Goal: Task Accomplishment & Management: Manage account settings

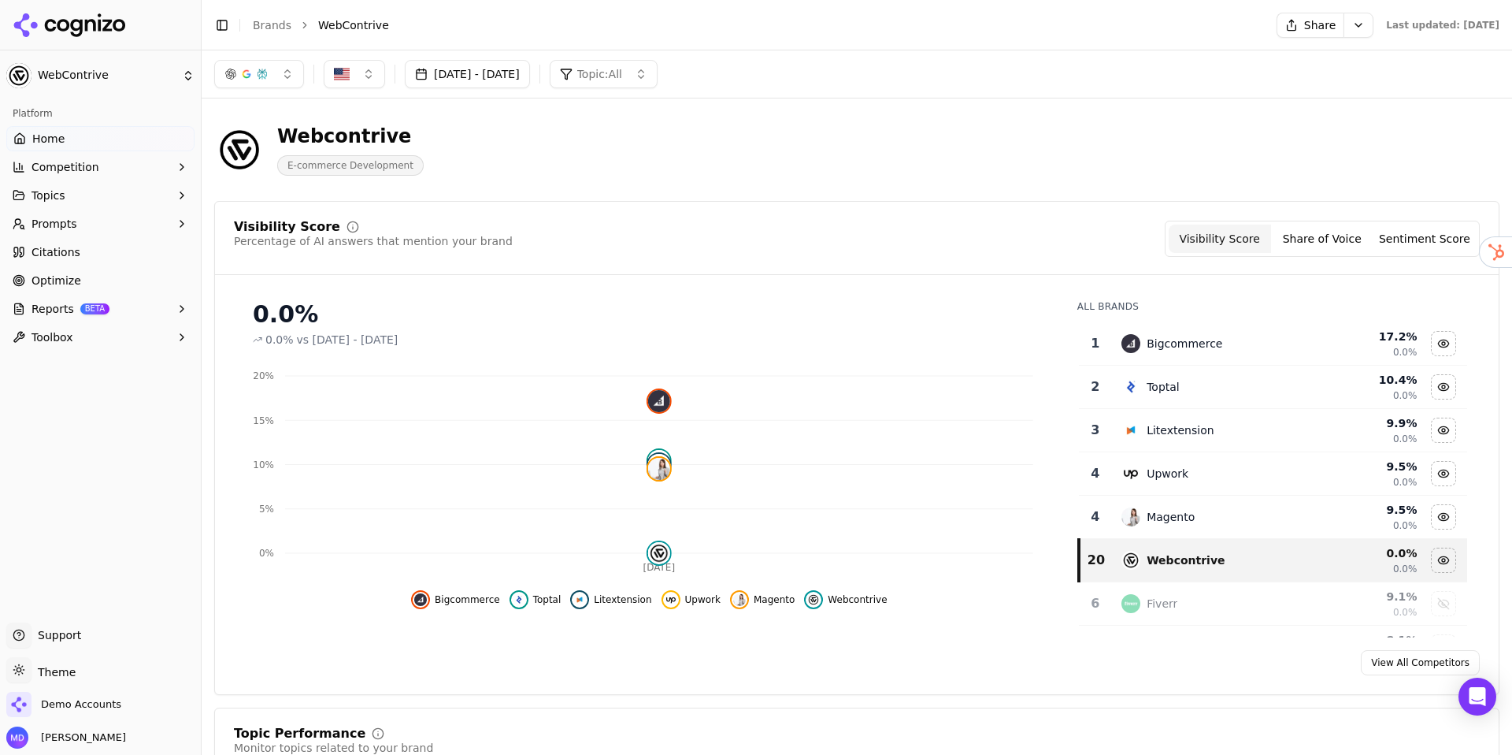
click at [269, 28] on link "Brands" at bounding box center [272, 25] width 39 height 13
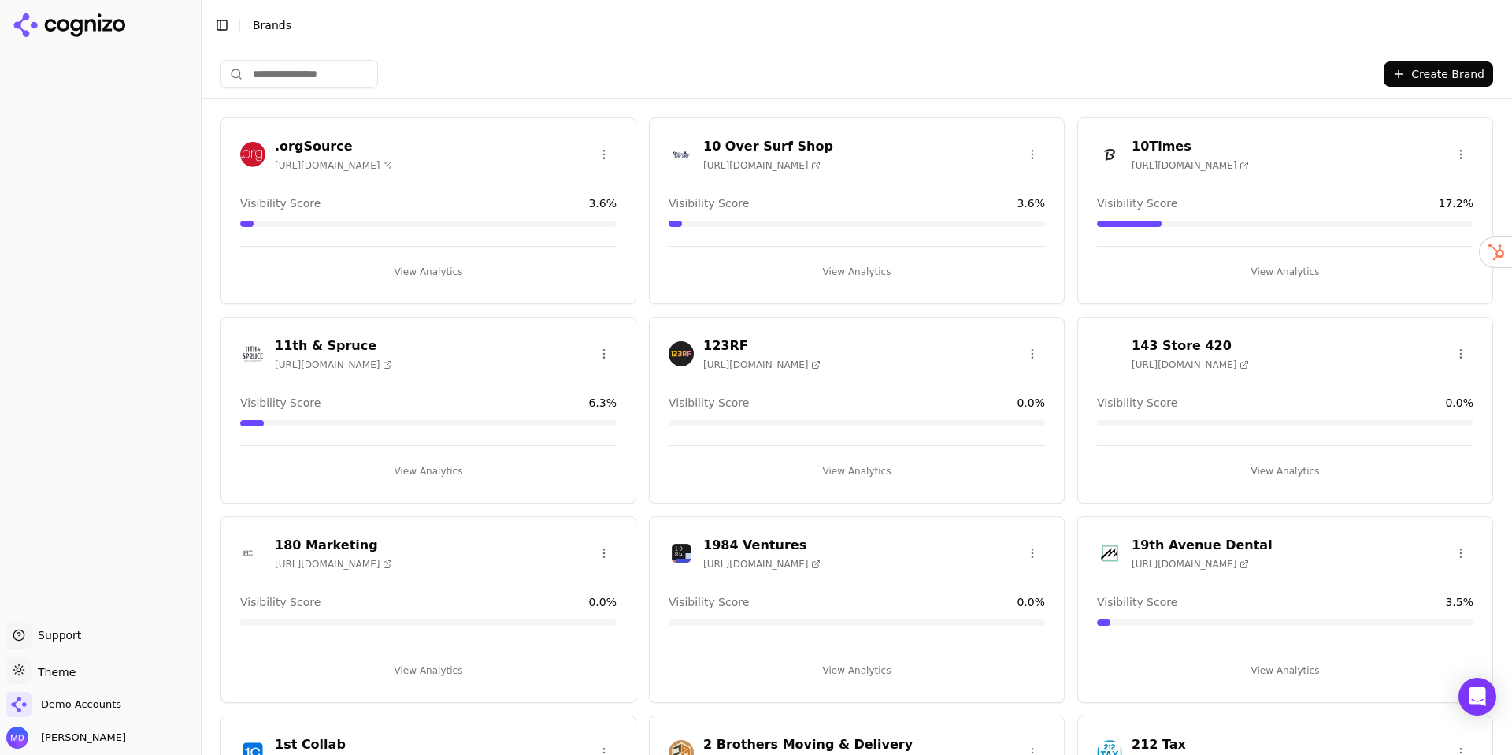
click at [310, 74] on input "search" at bounding box center [300, 74] width 158 height 28
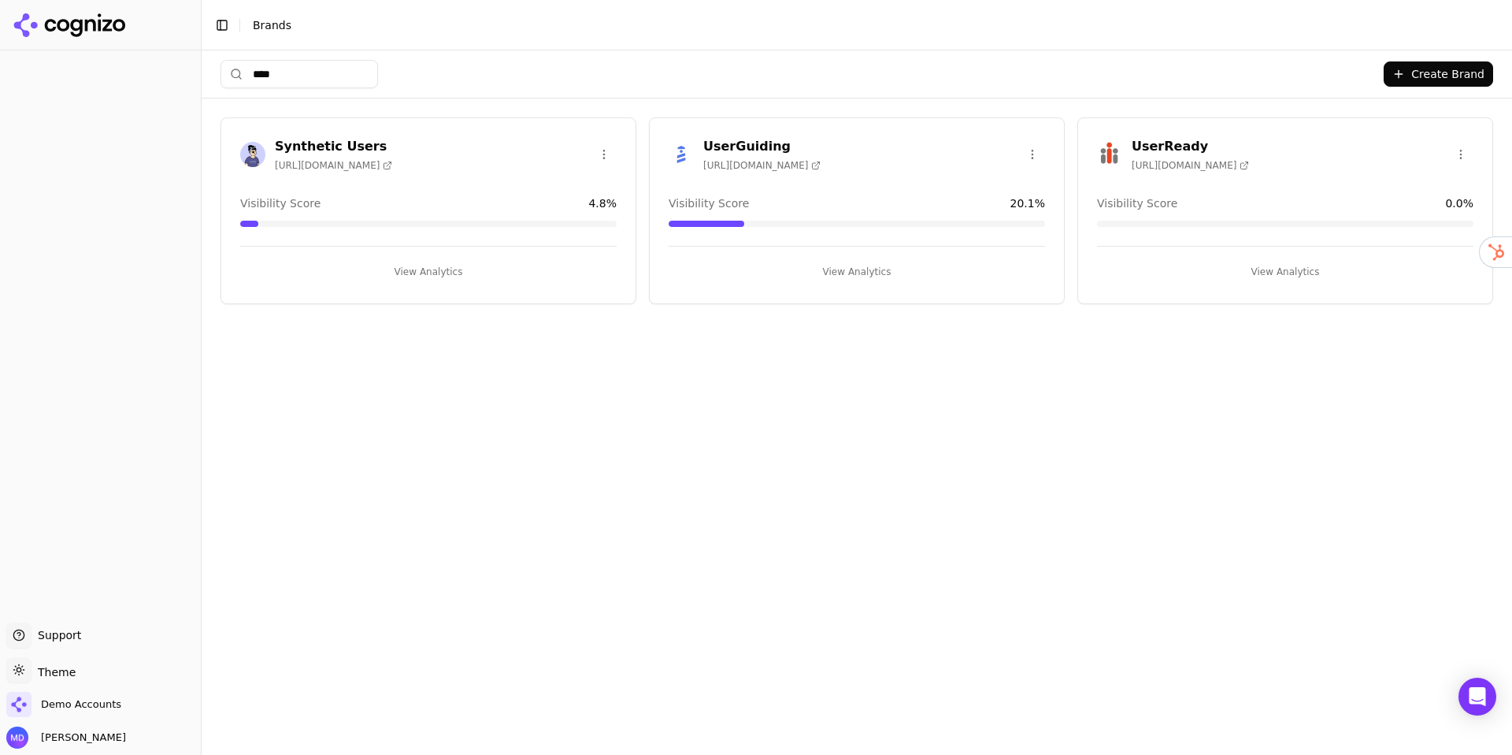
type input "****"
click at [1463, 154] on html "Support Support Toggle theme Theme Demo Accounts Melissa Dowd Toggle Sidebar Br…" at bounding box center [756, 377] width 1512 height 755
click at [1458, 180] on div "Edit Brand" at bounding box center [1423, 186] width 93 height 25
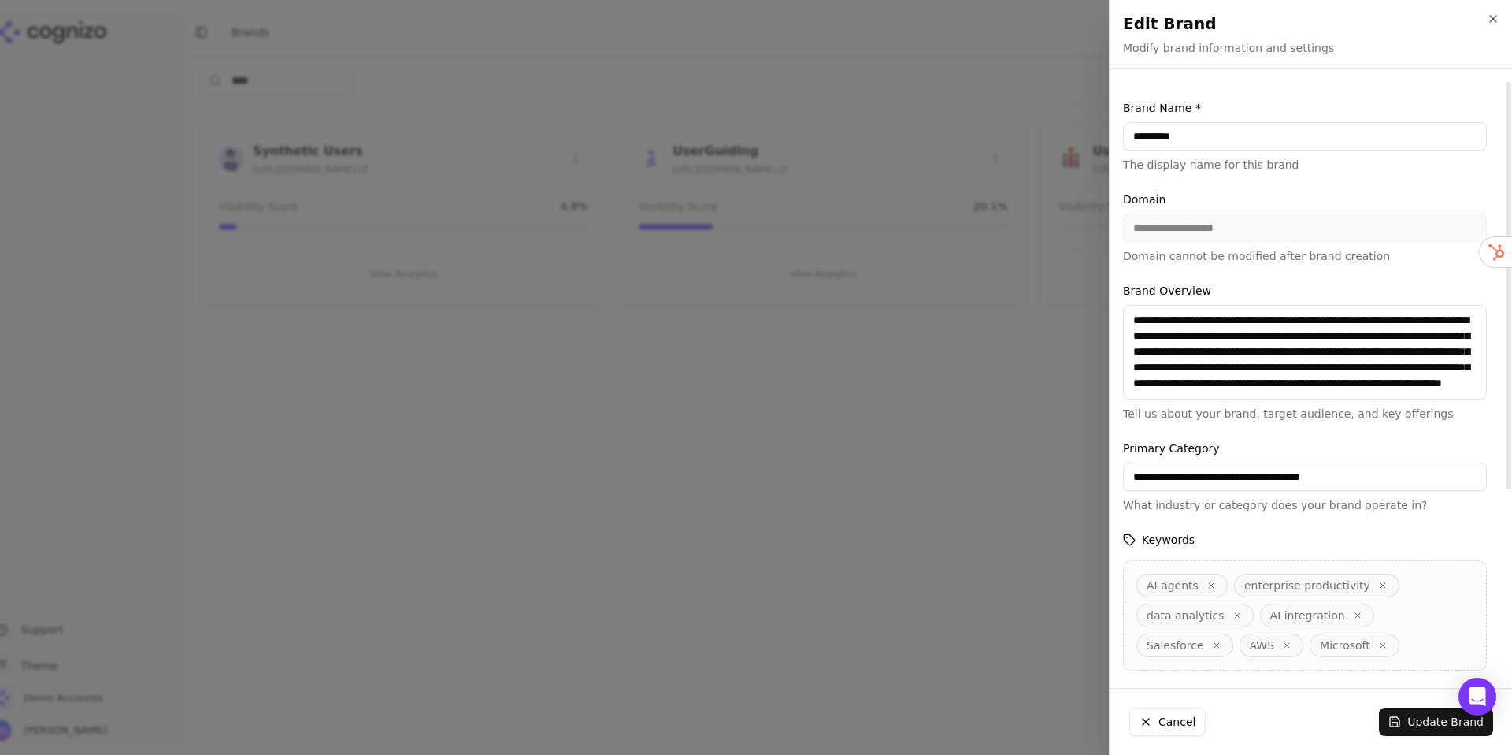
click at [1158, 138] on input "*********" at bounding box center [1305, 136] width 364 height 28
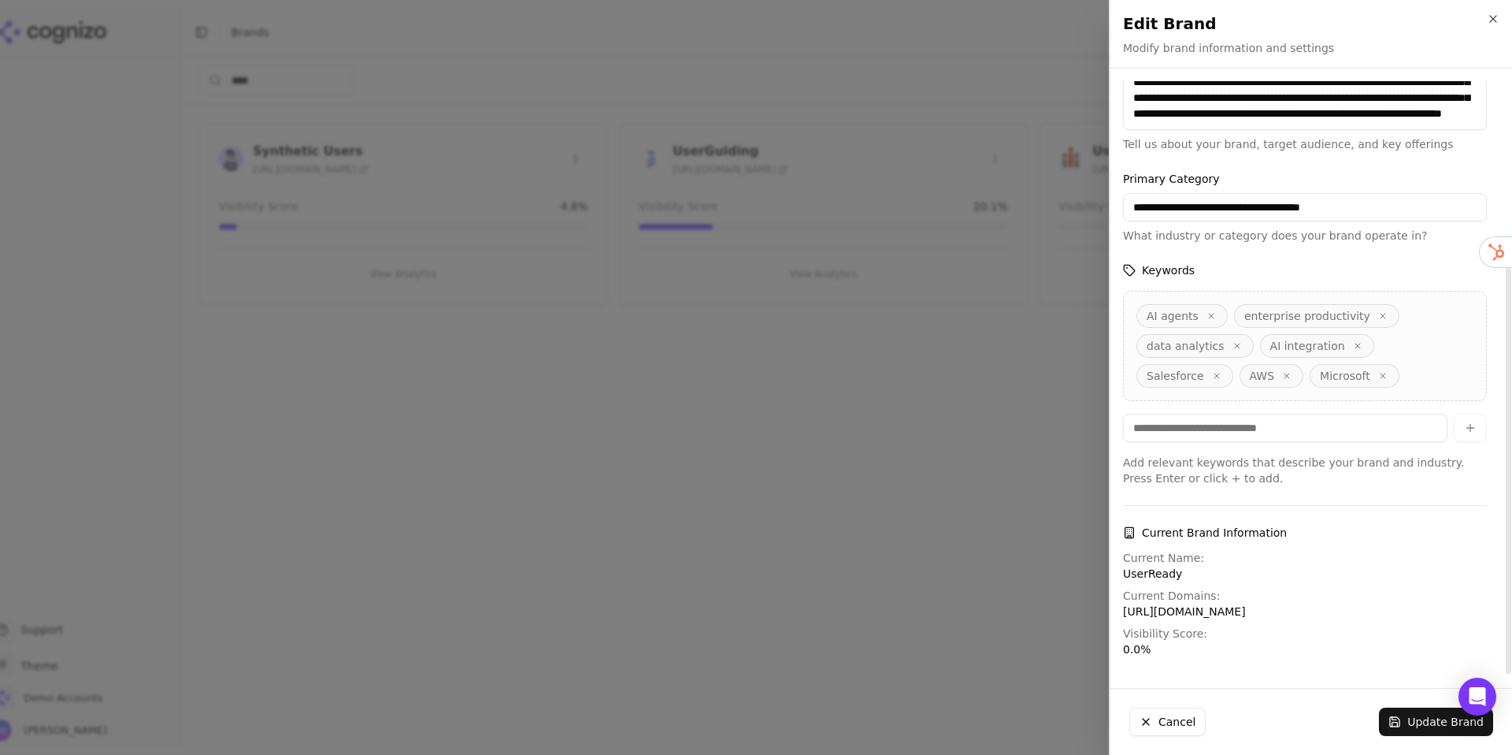
scroll to position [270, 0]
type input "********"
drag, startPoint x: 1414, startPoint y: 725, endPoint x: 1401, endPoint y: 718, distance: 14.1
click at [1414, 725] on button "Update Brand" at bounding box center [1436, 721] width 114 height 28
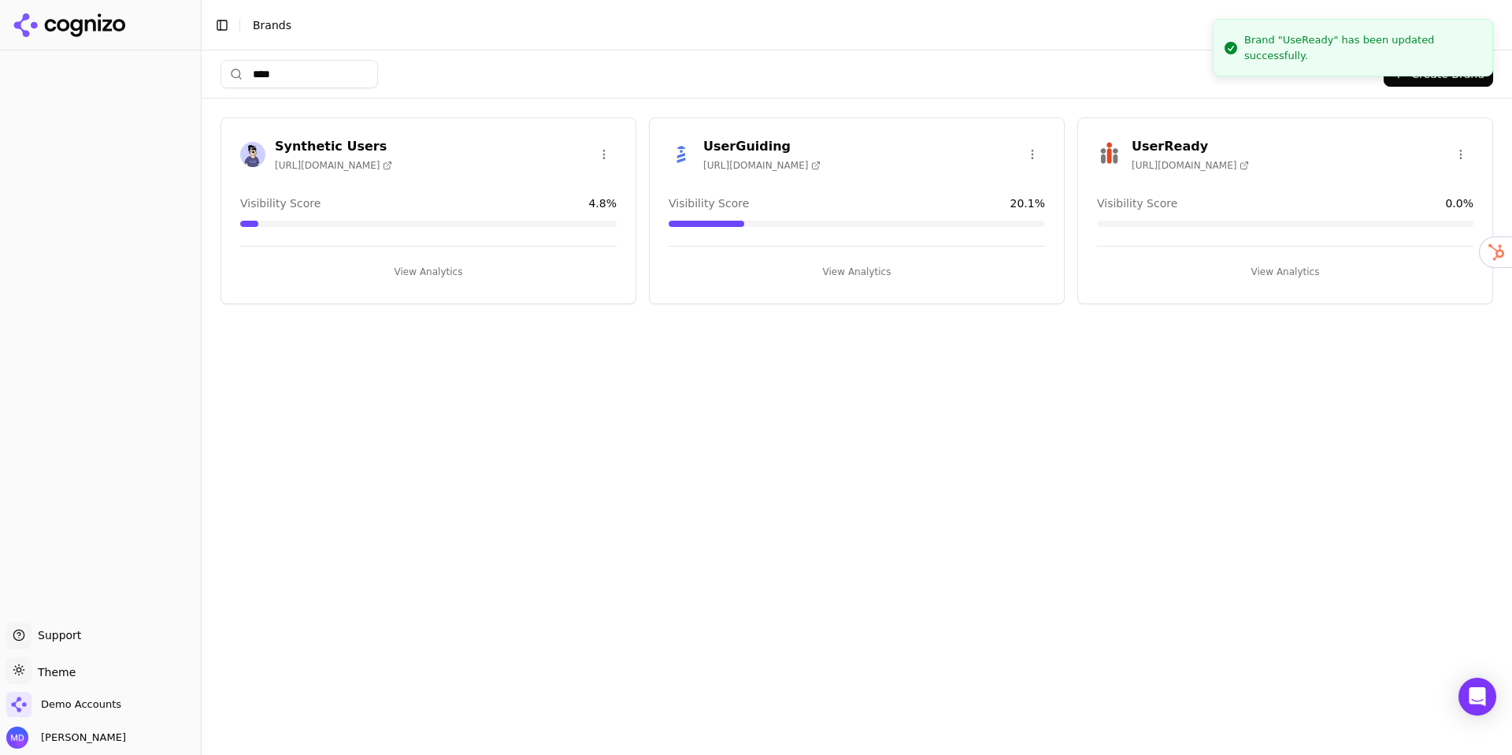
click at [1197, 275] on button "View Analytics" at bounding box center [1285, 271] width 377 height 25
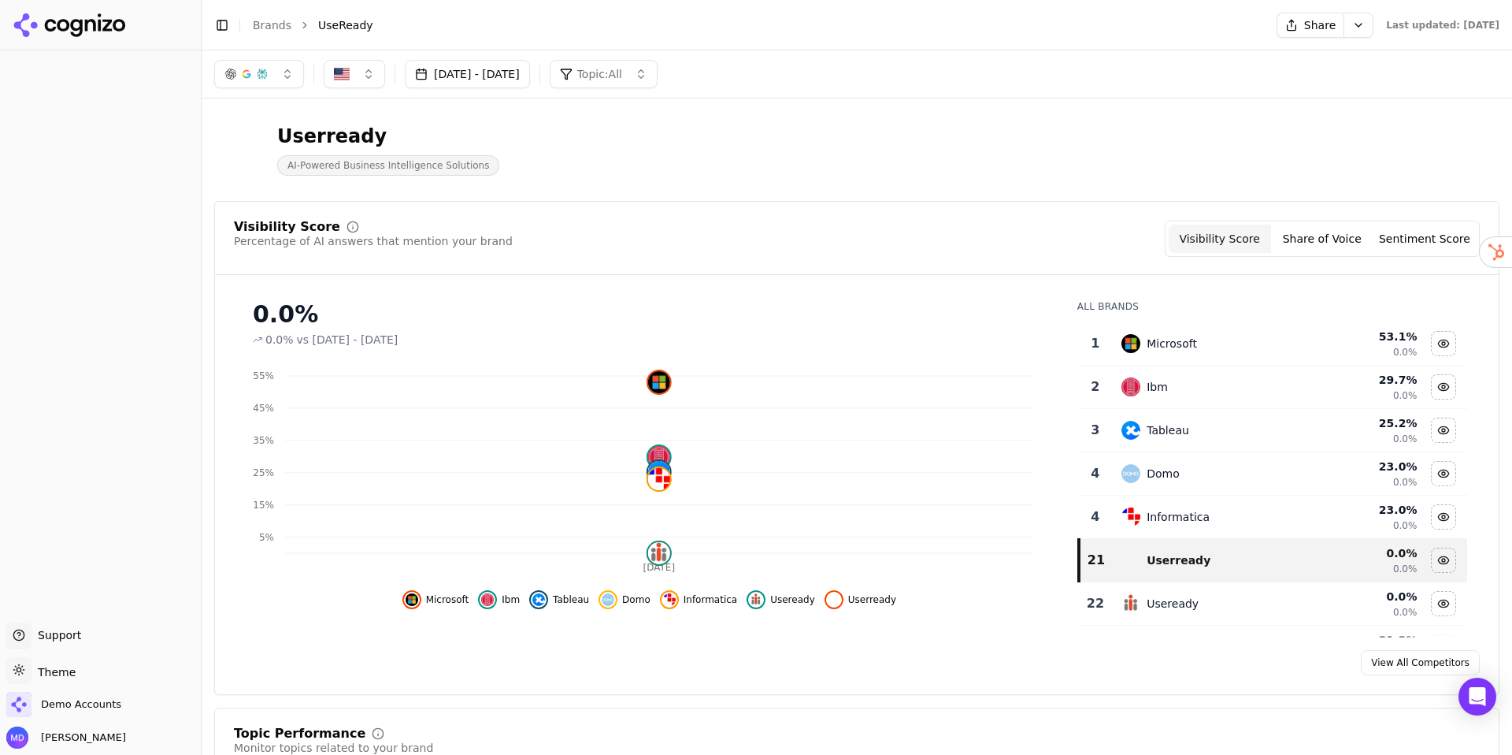
click at [270, 25] on link "Brands" at bounding box center [272, 25] width 39 height 13
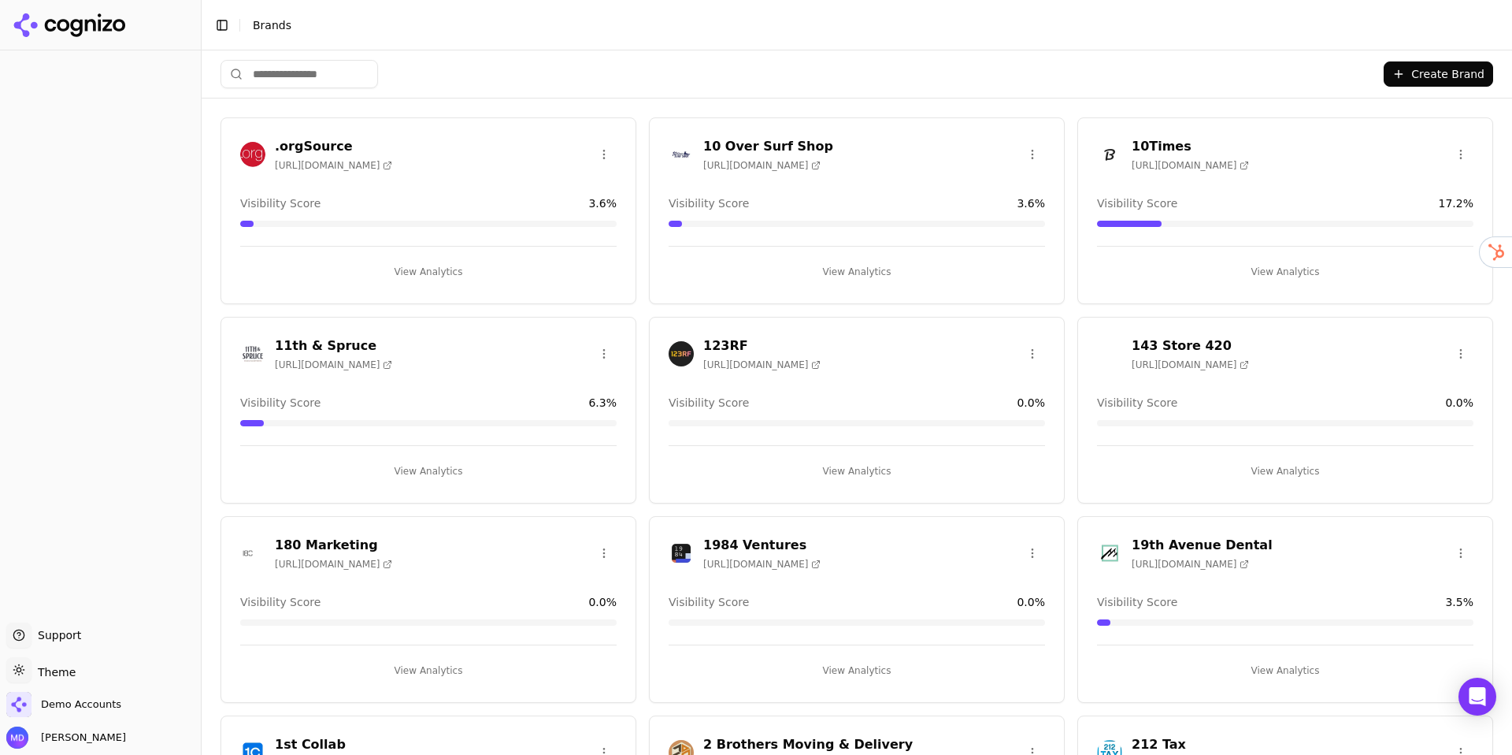
click at [291, 72] on input "search" at bounding box center [300, 74] width 158 height 28
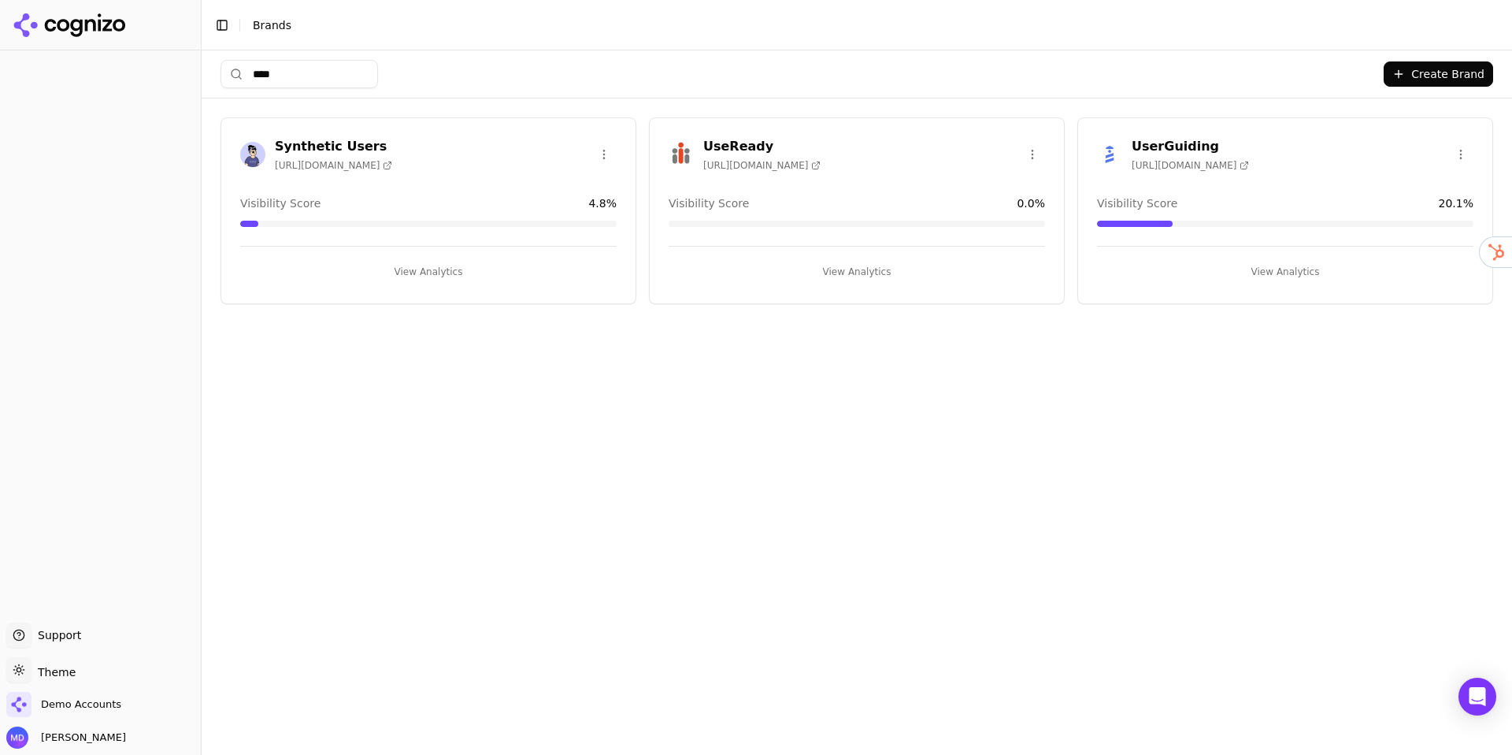
type input "****"
click at [855, 268] on button "View Analytics" at bounding box center [857, 271] width 377 height 25
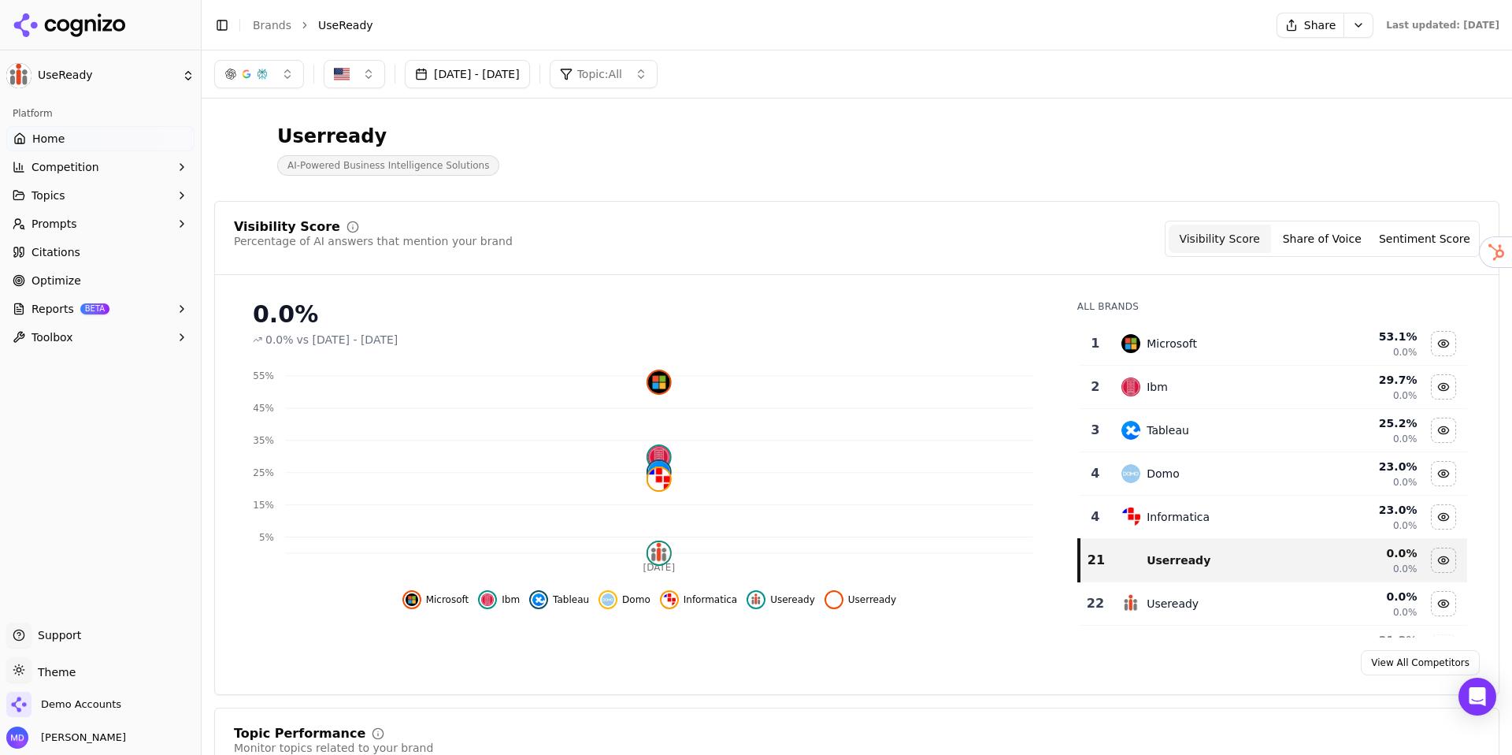
click at [64, 167] on span "Competition" at bounding box center [66, 167] width 68 height 16
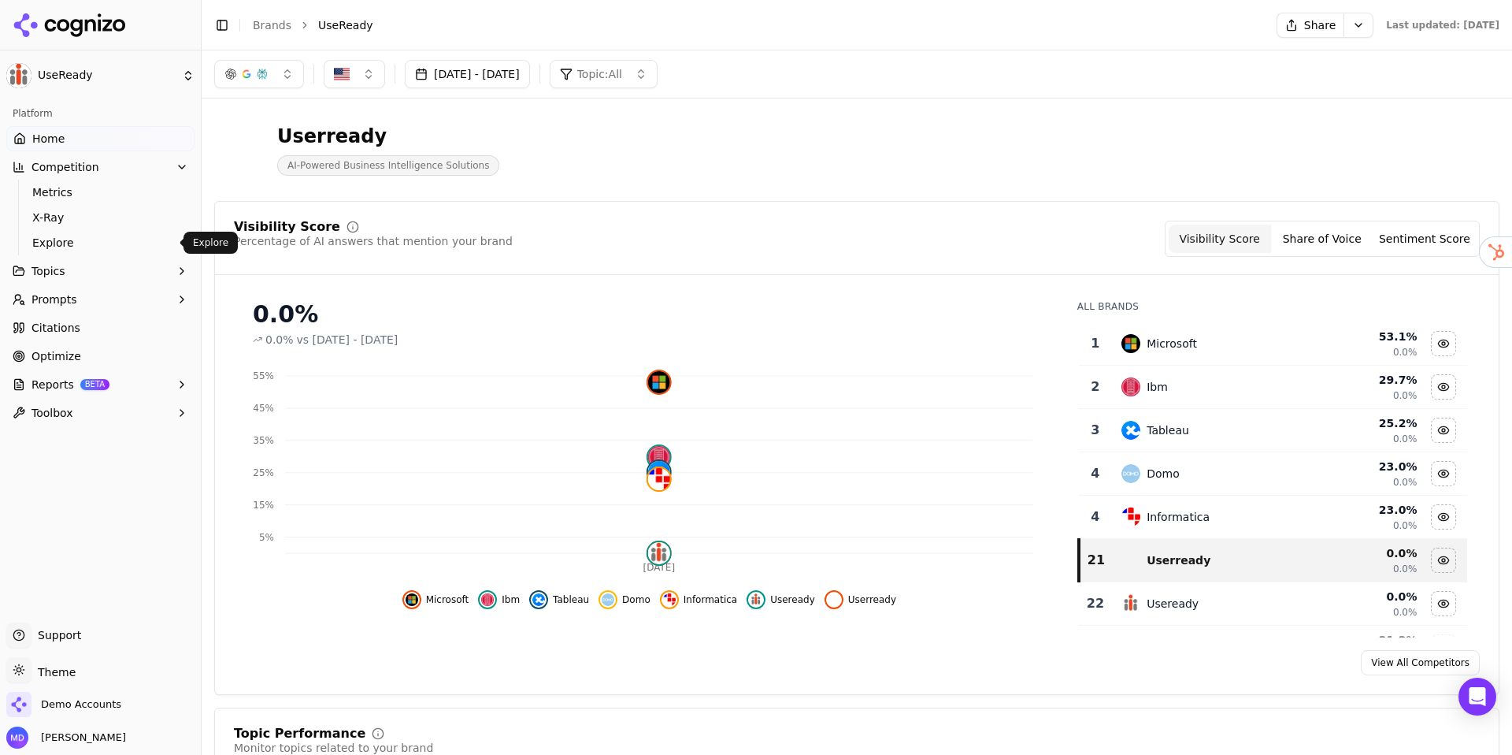
click at [69, 239] on span "Explore" at bounding box center [100, 243] width 137 height 16
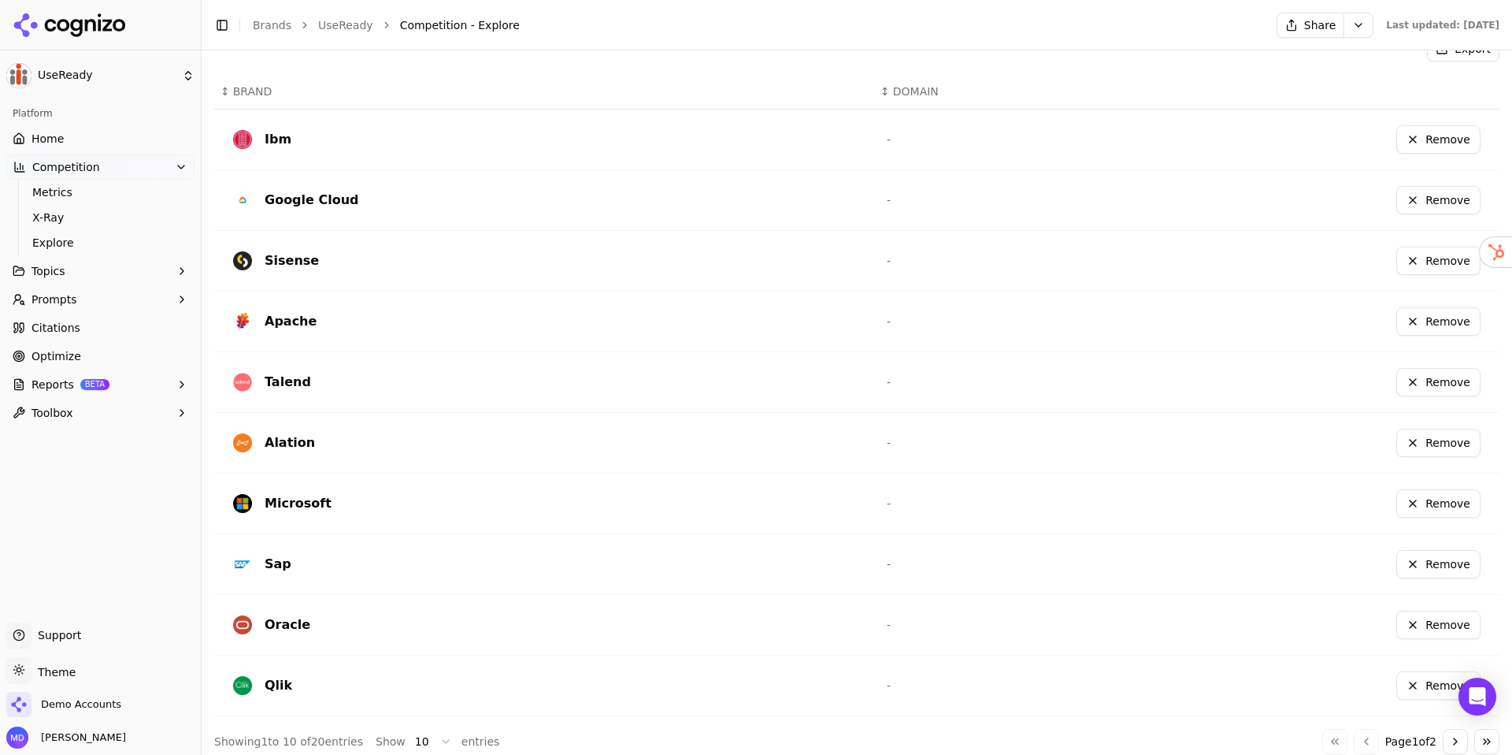
scroll to position [399, 0]
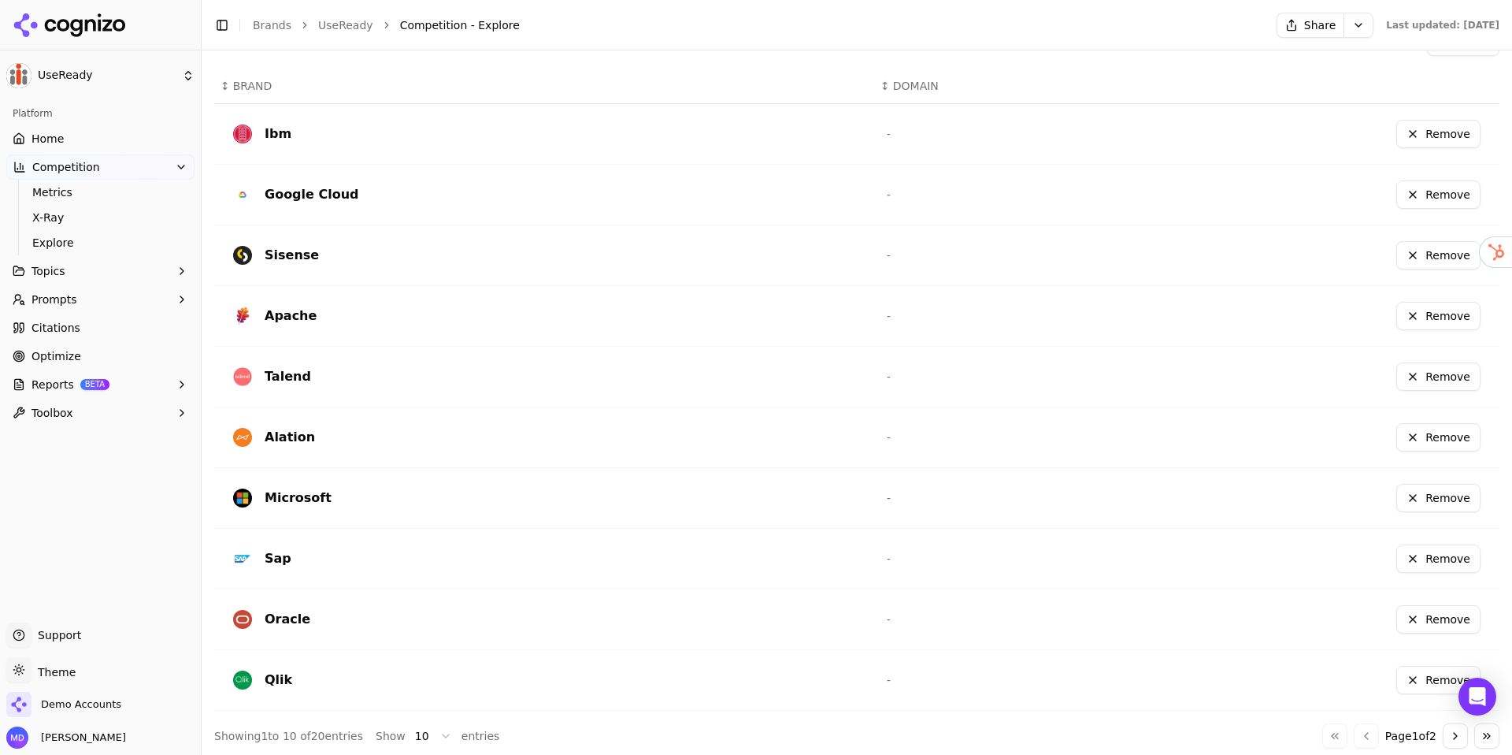
click at [1431, 136] on button "Remove" at bounding box center [1439, 134] width 84 height 28
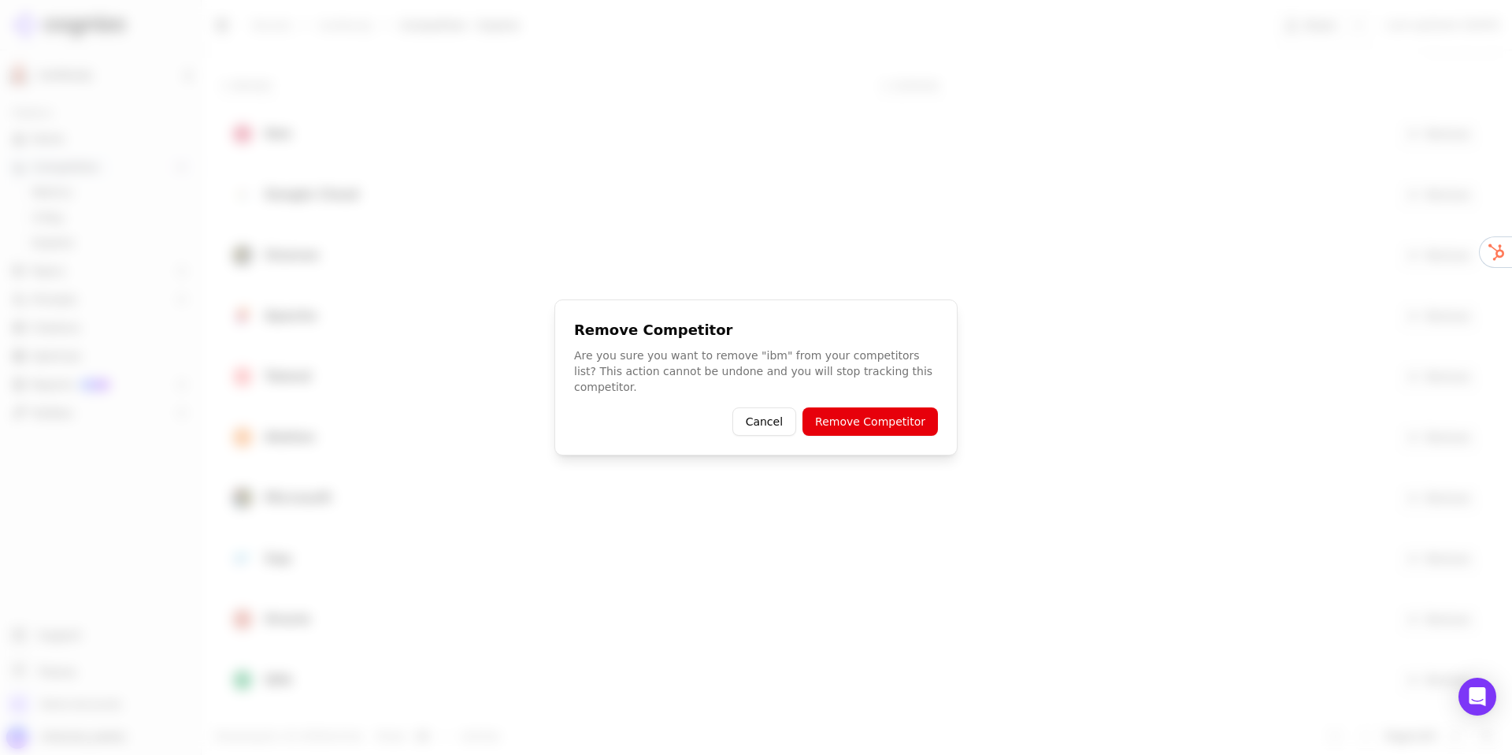
click at [917, 407] on button "Remove Competitor" at bounding box center [870, 421] width 135 height 28
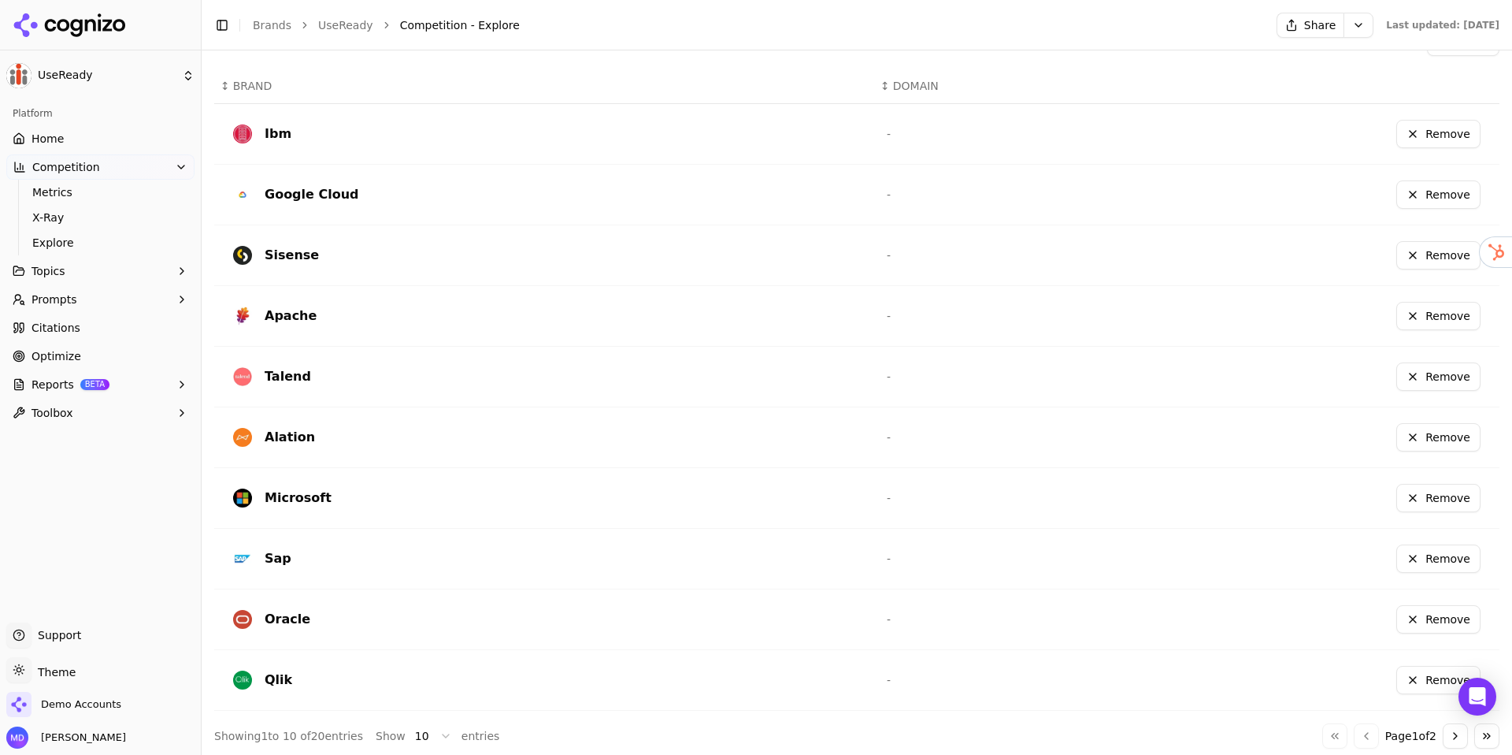
click at [1426, 194] on button "Remove" at bounding box center [1439, 194] width 84 height 28
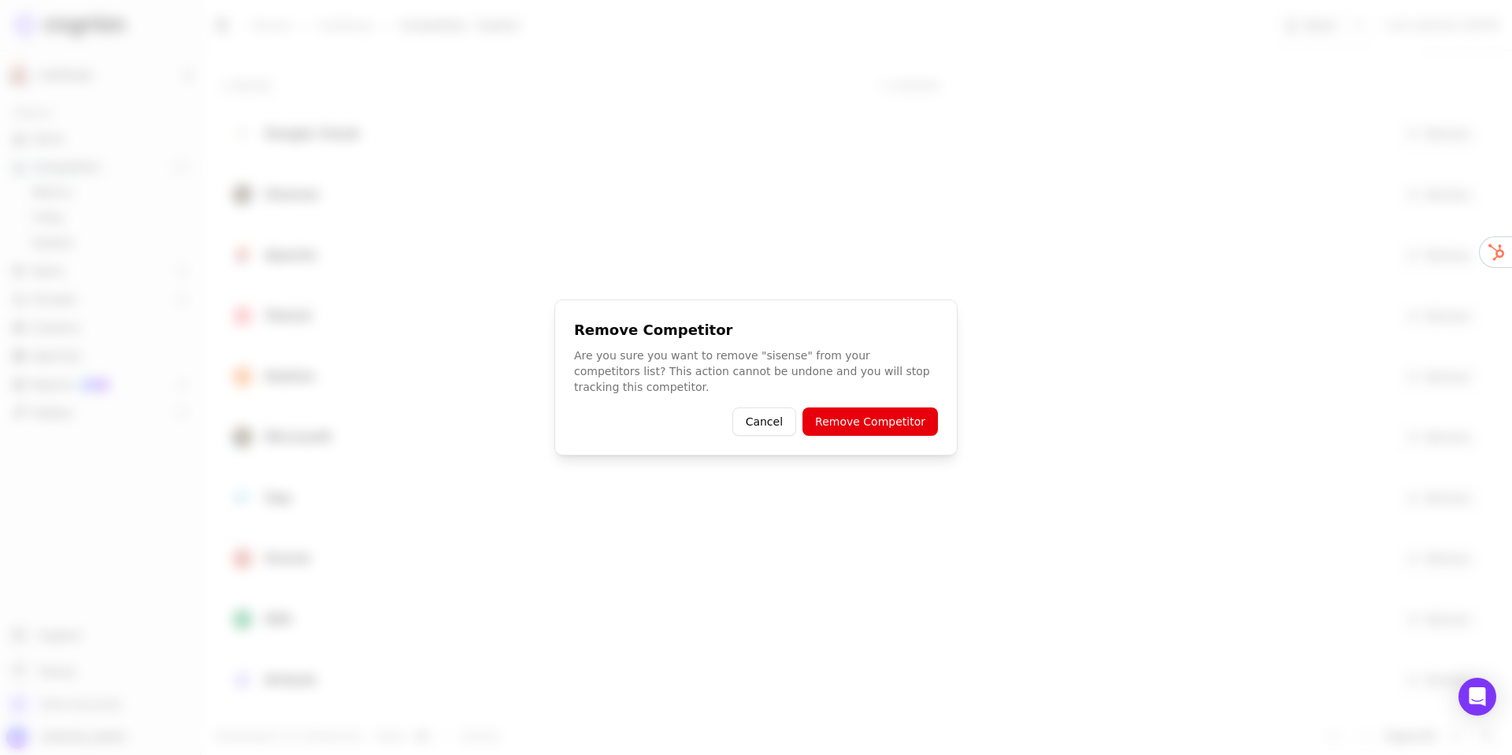
click at [910, 410] on button "Remove Competitor" at bounding box center [870, 421] width 135 height 28
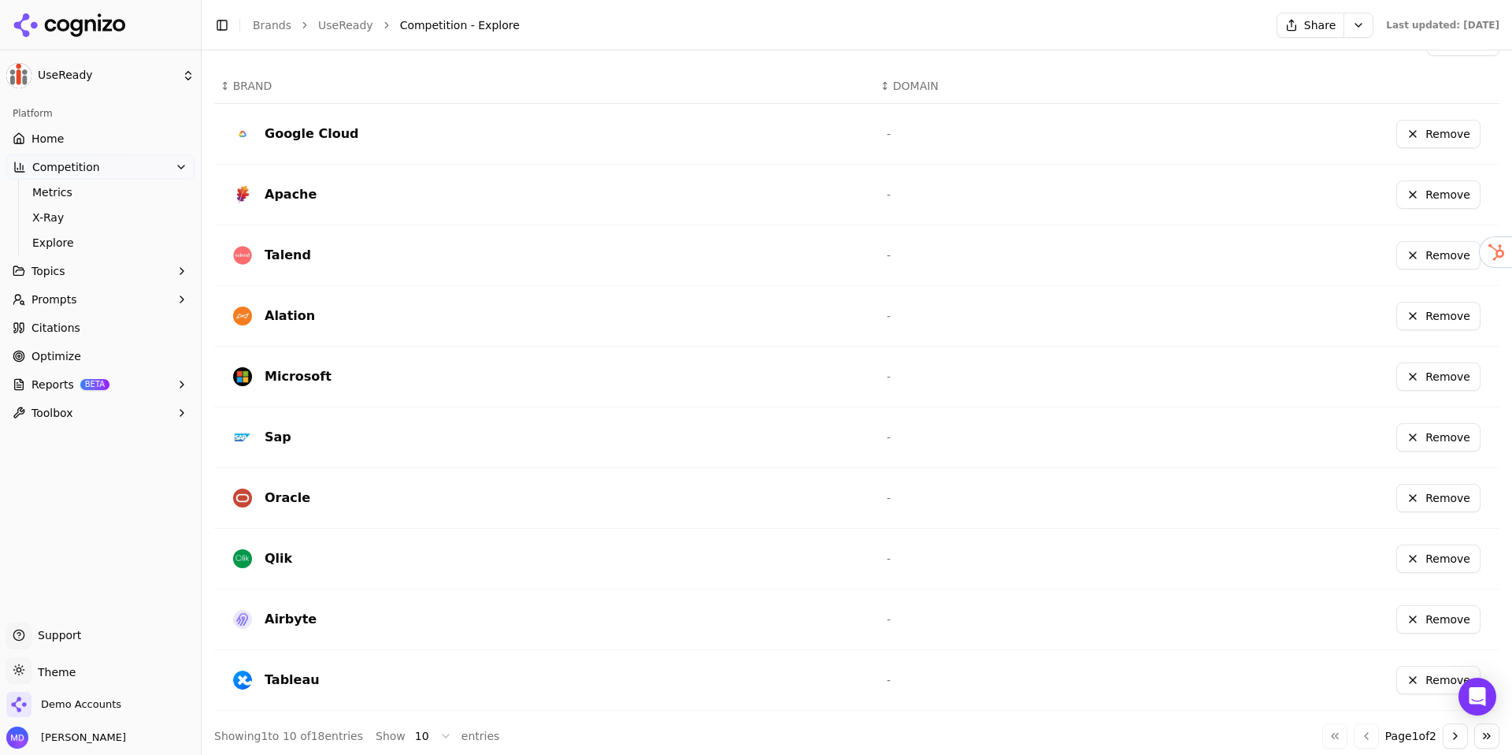
click at [1420, 255] on button "Remove" at bounding box center [1439, 255] width 84 height 28
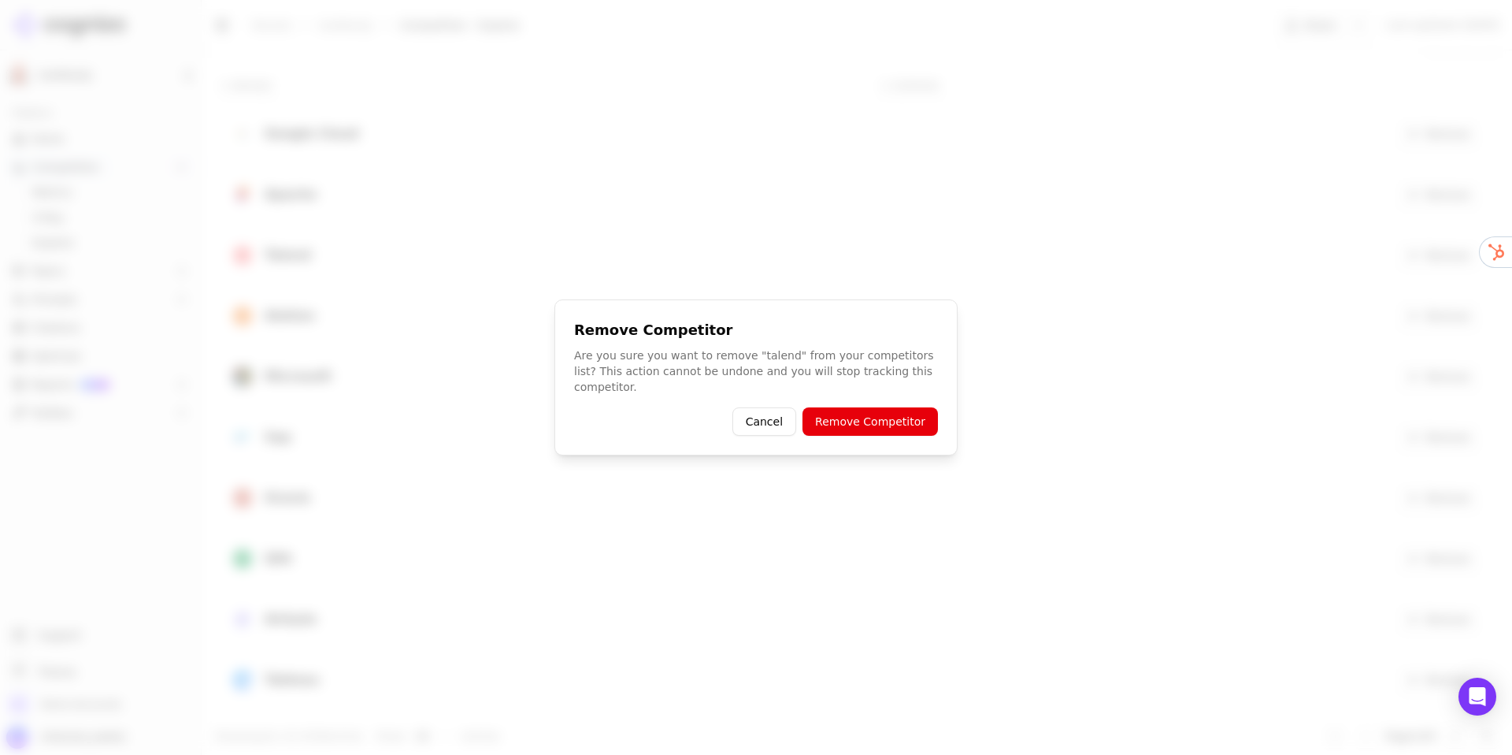
click at [746, 421] on button "Cancel" at bounding box center [765, 421] width 64 height 28
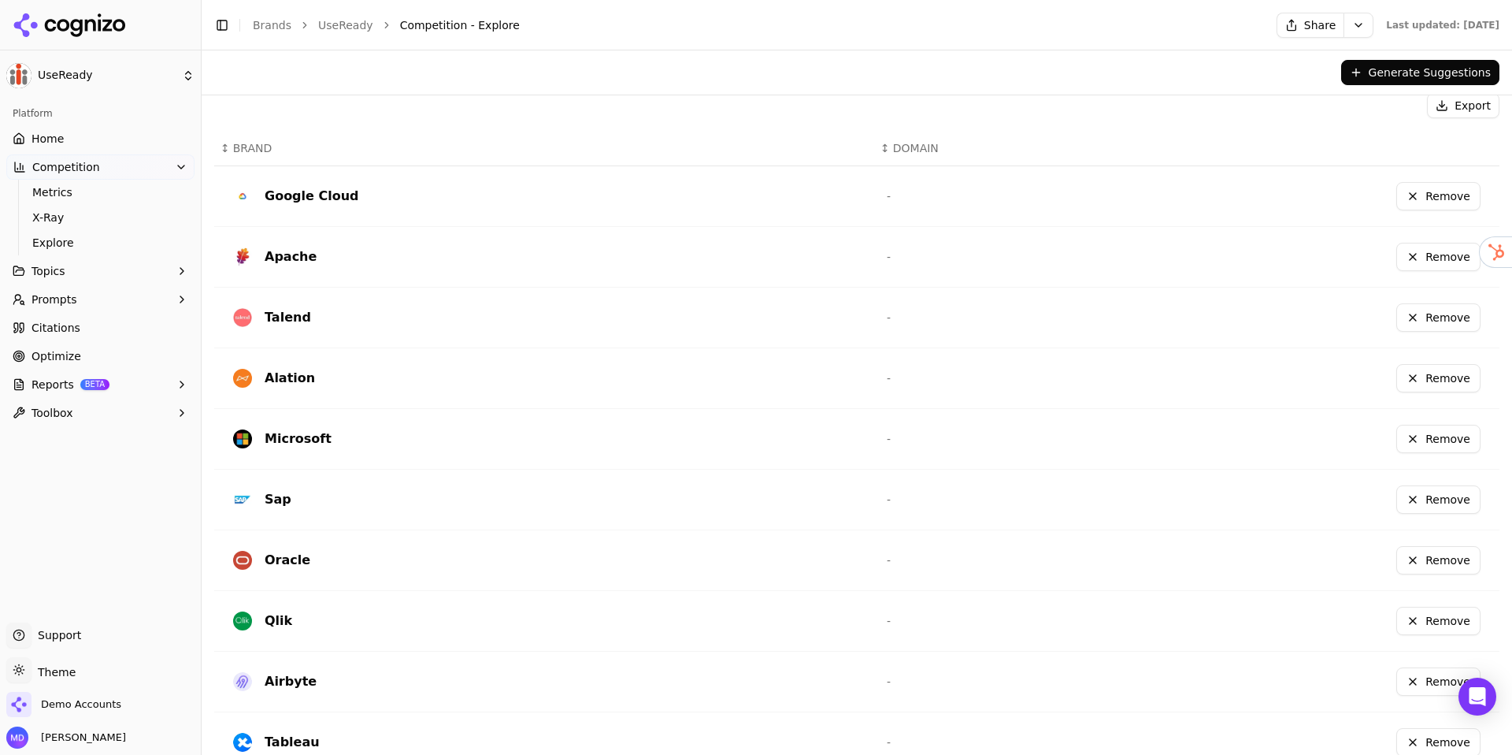
scroll to position [331, 0]
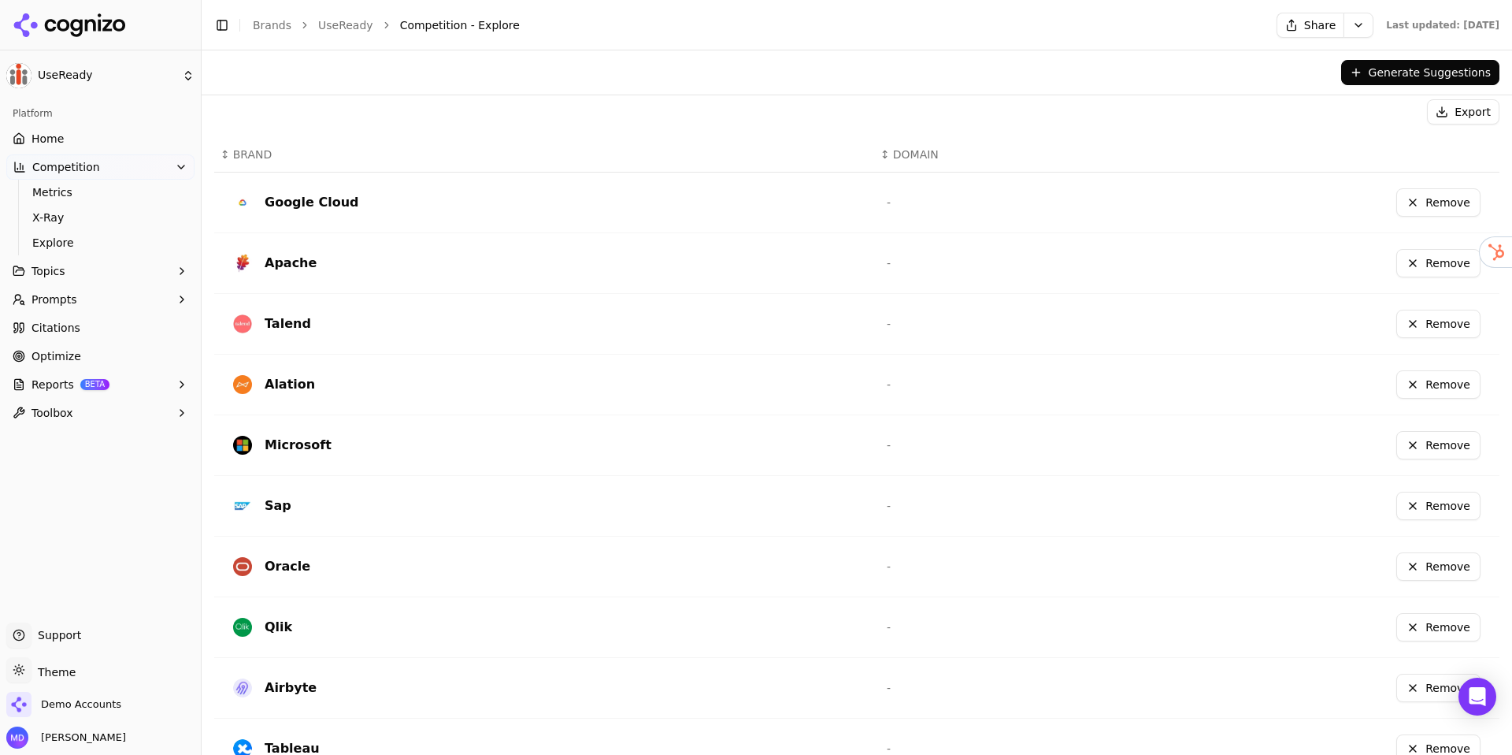
click at [1443, 195] on button "Remove" at bounding box center [1439, 202] width 84 height 28
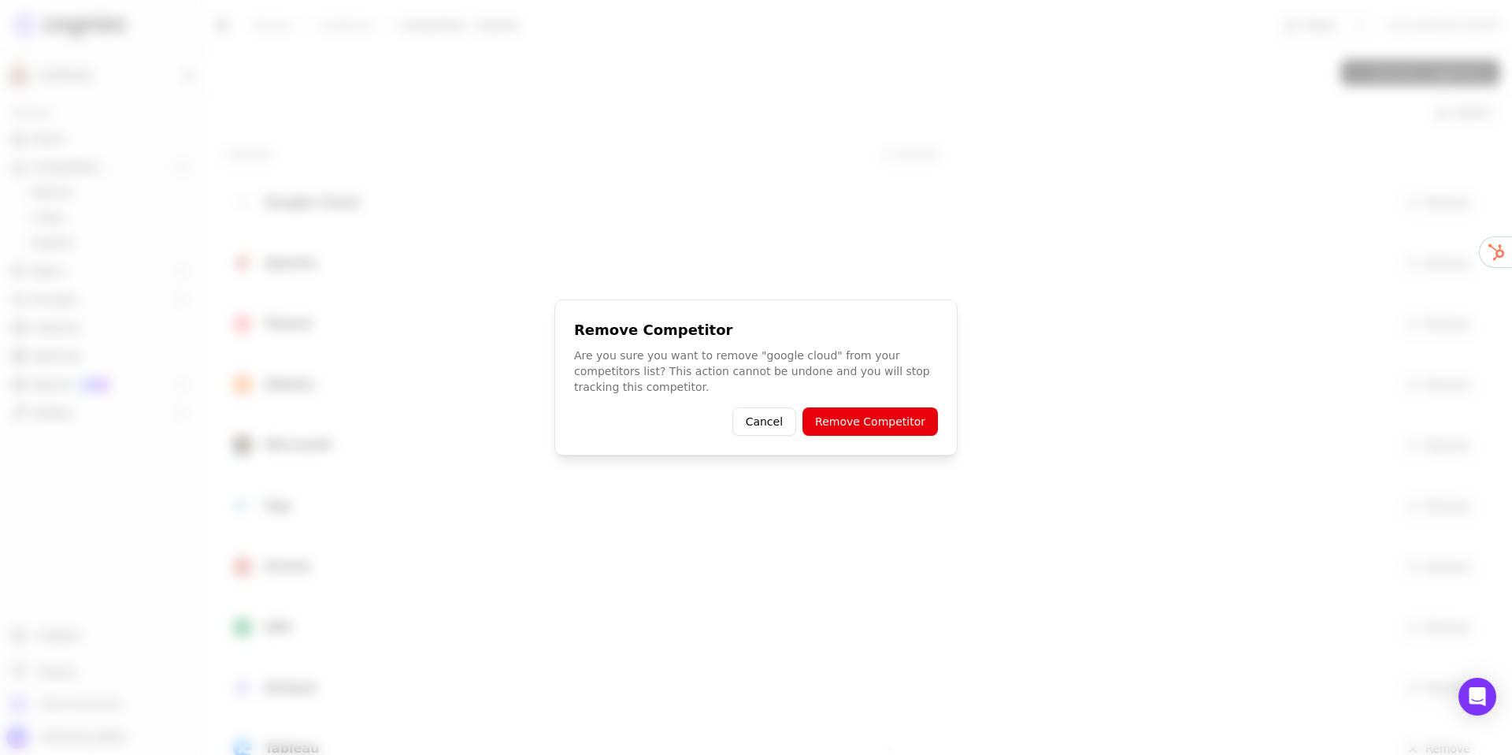
click at [855, 407] on button "Remove Competitor" at bounding box center [870, 421] width 135 height 28
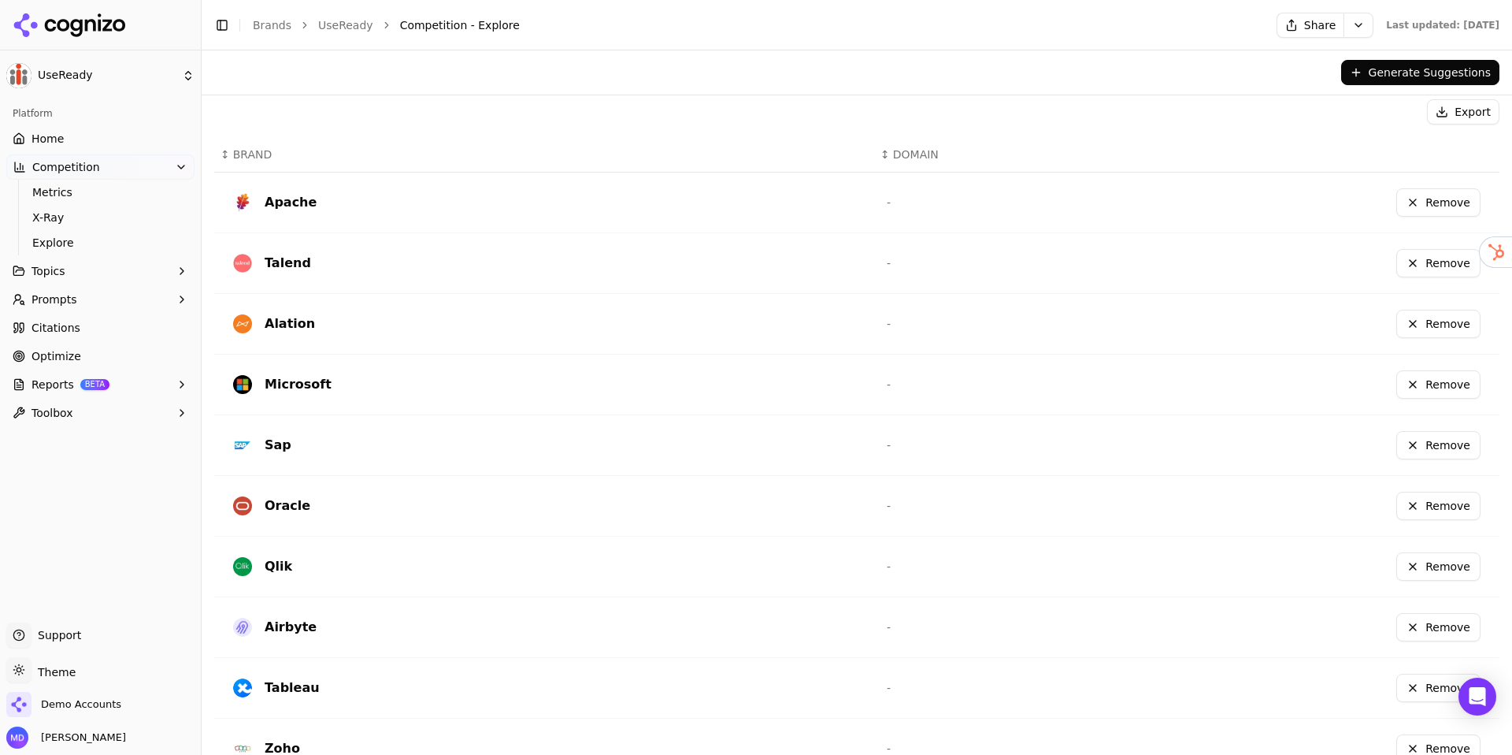
click at [1431, 269] on button "Remove" at bounding box center [1439, 263] width 84 height 28
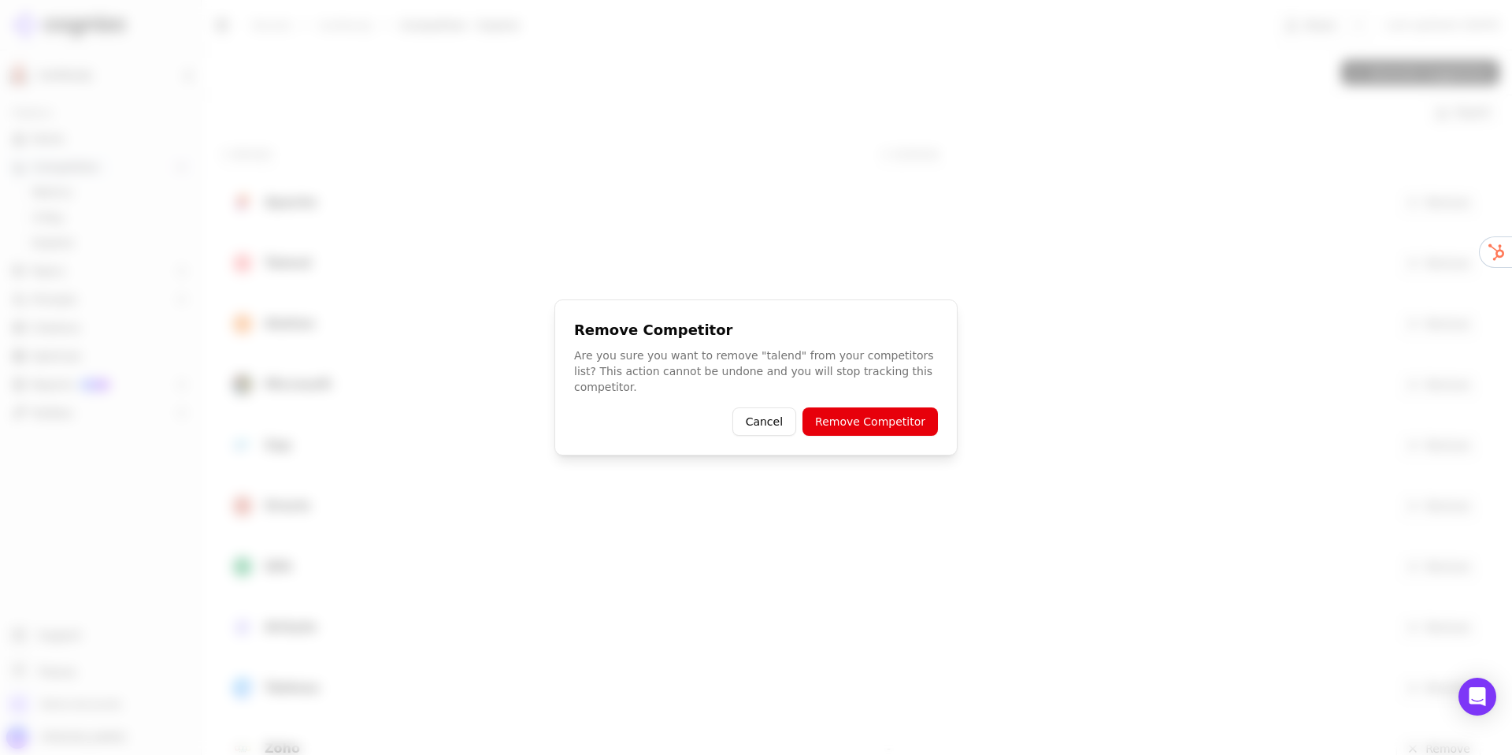
click at [898, 414] on button "Remove Competitor" at bounding box center [870, 421] width 135 height 28
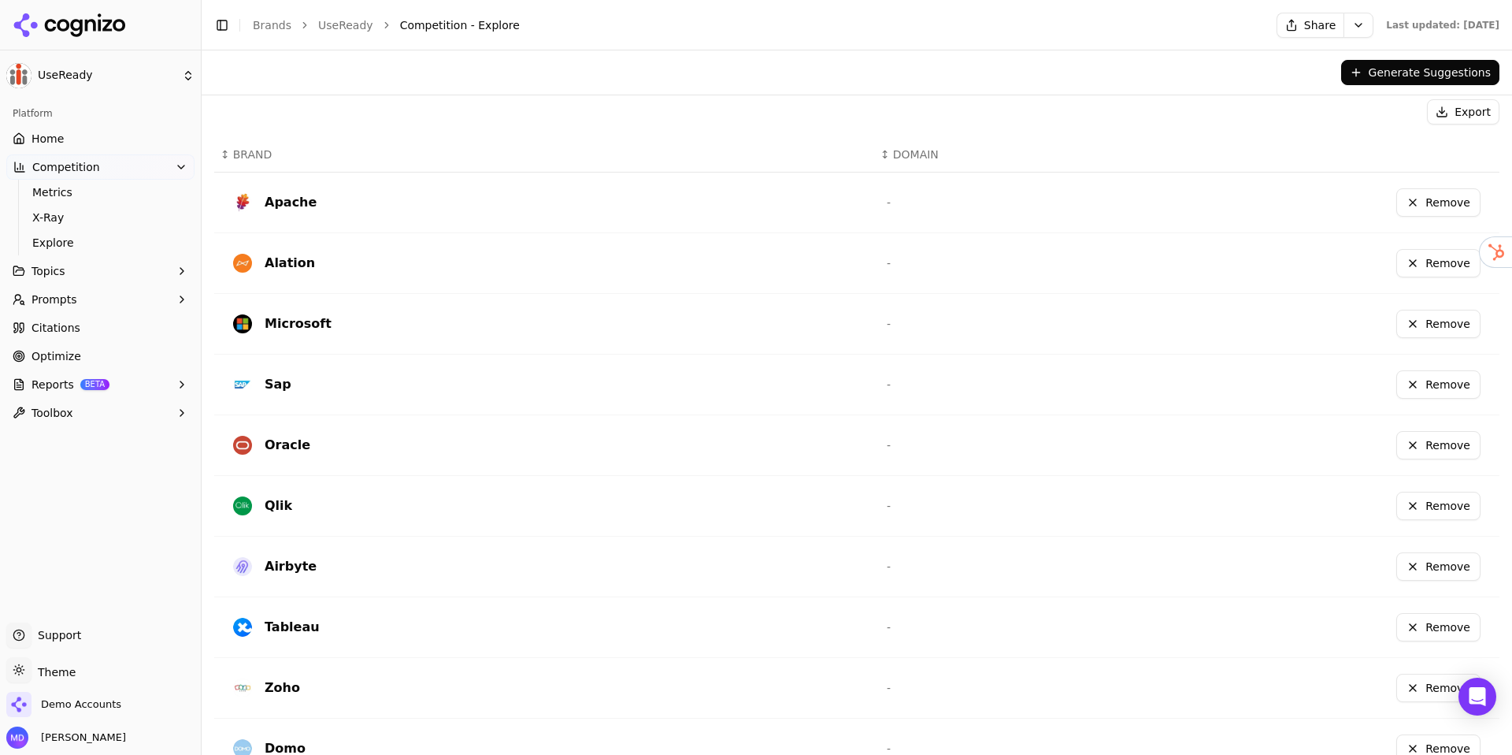
click at [1409, 314] on button "Remove" at bounding box center [1439, 324] width 84 height 28
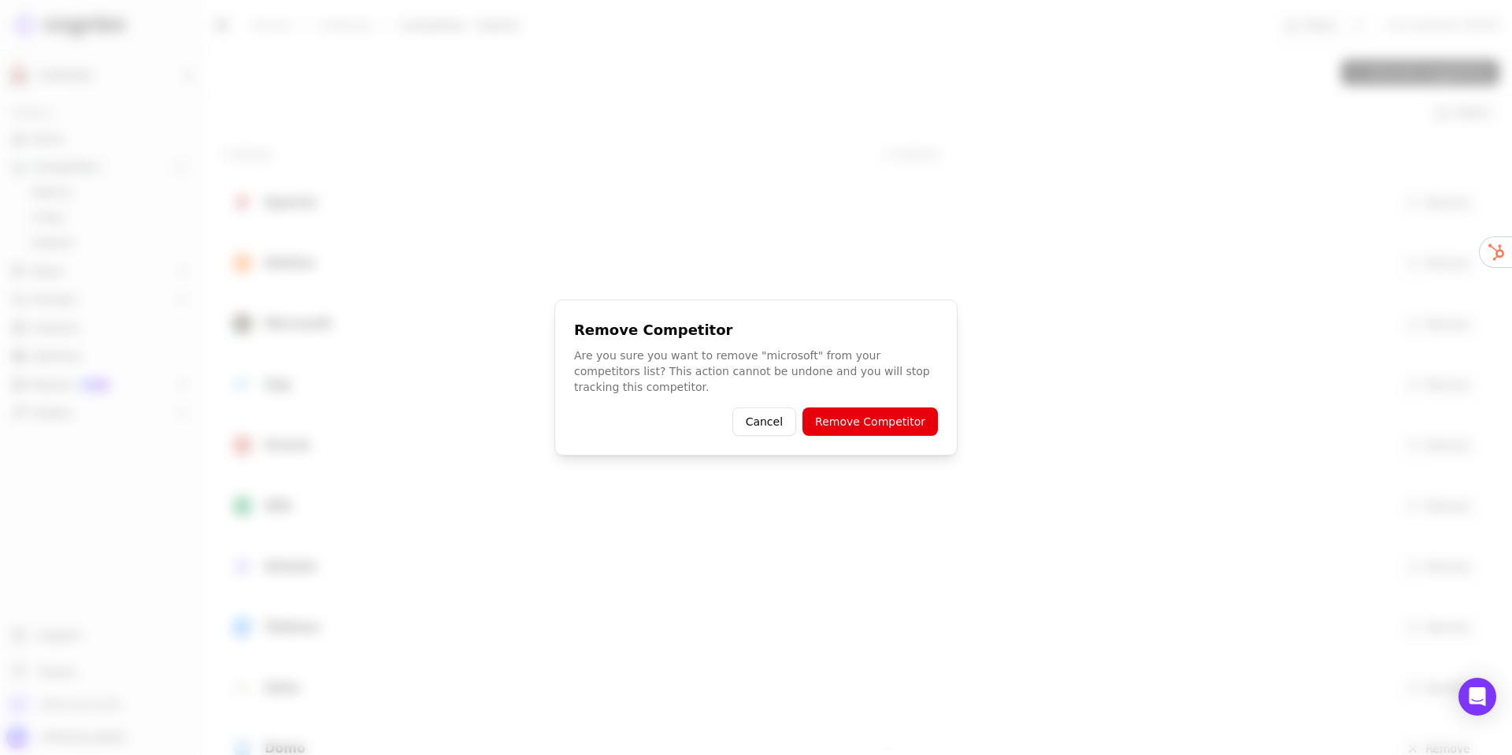
click at [840, 425] on button "Remove Competitor" at bounding box center [870, 421] width 135 height 28
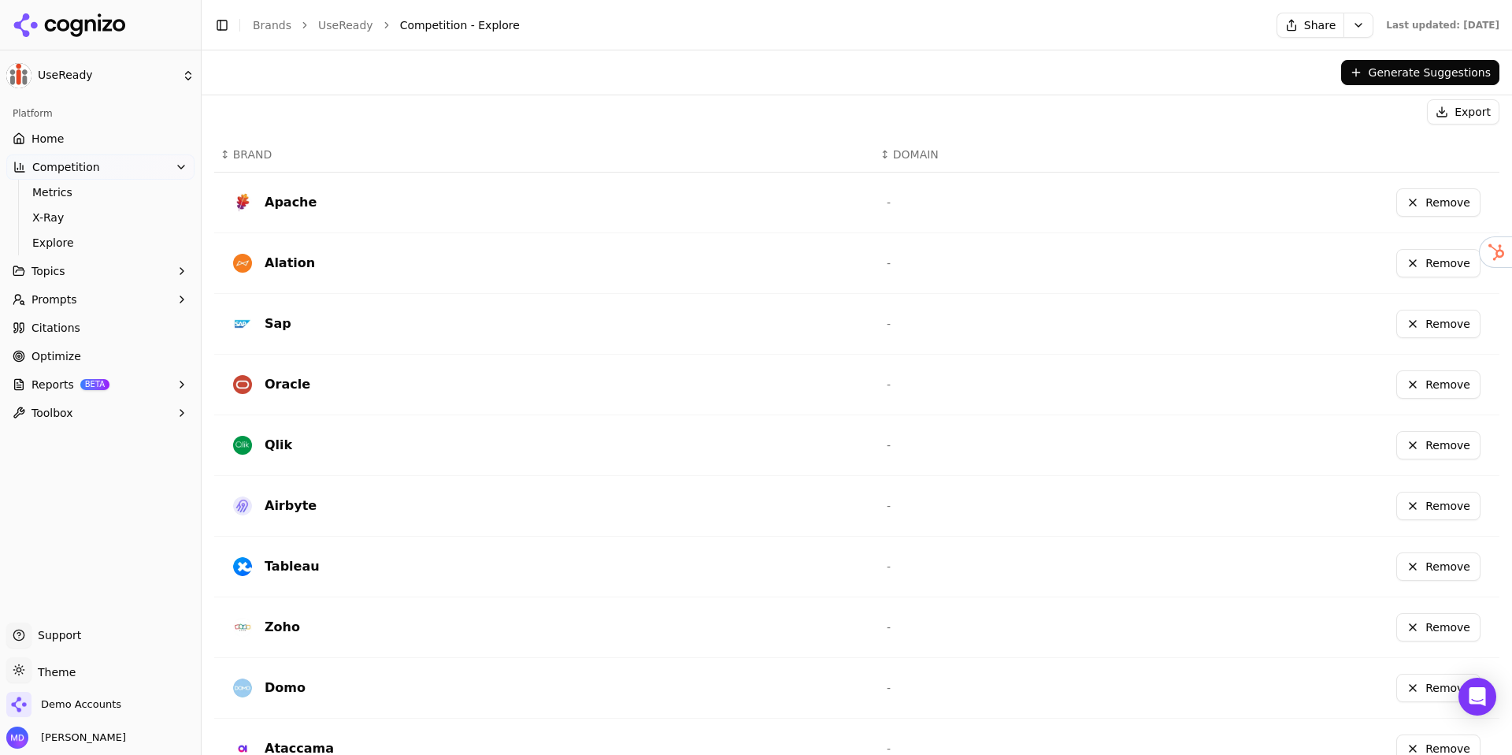
click at [1419, 331] on button "Remove" at bounding box center [1439, 324] width 84 height 28
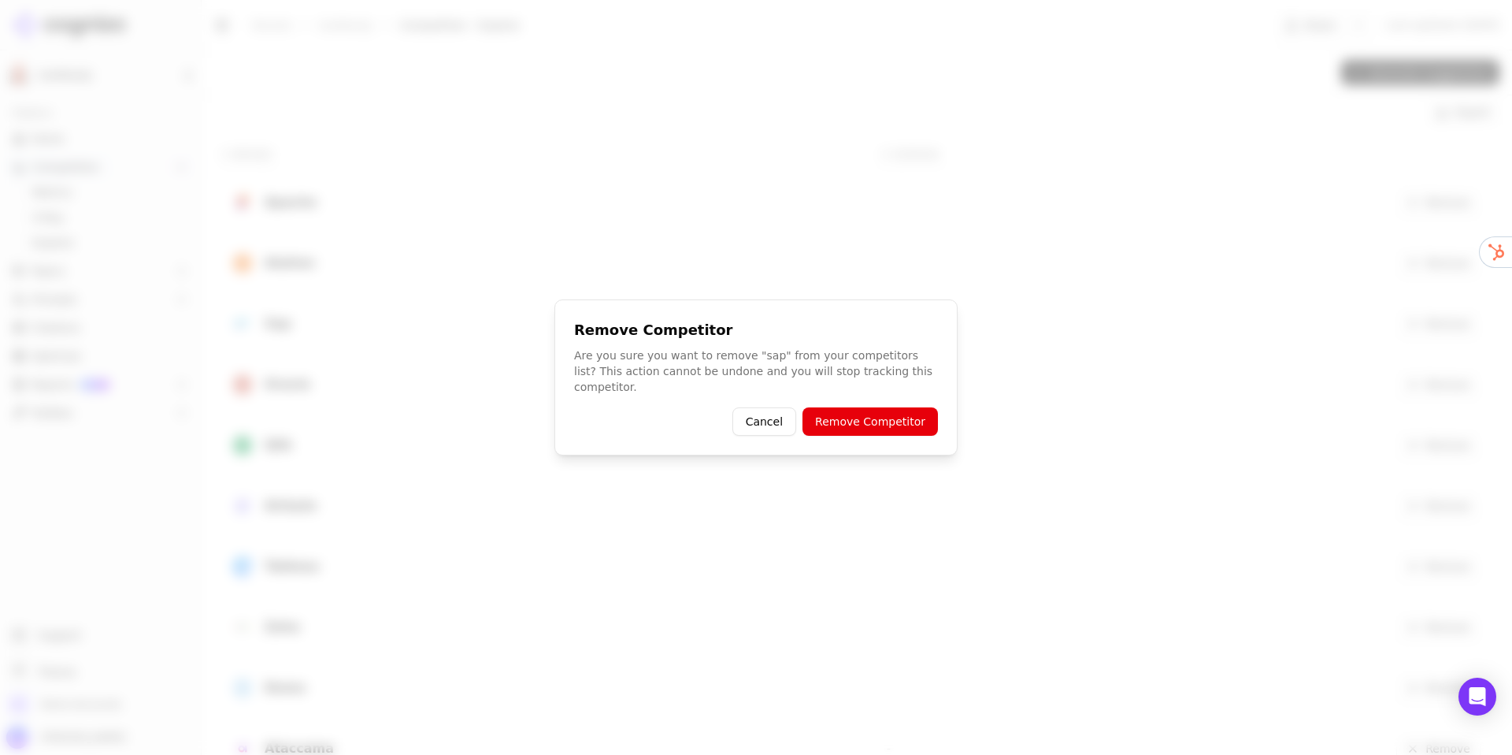
click at [882, 407] on button "Remove Competitor" at bounding box center [870, 421] width 135 height 28
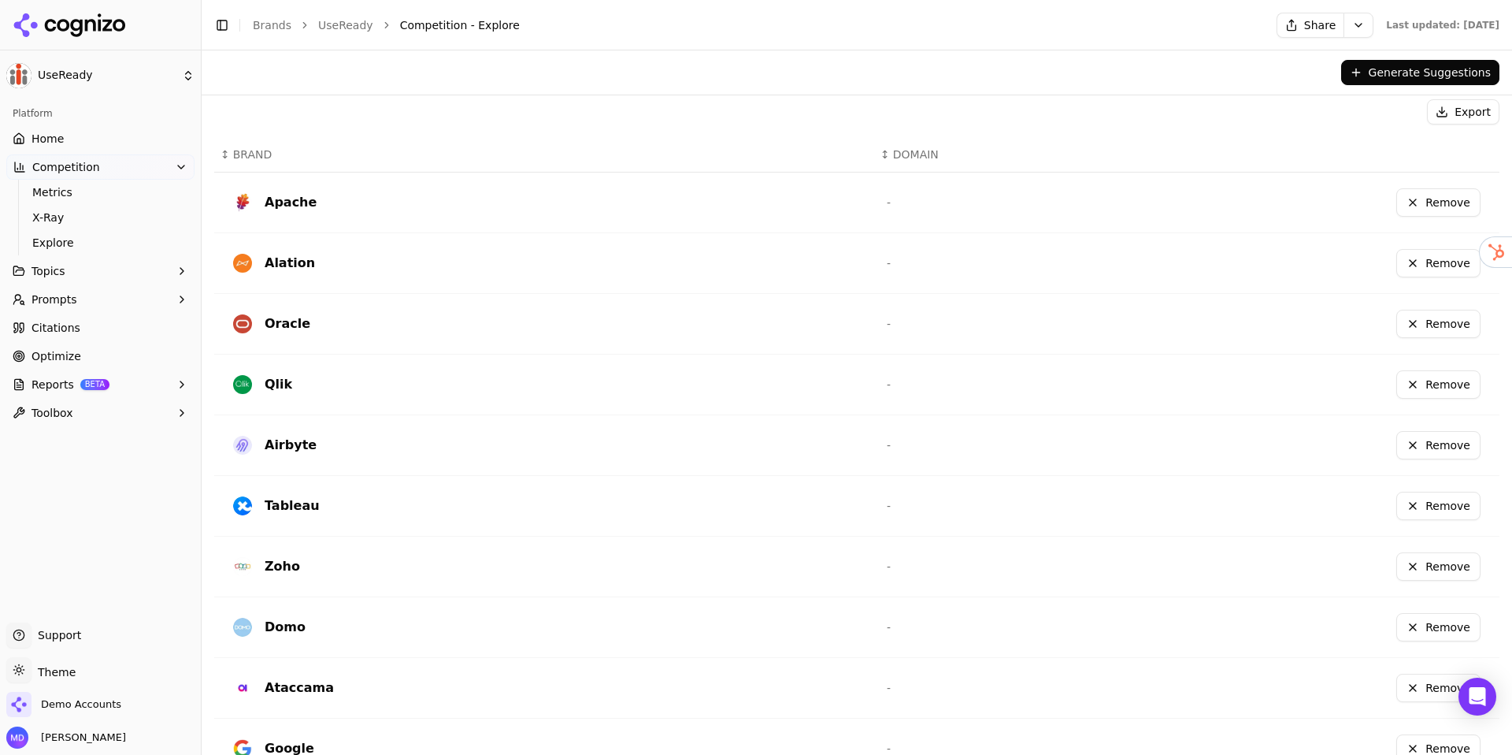
click at [1441, 328] on button "Remove" at bounding box center [1439, 324] width 84 height 28
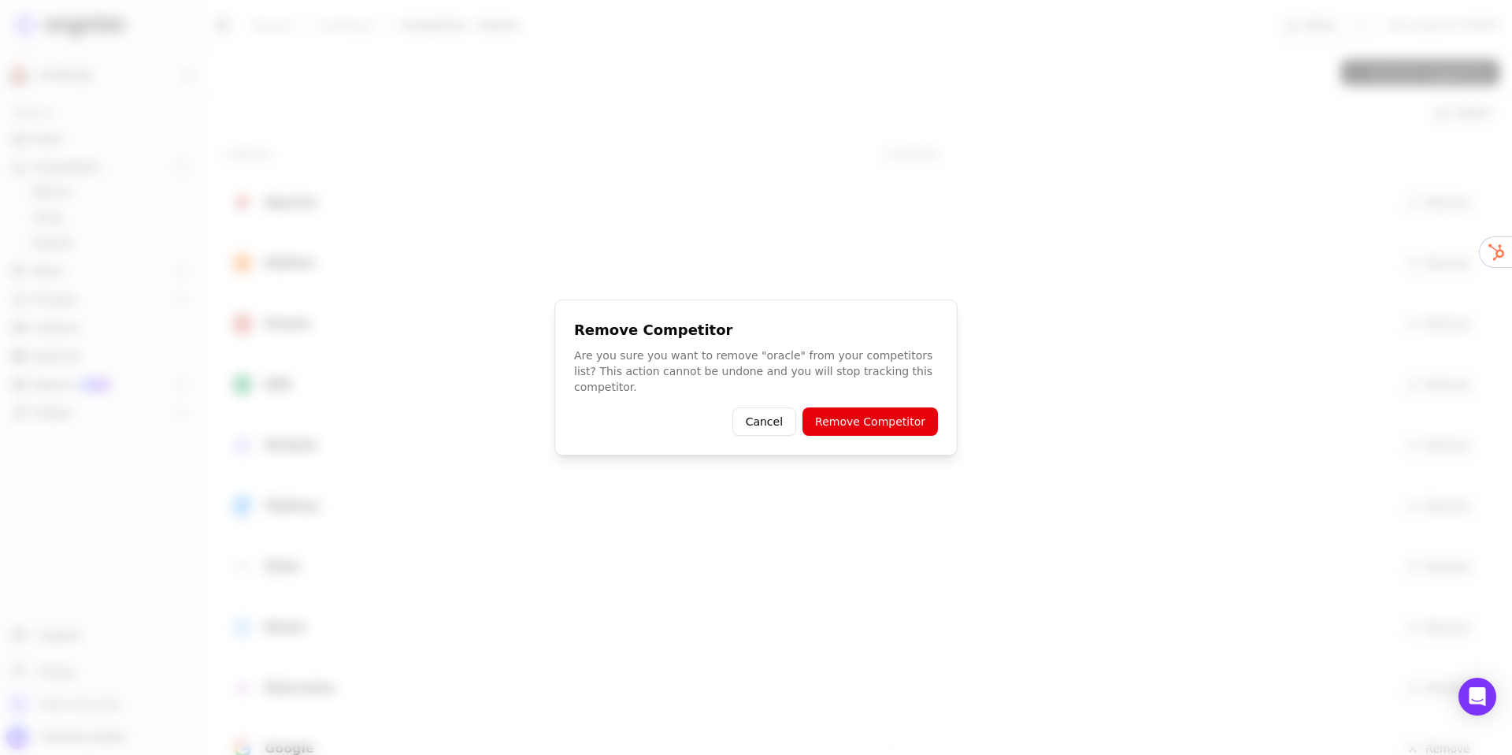
click at [893, 412] on button "Remove Competitor" at bounding box center [870, 421] width 135 height 28
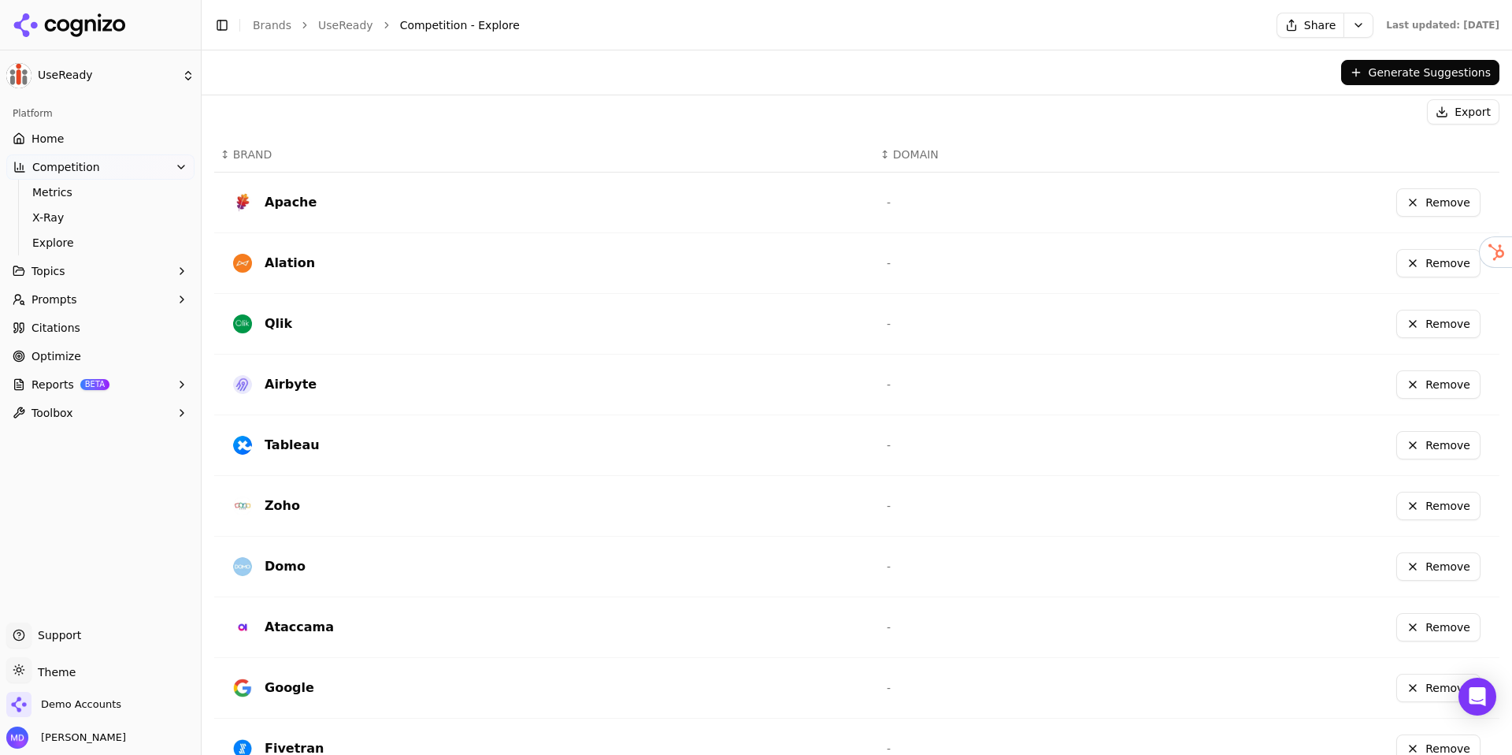
click at [1418, 314] on button "Remove" at bounding box center [1439, 324] width 84 height 28
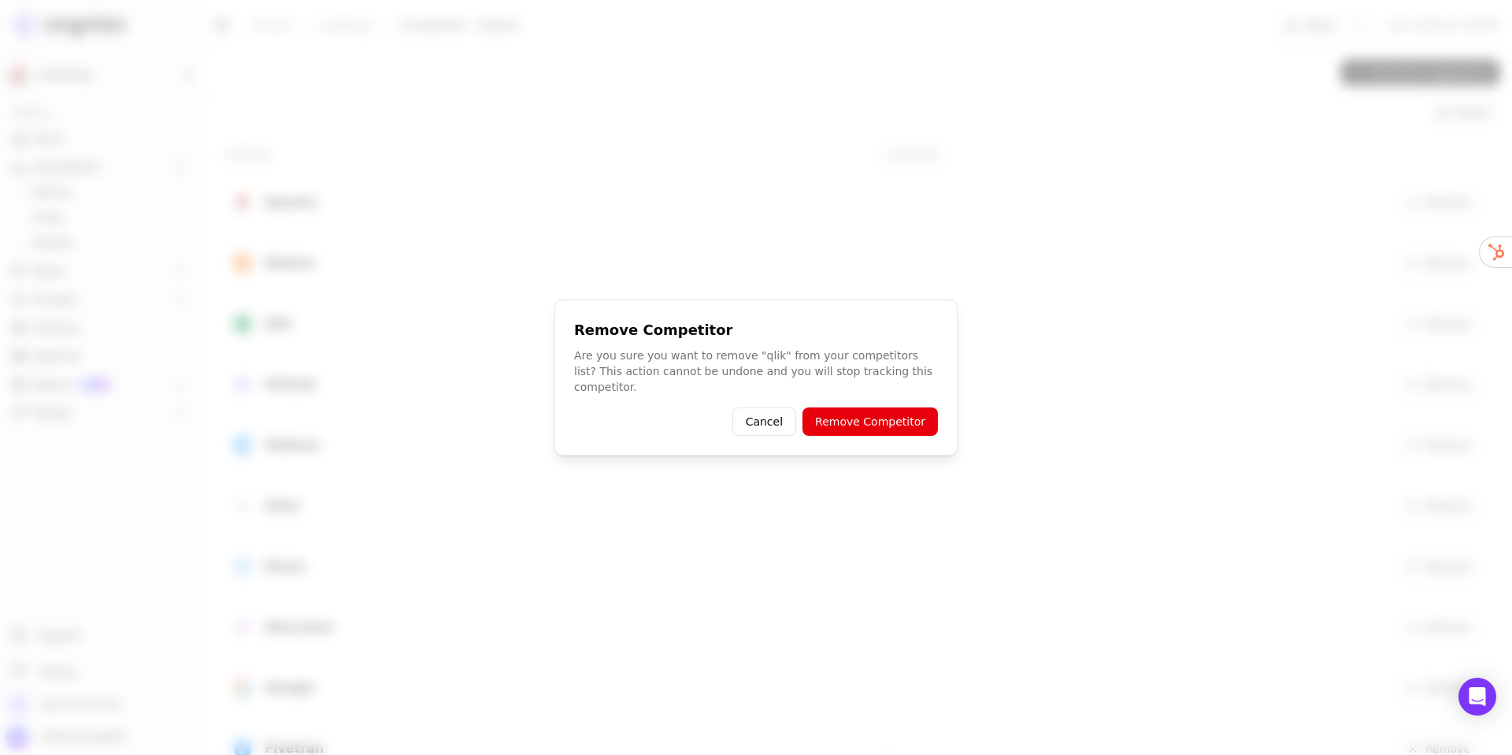
drag, startPoint x: 911, startPoint y: 406, endPoint x: 1130, endPoint y: 364, distance: 222.9
click at [911, 407] on button "Remove Competitor" at bounding box center [870, 421] width 135 height 28
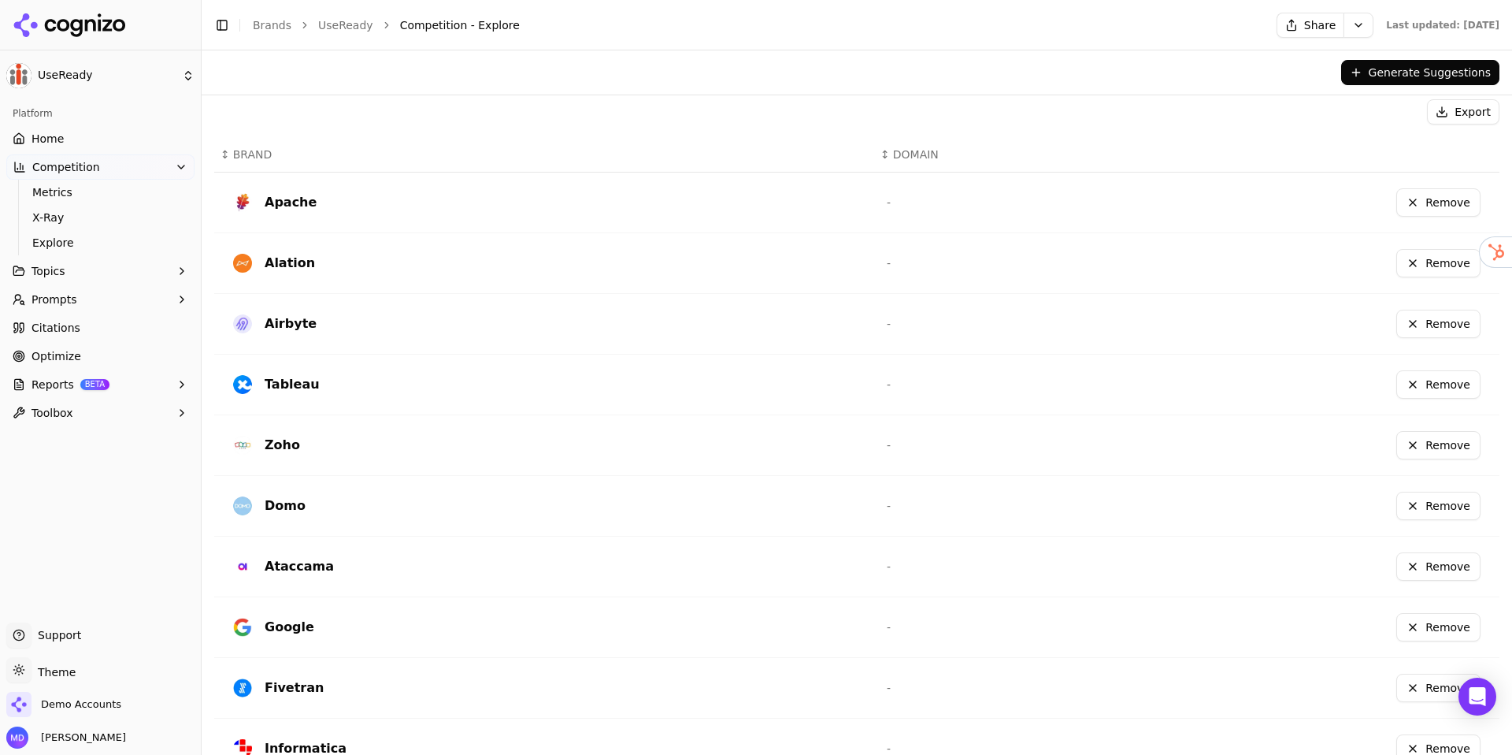
click at [1416, 377] on button "Remove" at bounding box center [1439, 384] width 84 height 28
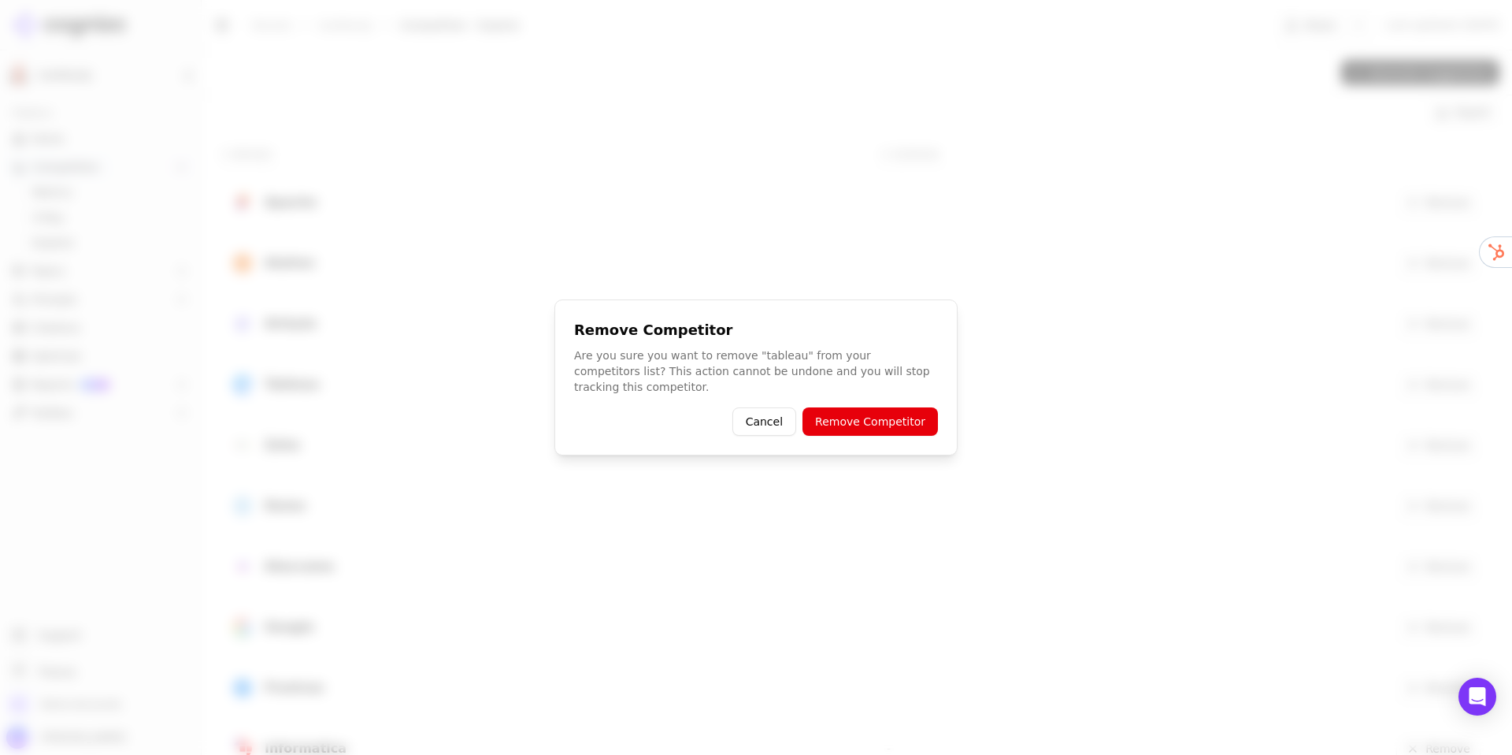
drag, startPoint x: 902, startPoint y: 418, endPoint x: 1156, endPoint y: 414, distance: 253.7
click at [902, 417] on button "Remove Competitor" at bounding box center [870, 421] width 135 height 28
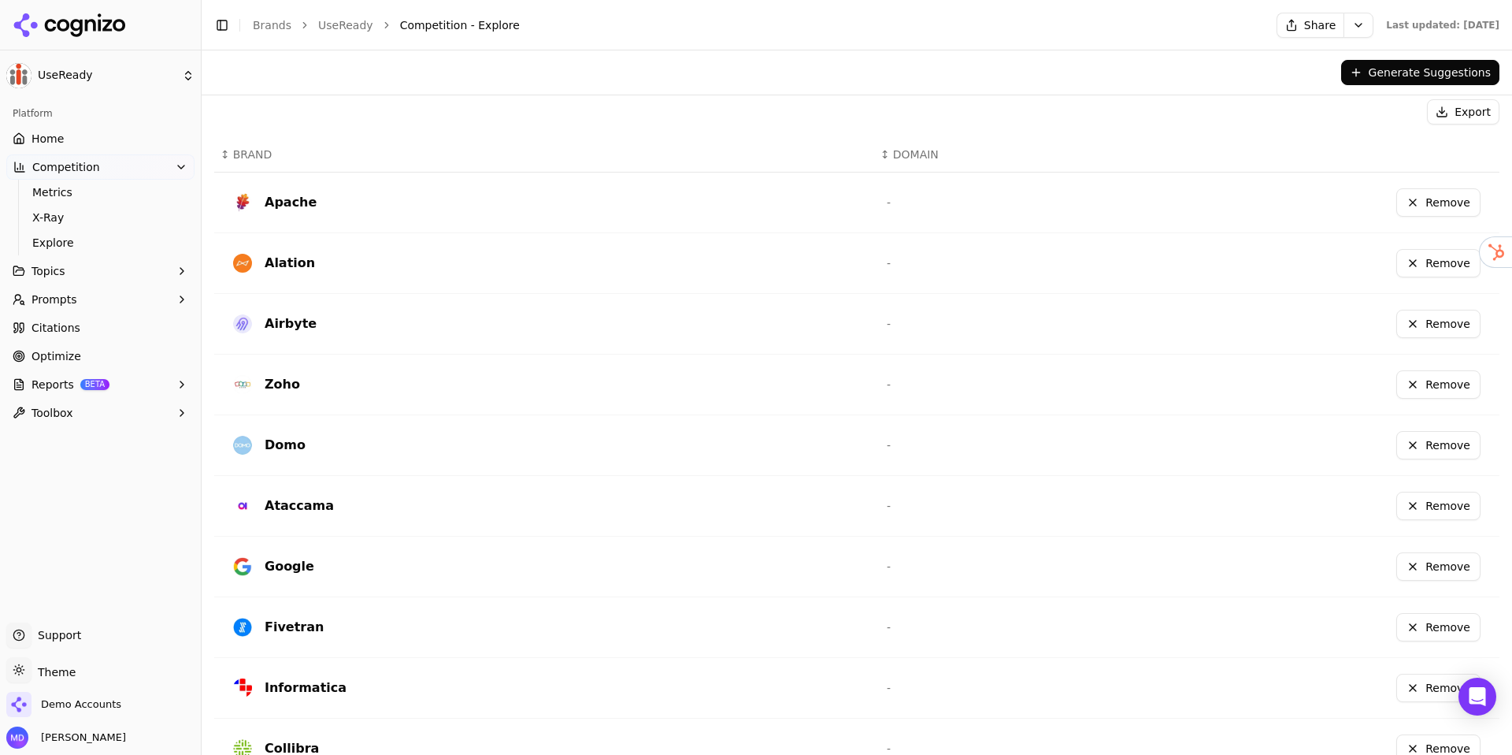
click at [1418, 394] on button "Remove" at bounding box center [1439, 384] width 84 height 28
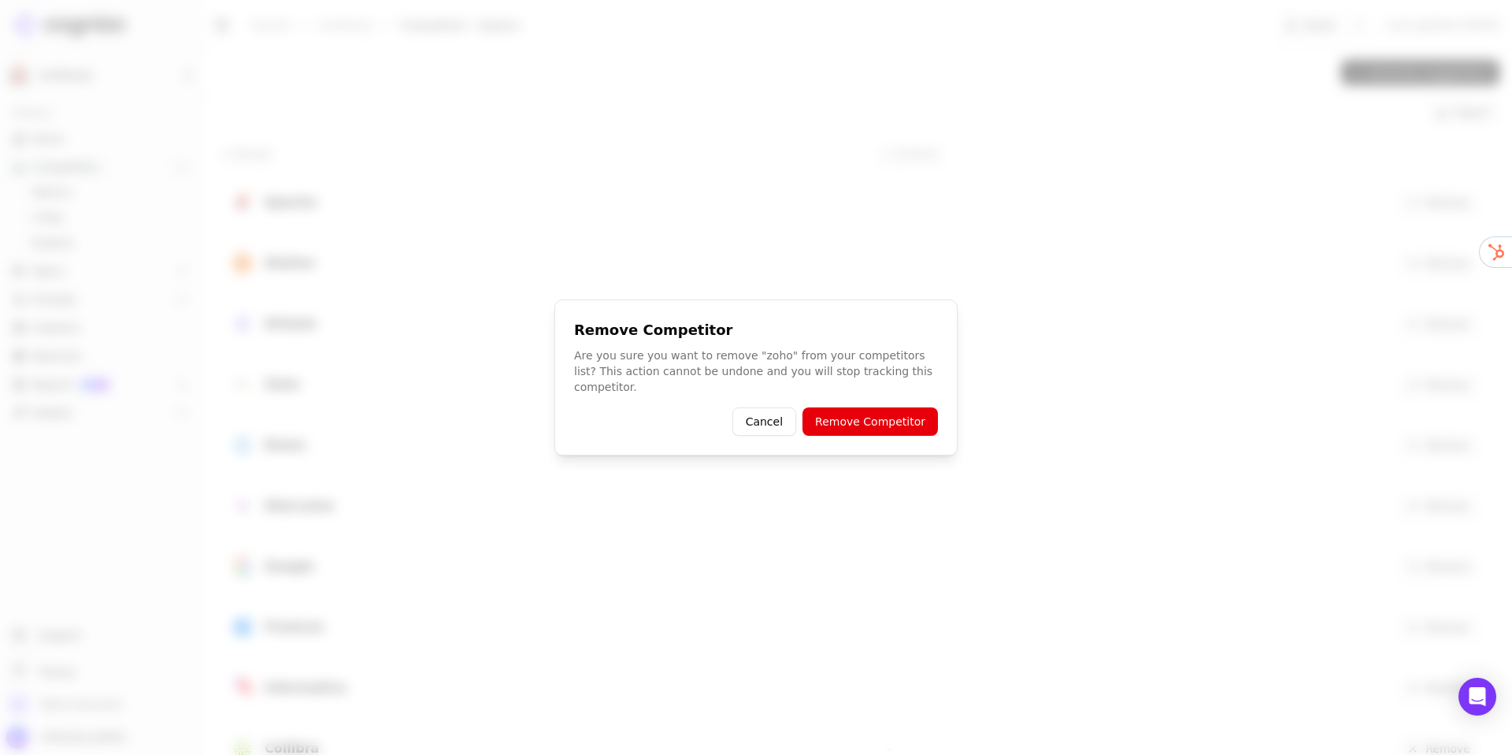
click at [909, 410] on button "Remove Competitor" at bounding box center [870, 421] width 135 height 28
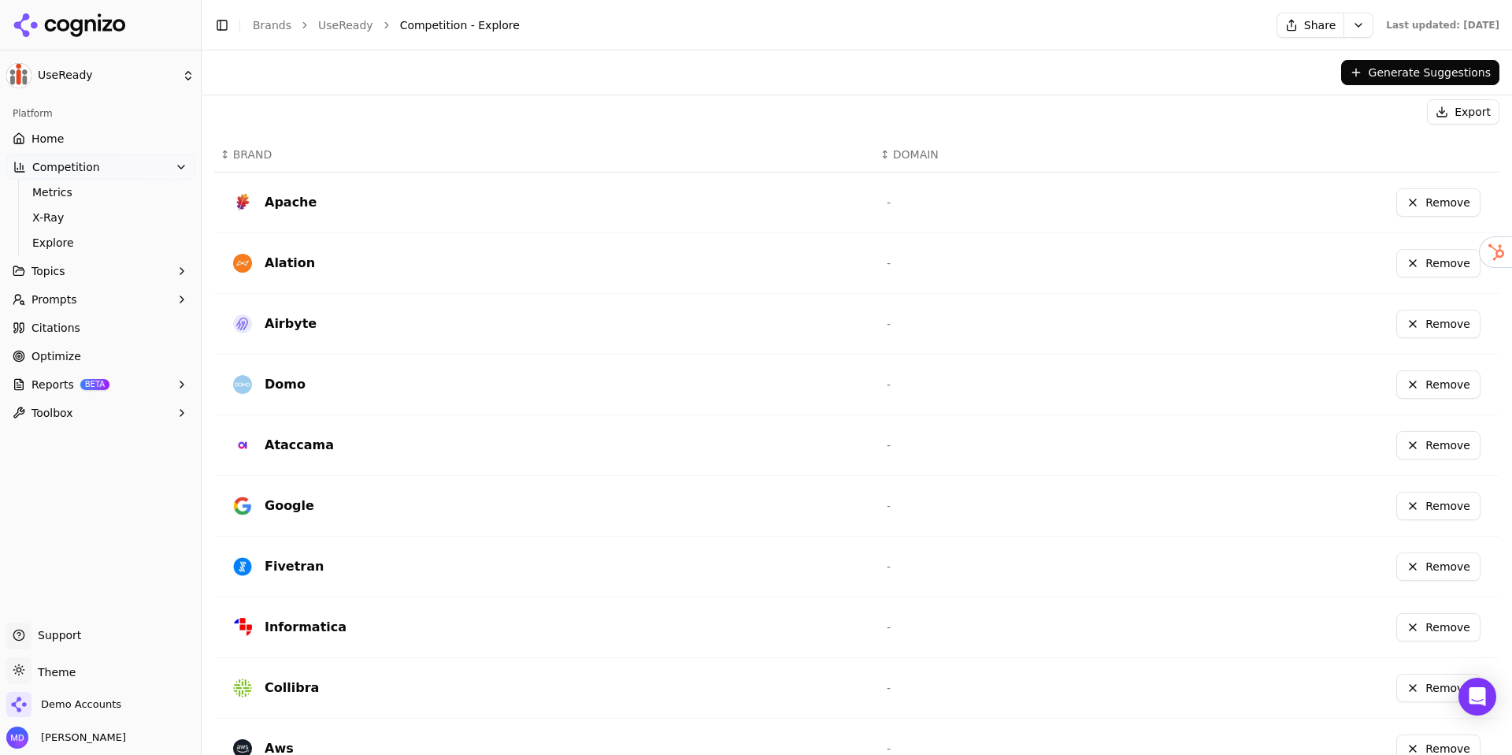
click at [1412, 389] on button "Remove" at bounding box center [1439, 384] width 84 height 28
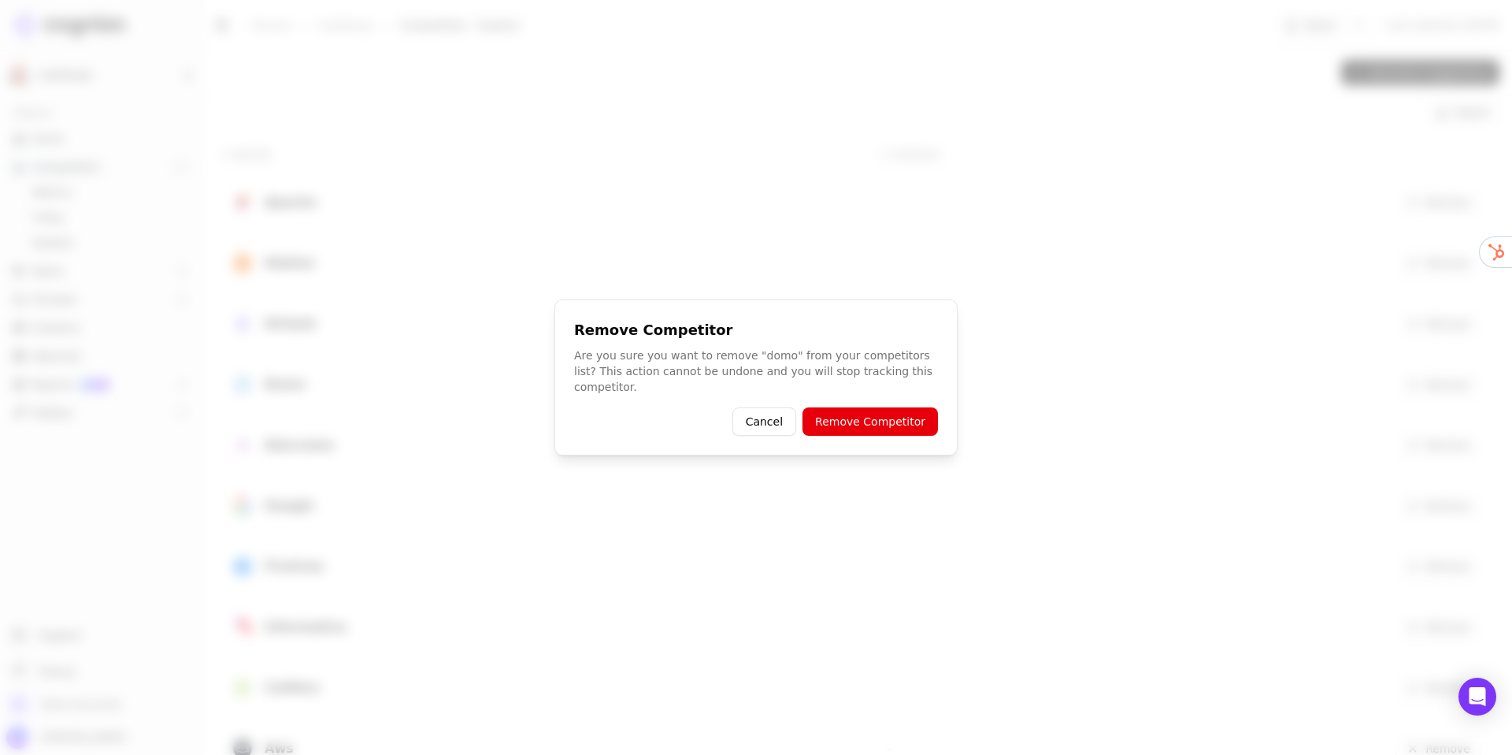
click at [915, 411] on button "Remove Competitor" at bounding box center [870, 421] width 135 height 28
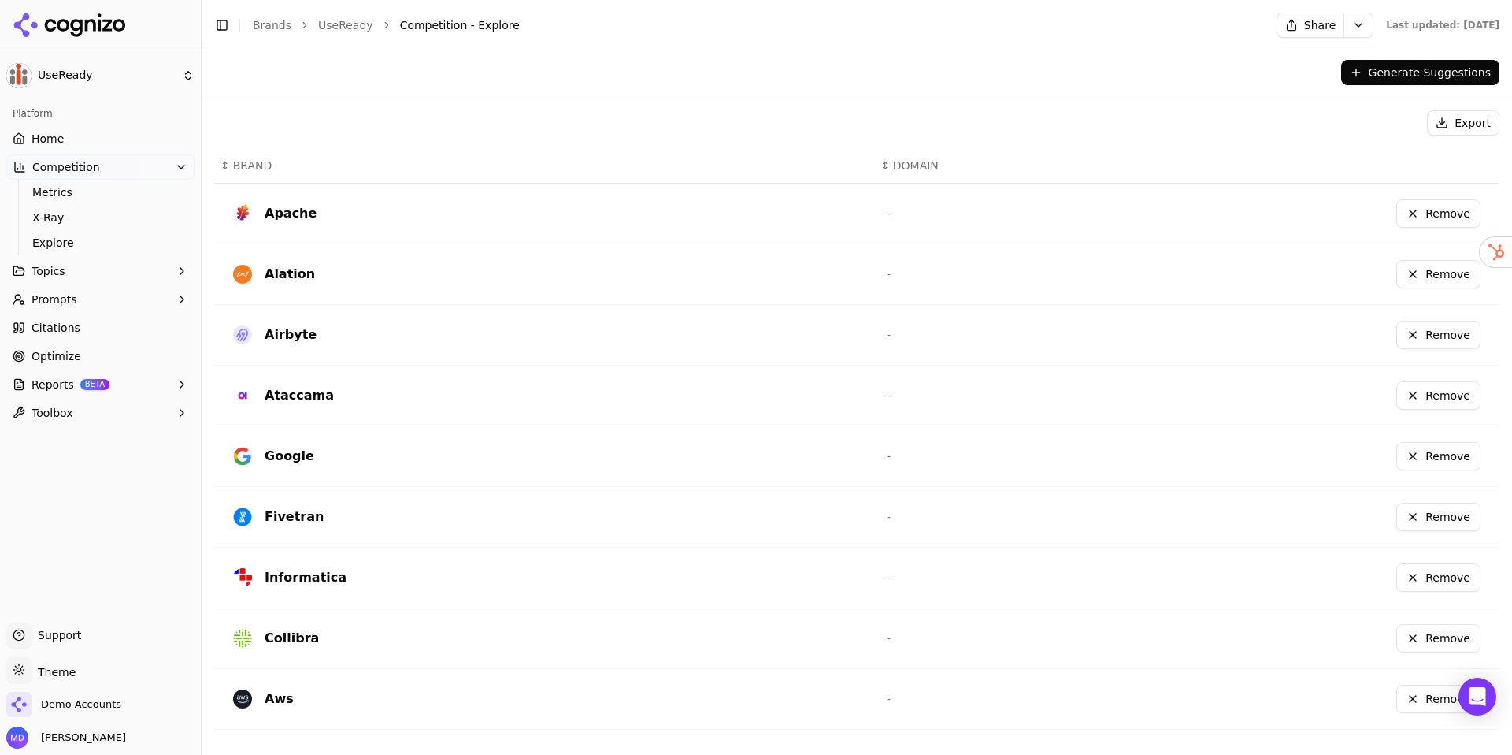
scroll to position [320, 0]
click at [1456, 444] on button "Remove" at bounding box center [1439, 456] width 84 height 28
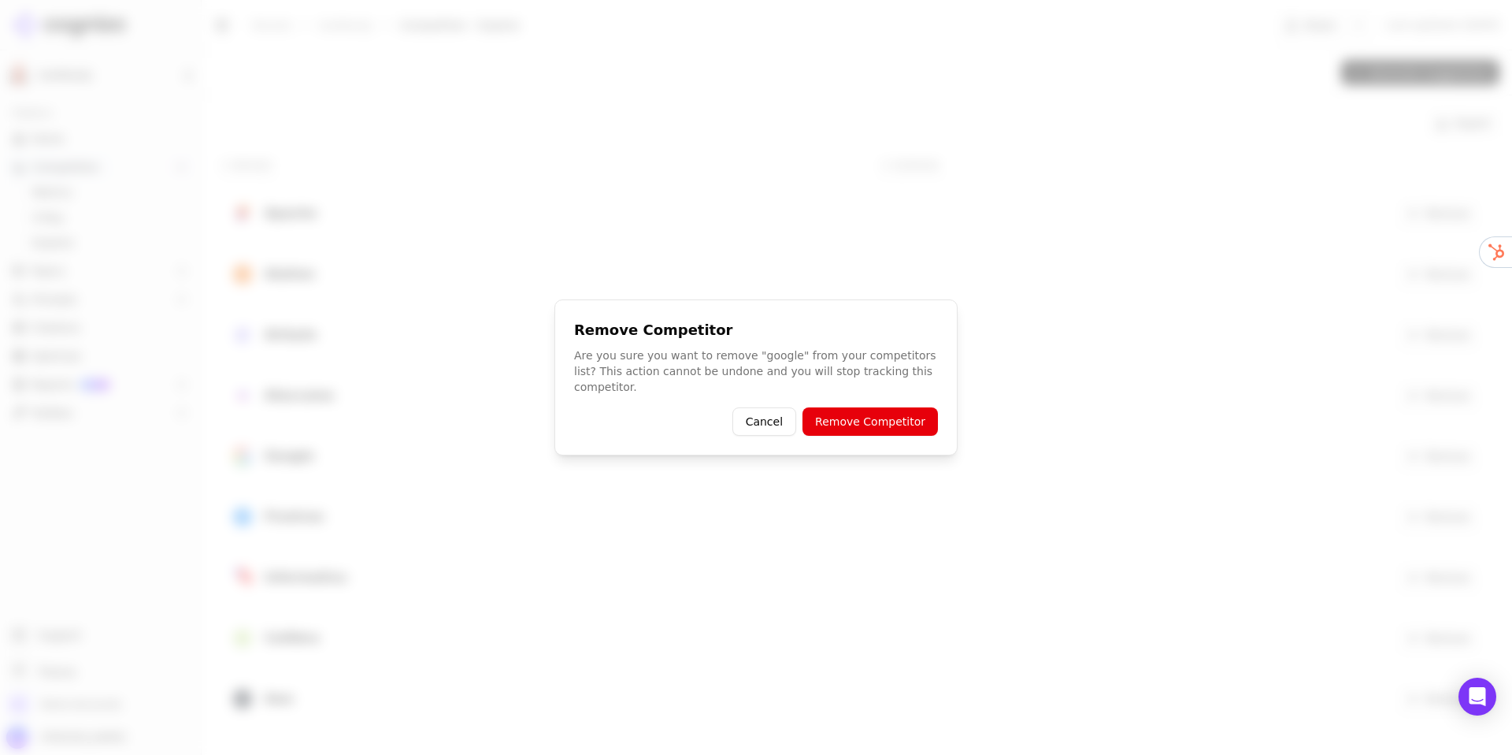
click at [920, 417] on button "Remove Competitor" at bounding box center [870, 421] width 135 height 28
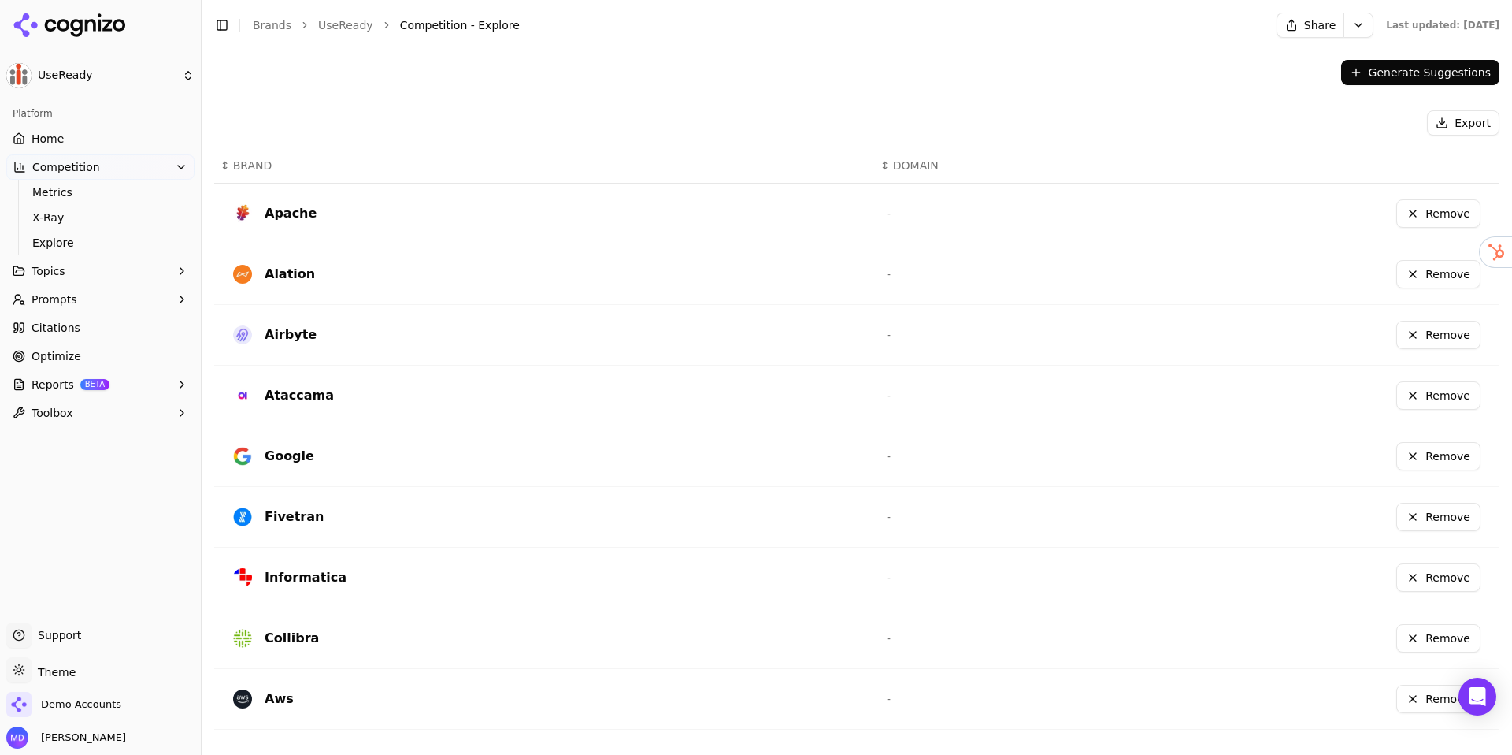
scroll to position [259, 0]
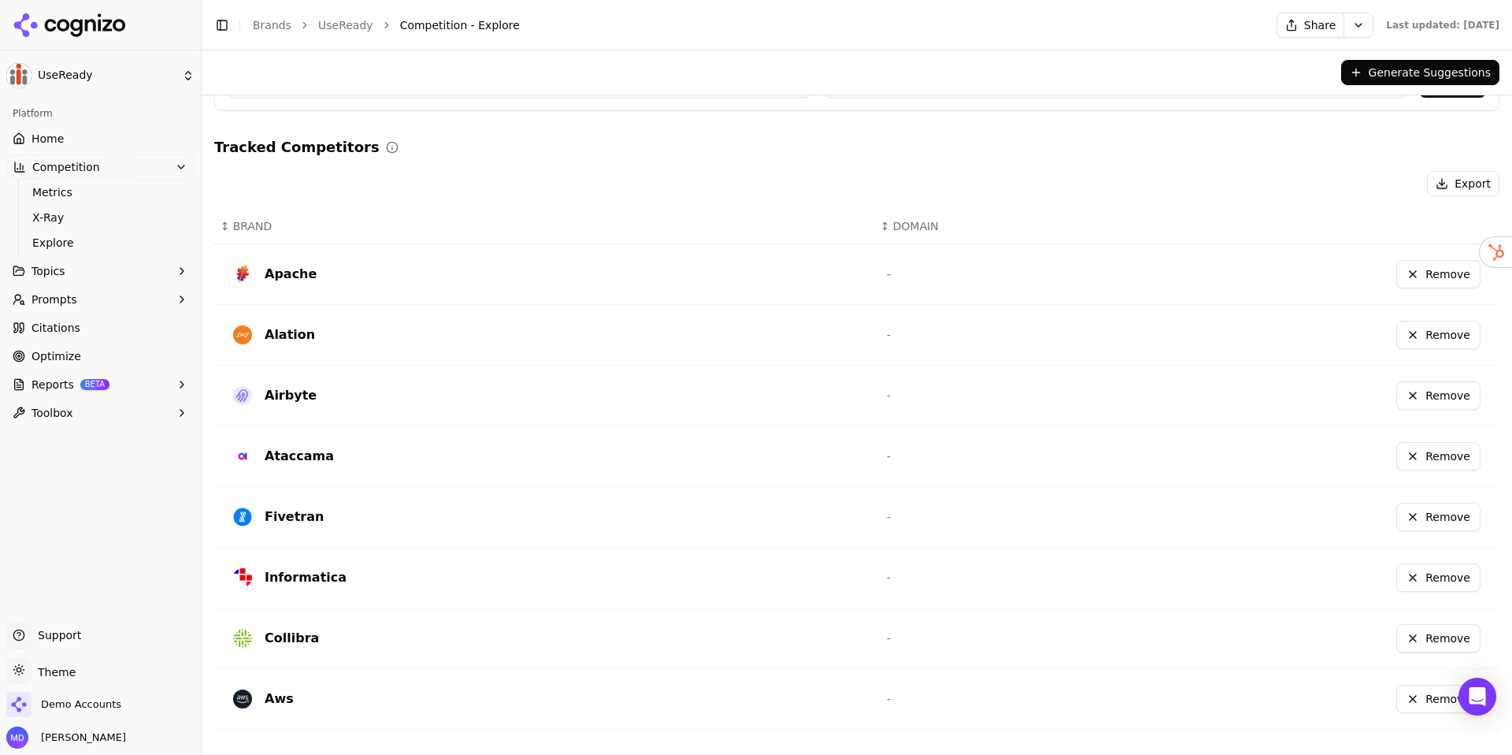
click at [1412, 686] on button "Remove" at bounding box center [1439, 699] width 84 height 28
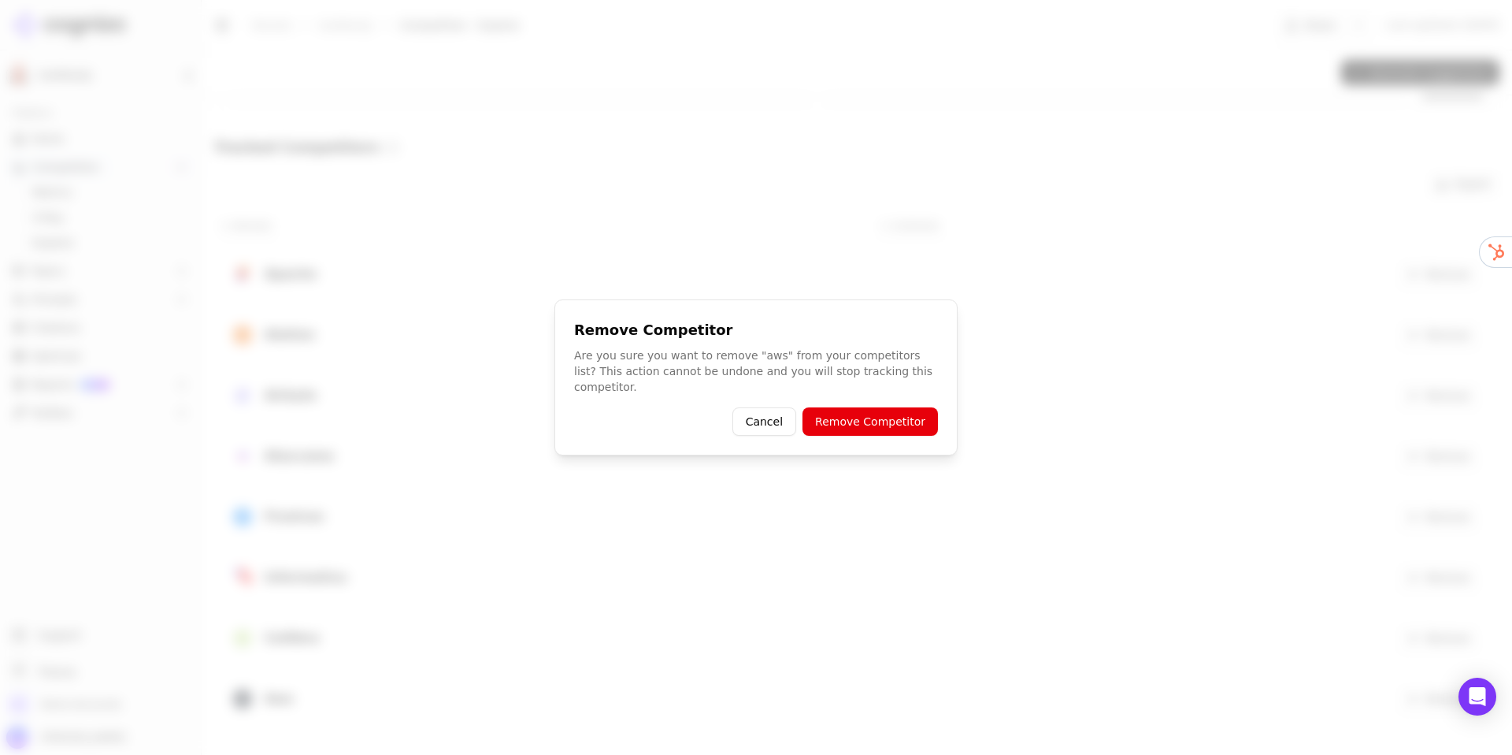
click at [910, 412] on button "Remove Competitor" at bounding box center [870, 421] width 135 height 28
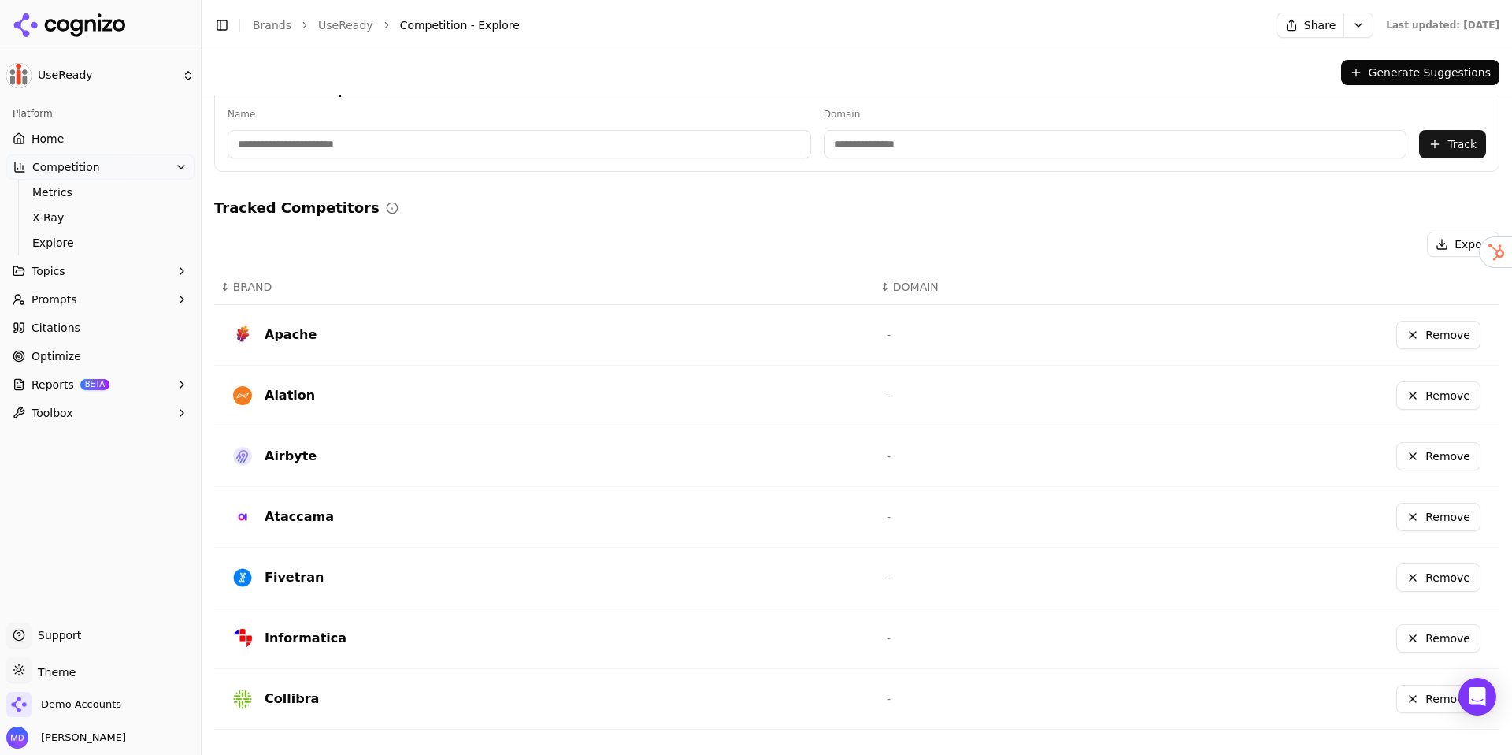
scroll to position [199, 0]
click at [337, 140] on input at bounding box center [520, 144] width 584 height 28
type input "*"
type input "******"
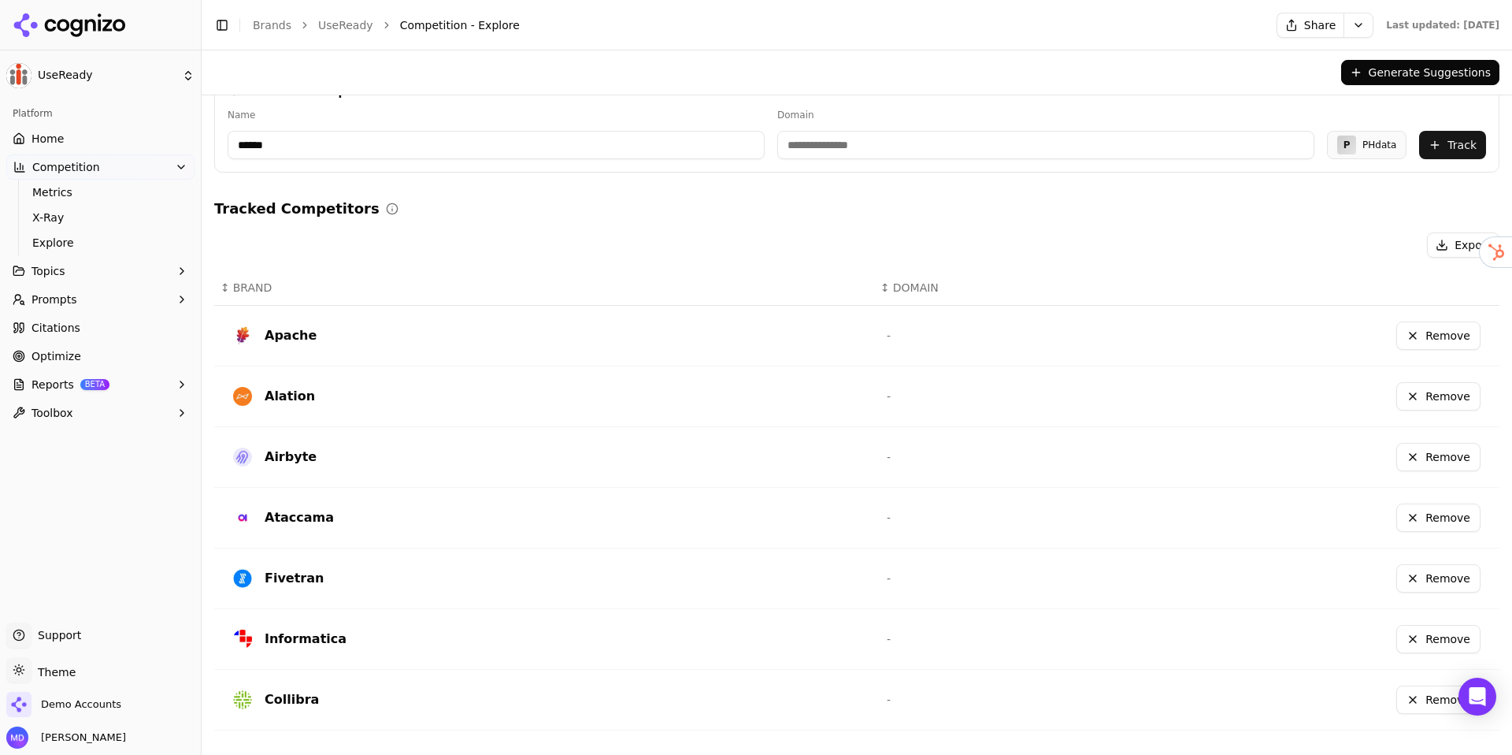
click at [818, 147] on input at bounding box center [1045, 145] width 537 height 28
type input "*********"
drag, startPoint x: 1438, startPoint y: 144, endPoint x: 1423, endPoint y: 142, distance: 15.9
click at [1438, 144] on button "Track" at bounding box center [1452, 145] width 67 height 28
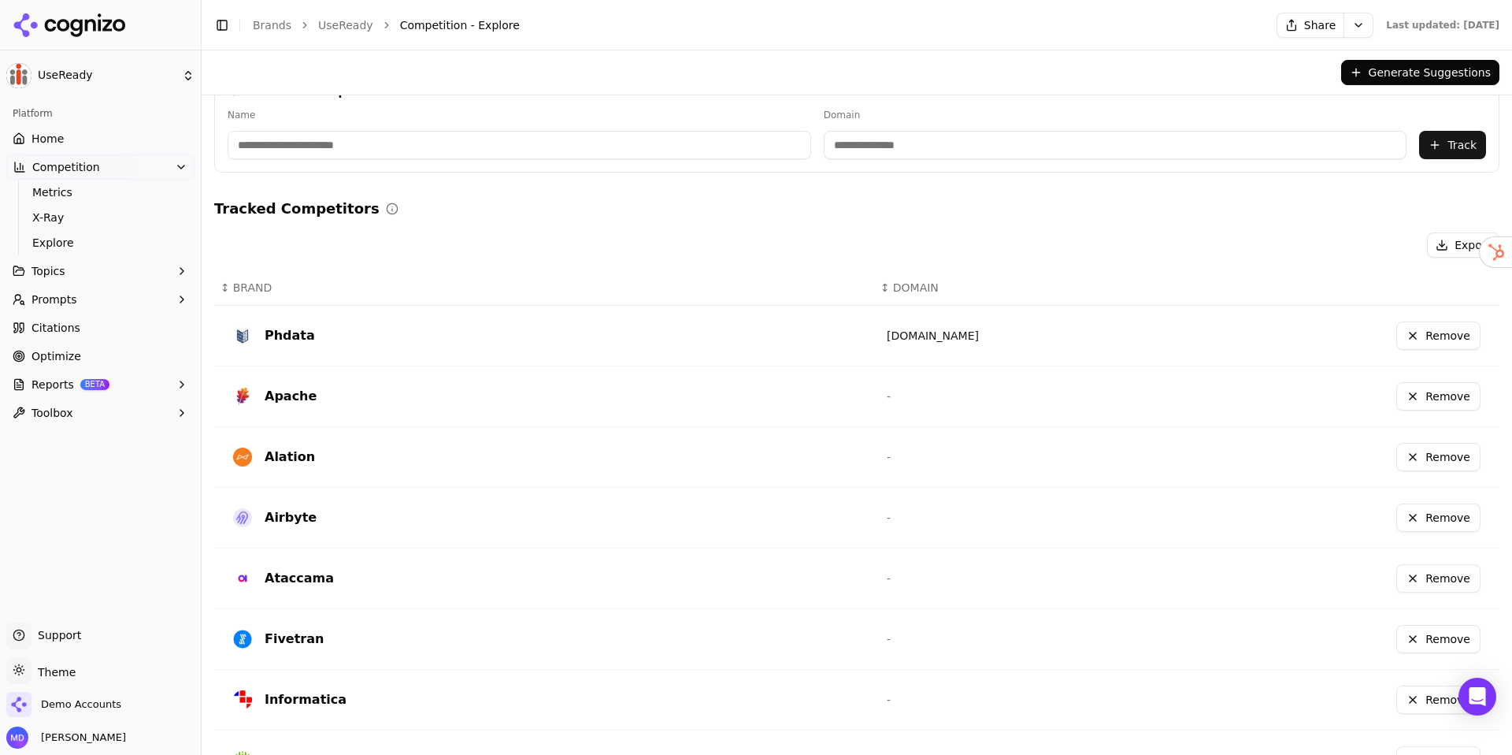
click at [286, 154] on input at bounding box center [520, 145] width 584 height 28
type input "********"
click at [902, 150] on input at bounding box center [1040, 145] width 533 height 28
type input "**********"
drag, startPoint x: 774, startPoint y: 146, endPoint x: 727, endPoint y: 143, distance: 46.6
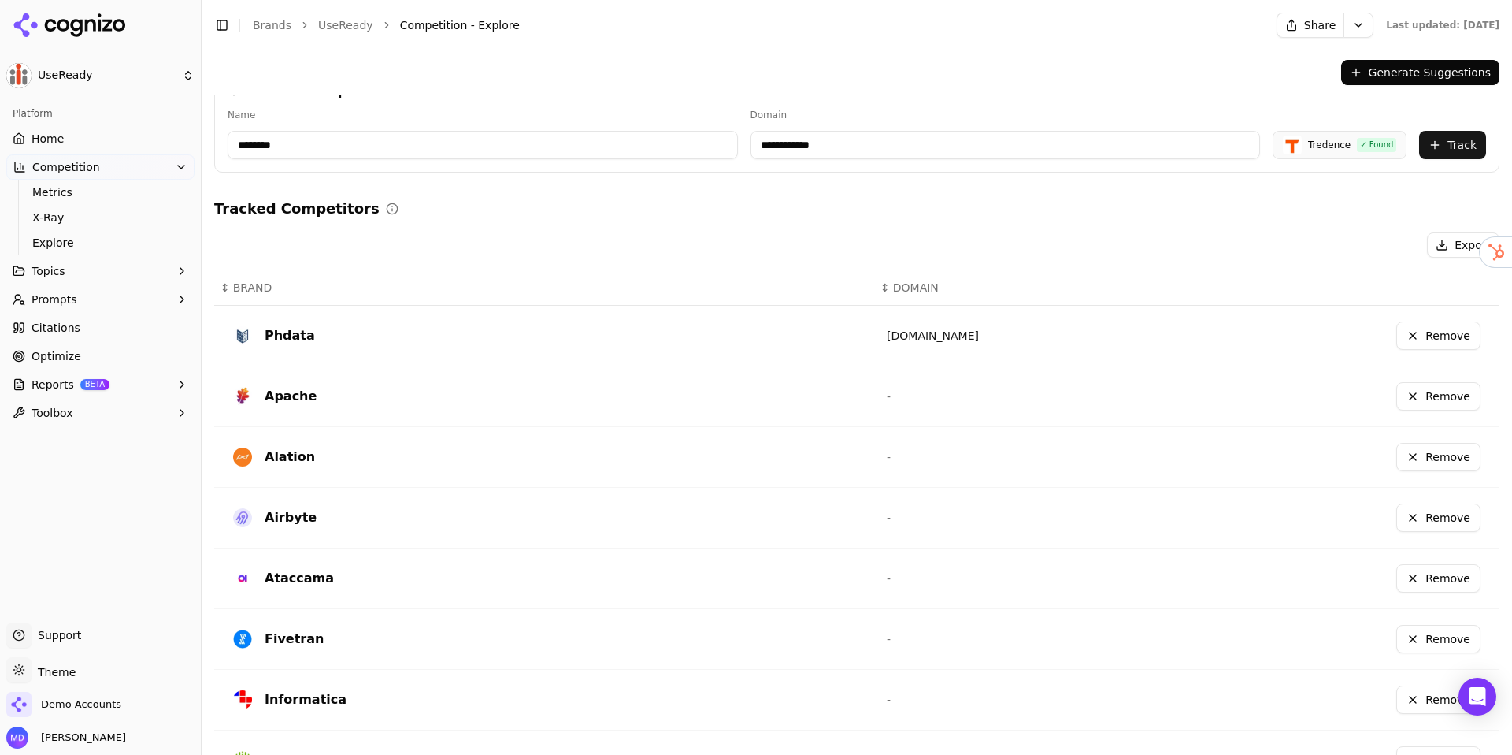
click at [729, 143] on div "**********" at bounding box center [857, 134] width 1259 height 50
drag, startPoint x: 299, startPoint y: 155, endPoint x: 217, endPoint y: 146, distance: 82.5
click at [217, 146] on div "**********" at bounding box center [857, 121] width 1286 height 102
drag, startPoint x: 824, startPoint y: 145, endPoint x: 731, endPoint y: 147, distance: 93.0
click at [731, 147] on div "**********" at bounding box center [857, 134] width 1259 height 50
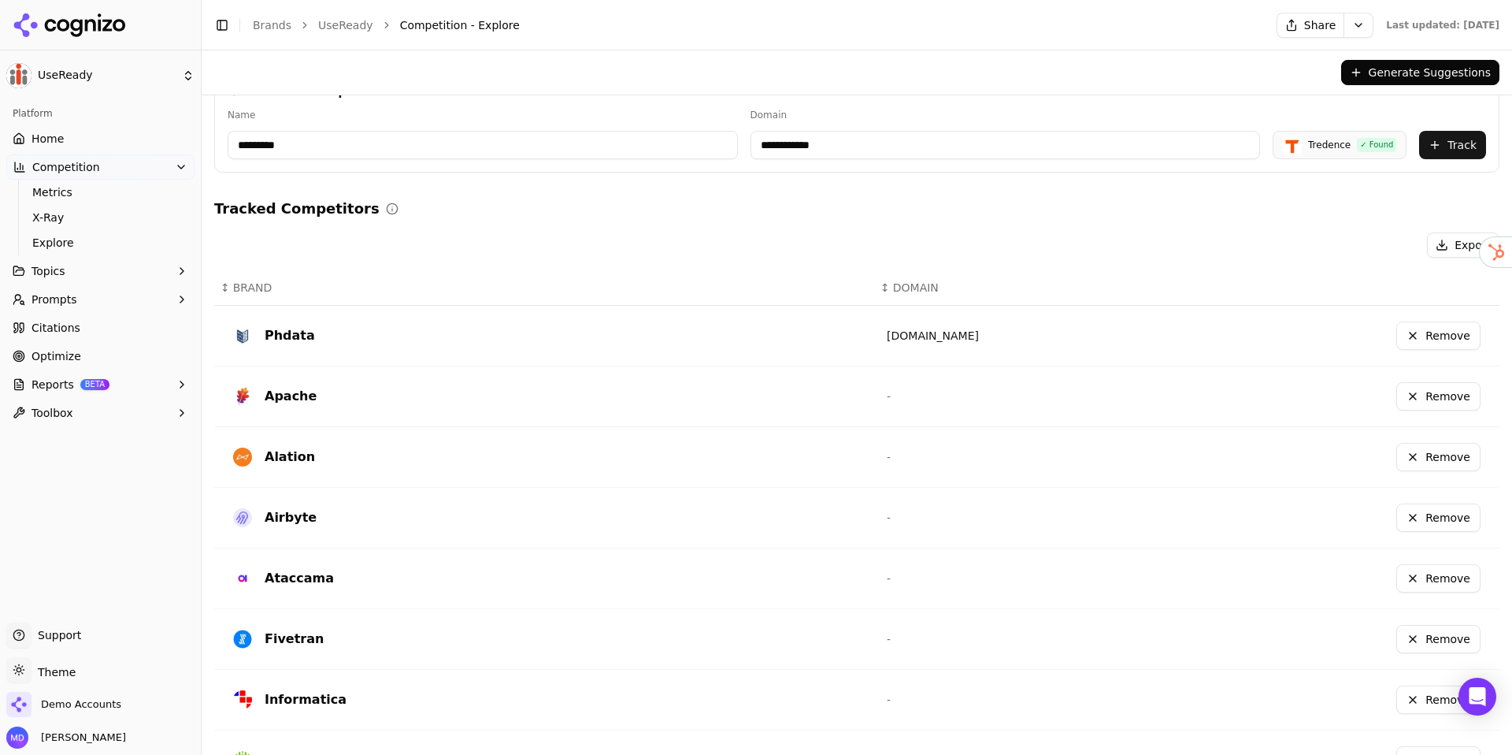
drag, startPoint x: 429, startPoint y: 144, endPoint x: 213, endPoint y: 126, distance: 216.6
click at [214, 126] on div "**********" at bounding box center [857, 121] width 1286 height 102
type input "********"
click at [1433, 142] on button "Track" at bounding box center [1452, 145] width 67 height 28
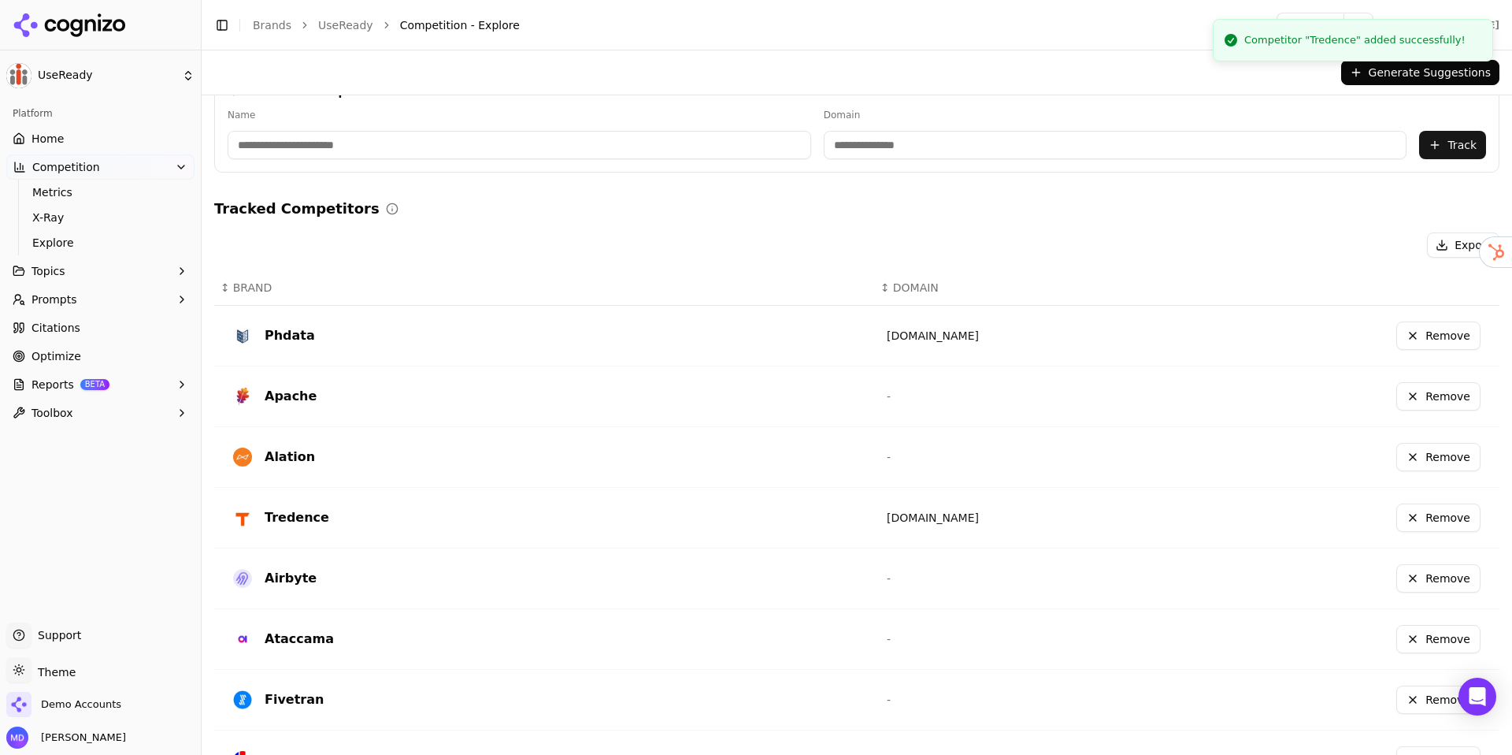
click at [455, 151] on input at bounding box center [520, 145] width 584 height 28
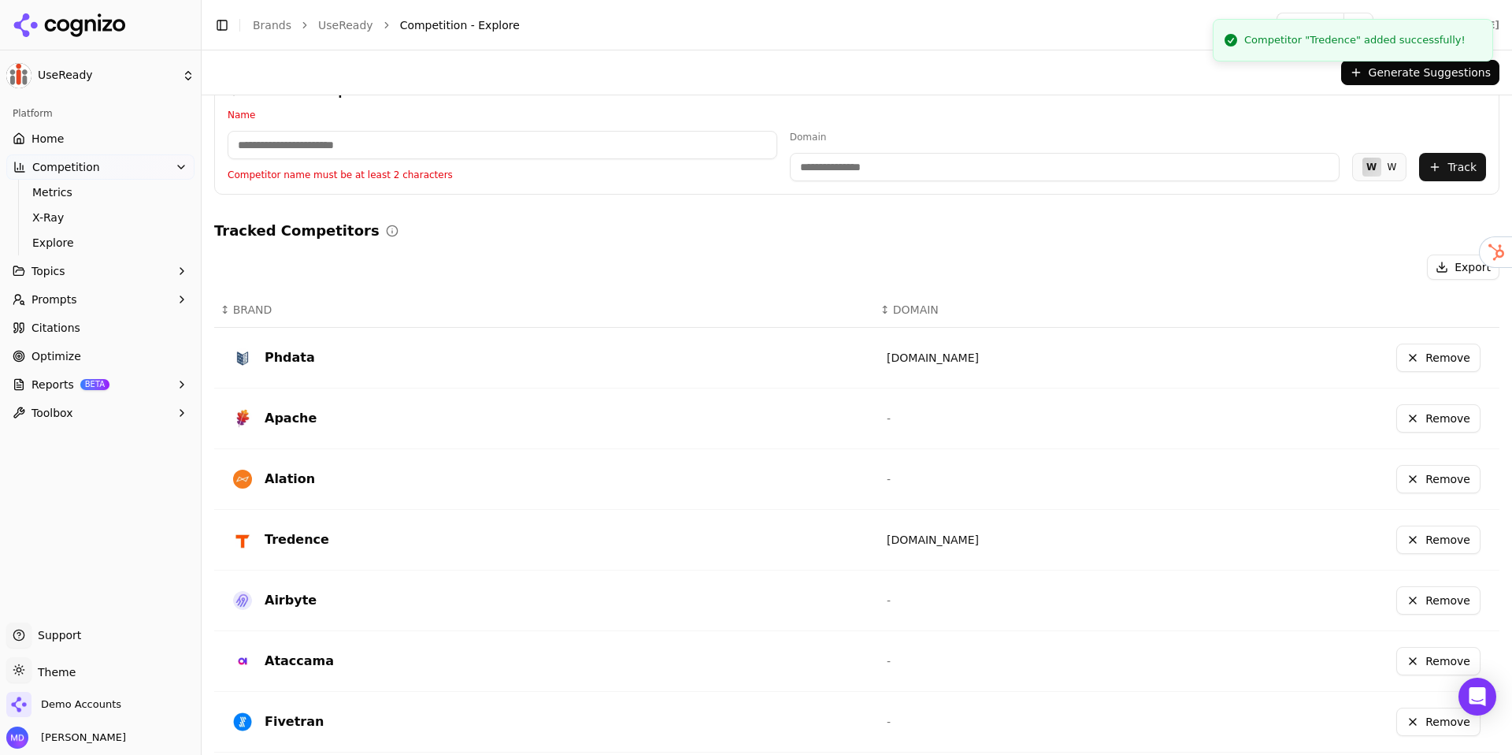
type input "*"
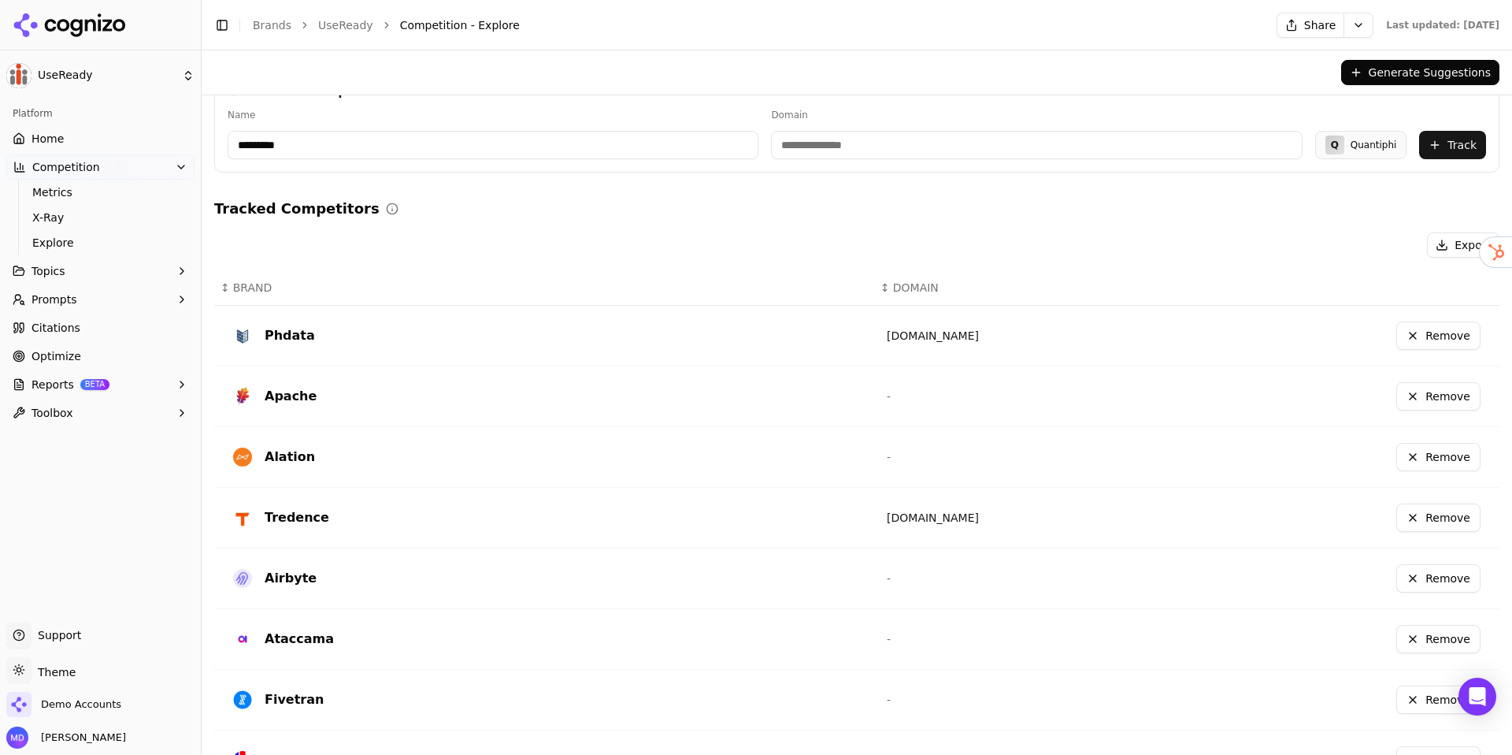
type input "*********"
click at [811, 149] on input at bounding box center [1036, 145] width 531 height 28
drag, startPoint x: 809, startPoint y: 142, endPoint x: 737, endPoint y: 138, distance: 71.8
click at [737, 138] on input "**********" at bounding box center [981, 145] width 494 height 28
paste input "****"
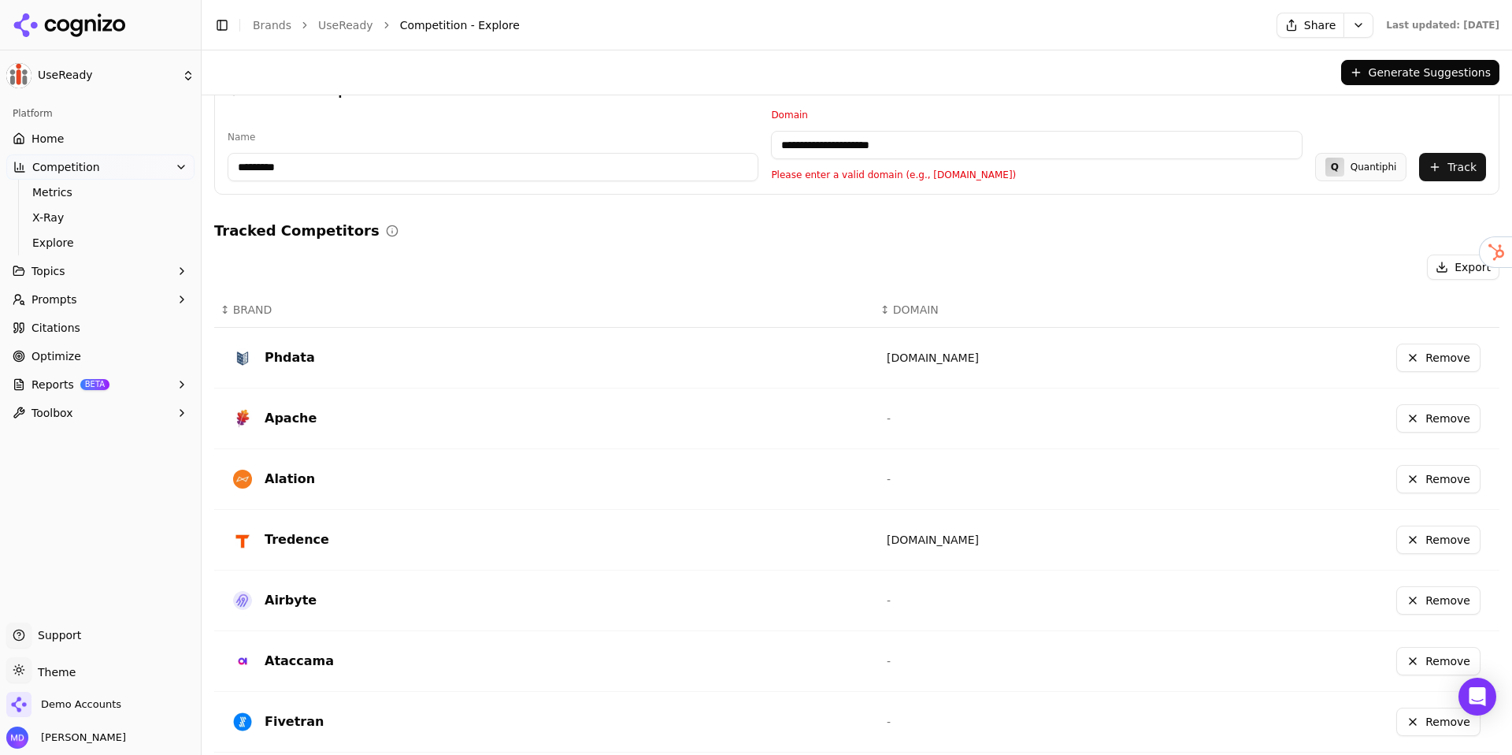
click at [904, 147] on input "**********" at bounding box center [1036, 145] width 531 height 28
drag, startPoint x: 819, startPoint y: 149, endPoint x: 755, endPoint y: 147, distance: 64.6
click at [755, 147] on div "**********" at bounding box center [857, 145] width 1259 height 72
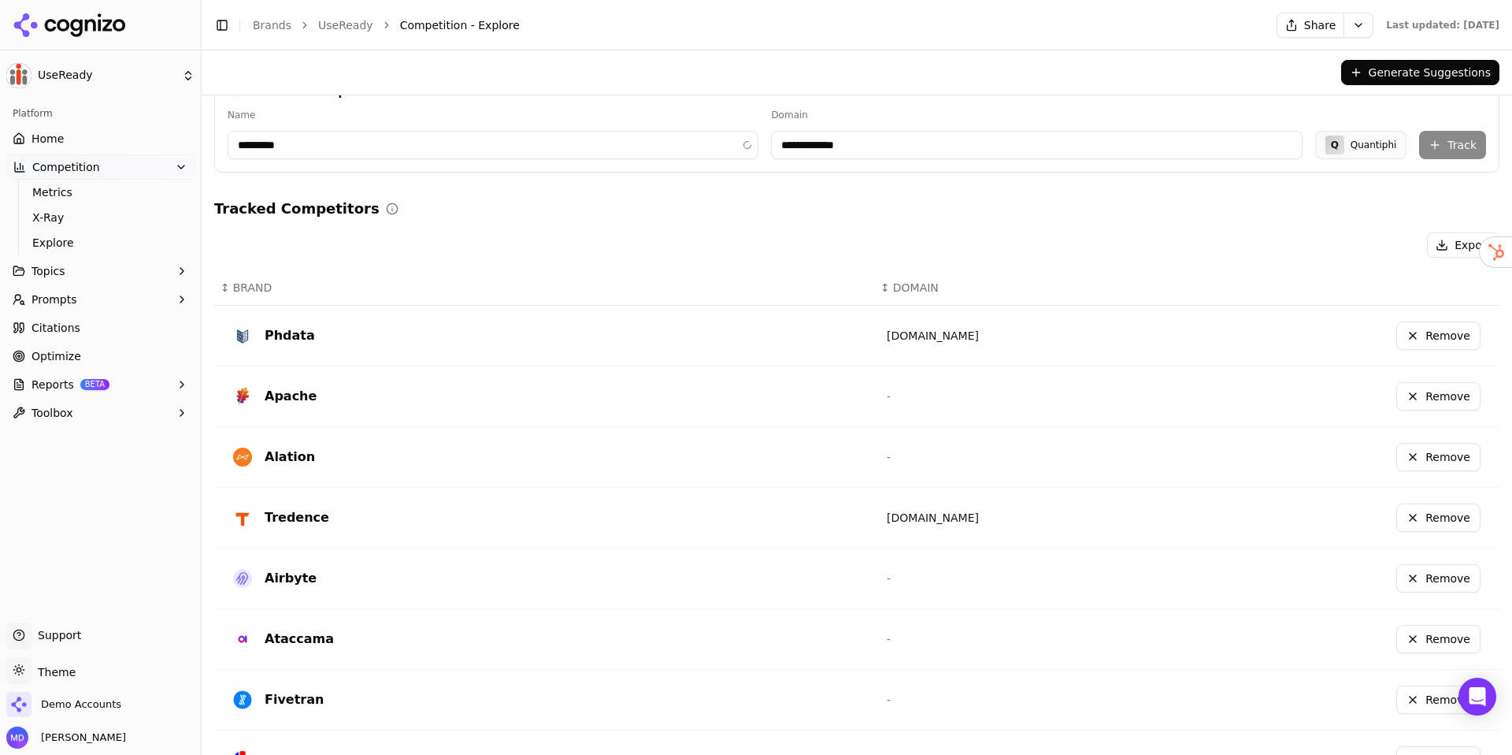
type input "**********"
click at [1409, 176] on div "**********" at bounding box center [857, 387] width 1286 height 954
click at [1463, 139] on button "Track" at bounding box center [1452, 145] width 67 height 28
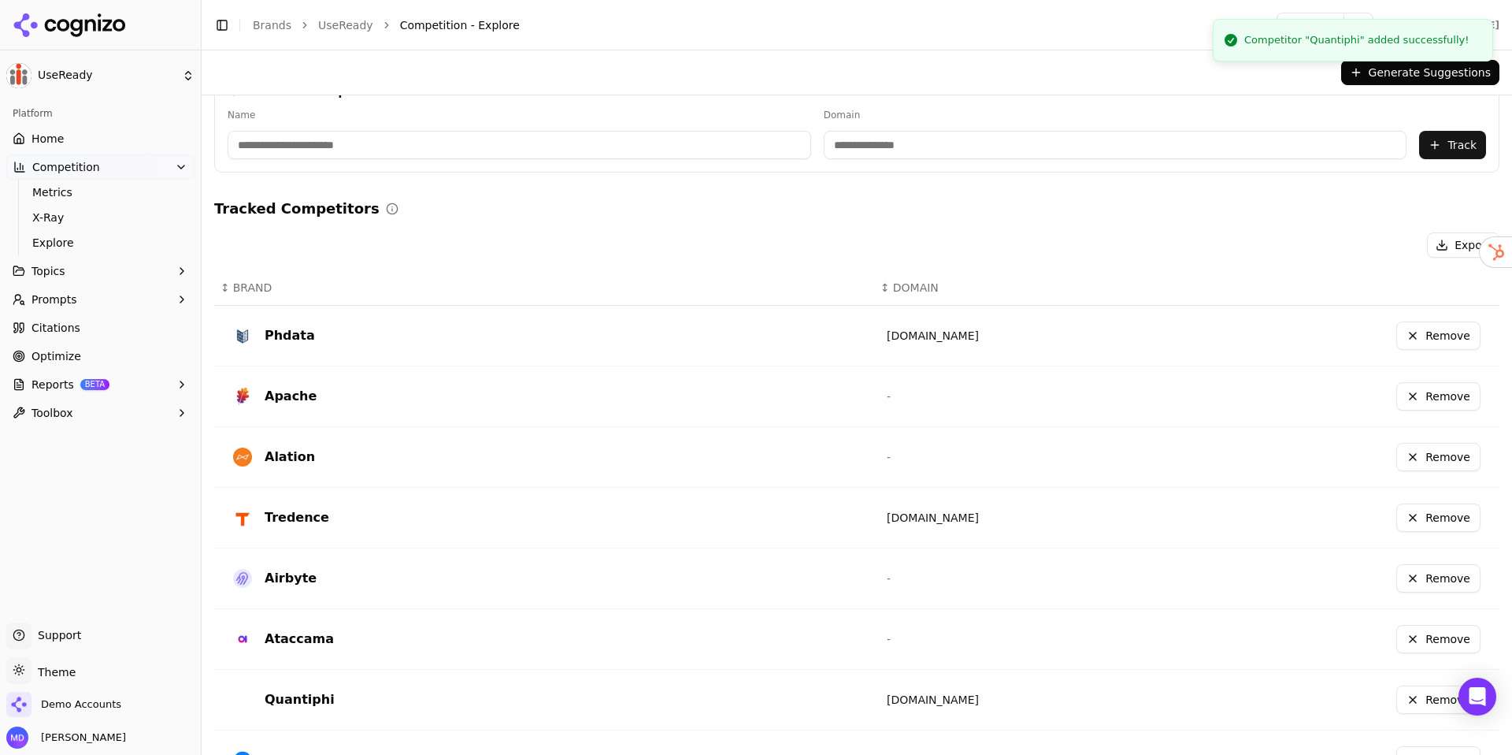
click at [317, 144] on input at bounding box center [520, 145] width 584 height 28
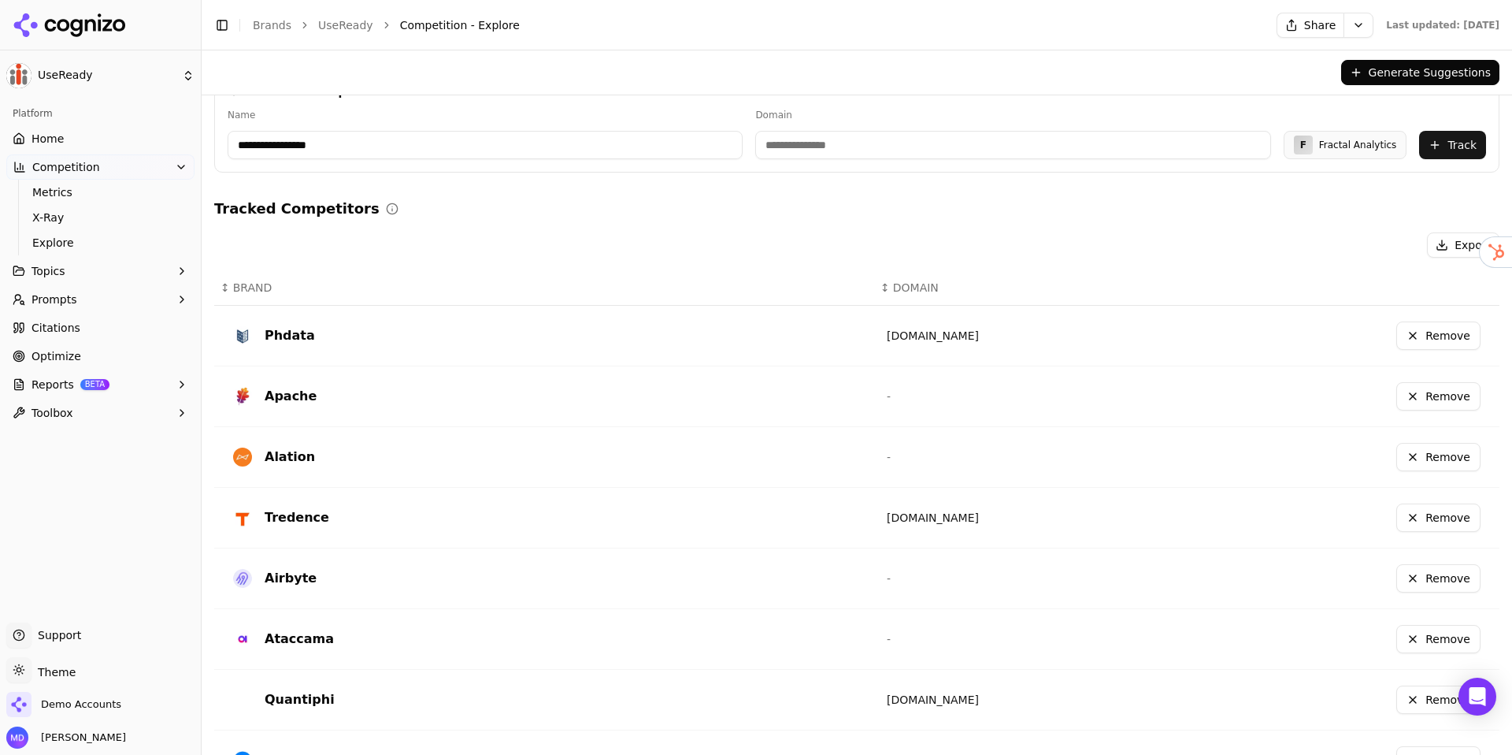
type input "**********"
drag, startPoint x: 802, startPoint y: 139, endPoint x: 764, endPoint y: 112, distance: 46.8
click at [793, 132] on input at bounding box center [1012, 145] width 515 height 28
paste input "**********"
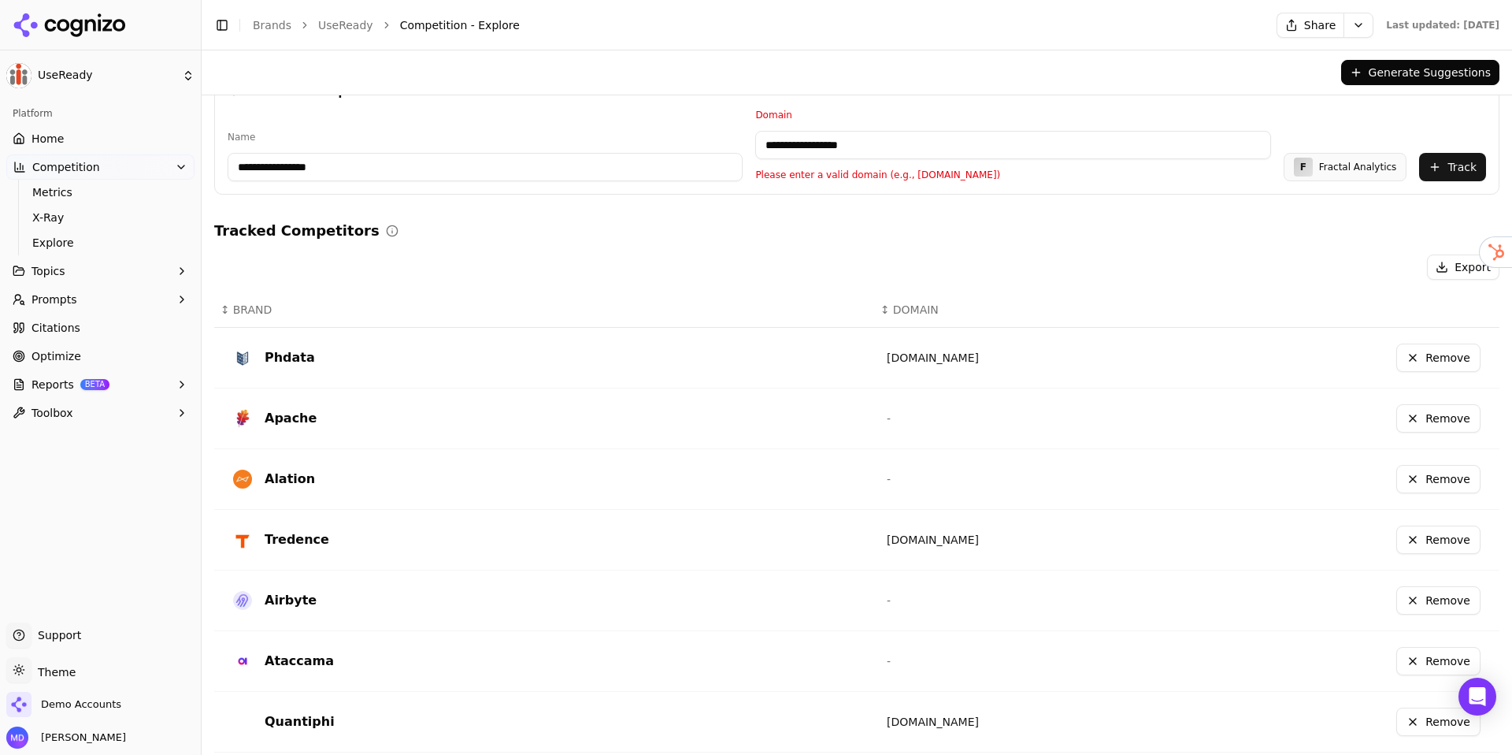
drag, startPoint x: 801, startPoint y: 147, endPoint x: 740, endPoint y: 147, distance: 60.7
click at [740, 147] on div "**********" at bounding box center [857, 145] width 1259 height 72
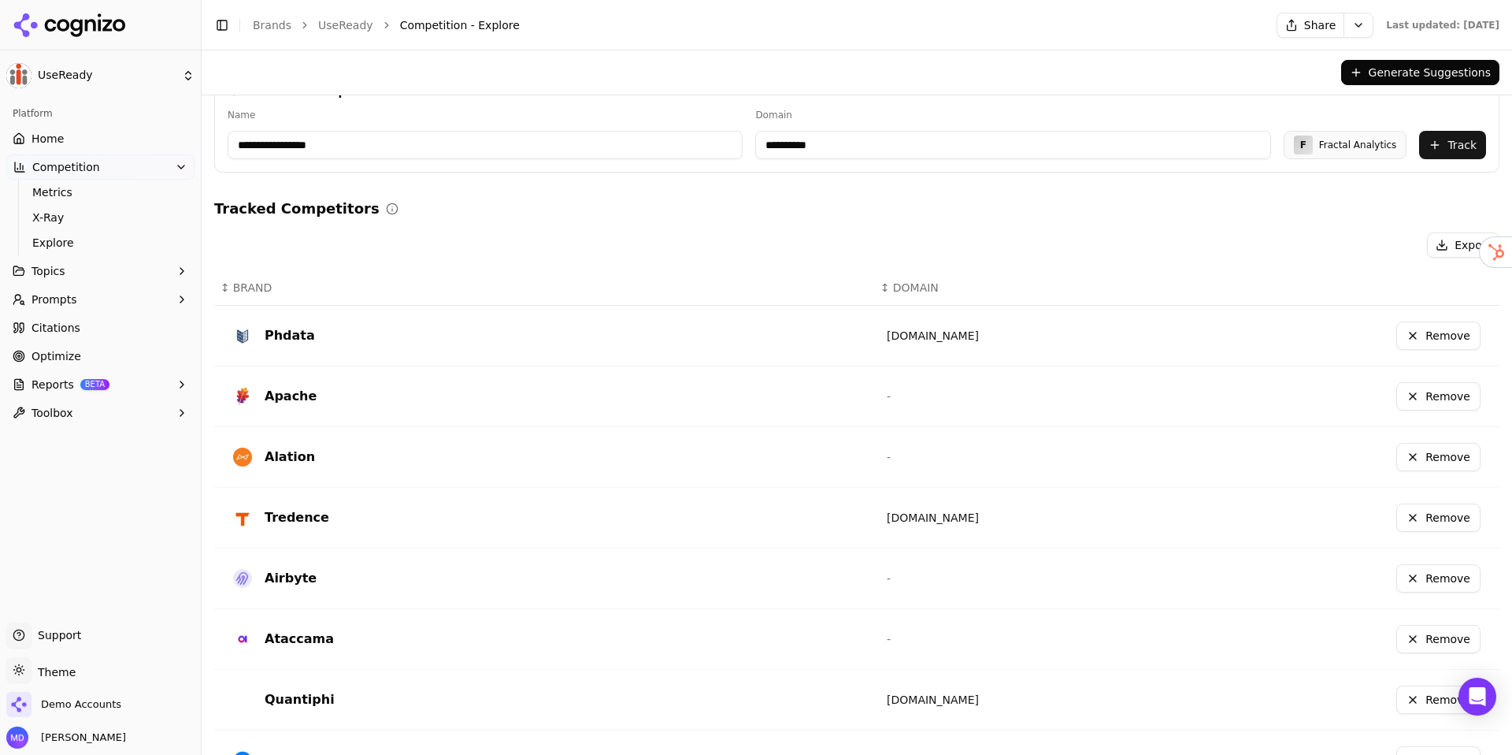
type input "**********"
click at [1439, 139] on button "Track" at bounding box center [1452, 145] width 67 height 28
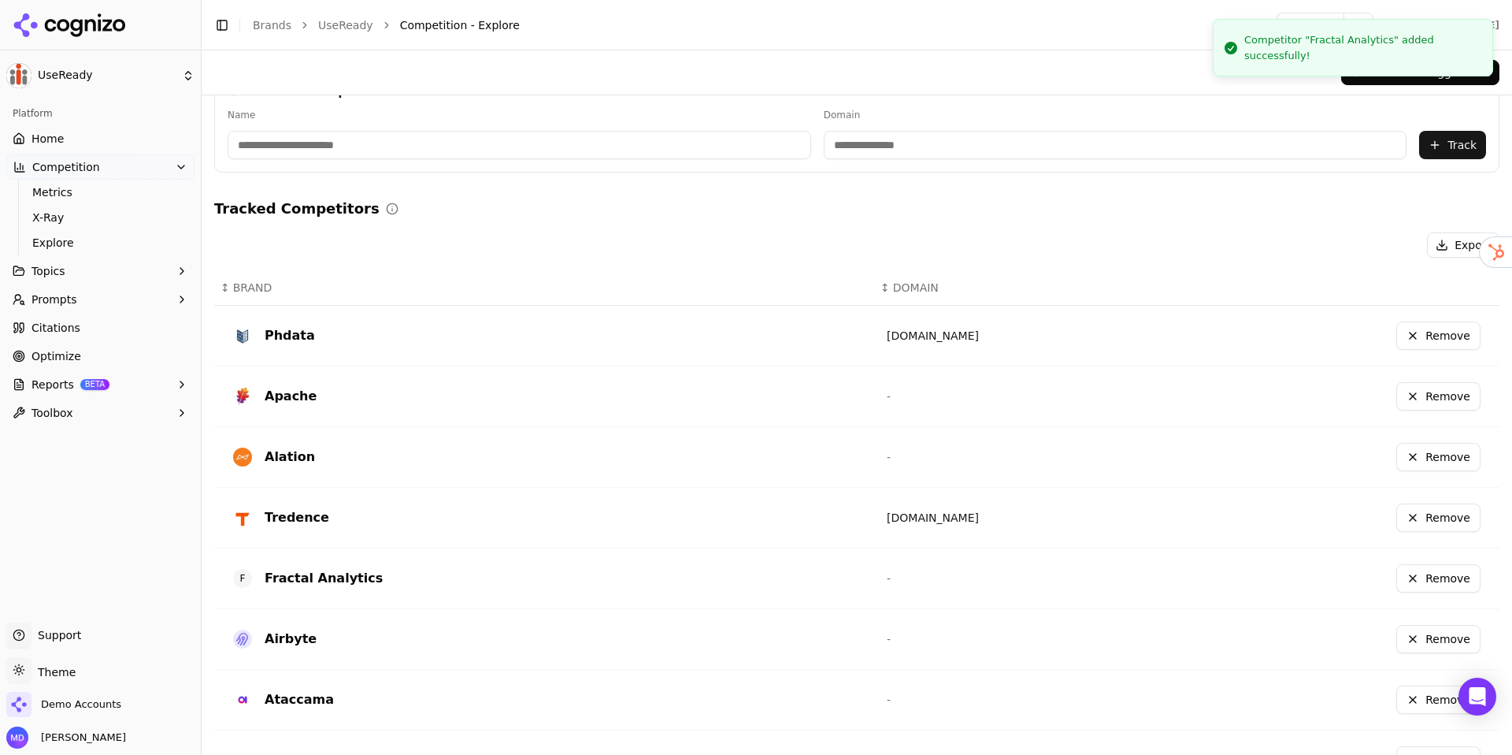
click at [427, 158] on input at bounding box center [520, 145] width 584 height 28
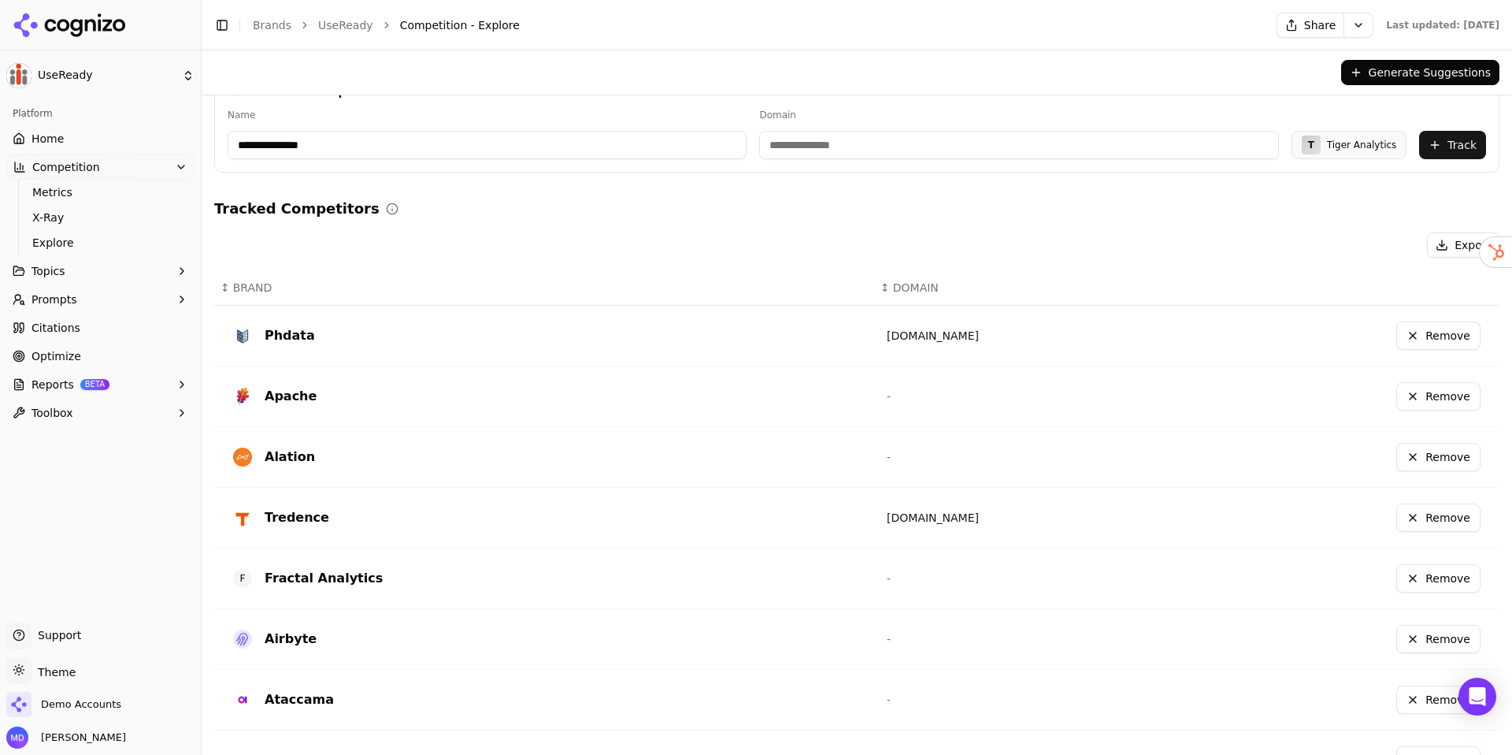
type input "**********"
click at [883, 127] on div "Domain" at bounding box center [1018, 134] width 519 height 50
click at [883, 137] on input at bounding box center [1018, 145] width 519 height 28
paste input "**********"
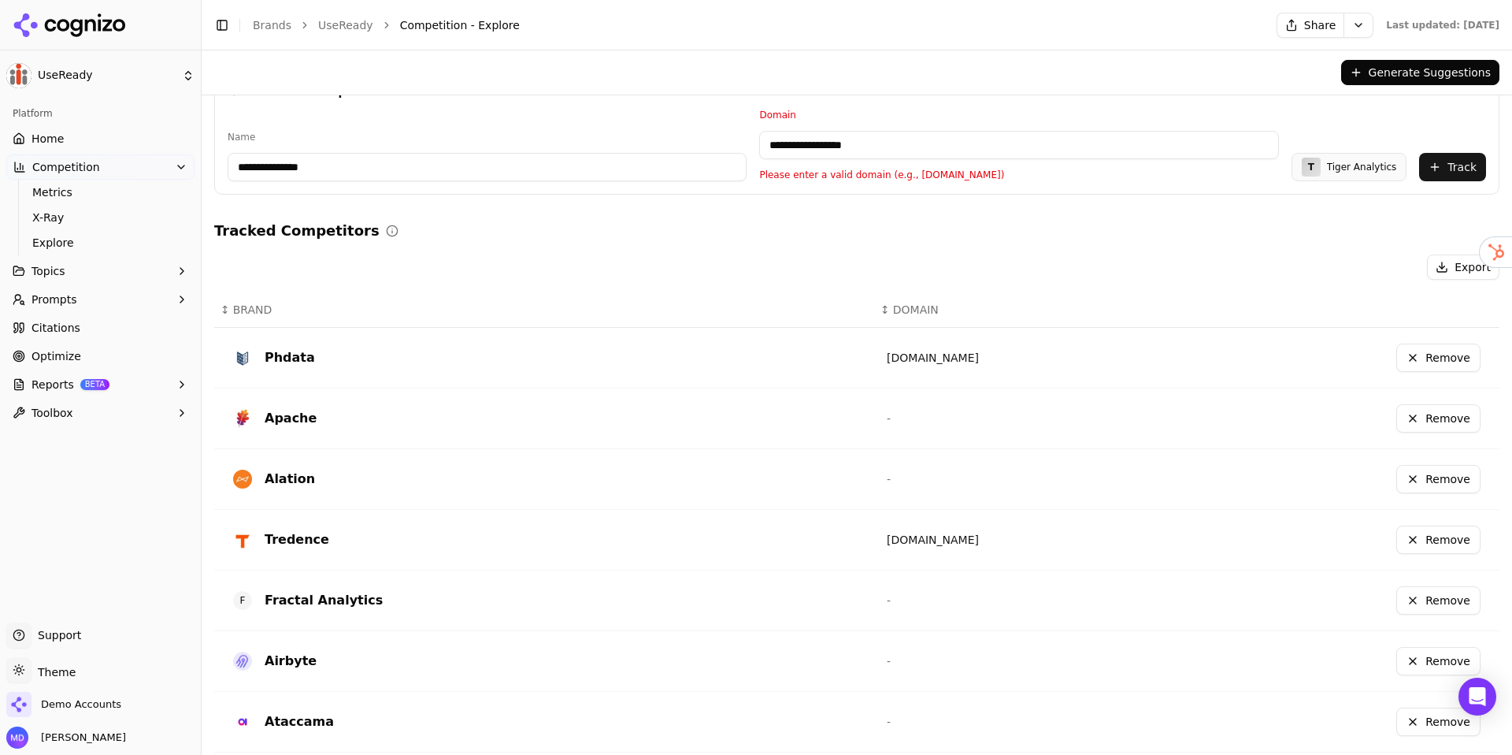
drag, startPoint x: 833, startPoint y: 147, endPoint x: 714, endPoint y: 138, distance: 118.5
click at [714, 138] on div "**********" at bounding box center [857, 145] width 1259 height 72
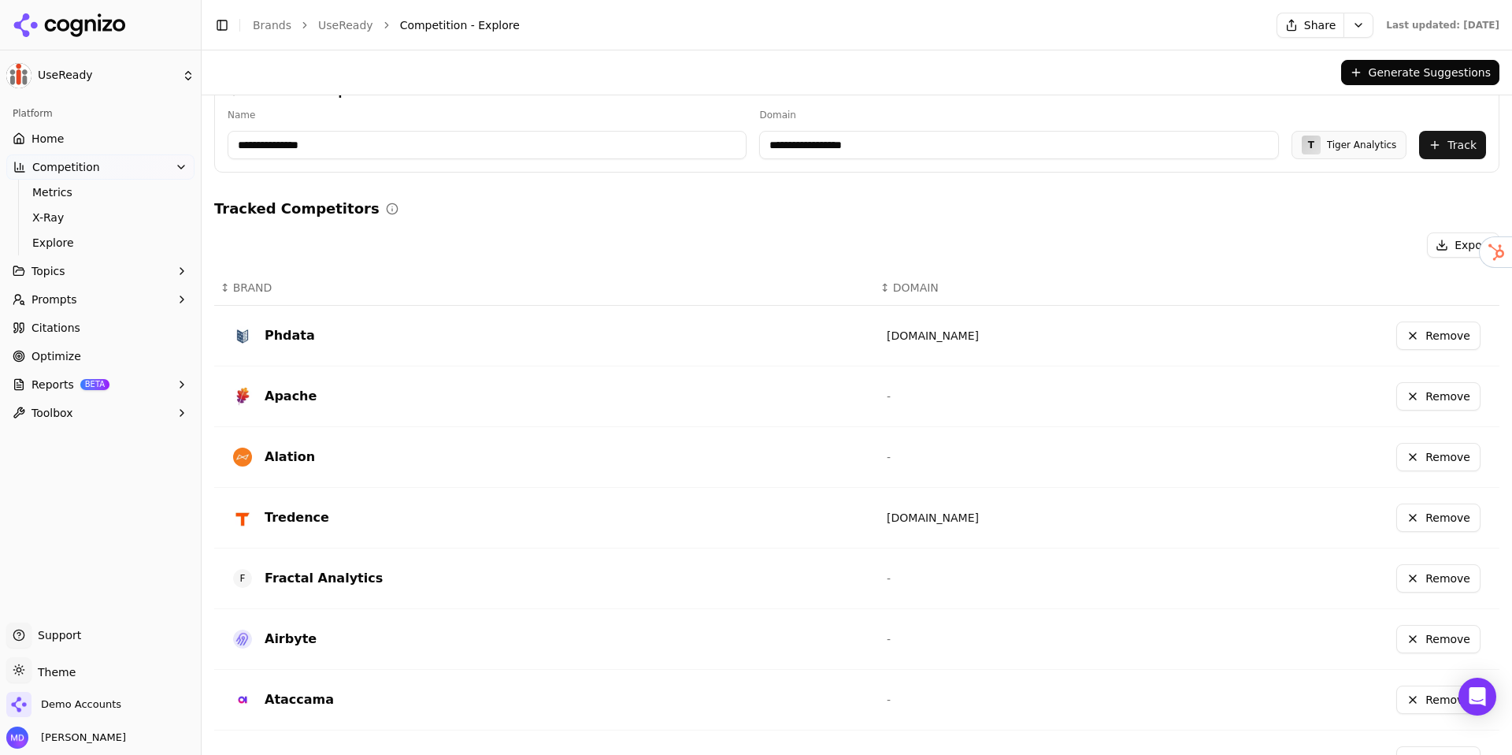
type input "**********"
click at [1434, 149] on button "Track" at bounding box center [1452, 145] width 67 height 28
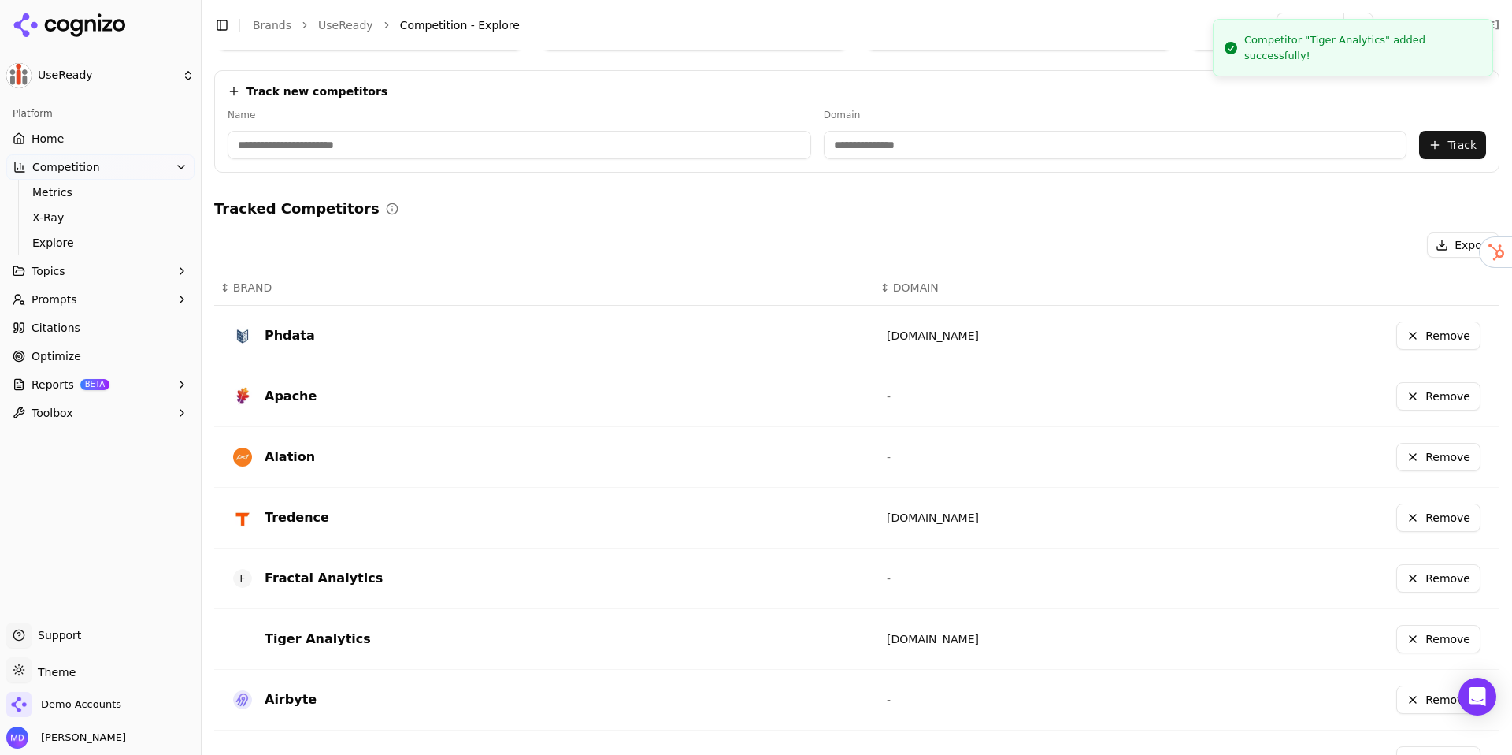
scroll to position [406, 0]
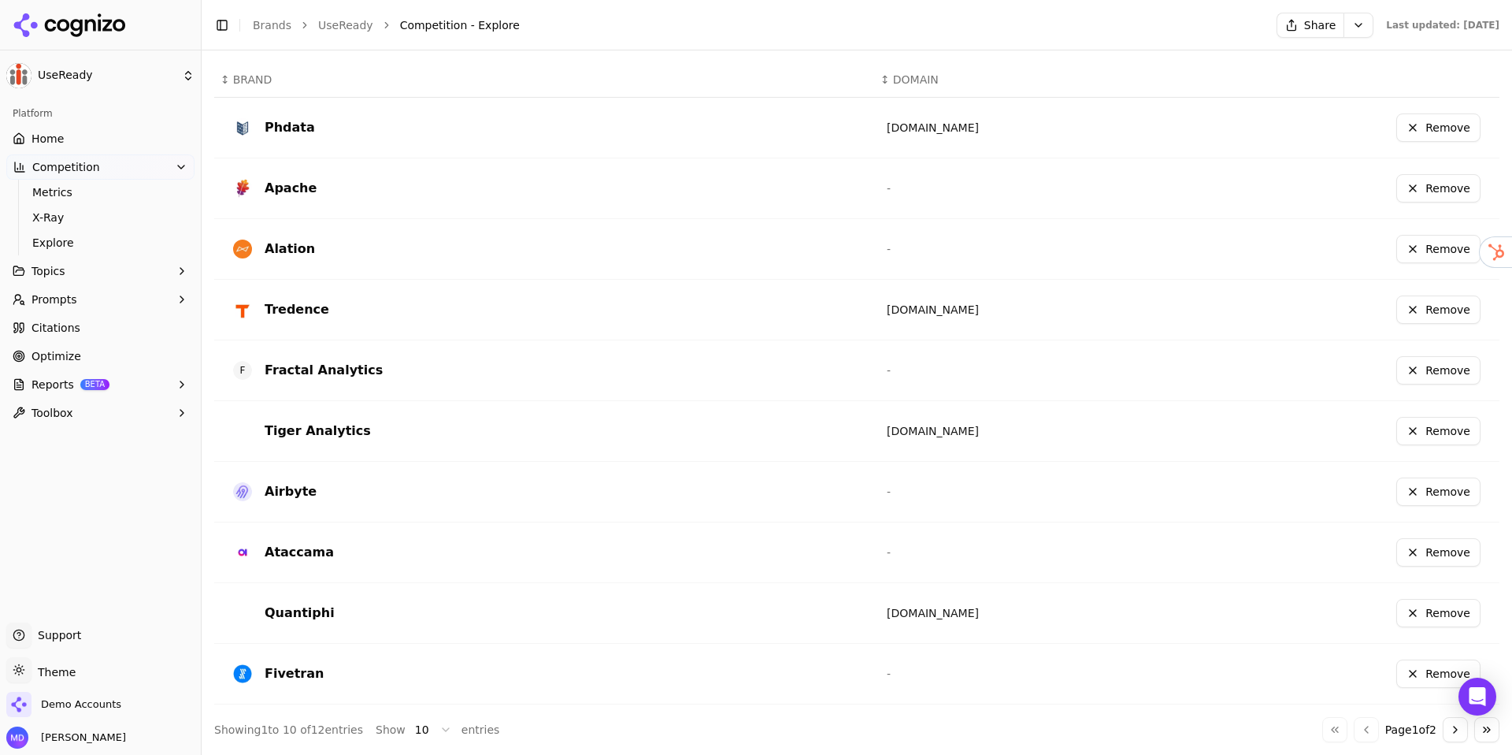
drag, startPoint x: 102, startPoint y: 269, endPoint x: 87, endPoint y: 262, distance: 17.0
click at [101, 268] on button "Topics" at bounding box center [100, 270] width 188 height 25
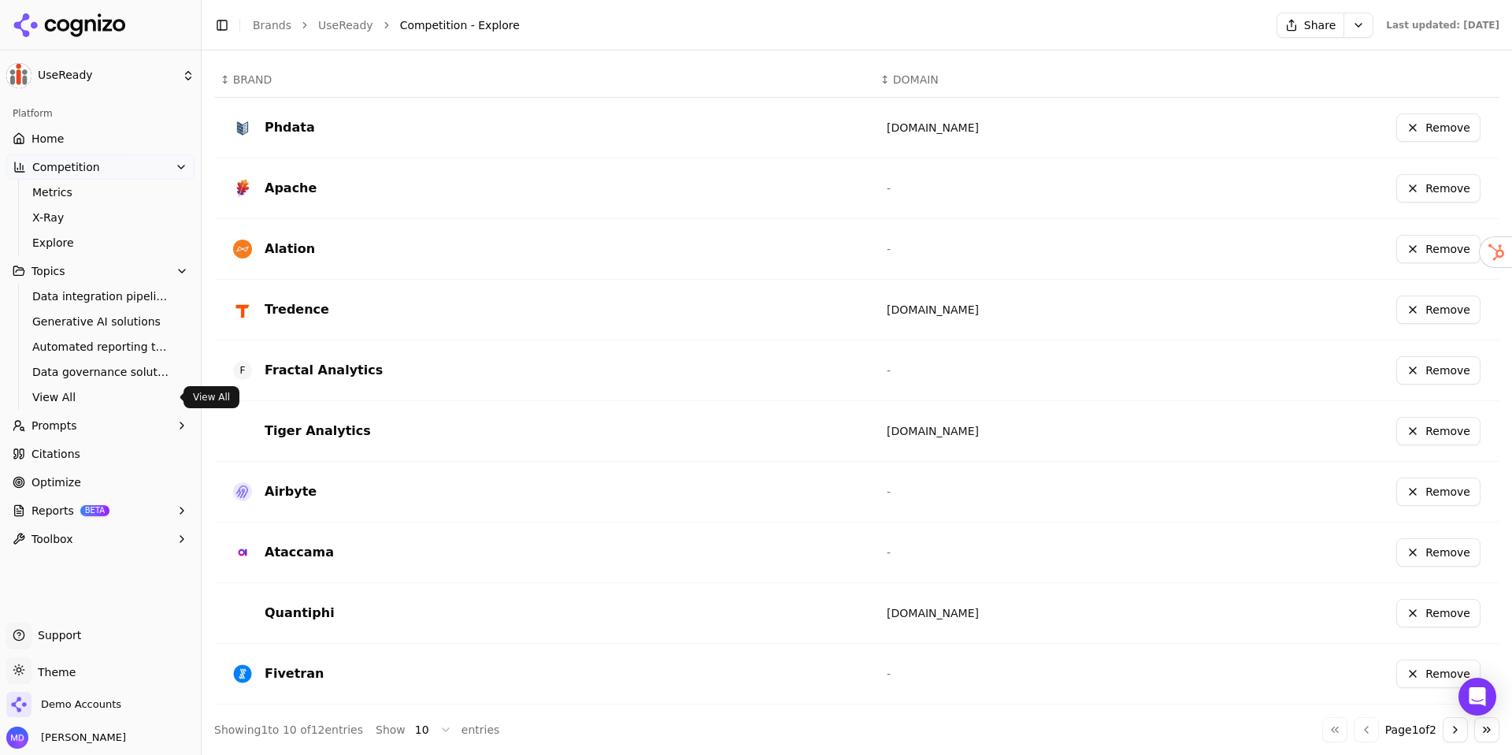
click at [65, 400] on span "View All" at bounding box center [100, 397] width 137 height 16
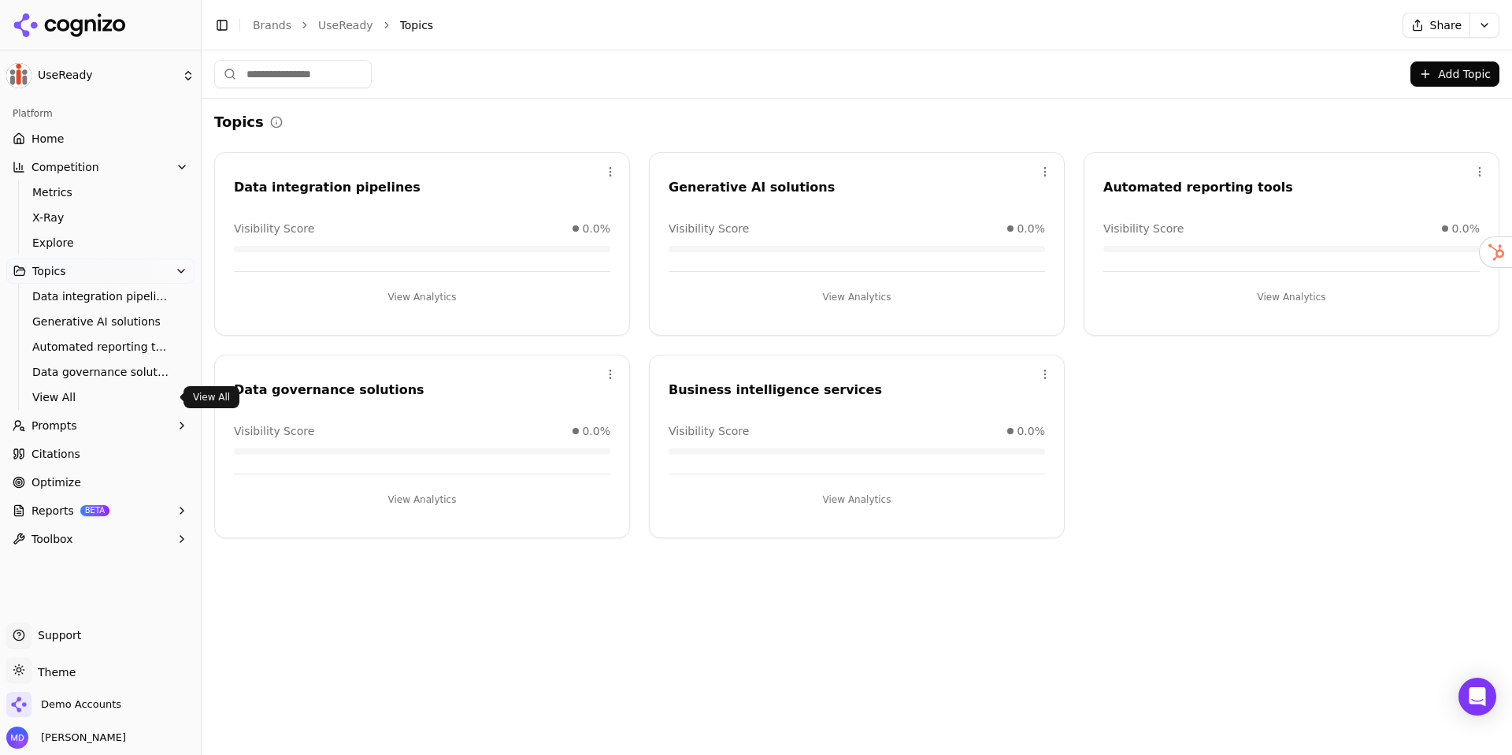
click at [89, 399] on span "View All" at bounding box center [100, 397] width 137 height 16
click at [1442, 83] on button "Add Topic" at bounding box center [1455, 73] width 89 height 25
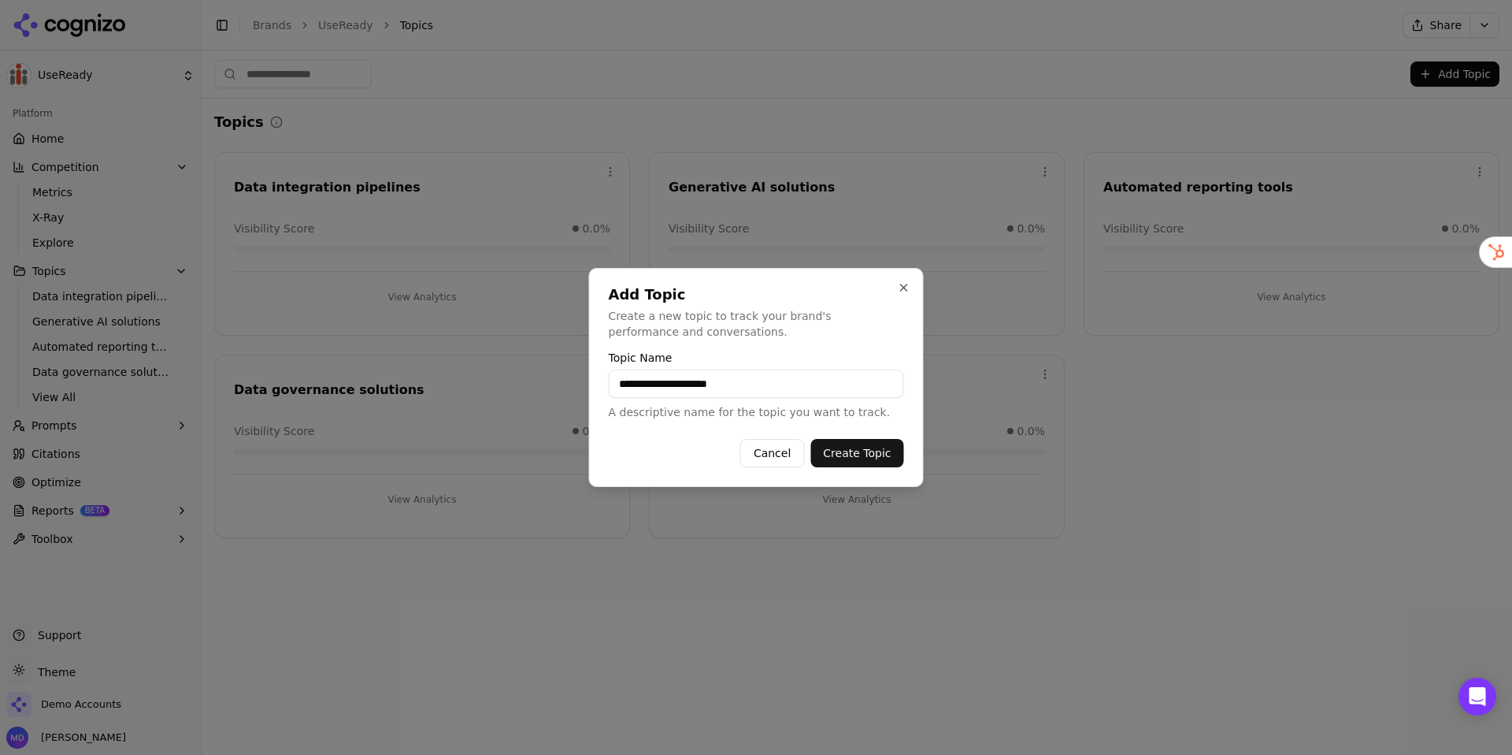
type input "**********"
click at [836, 454] on button "Create Topic" at bounding box center [857, 453] width 93 height 28
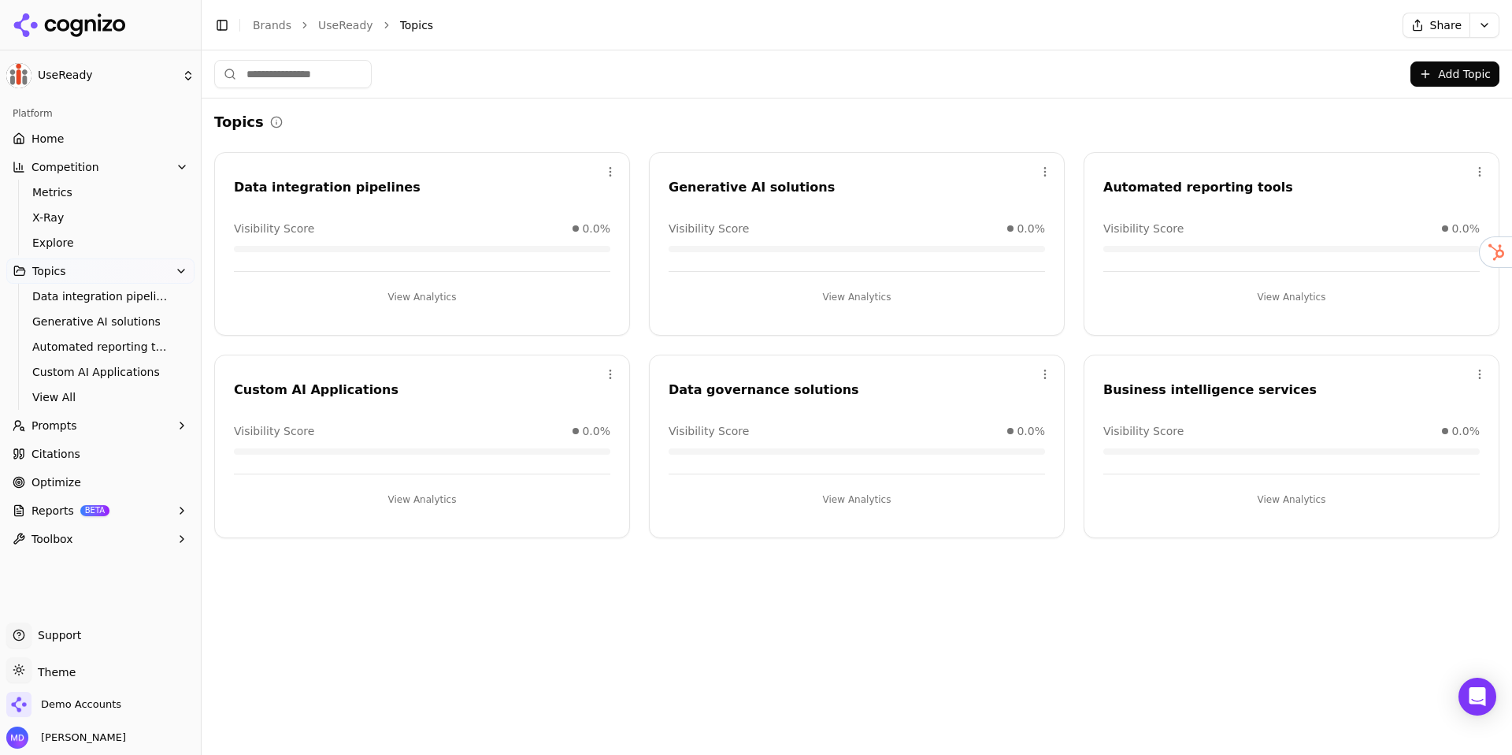
click at [1452, 69] on button "Add Topic" at bounding box center [1455, 73] width 89 height 25
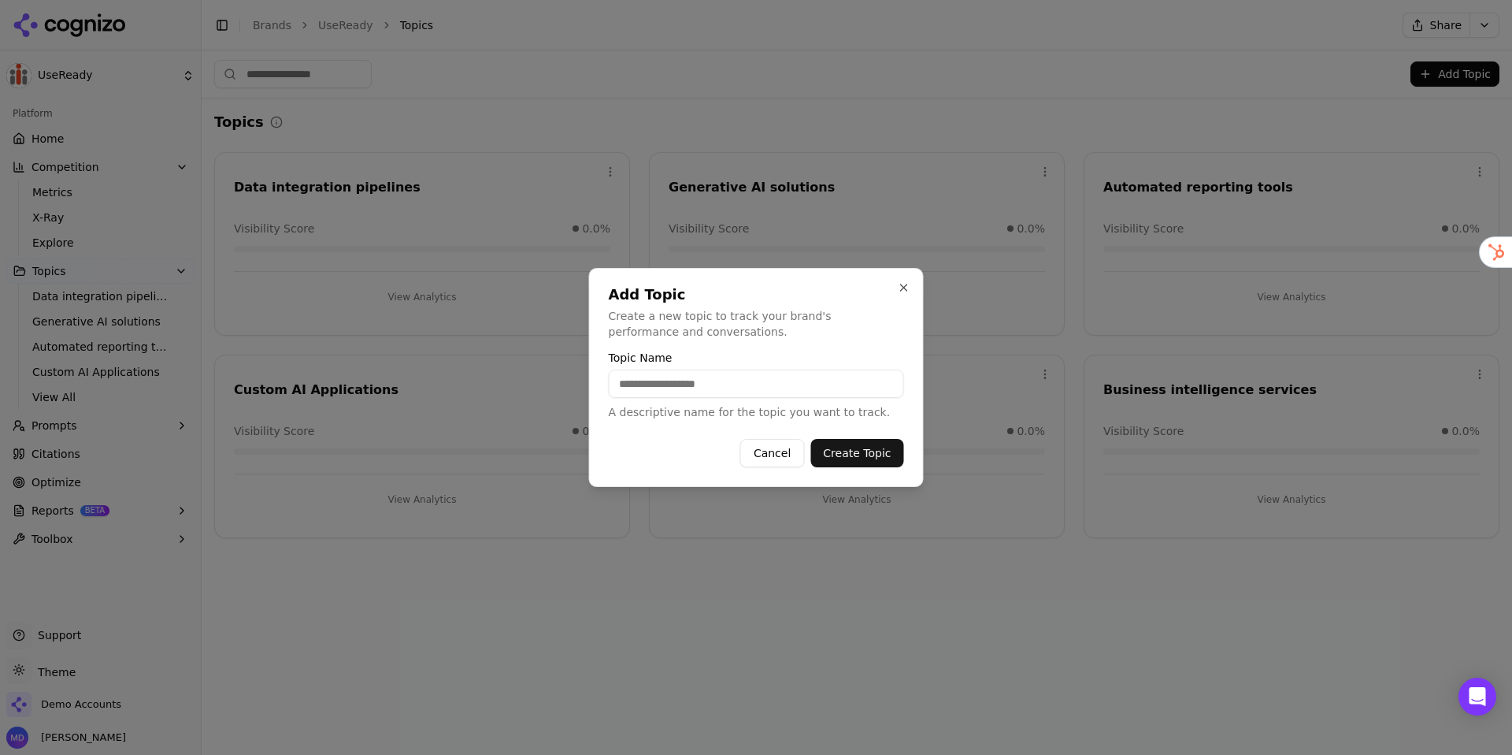
drag, startPoint x: 761, startPoint y: 451, endPoint x: 752, endPoint y: 450, distance: 8.7
click at [760, 451] on button "Cancel" at bounding box center [772, 453] width 64 height 28
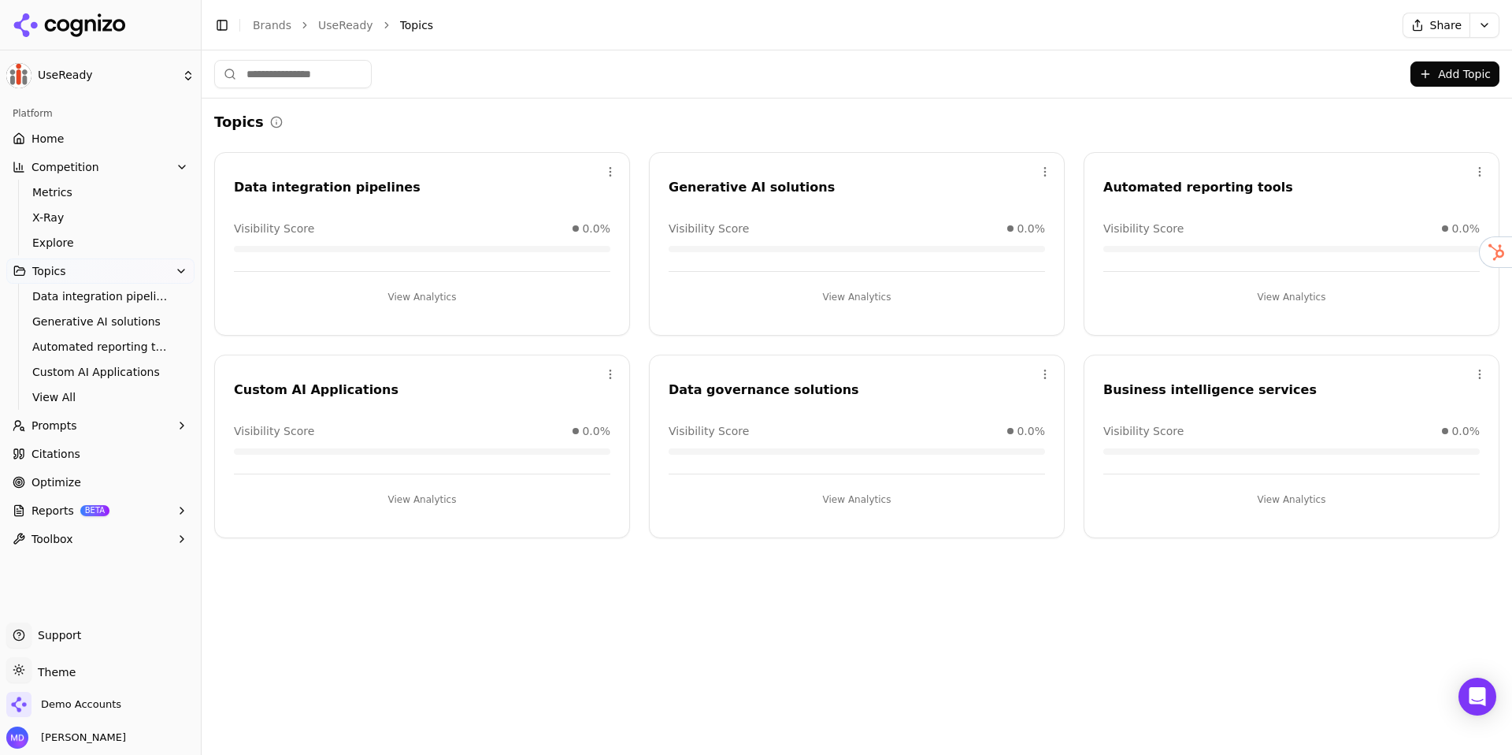
click at [1457, 81] on button "Add Topic" at bounding box center [1455, 73] width 89 height 25
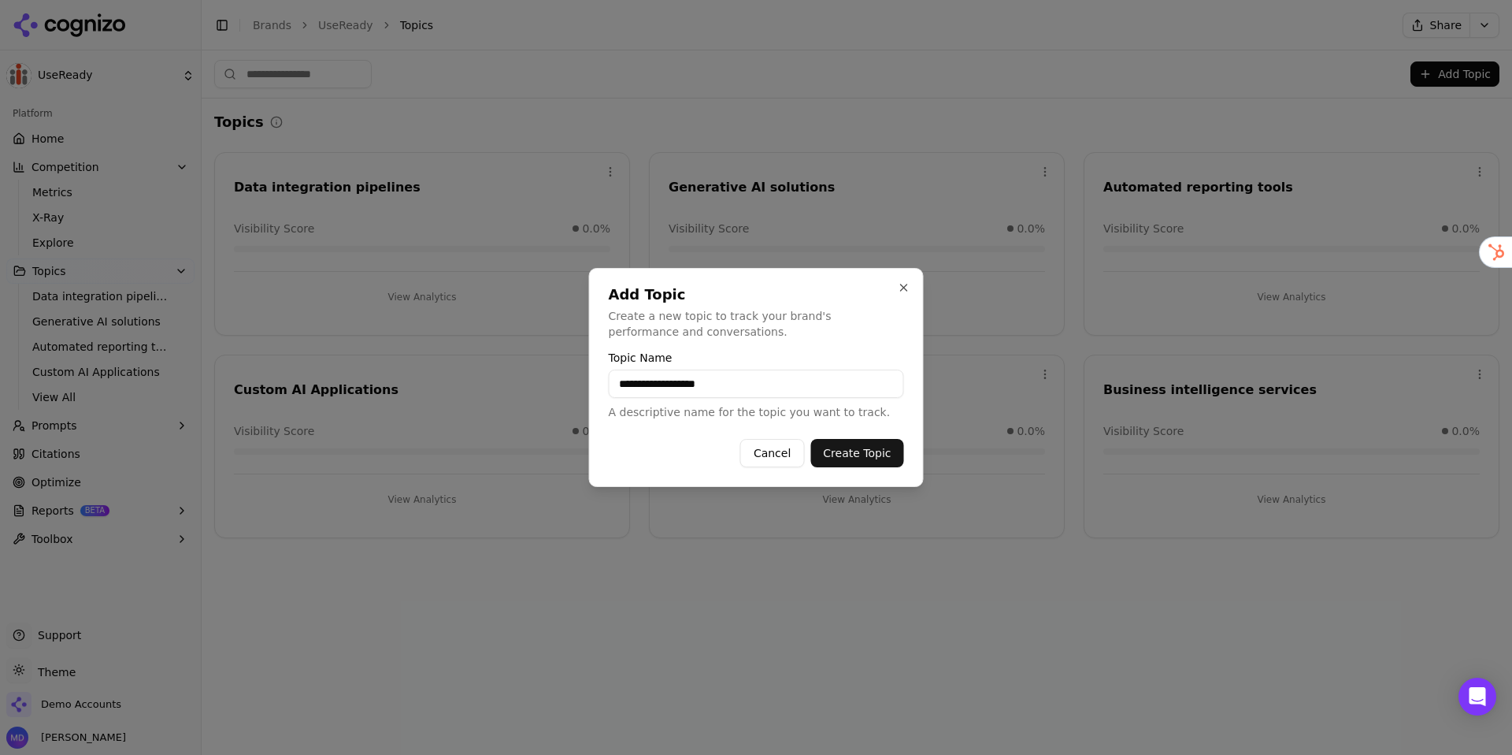
type input "**********"
click at [855, 444] on button "Create Topic" at bounding box center [857, 453] width 93 height 28
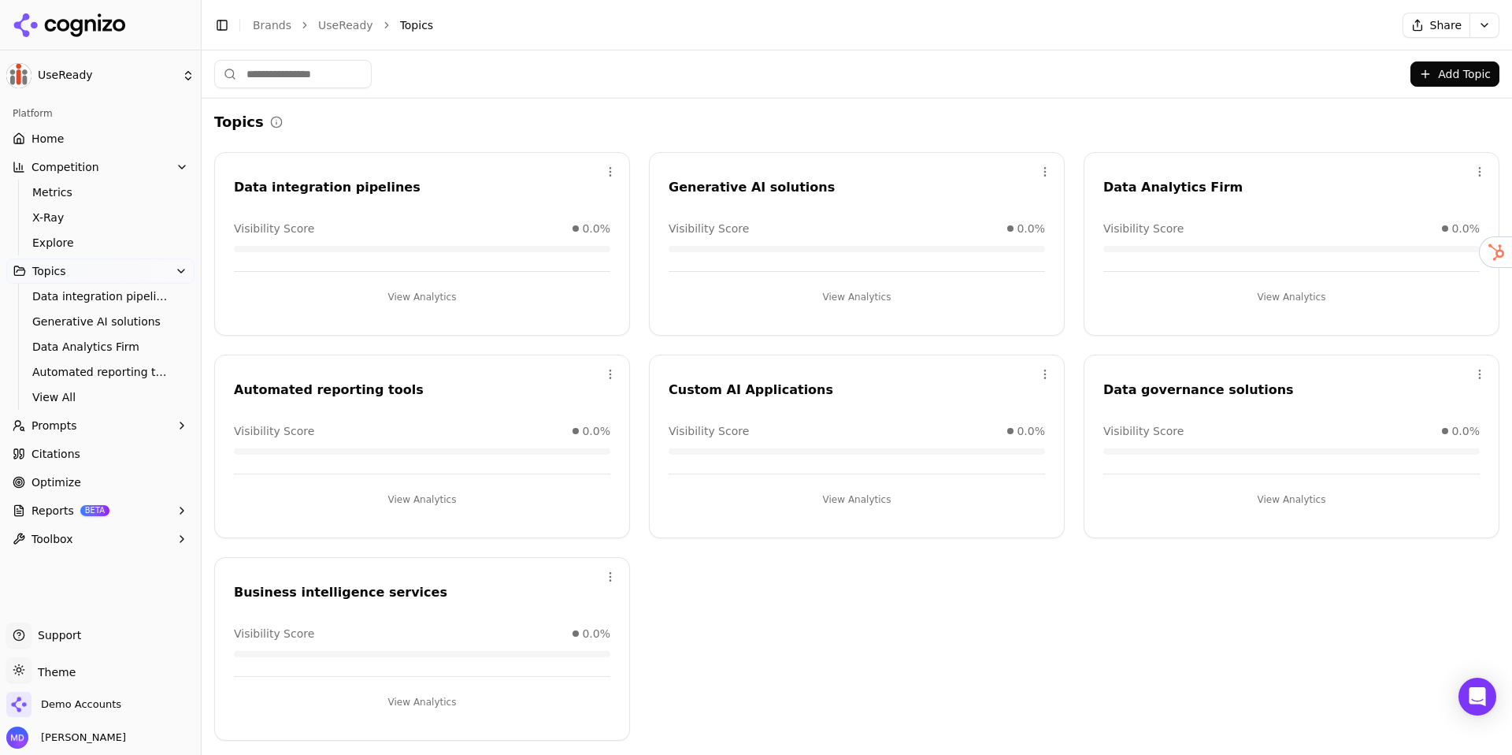
click at [1041, 170] on html "UseReady Platform Home Competition Metrics X-Ray Explore Topics Data integratio…" at bounding box center [756, 377] width 1512 height 755
click at [952, 209] on div "Edit" at bounding box center [982, 203] width 143 height 25
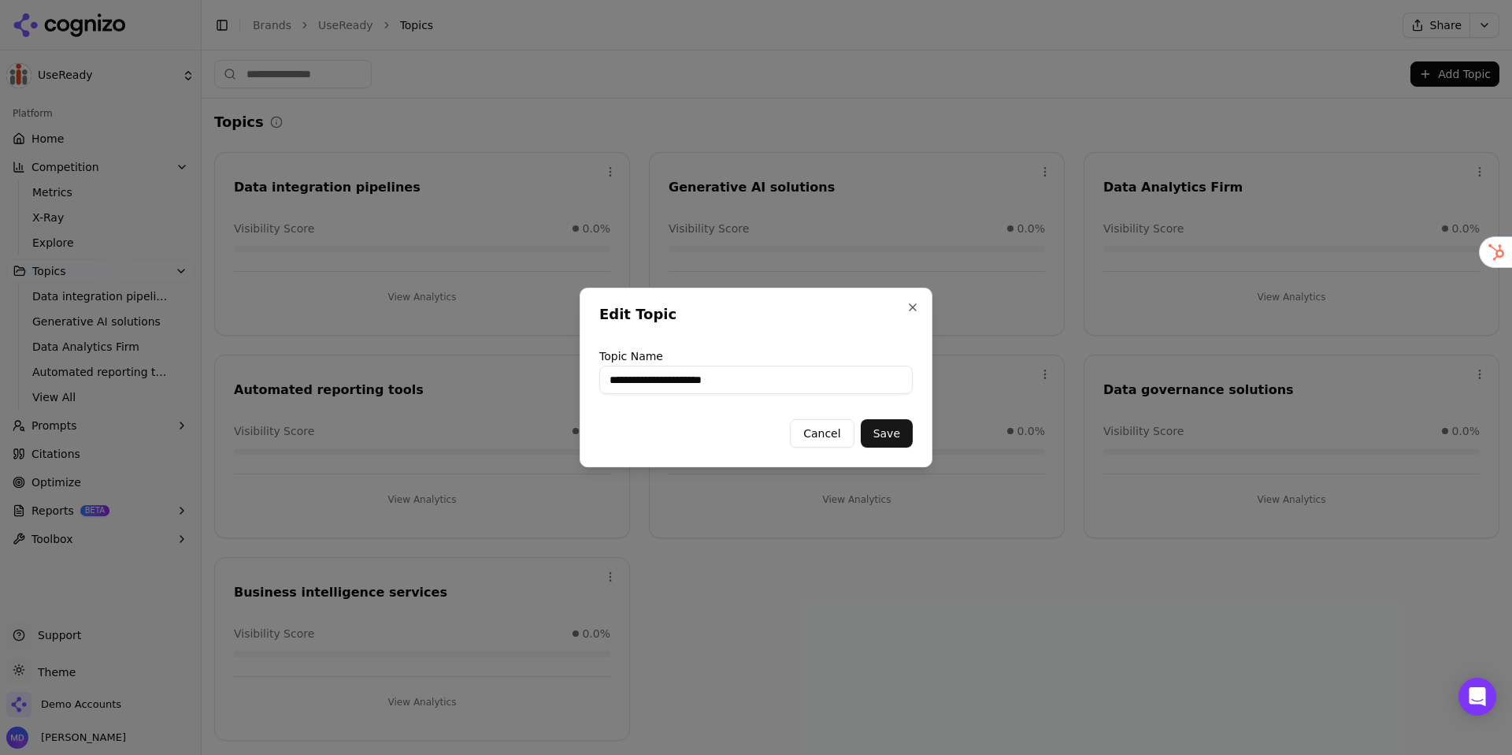
drag, startPoint x: 667, startPoint y: 381, endPoint x: 722, endPoint y: 377, distance: 54.5
click at [669, 380] on input "**********" at bounding box center [756, 379] width 314 height 28
click at [890, 436] on button "Save" at bounding box center [887, 433] width 52 height 28
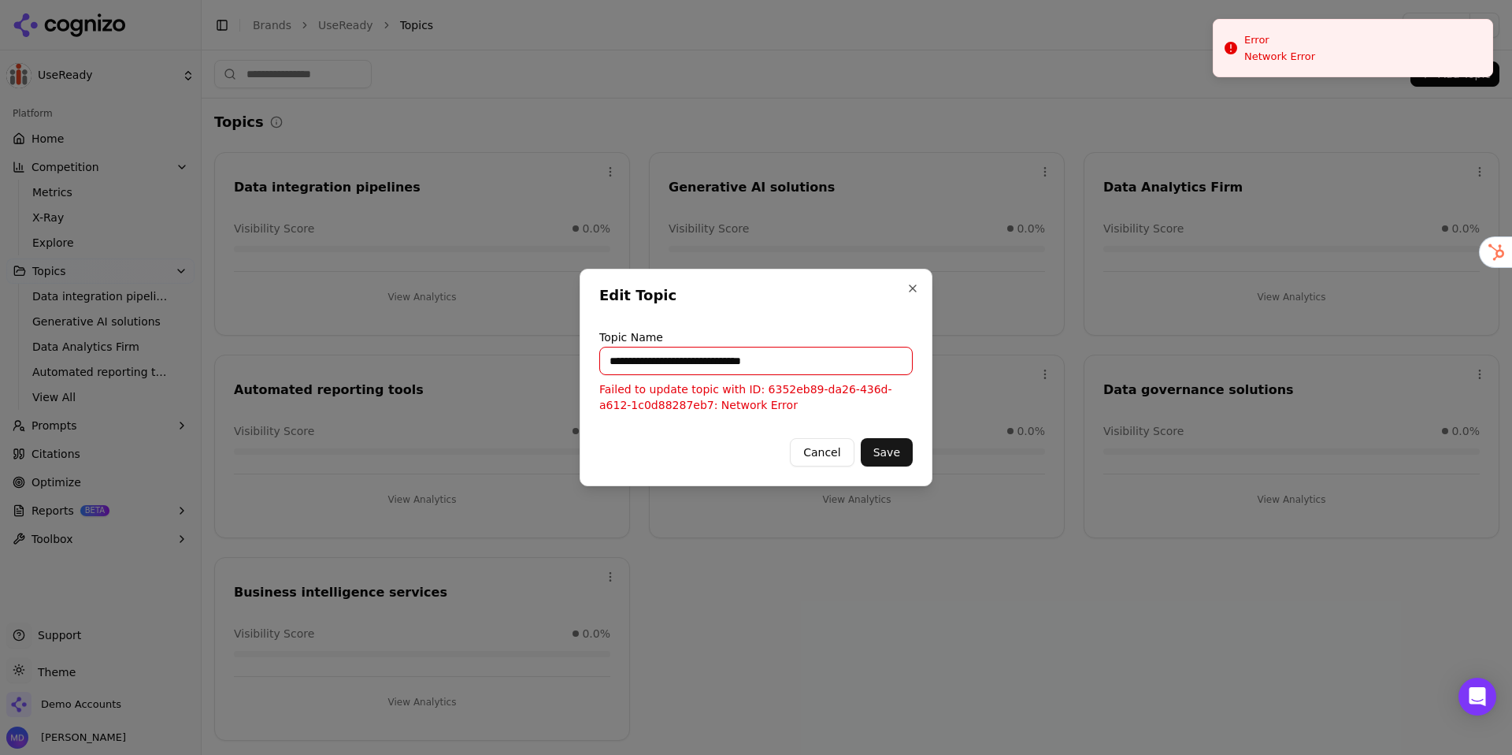
click at [815, 455] on button "Cancel" at bounding box center [822, 452] width 64 height 28
type input "**********"
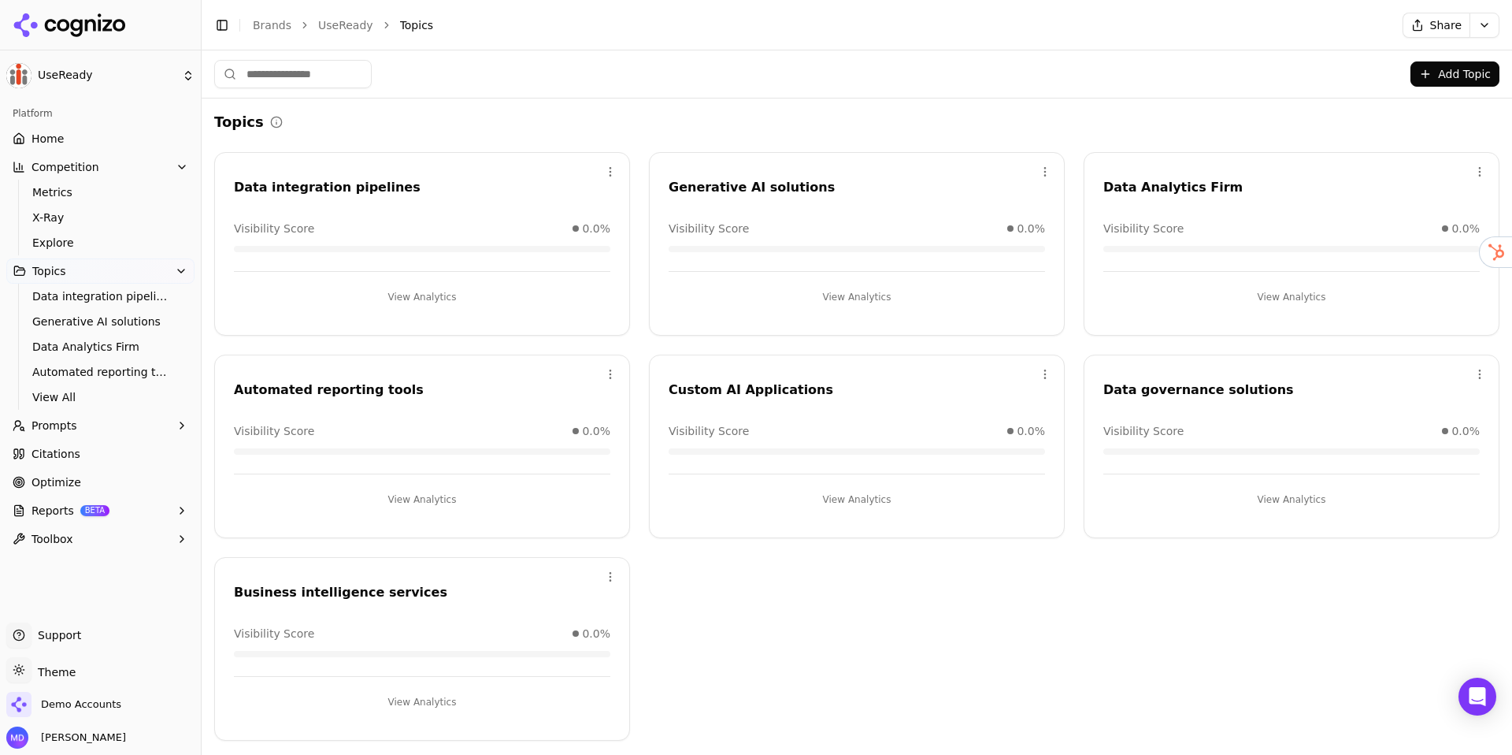
click at [1425, 69] on button "Add Topic" at bounding box center [1455, 73] width 89 height 25
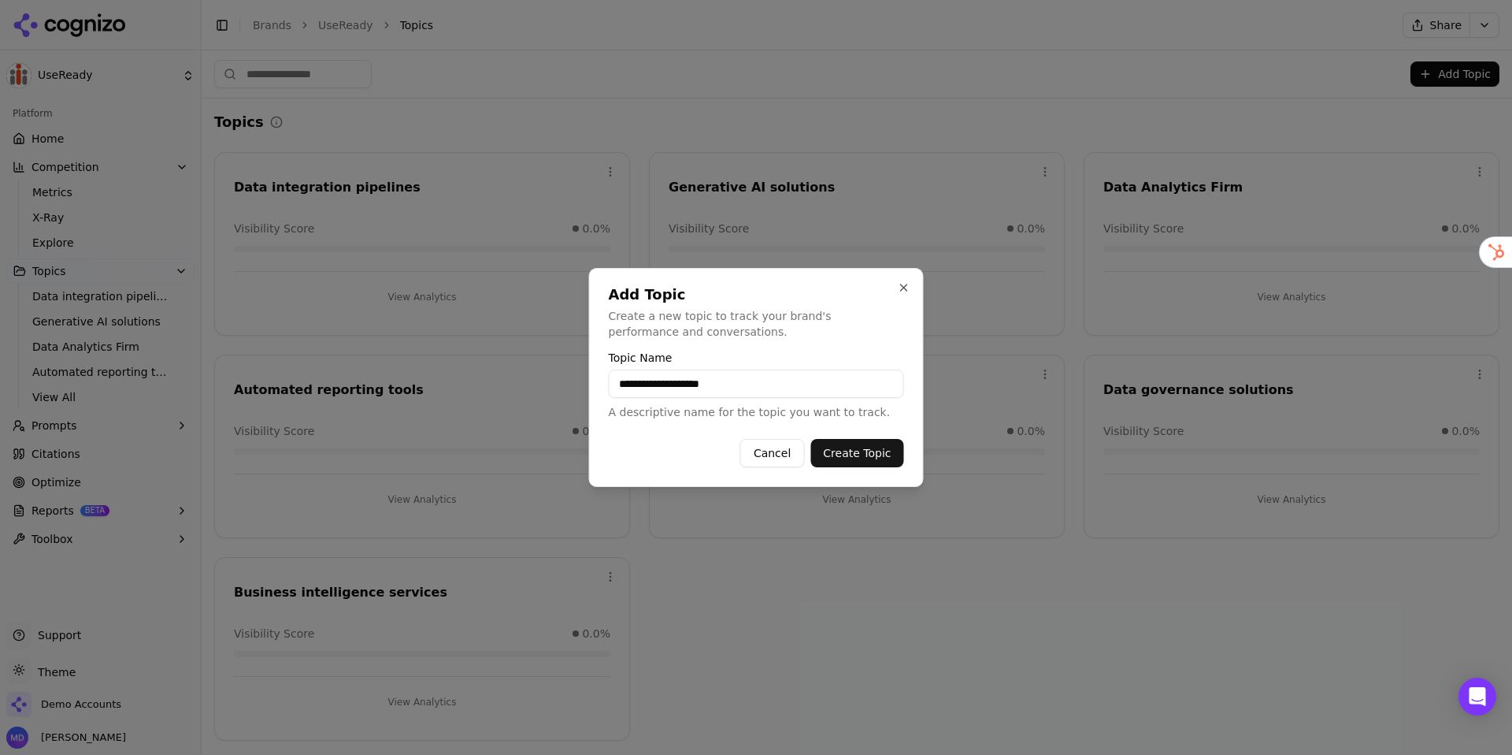
type input "**********"
click at [867, 447] on button "Create Topic" at bounding box center [857, 453] width 93 height 28
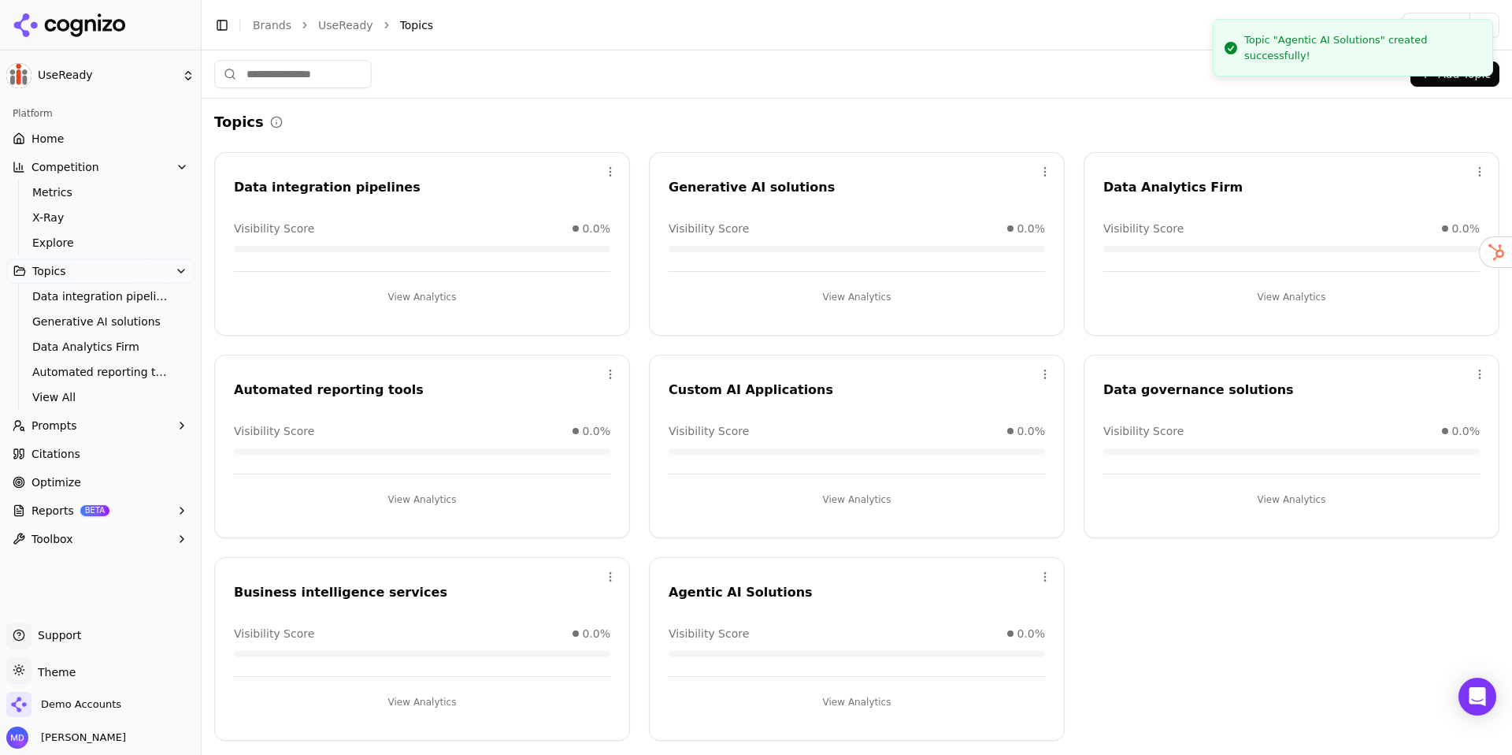
click at [607, 374] on html "UseReady Platform Home Competition Metrics X-Ray Explore Topics Data integratio…" at bounding box center [756, 377] width 1512 height 755
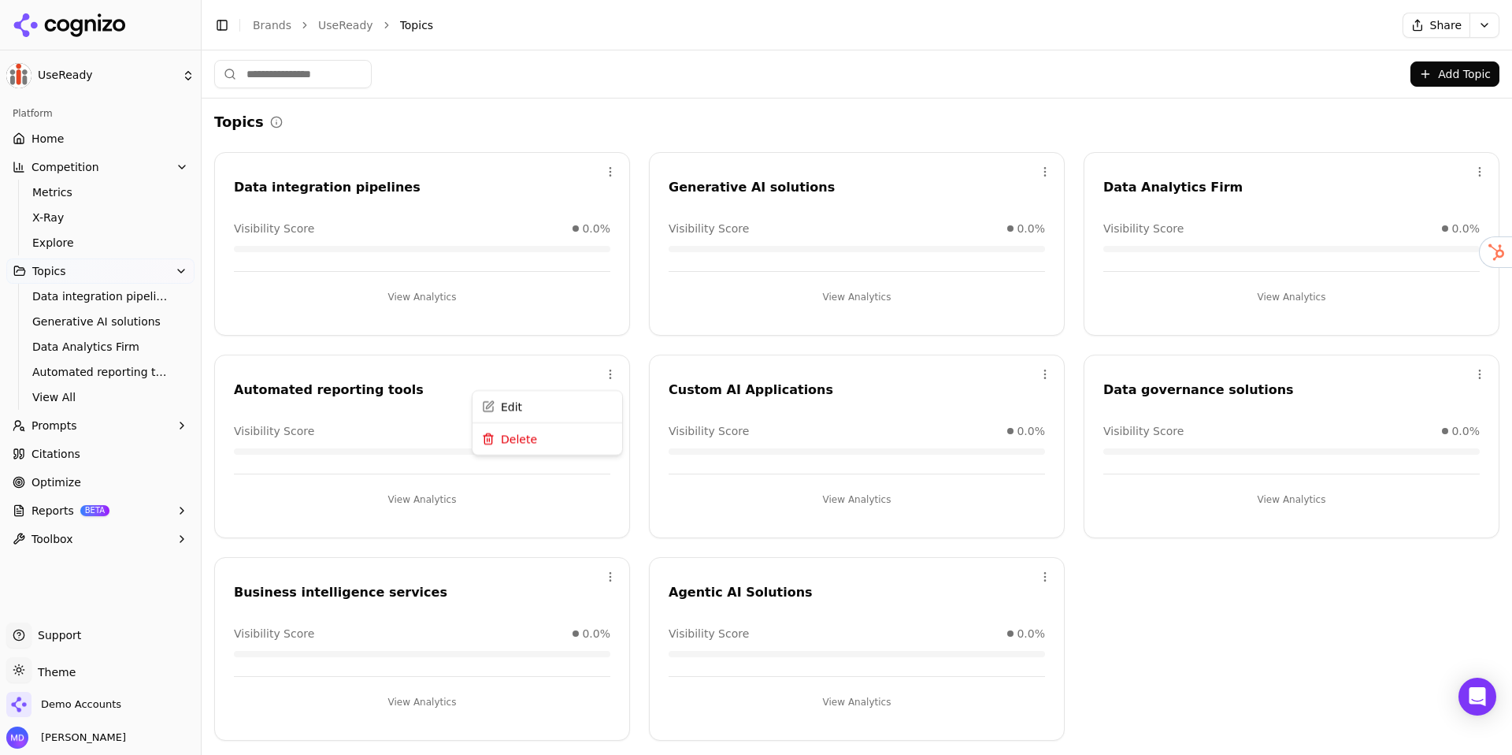
click at [1474, 371] on html "UseReady Platform Home Competition Metrics X-Ray Explore Topics Data integratio…" at bounding box center [756, 377] width 1512 height 755
click at [1477, 370] on html "UseReady Platform Home Competition Metrics X-Ray Explore Topics Data integratio…" at bounding box center [756, 377] width 1512 height 755
click at [1354, 410] on div "Edit" at bounding box center [1416, 406] width 143 height 25
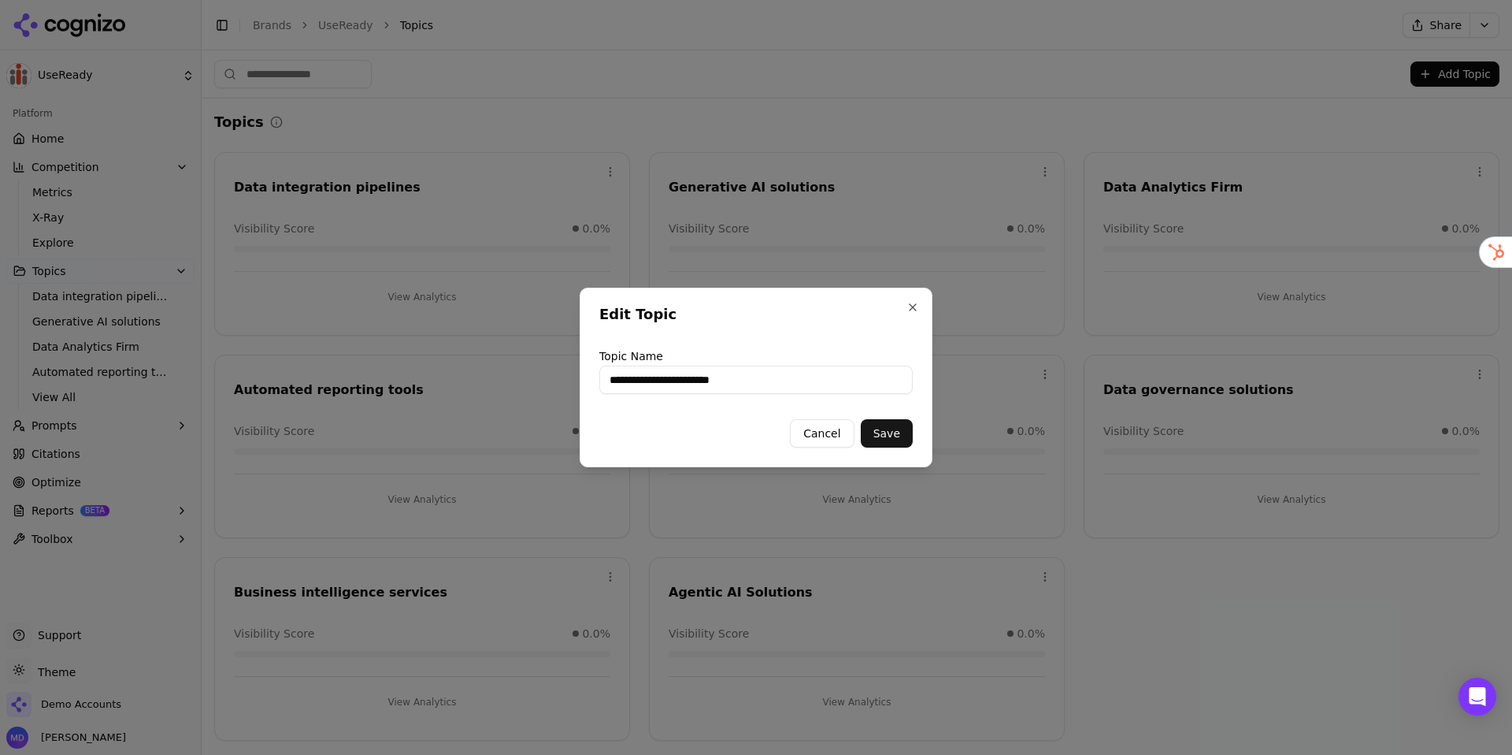
drag, startPoint x: 633, startPoint y: 380, endPoint x: 675, endPoint y: 385, distance: 42.8
click at [634, 381] on input "**********" at bounding box center [756, 379] width 314 height 28
click at [879, 434] on button "Save" at bounding box center [887, 433] width 52 height 28
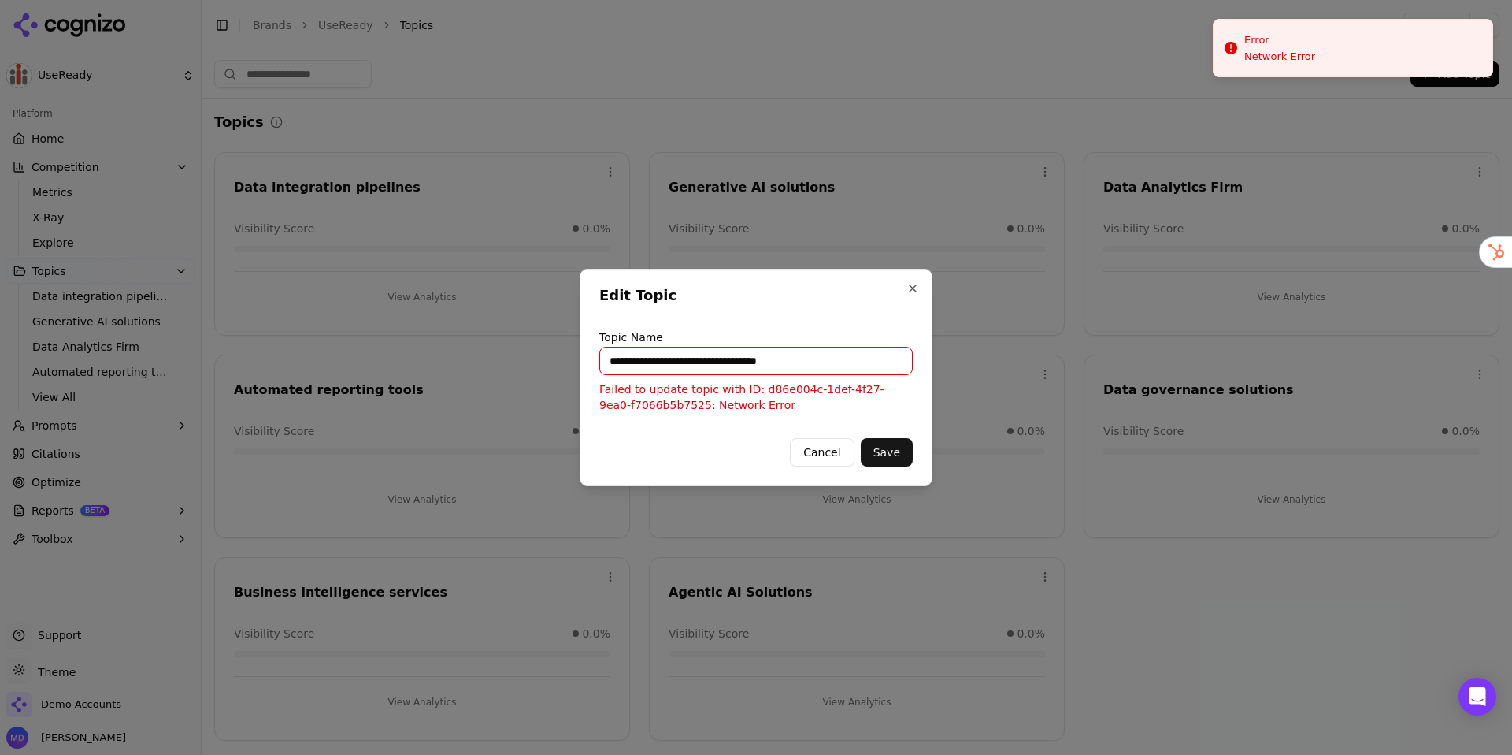
click at [829, 450] on button "Cancel" at bounding box center [822, 452] width 64 height 28
type input "**********"
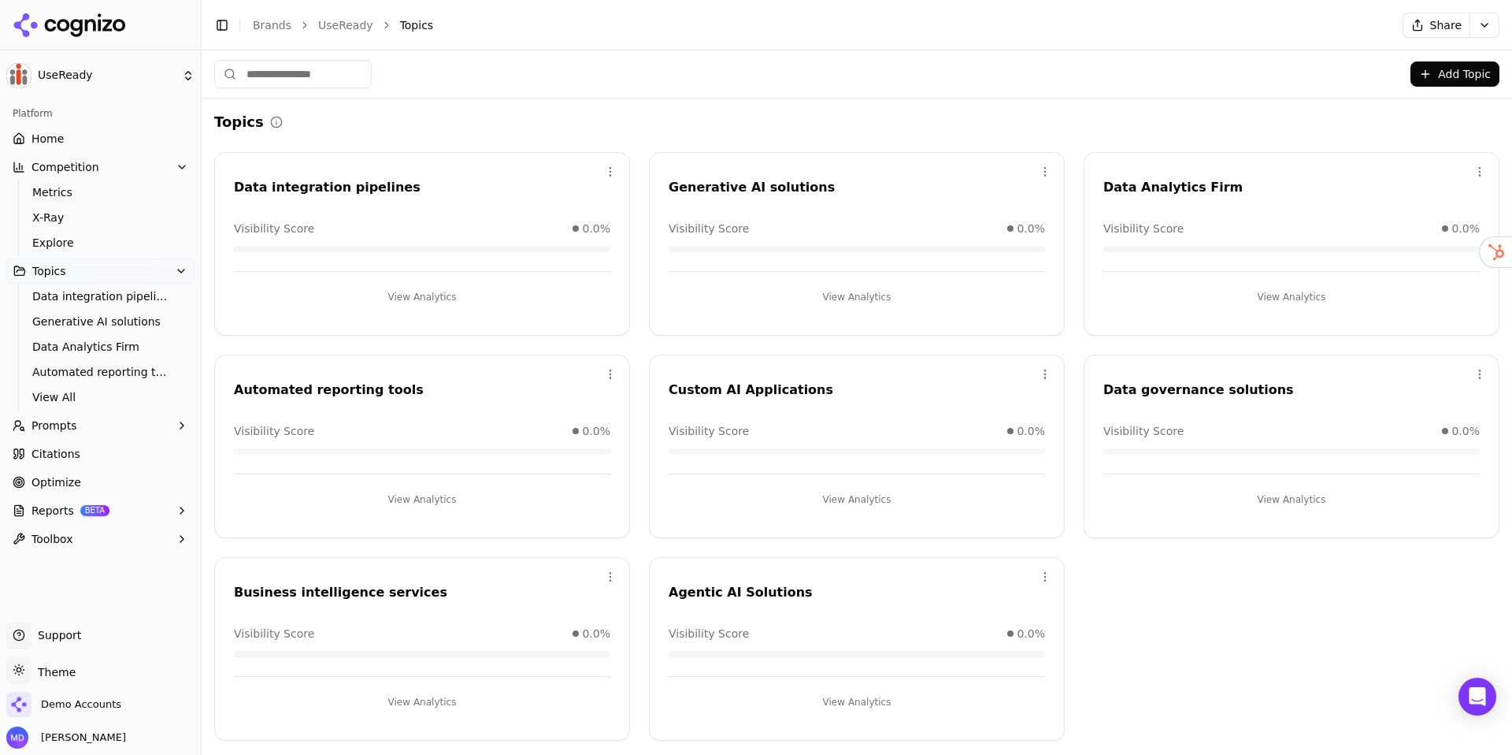
click at [79, 420] on button "Prompts" at bounding box center [100, 425] width 188 height 25
click at [65, 455] on span "Active" at bounding box center [100, 451] width 137 height 16
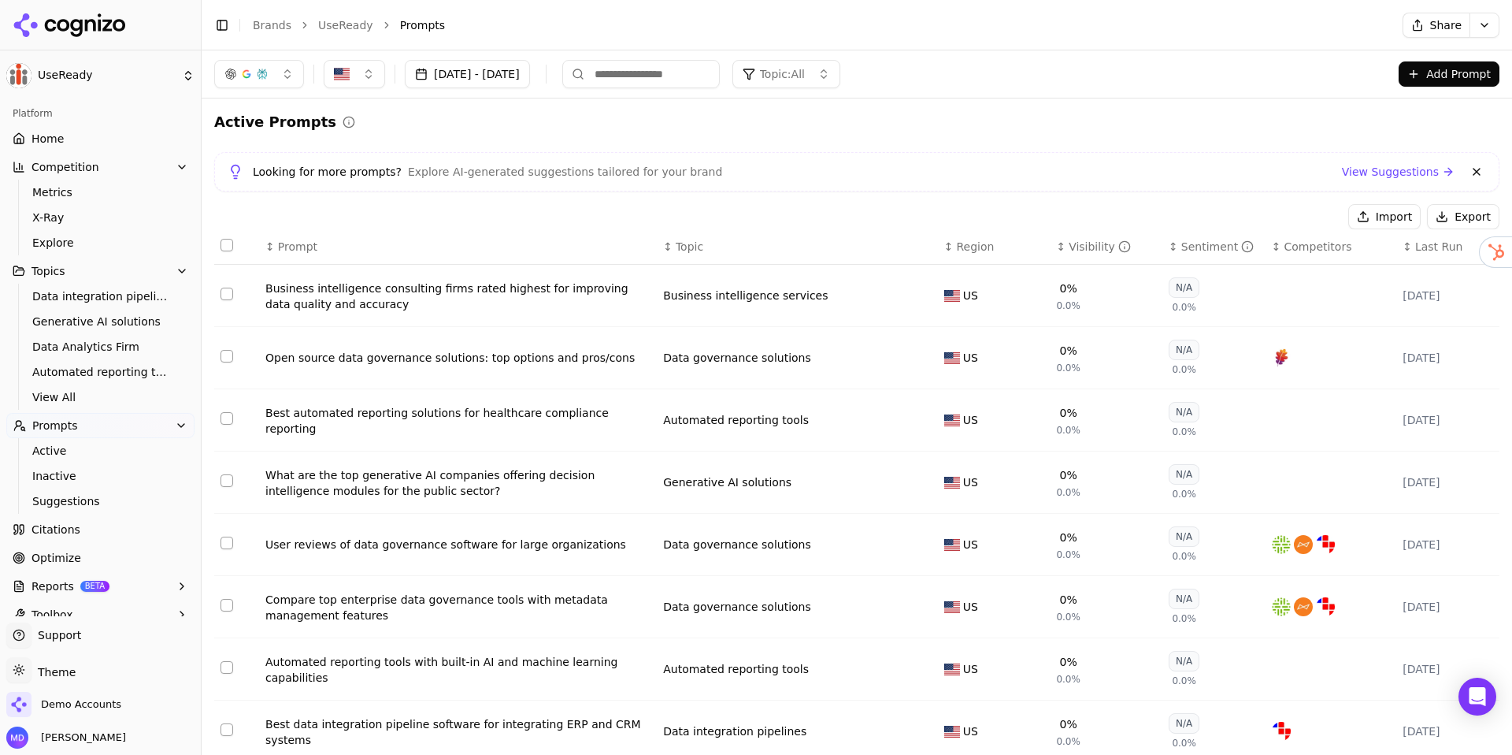
click at [1473, 81] on button "Add Prompt" at bounding box center [1449, 73] width 101 height 25
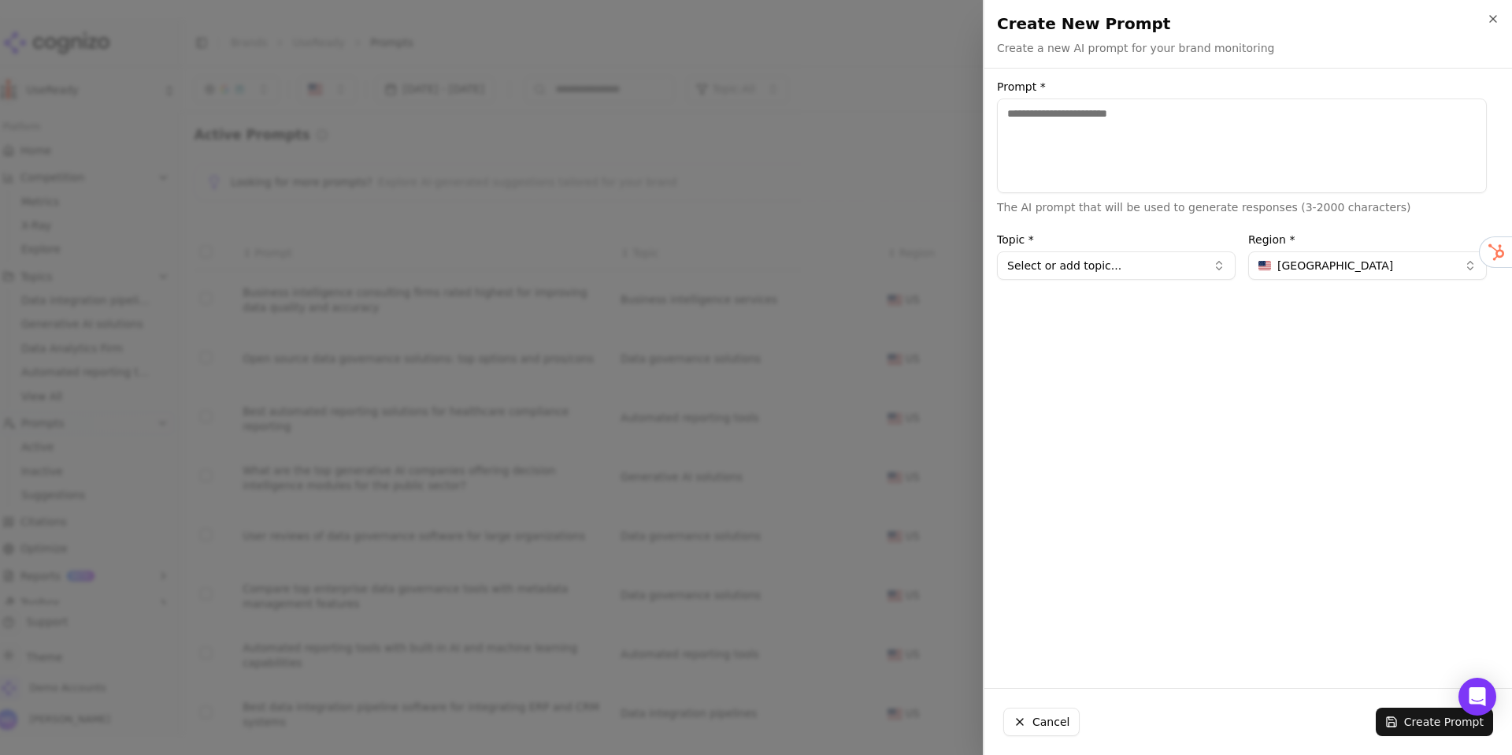
paste textarea "**********"
type textarea "**********"
click at [1190, 268] on button "Select or add topic..." at bounding box center [1116, 265] width 239 height 28
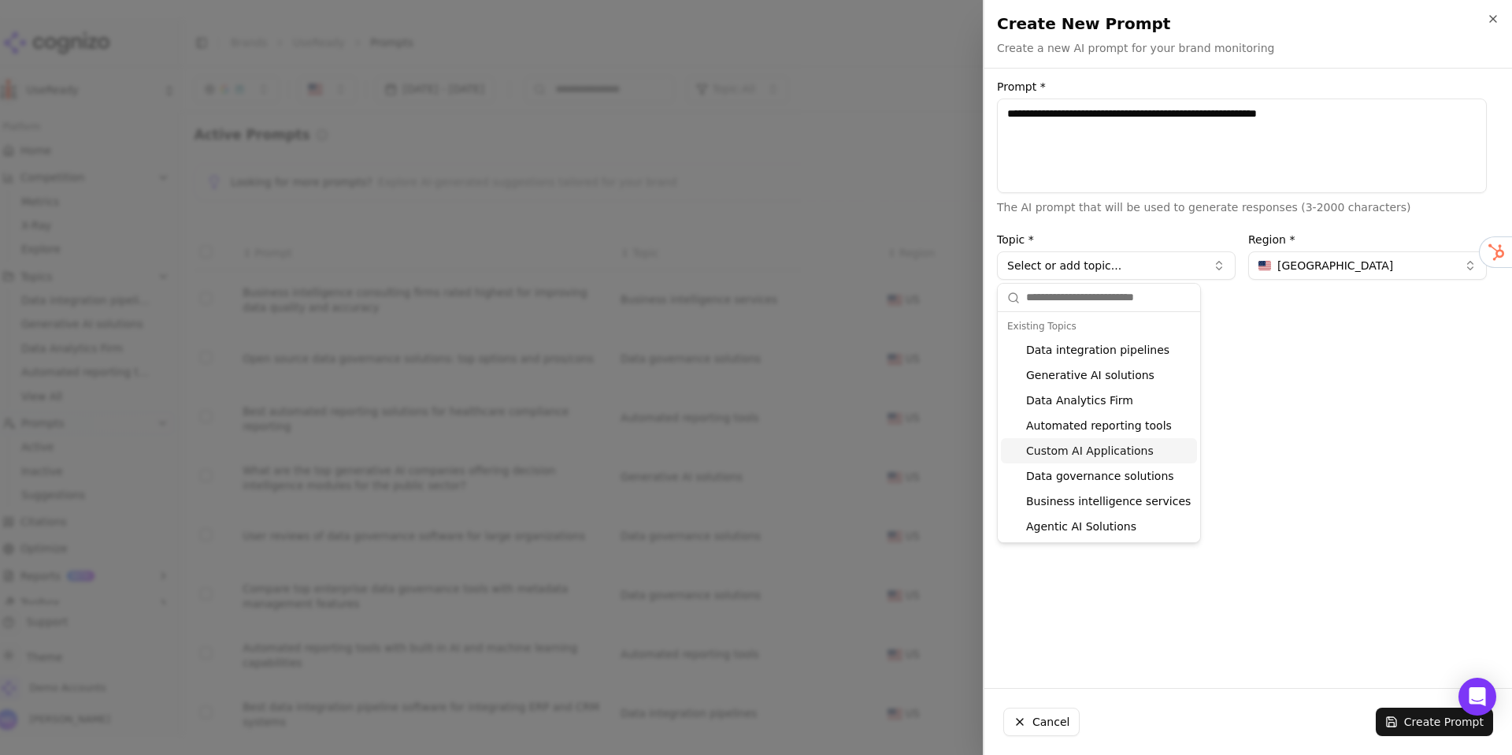
click at [1096, 447] on div "Custom AI Applications" at bounding box center [1099, 450] width 196 height 25
type input "**********"
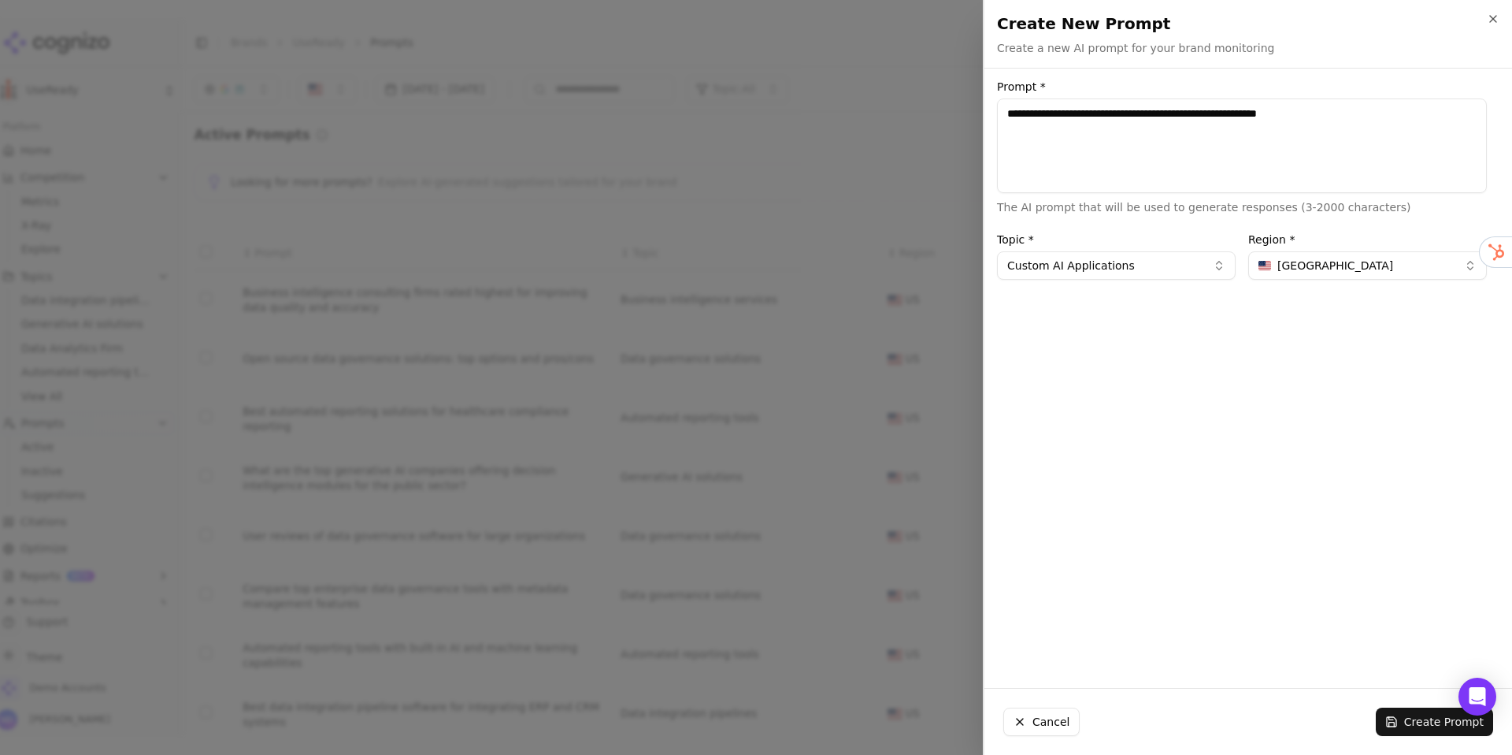
click at [1423, 722] on button "Create Prompt" at bounding box center [1434, 721] width 117 height 28
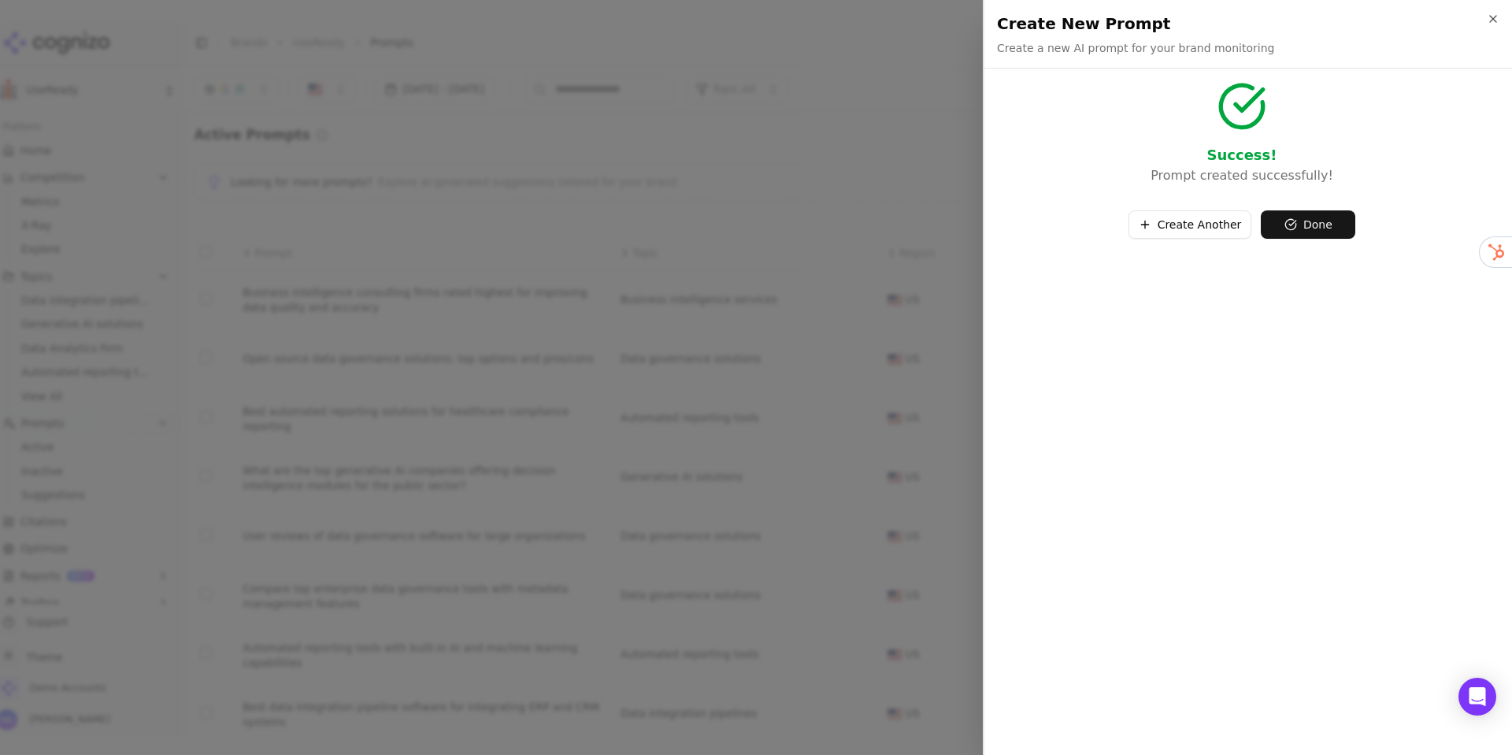
click at [1152, 217] on button "Create Another" at bounding box center [1191, 224] width 124 height 28
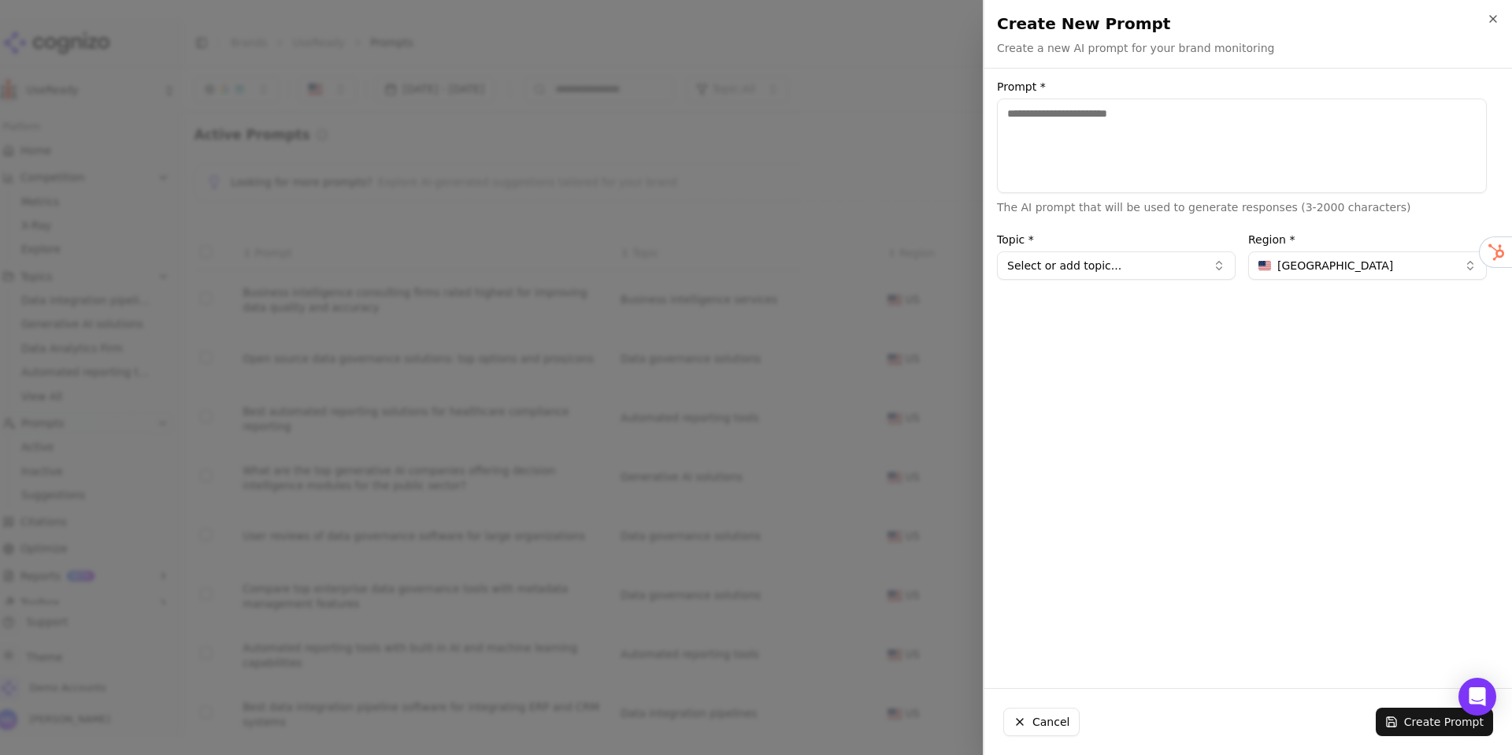
click at [1026, 134] on textarea "Prompt *" at bounding box center [1242, 145] width 490 height 95
paste textarea "**********"
type textarea "**********"
click at [1082, 279] on button "Select or add topic..." at bounding box center [1116, 265] width 239 height 28
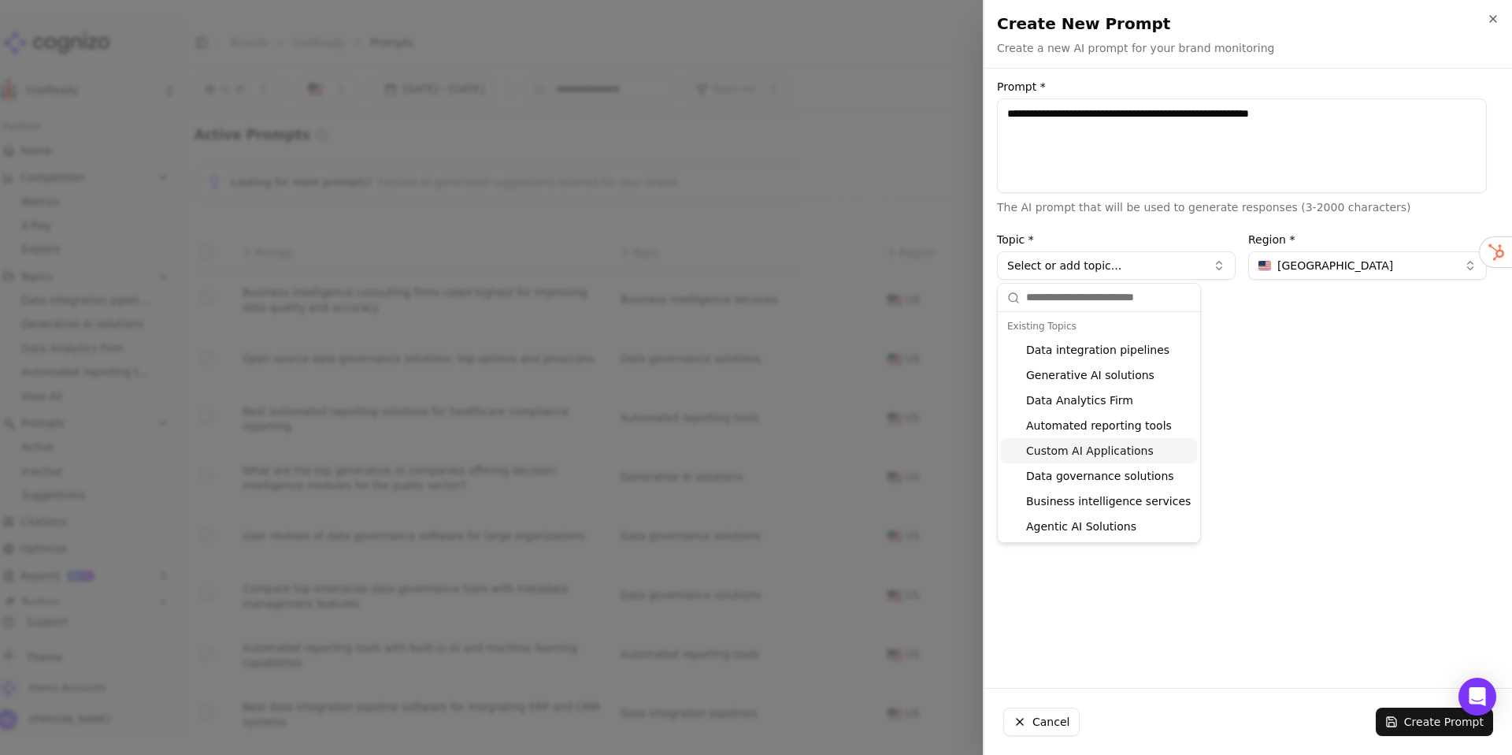
drag, startPoint x: 1076, startPoint y: 446, endPoint x: 1089, endPoint y: 466, distance: 23.8
click at [1076, 446] on div "Custom AI Applications" at bounding box center [1099, 450] width 196 height 25
type input "**********"
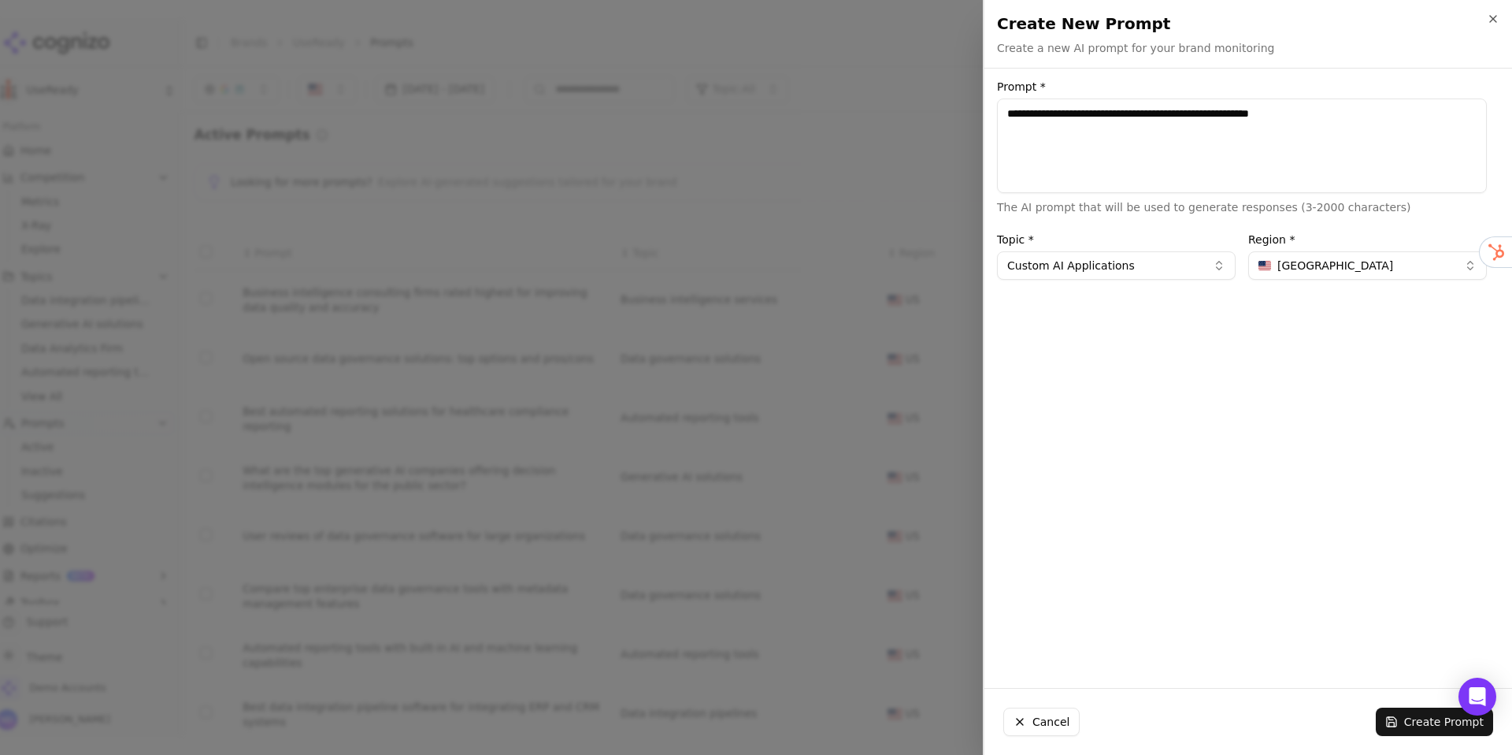
click at [1421, 725] on button "Create Prompt" at bounding box center [1434, 721] width 117 height 28
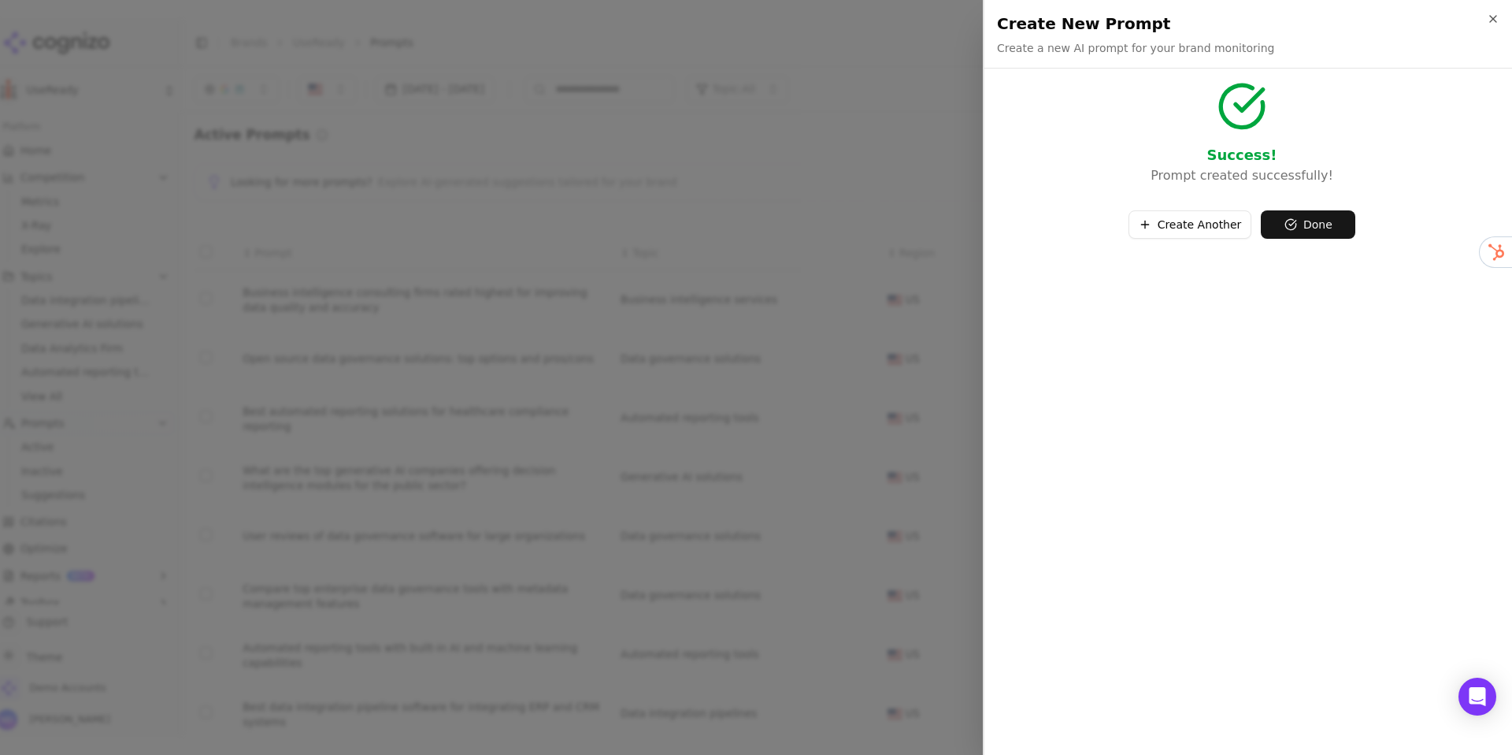
click at [1195, 224] on button "Create Another" at bounding box center [1191, 224] width 124 height 28
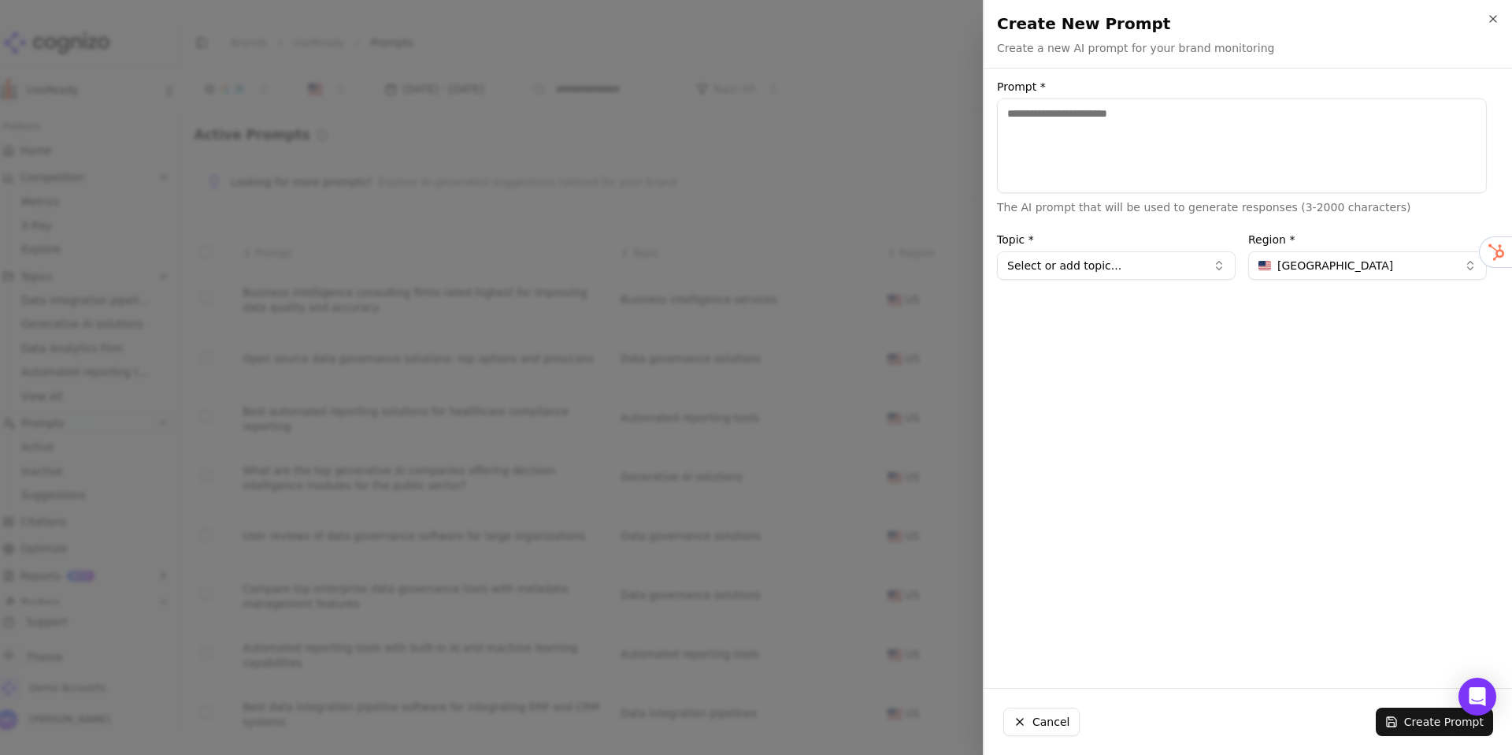
click at [1052, 145] on textarea "Prompt *" at bounding box center [1242, 145] width 490 height 95
paste textarea "**********"
type textarea "**********"
click at [1037, 258] on button "Select or add topic..." at bounding box center [1116, 265] width 239 height 28
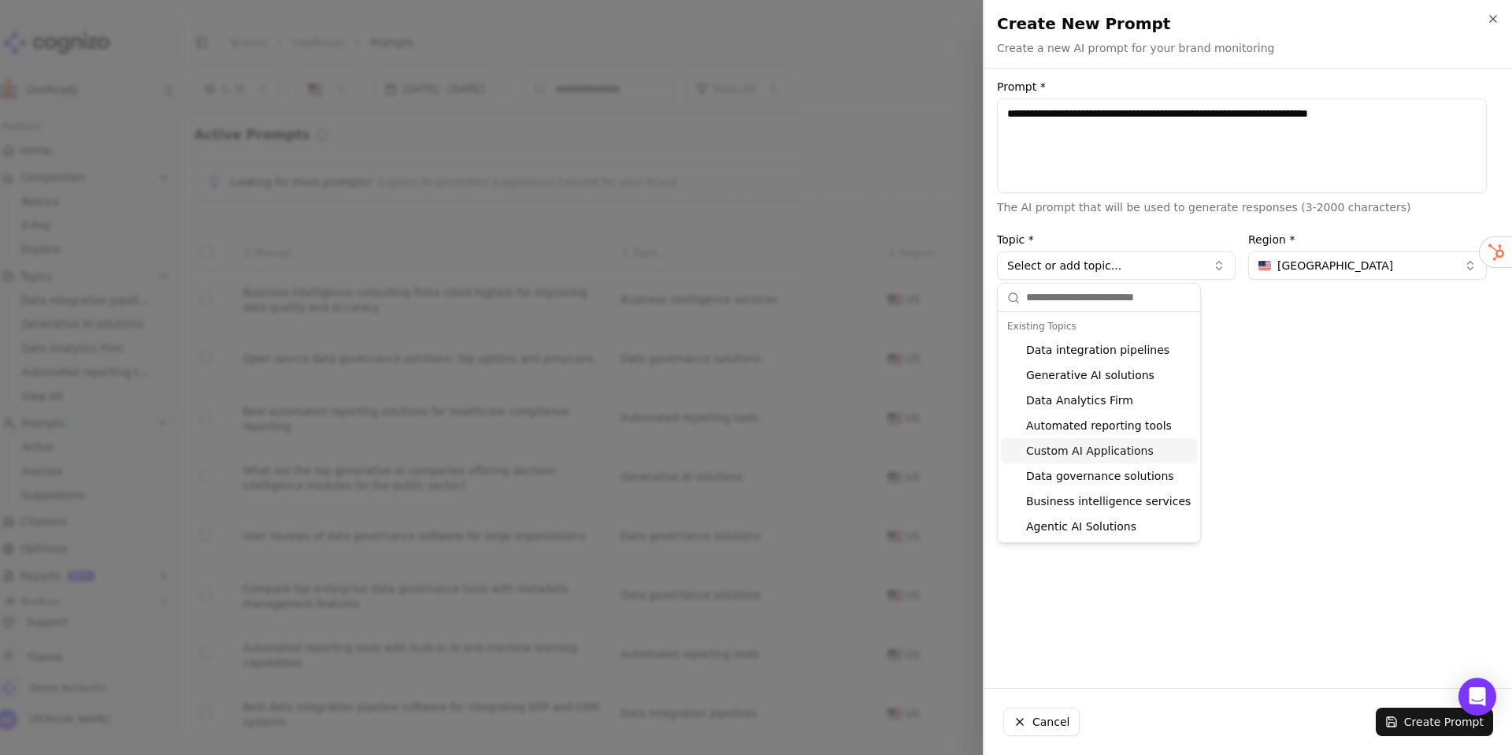
click at [1046, 443] on div "Custom AI Applications" at bounding box center [1099, 450] width 196 height 25
type input "**********"
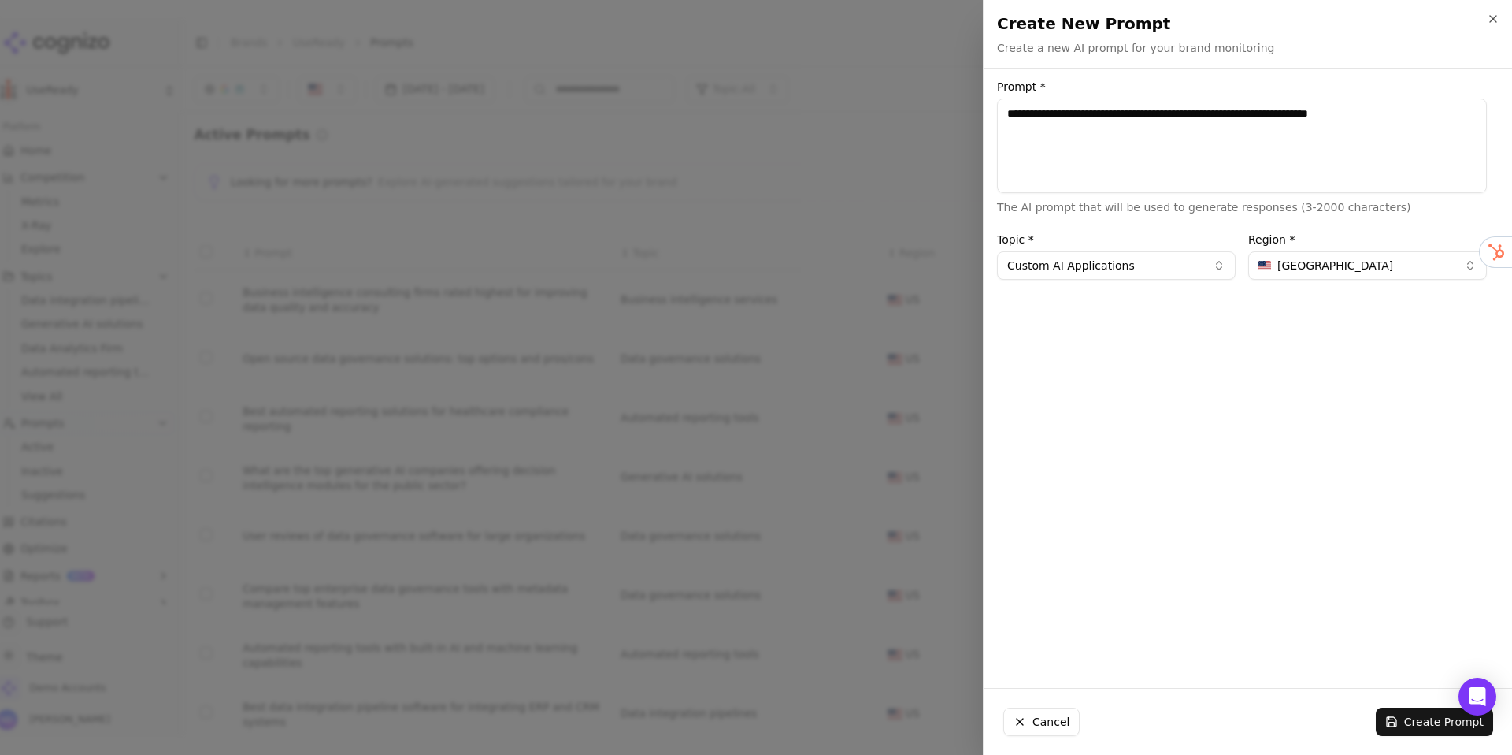
drag, startPoint x: 1406, startPoint y: 724, endPoint x: 1391, endPoint y: 703, distance: 26.0
click at [1405, 724] on button "Create Prompt" at bounding box center [1434, 721] width 117 height 28
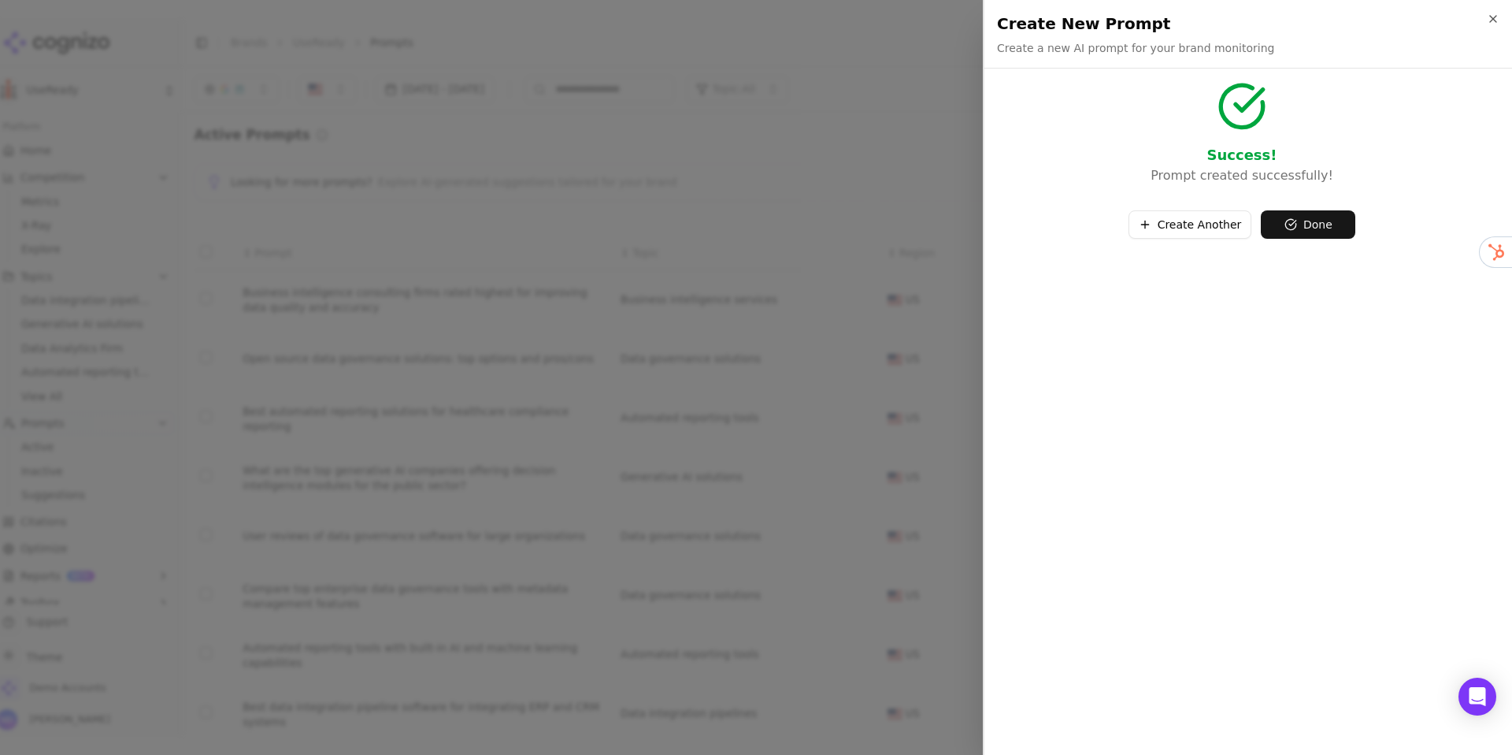
click at [1180, 222] on button "Create Another" at bounding box center [1191, 224] width 124 height 28
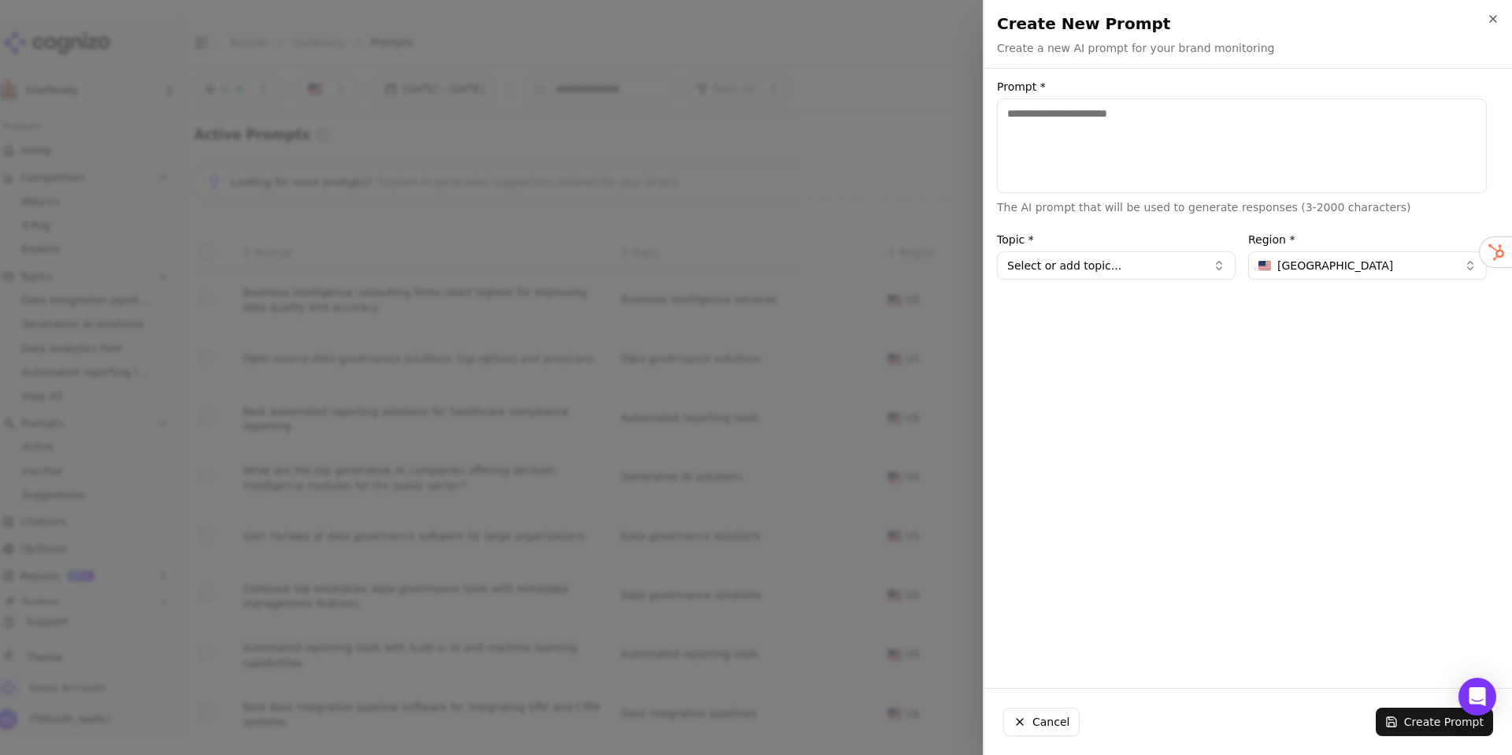
click at [1104, 147] on textarea "Prompt *" at bounding box center [1242, 145] width 490 height 95
paste textarea "**********"
type textarea "**********"
click at [1081, 272] on button "Select or add topic..." at bounding box center [1116, 265] width 239 height 28
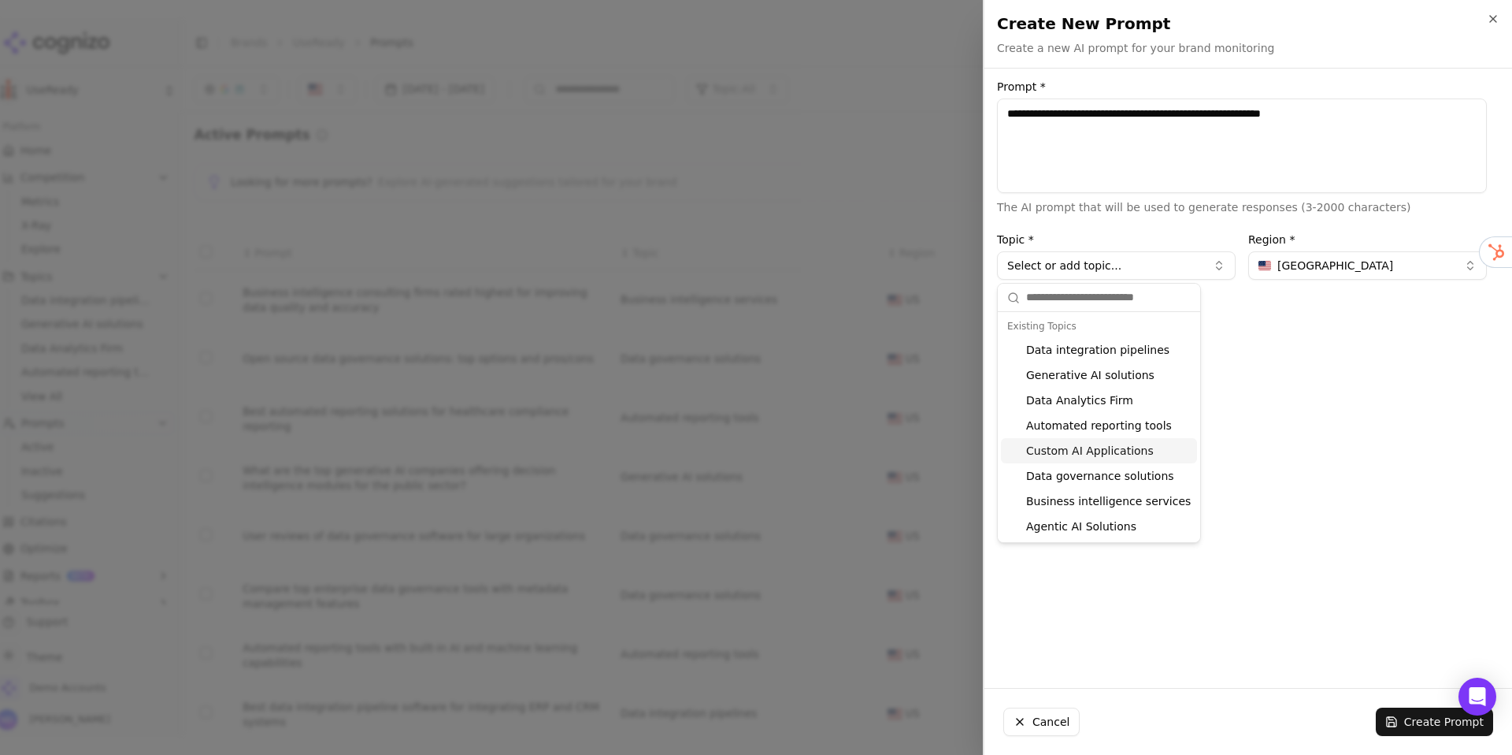
click at [1075, 448] on div "Custom AI Applications" at bounding box center [1099, 450] width 196 height 25
type input "**********"
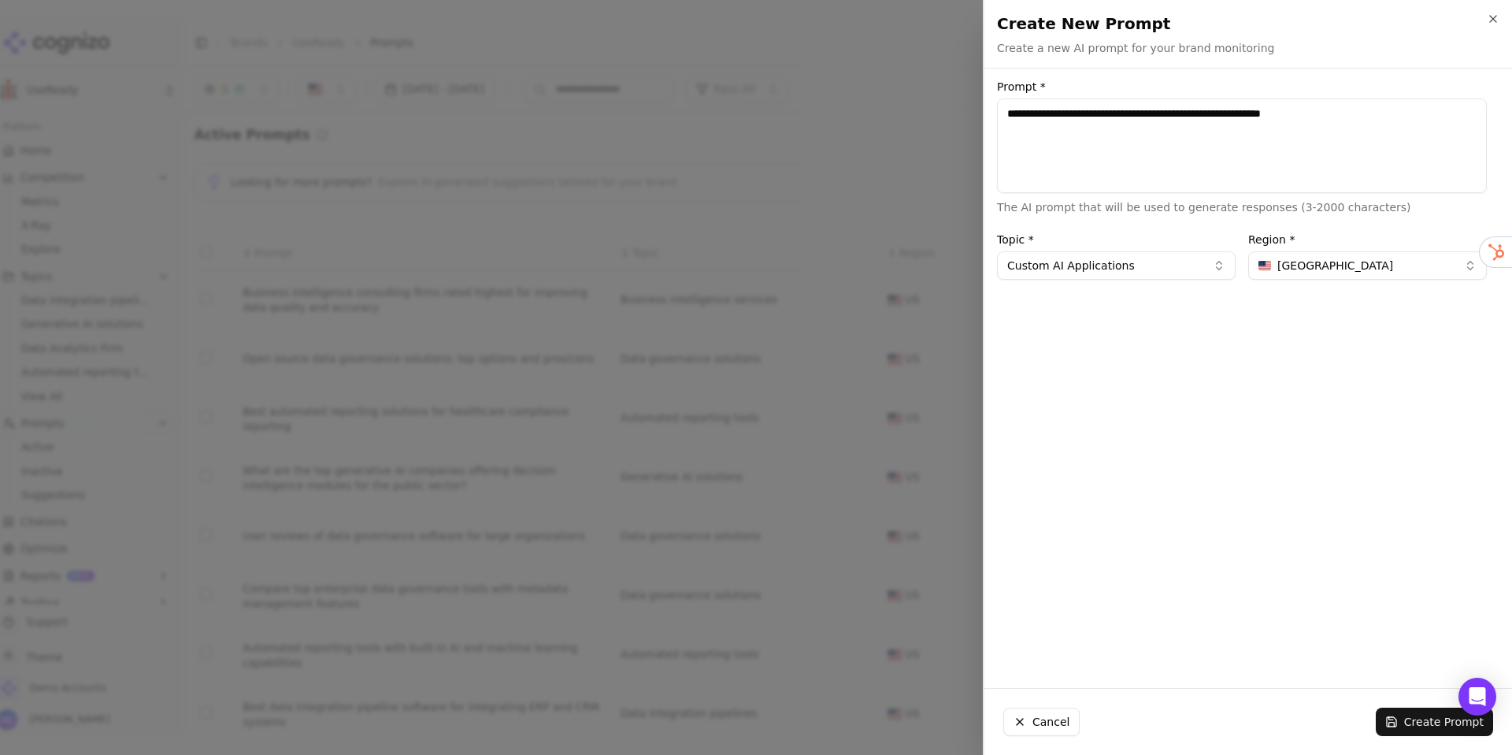
drag, startPoint x: 1414, startPoint y: 728, endPoint x: 1301, endPoint y: 647, distance: 139.0
click at [1413, 727] on button "Create Prompt" at bounding box center [1434, 721] width 117 height 28
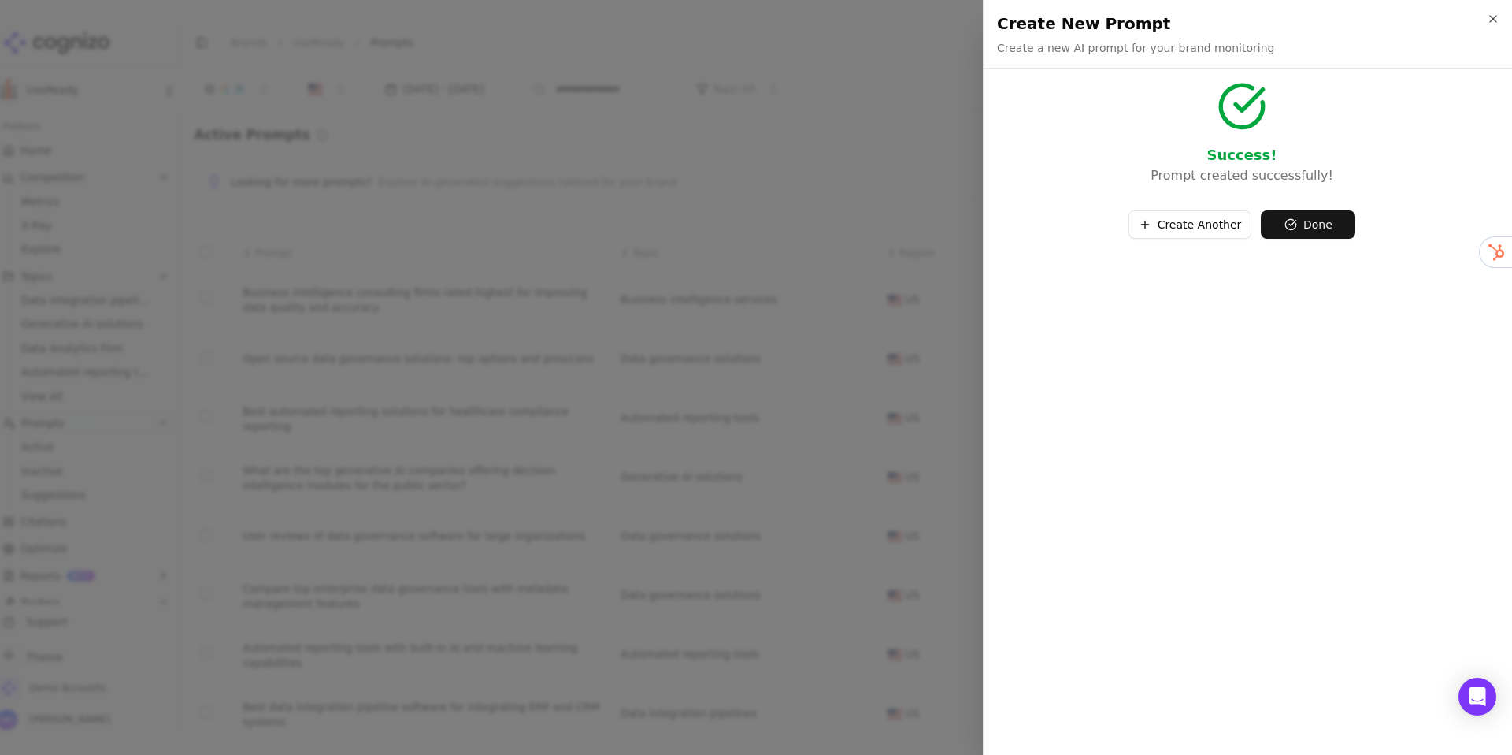
click at [1163, 232] on button "Create Another" at bounding box center [1191, 224] width 124 height 28
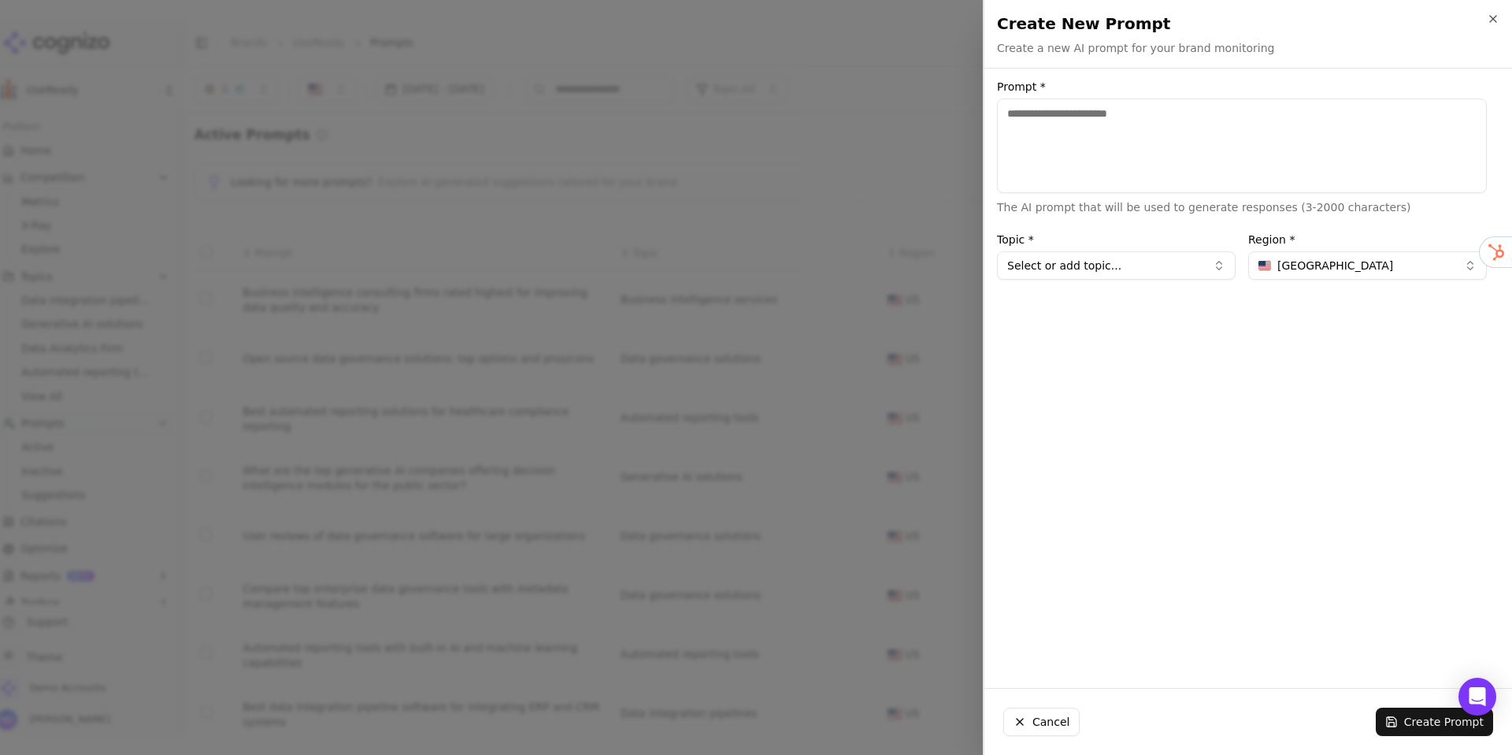
click at [1089, 136] on textarea "Prompt *" at bounding box center [1242, 145] width 490 height 95
paste textarea "**********"
type textarea "**********"
click at [1089, 265] on button "Select or add topic..." at bounding box center [1116, 265] width 239 height 28
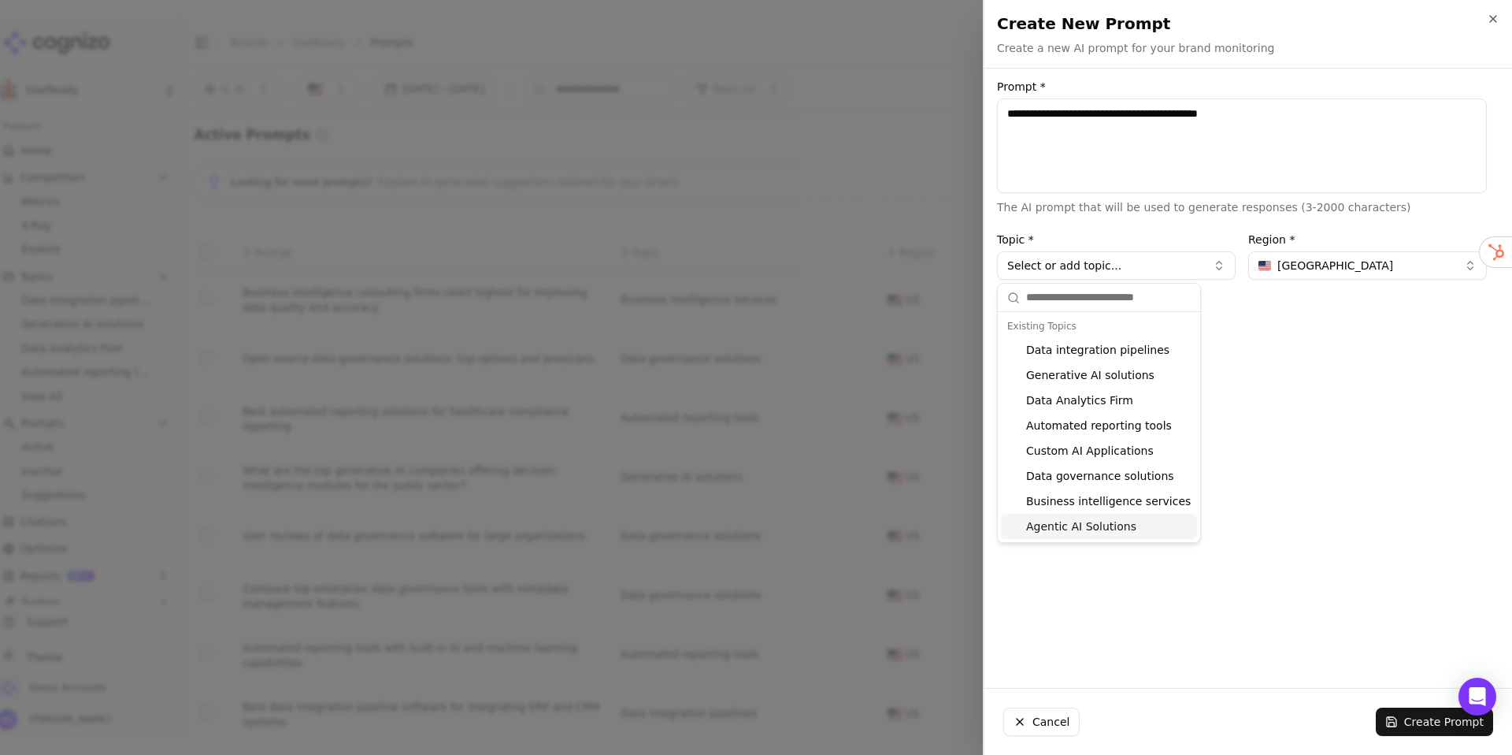
drag, startPoint x: 1096, startPoint y: 525, endPoint x: 1110, endPoint y: 531, distance: 15.5
click at [1095, 525] on div "Agentic AI Solutions" at bounding box center [1099, 526] width 196 height 25
type input "**********"
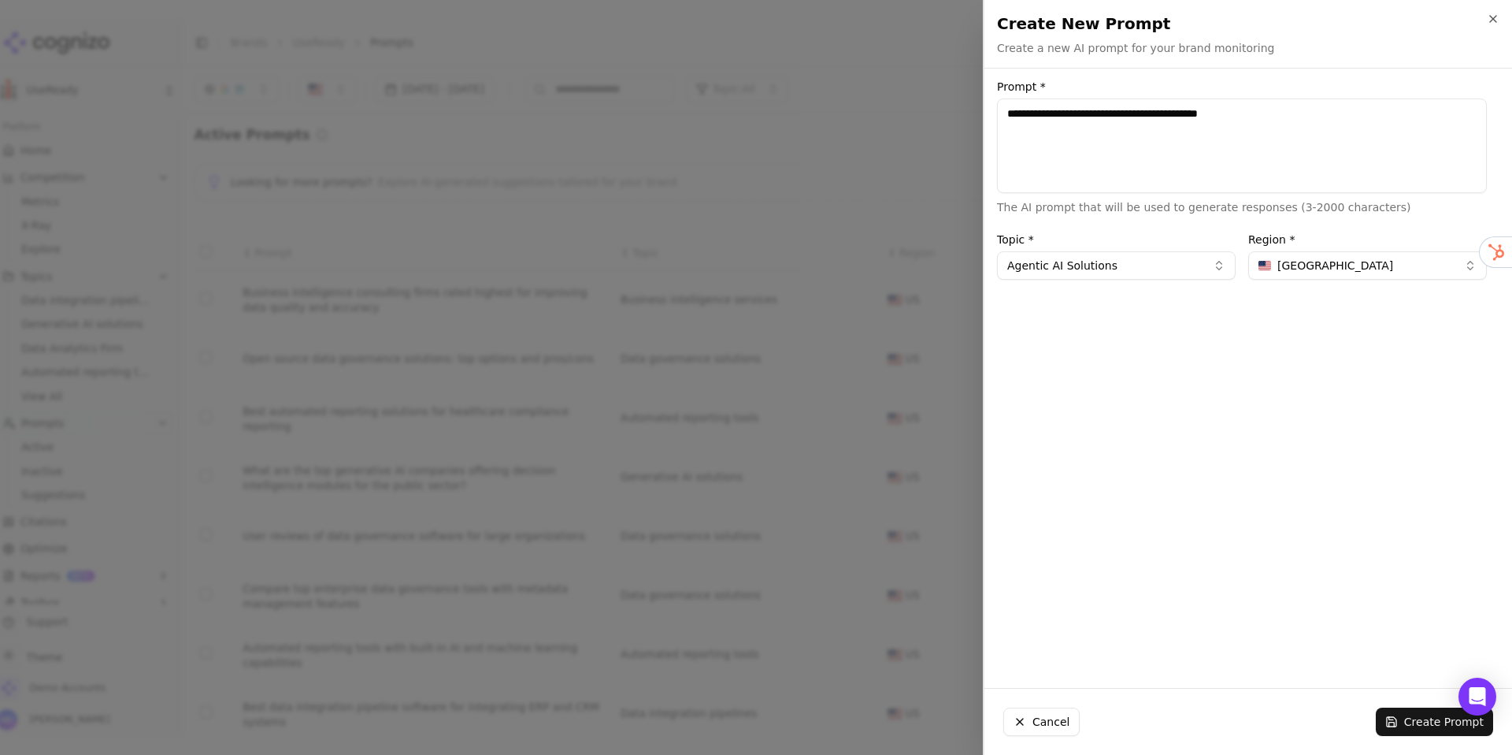
click at [1393, 715] on button "Create Prompt" at bounding box center [1434, 721] width 117 height 28
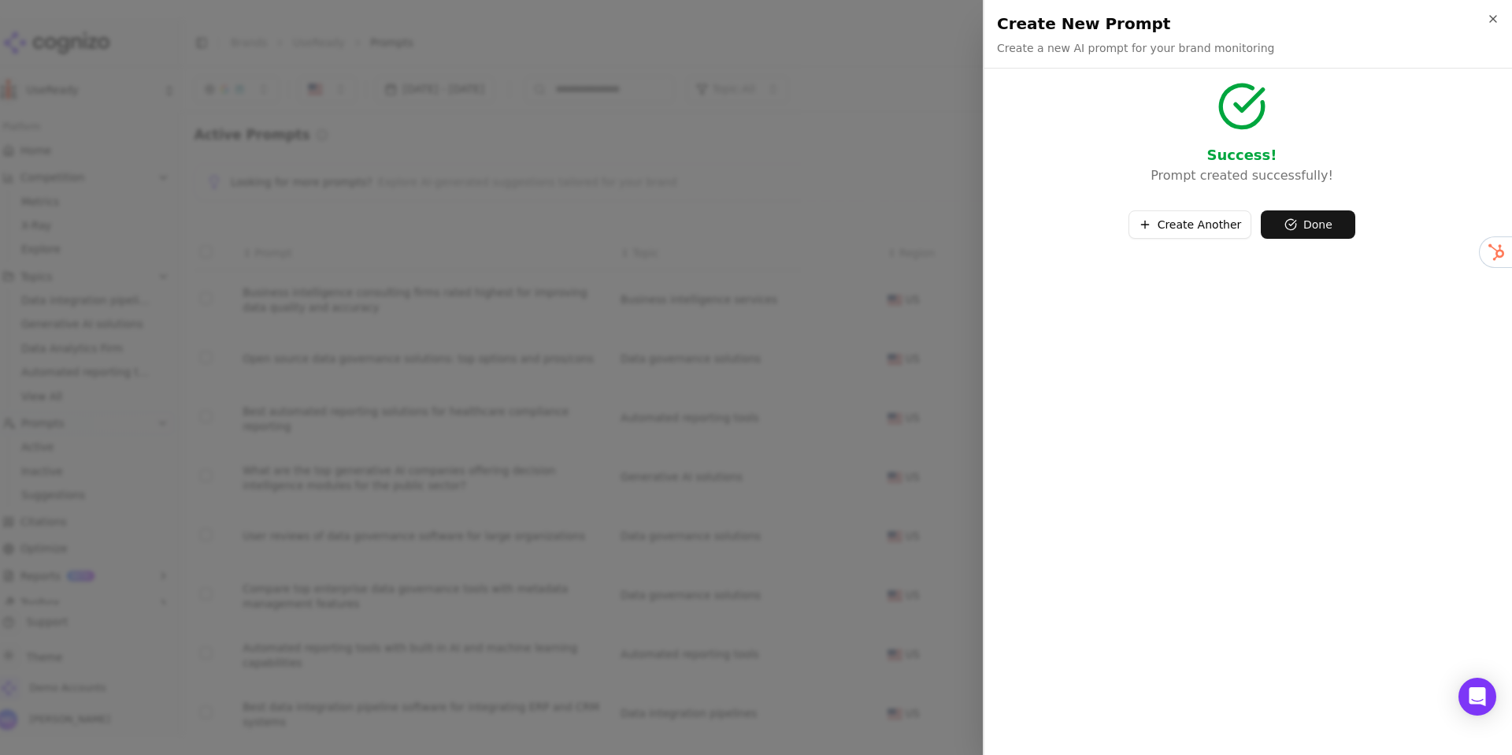
click at [1204, 222] on button "Create Another" at bounding box center [1191, 224] width 124 height 28
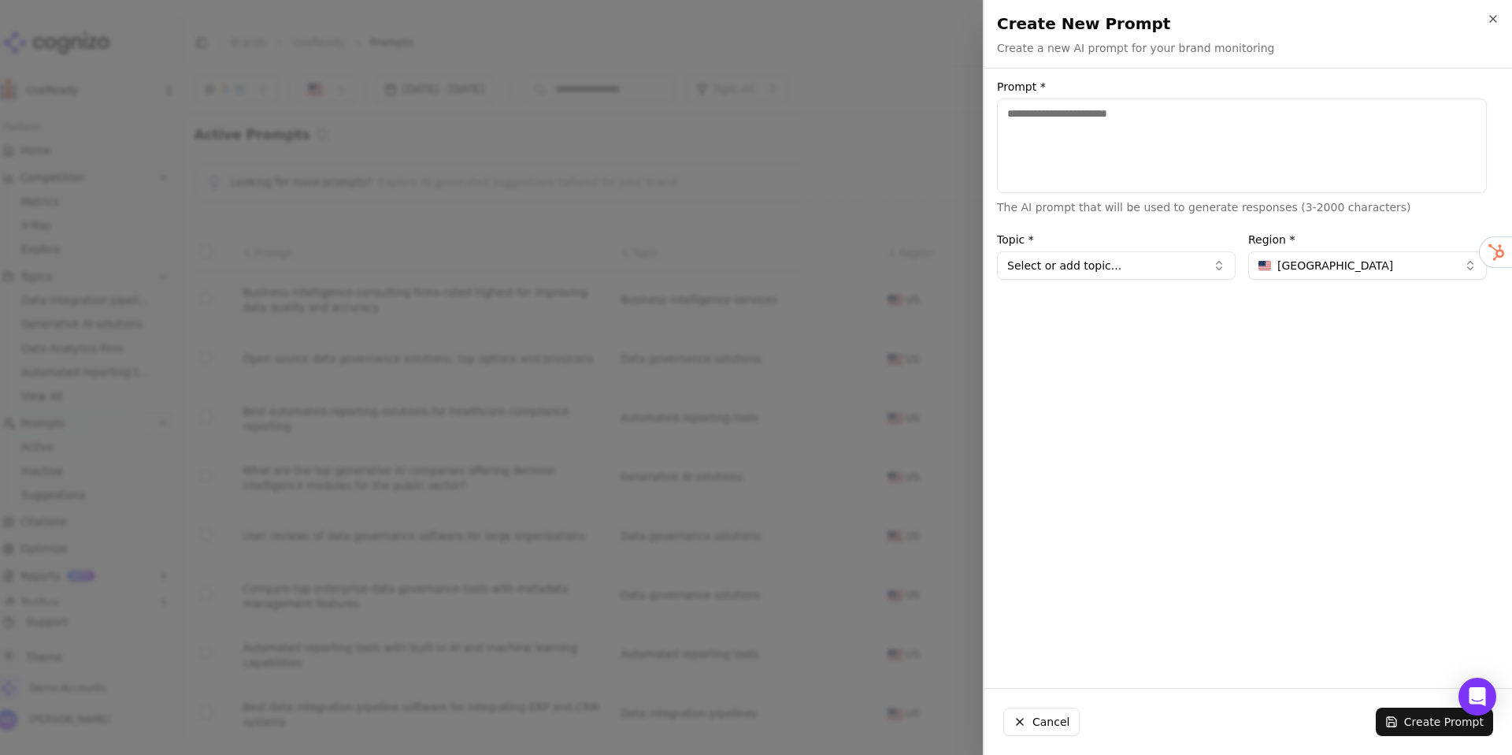
click at [1096, 147] on textarea "Prompt *" at bounding box center [1242, 145] width 490 height 95
paste textarea "**********"
type textarea "**********"
click at [1098, 268] on button "Select or add topic..." at bounding box center [1116, 265] width 239 height 28
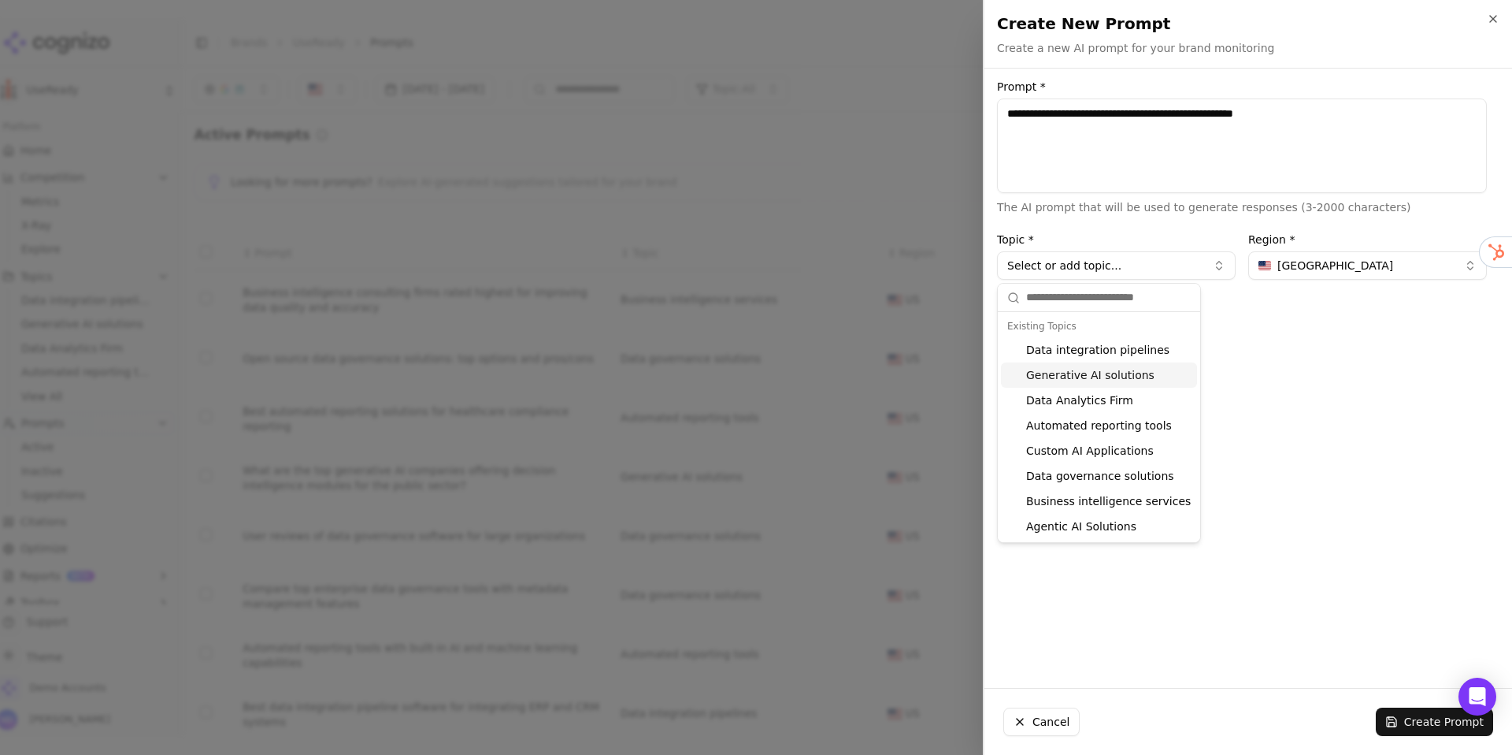
click at [1088, 369] on div "Generative AI solutions" at bounding box center [1099, 374] width 196 height 25
type input "**********"
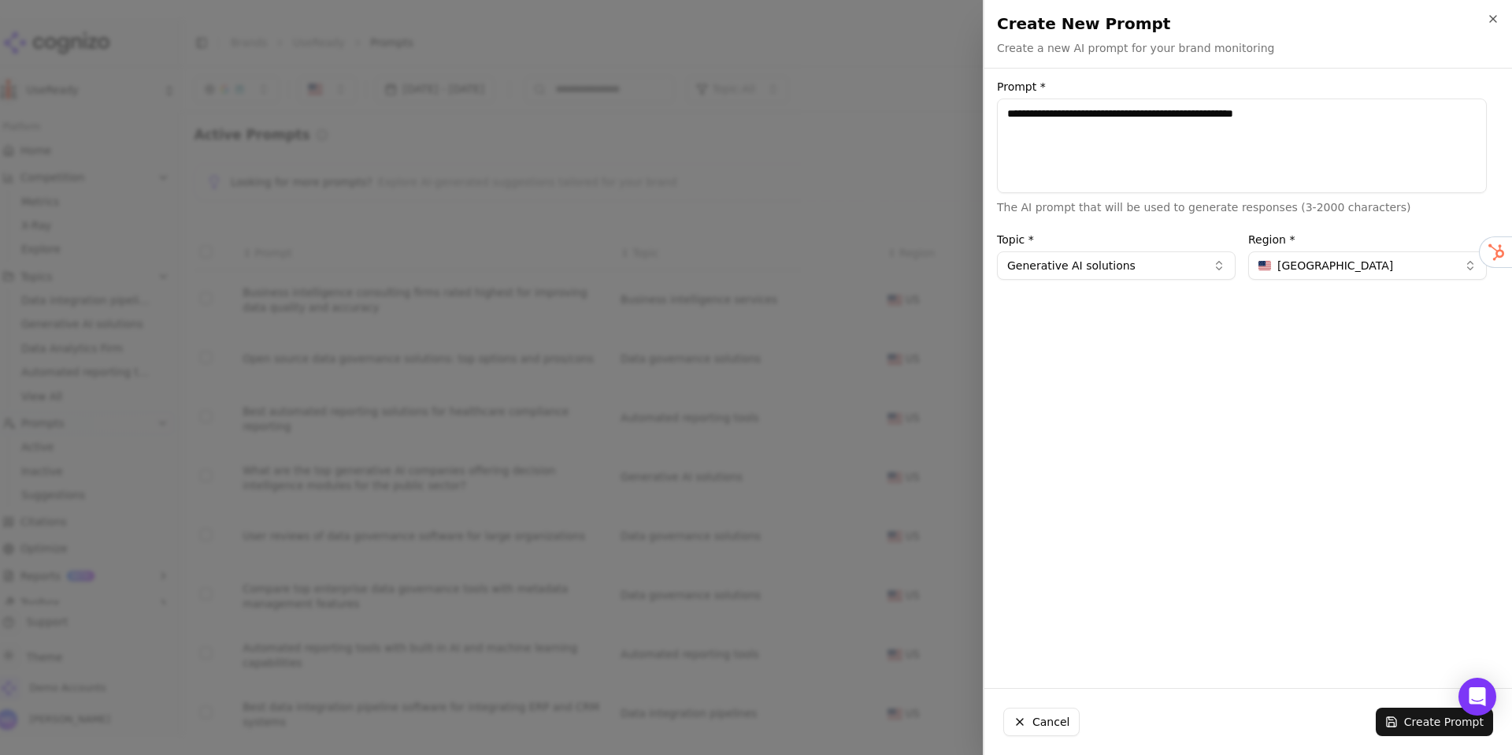
drag, startPoint x: 1407, startPoint y: 720, endPoint x: 1286, endPoint y: 618, distance: 158.1
click at [1407, 719] on button "Create Prompt" at bounding box center [1434, 721] width 117 height 28
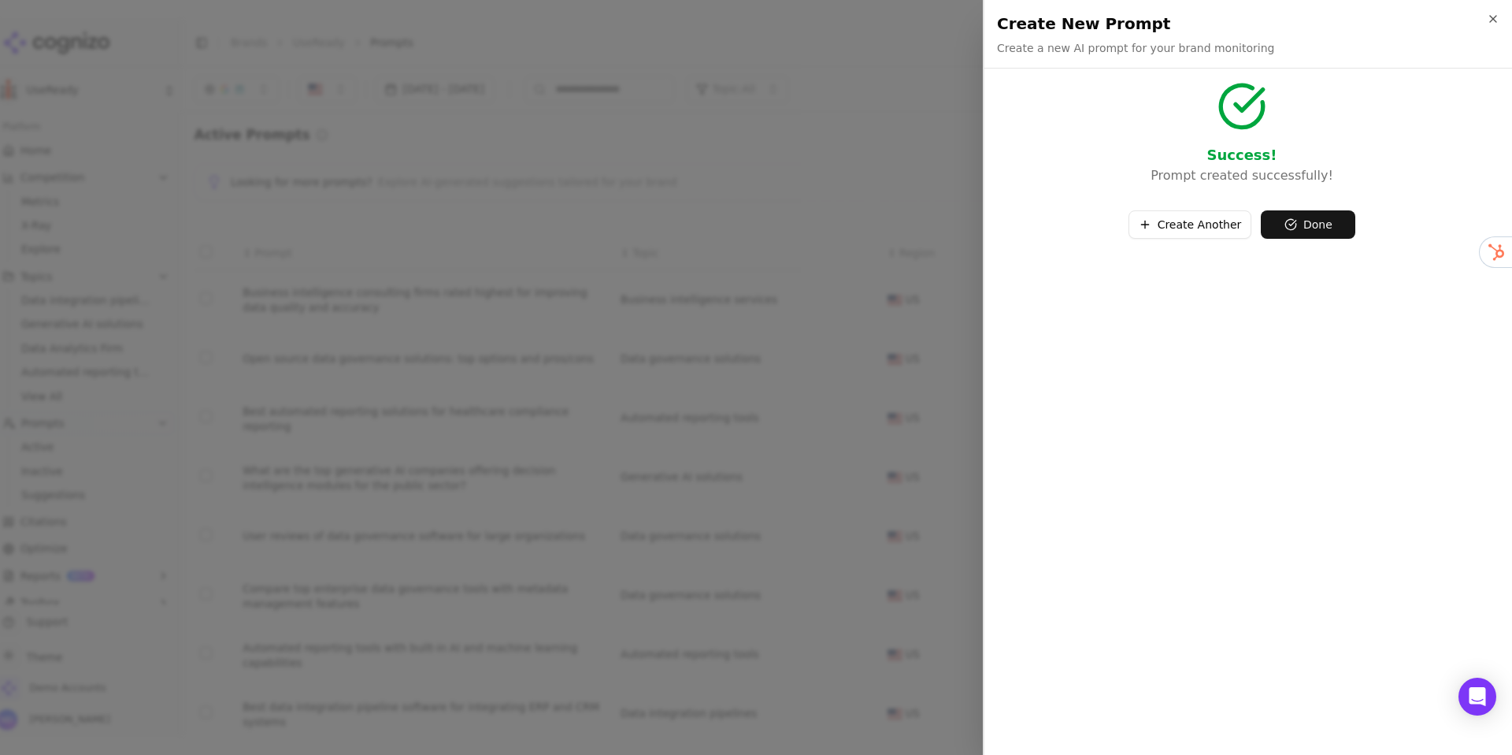
click at [1186, 230] on button "Create Another" at bounding box center [1191, 224] width 124 height 28
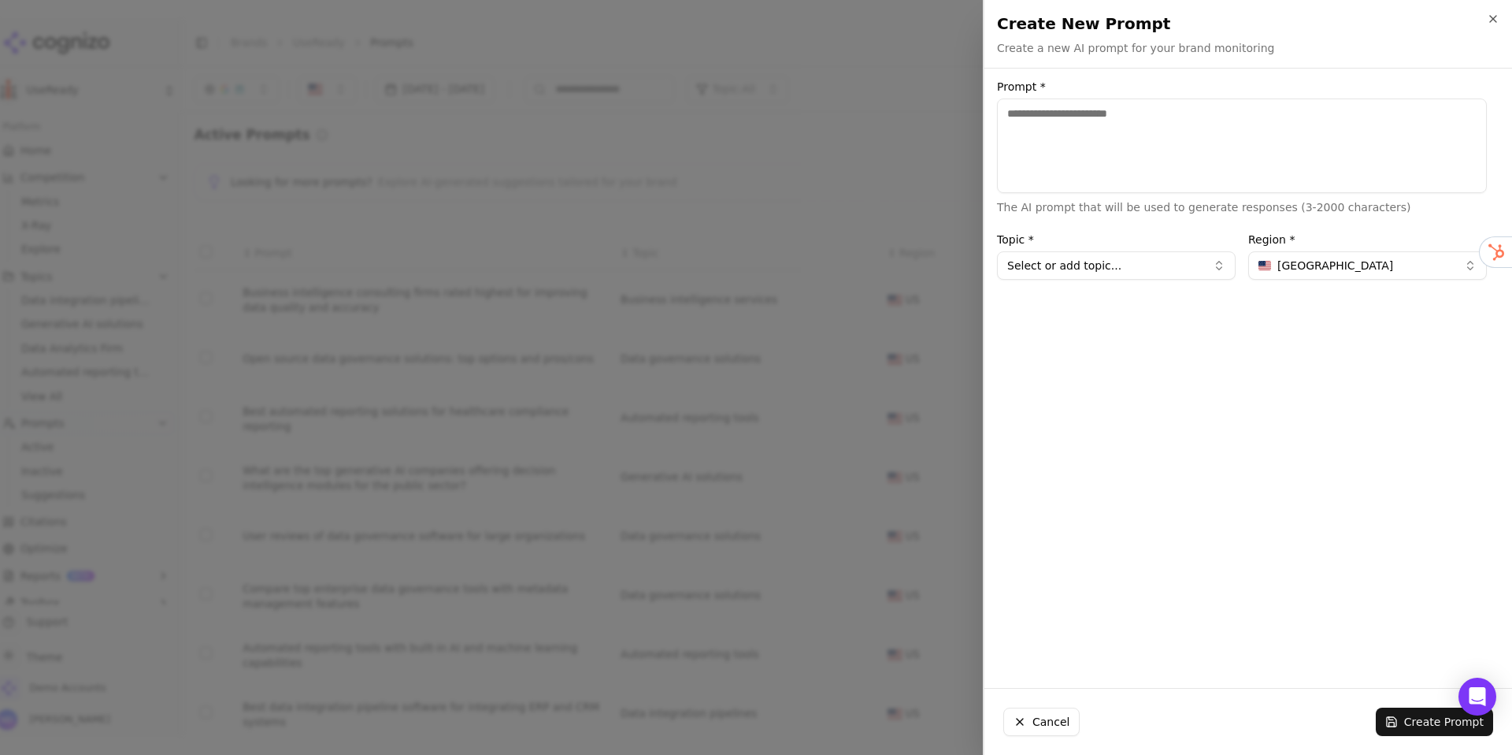
click at [1130, 158] on textarea "Prompt *" at bounding box center [1242, 145] width 490 height 95
paste textarea "**********"
drag, startPoint x: 1055, startPoint y: 113, endPoint x: 1041, endPoint y: 113, distance: 13.4
click at [1041, 113] on textarea "**********" at bounding box center [1242, 145] width 490 height 95
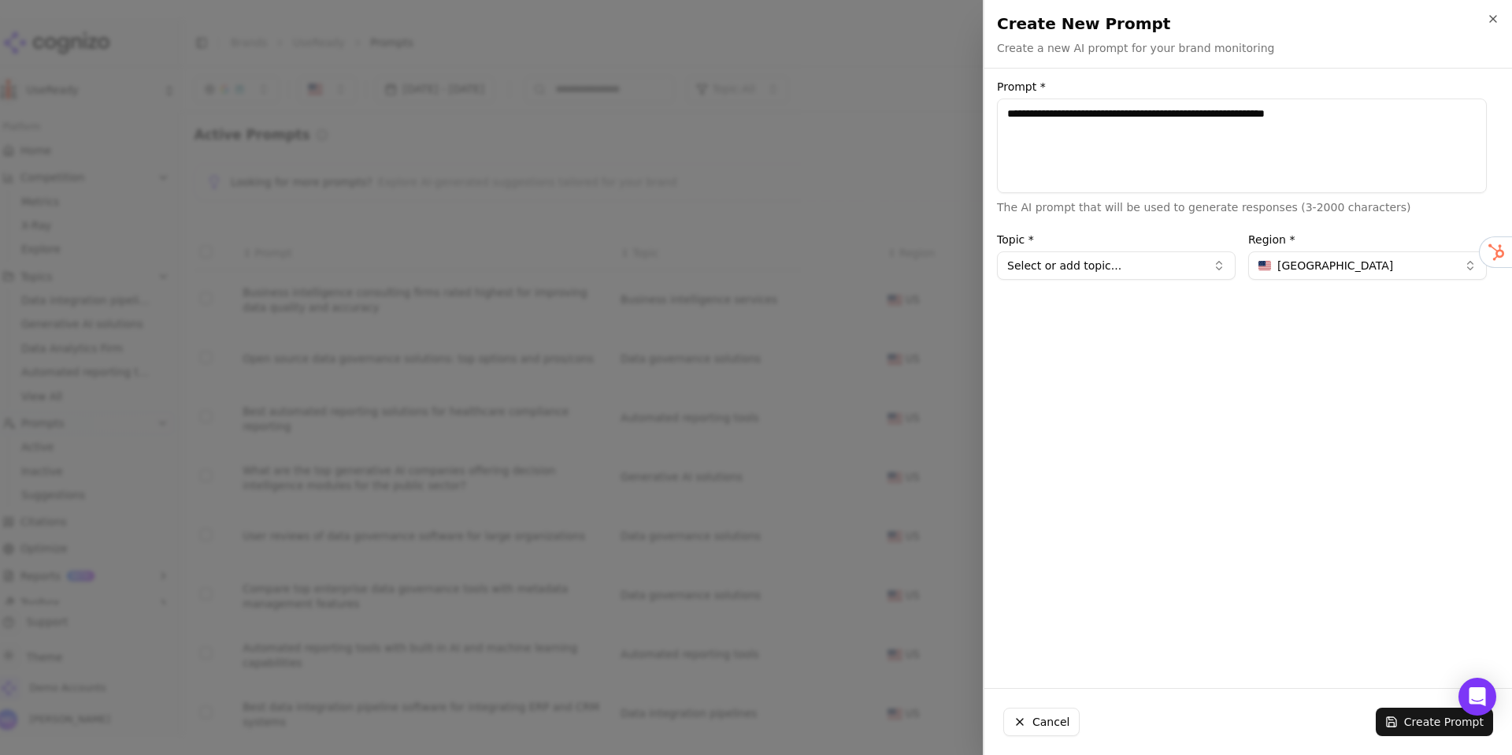
click at [1036, 113] on textarea "**********" at bounding box center [1242, 145] width 490 height 95
click at [1048, 114] on textarea "**********" at bounding box center [1242, 145] width 490 height 95
type textarea "**********"
click at [1165, 269] on button "Select or add topic..." at bounding box center [1116, 265] width 239 height 28
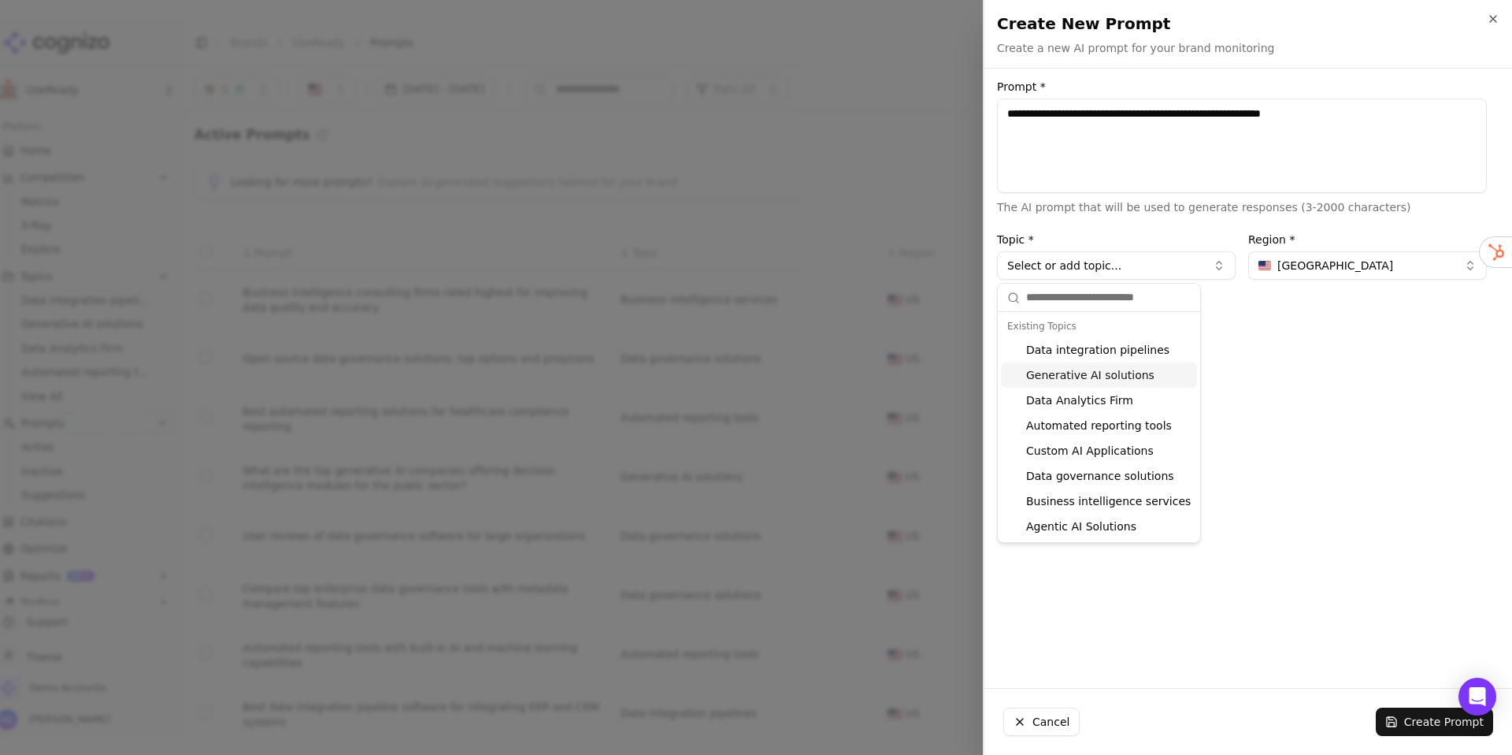
click at [1059, 373] on div "Generative AI solutions" at bounding box center [1099, 374] width 196 height 25
type input "**********"
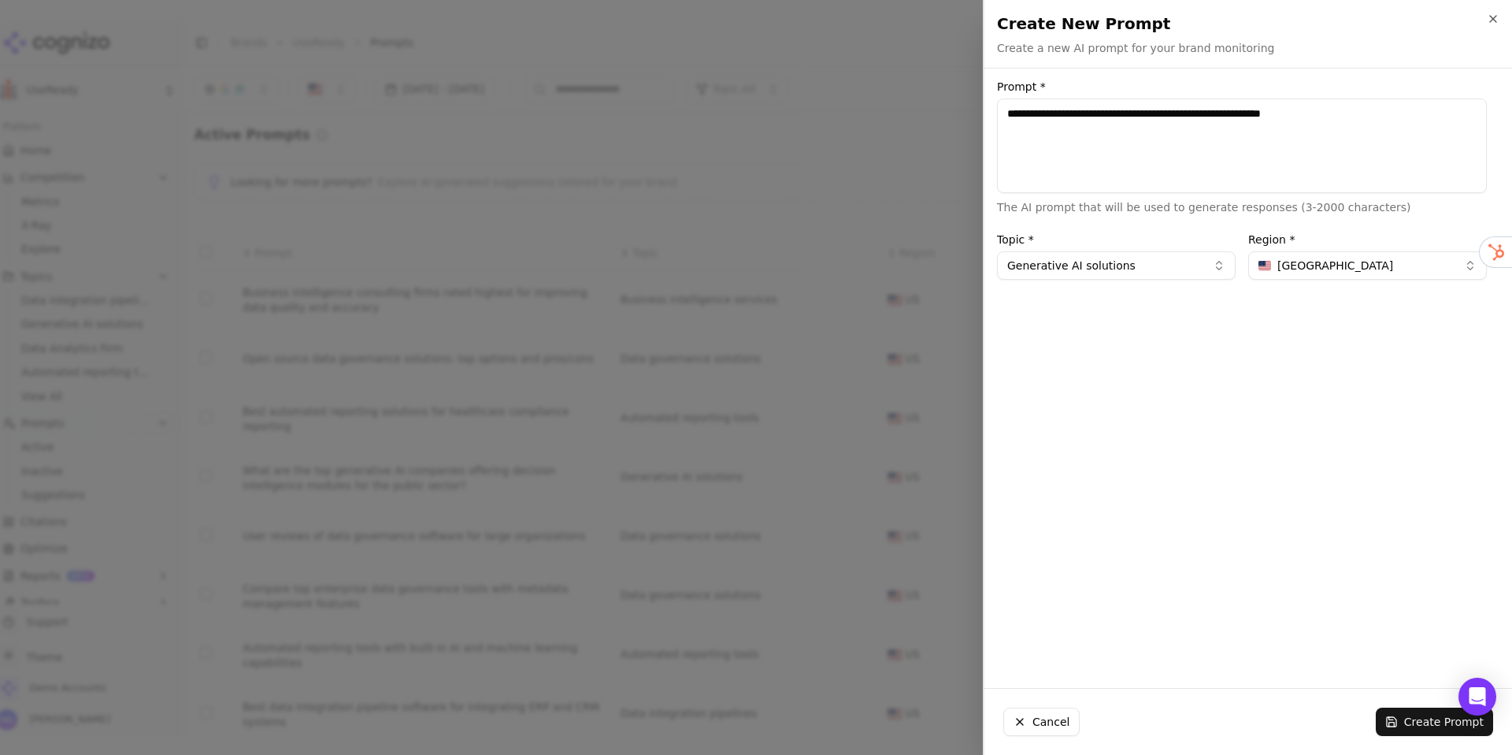
click at [1423, 725] on button "Create Prompt" at bounding box center [1434, 721] width 117 height 28
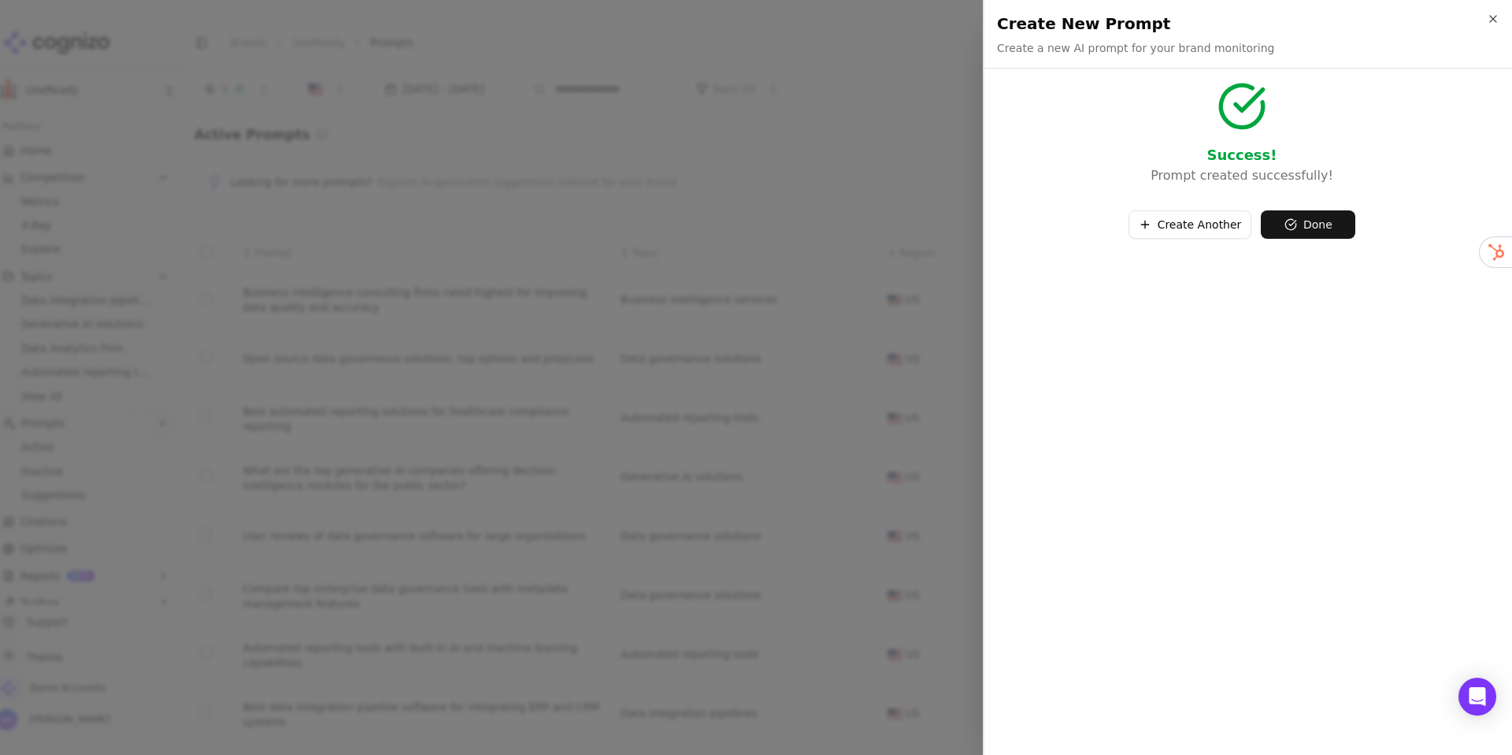
click at [1171, 211] on button "Create Another" at bounding box center [1191, 224] width 124 height 28
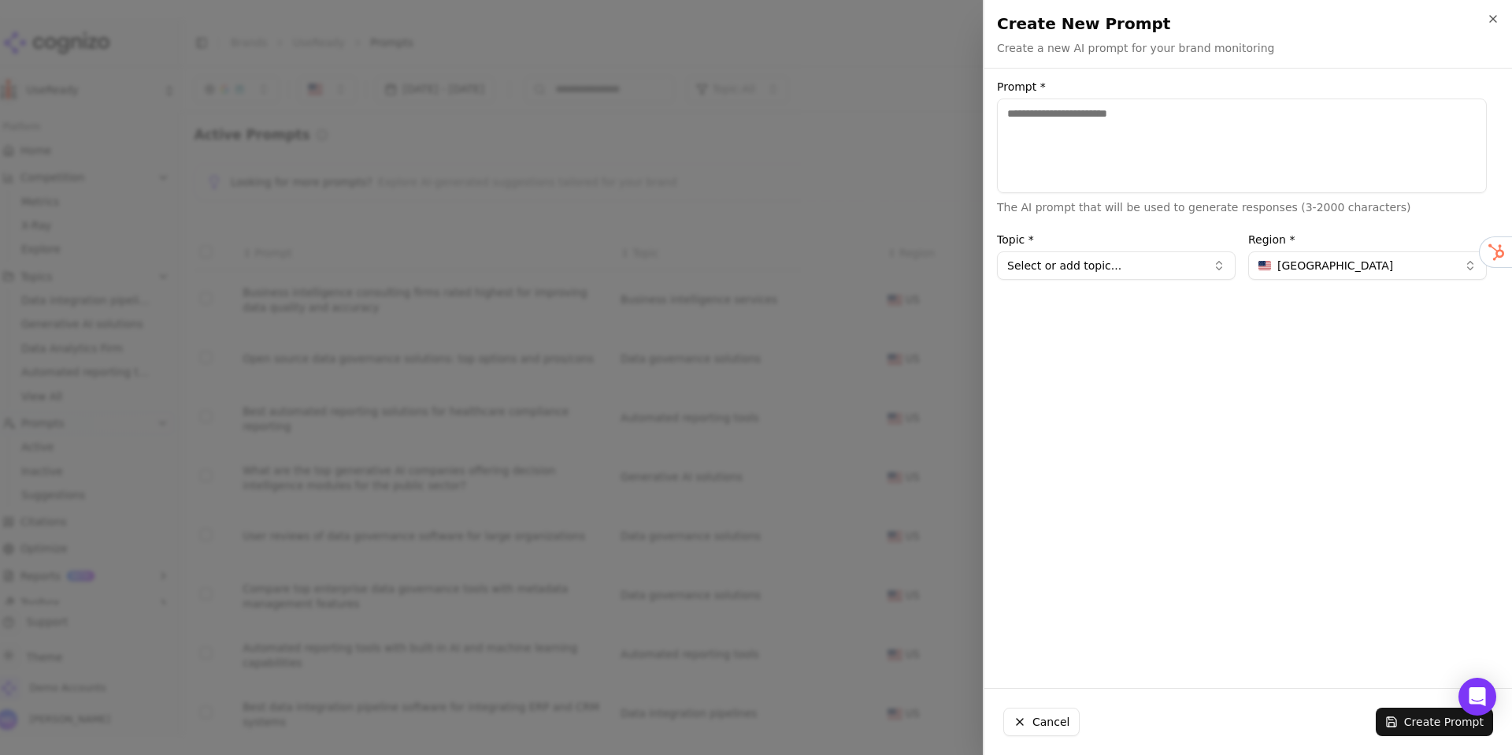
click at [1016, 156] on textarea "Prompt *" at bounding box center [1242, 145] width 490 height 95
paste textarea "**********"
click at [1092, 114] on textarea "**********" at bounding box center [1242, 145] width 490 height 95
type textarea "**********"
click at [1100, 252] on button "Select or add topic..." at bounding box center [1116, 265] width 239 height 28
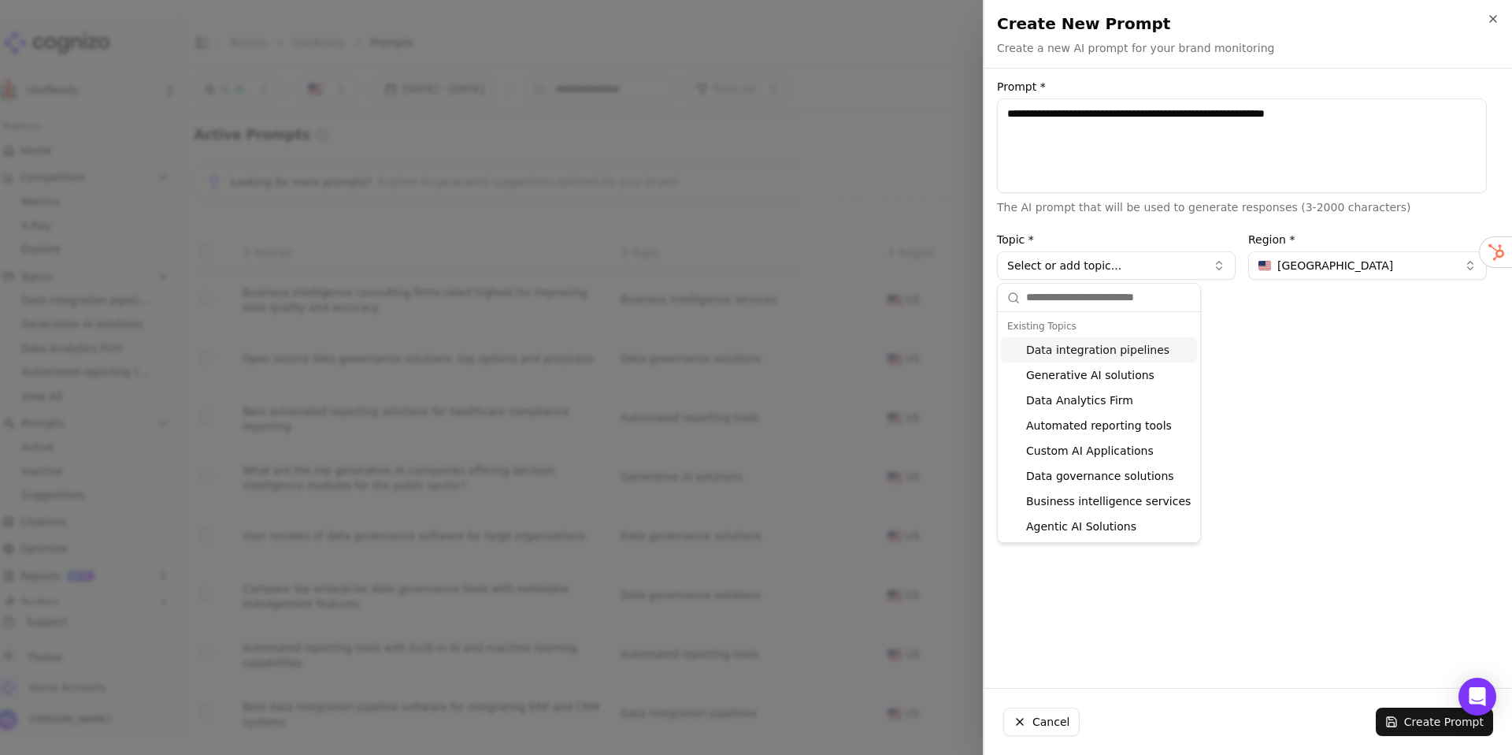
click at [1100, 262] on button "Select or add topic..." at bounding box center [1116, 265] width 239 height 28
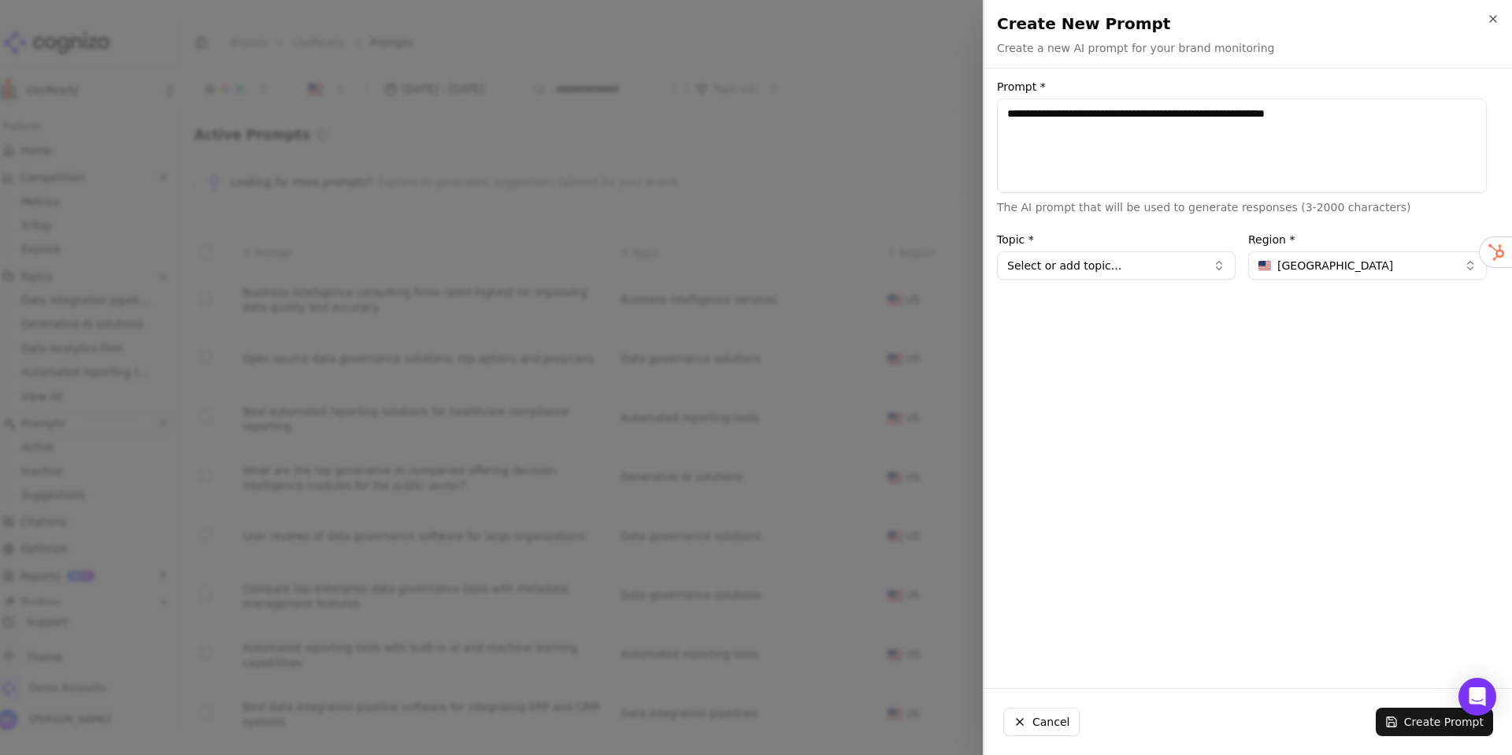
click at [1070, 278] on button "Select or add topic..." at bounding box center [1116, 265] width 239 height 28
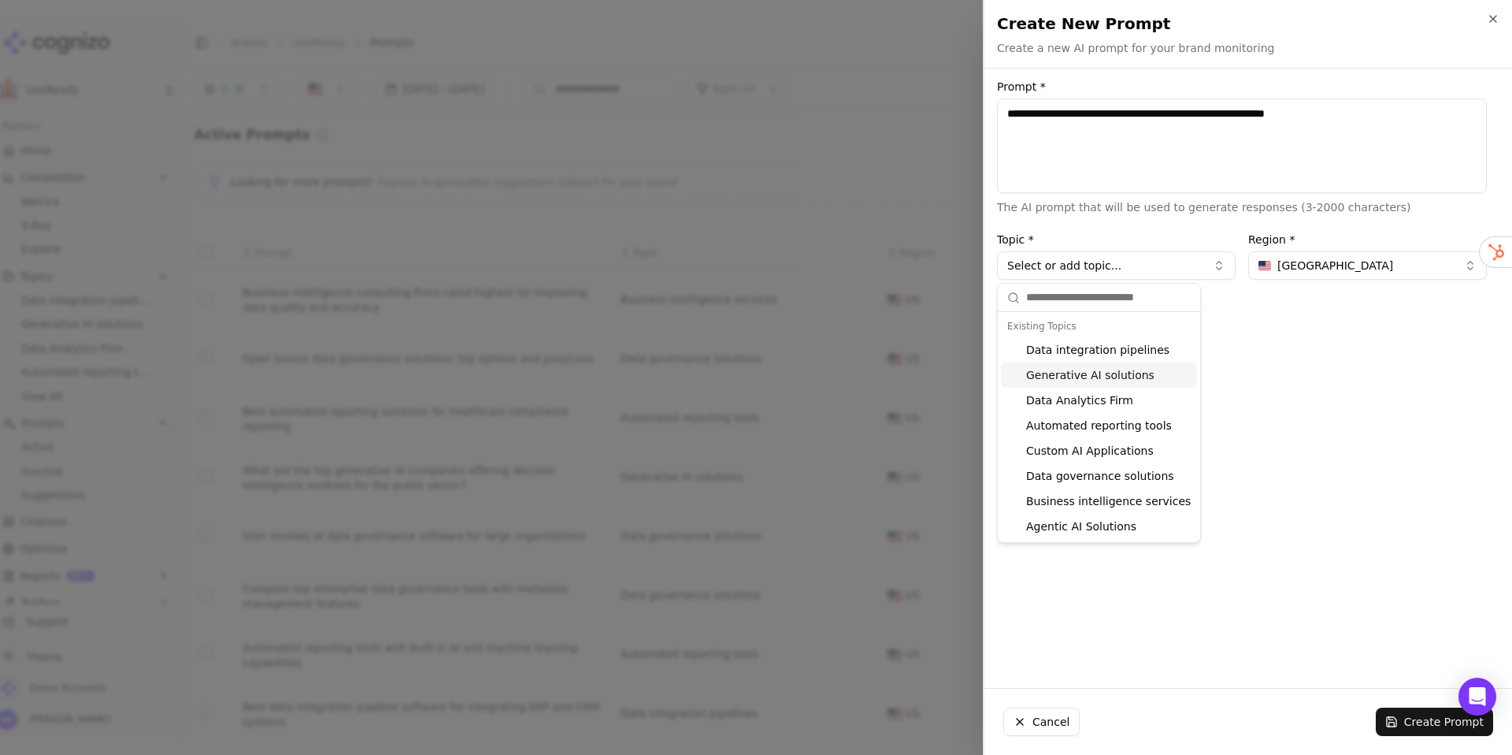
click at [1063, 377] on div "Generative AI solutions" at bounding box center [1099, 374] width 196 height 25
type input "**********"
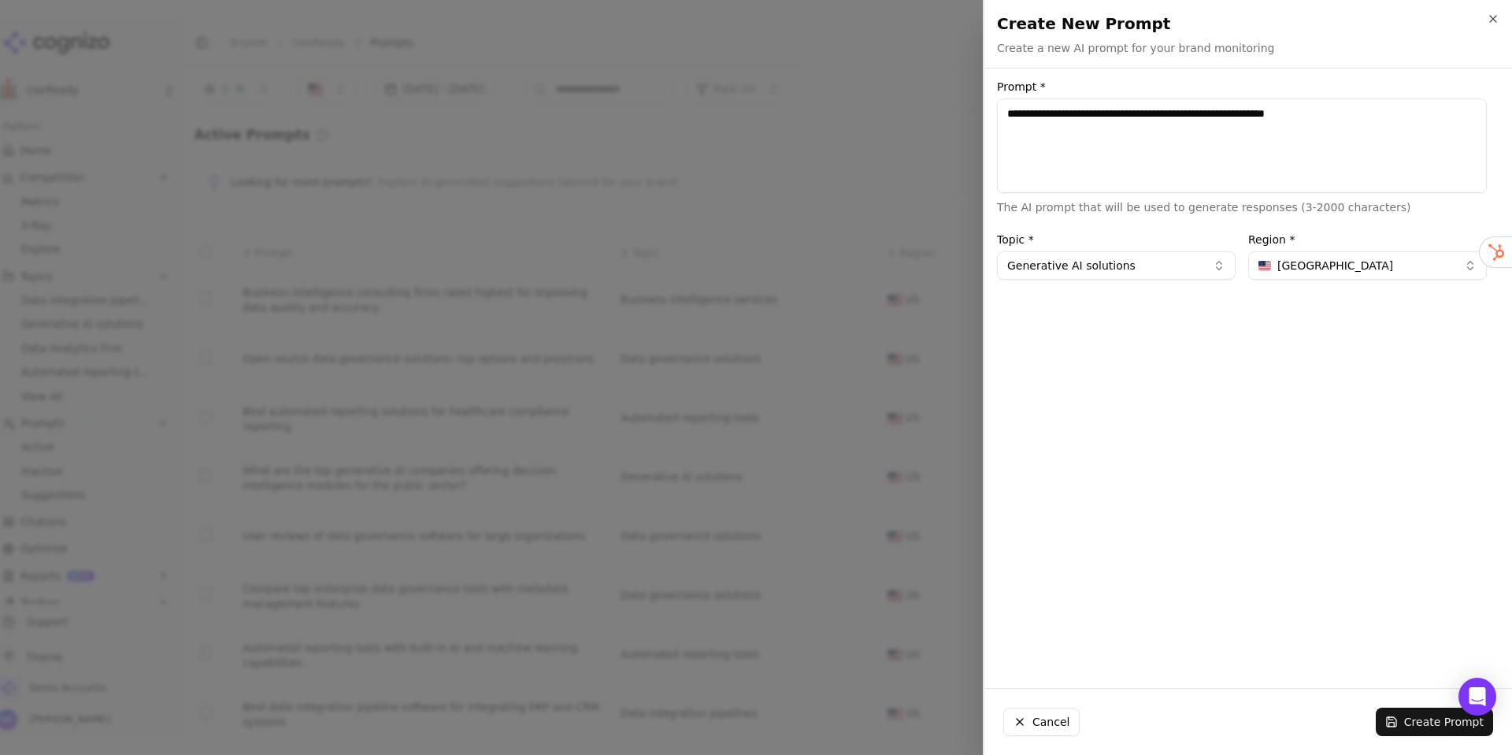
click at [1389, 721] on button "Create Prompt" at bounding box center [1434, 721] width 117 height 28
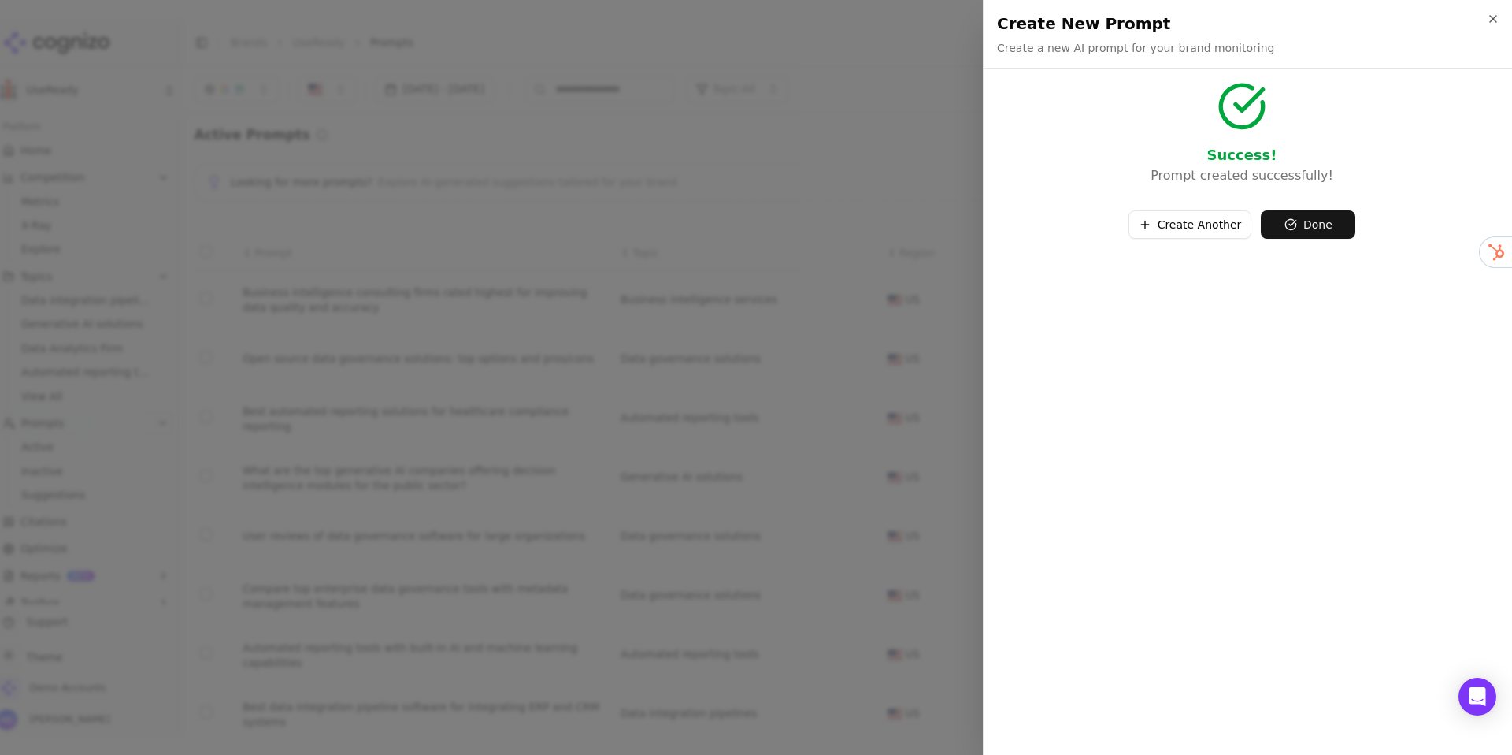
click at [1485, 13] on h2 "Create New Prompt" at bounding box center [1248, 24] width 503 height 22
click at [1488, 17] on icon "button" at bounding box center [1493, 19] width 13 height 13
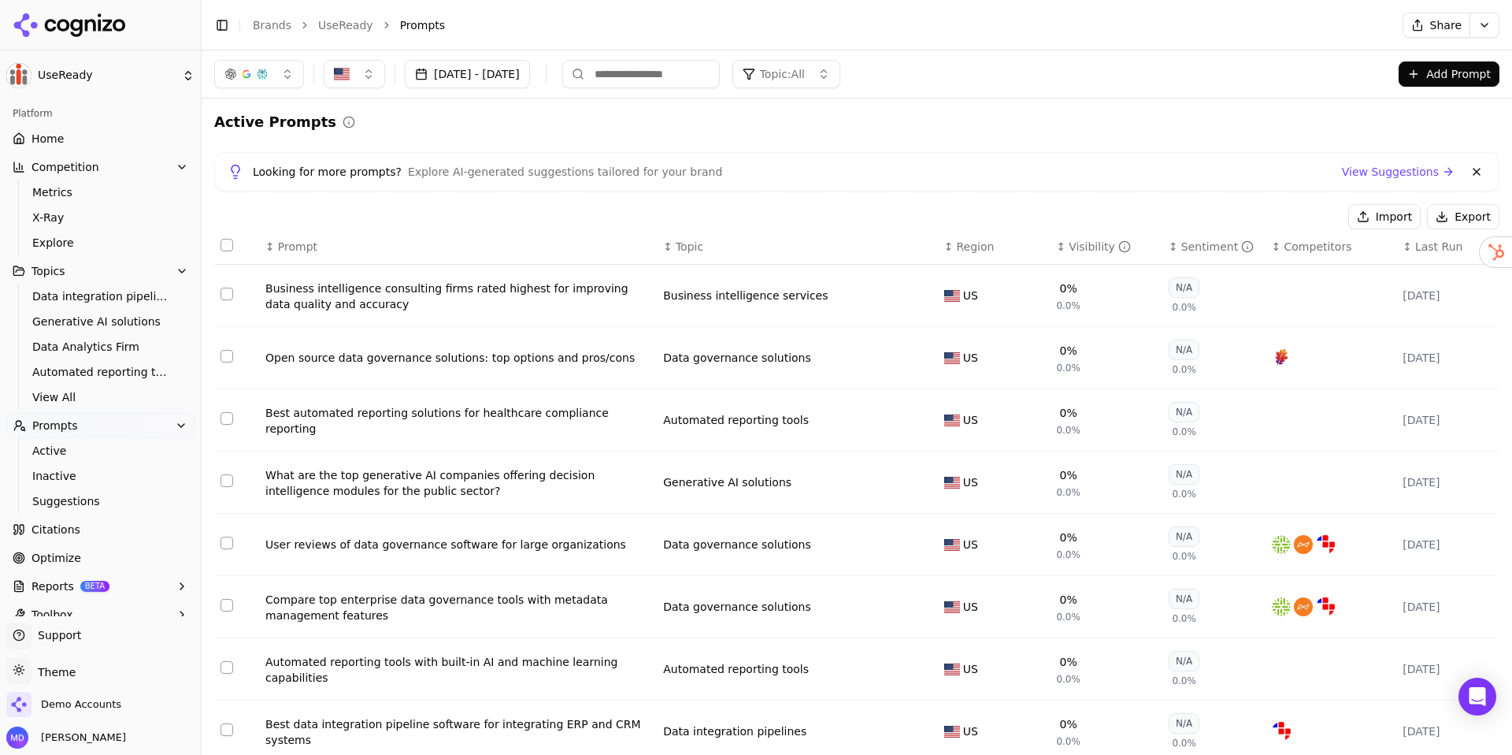
click at [805, 73] on span "Topic: All" at bounding box center [782, 74] width 45 height 16
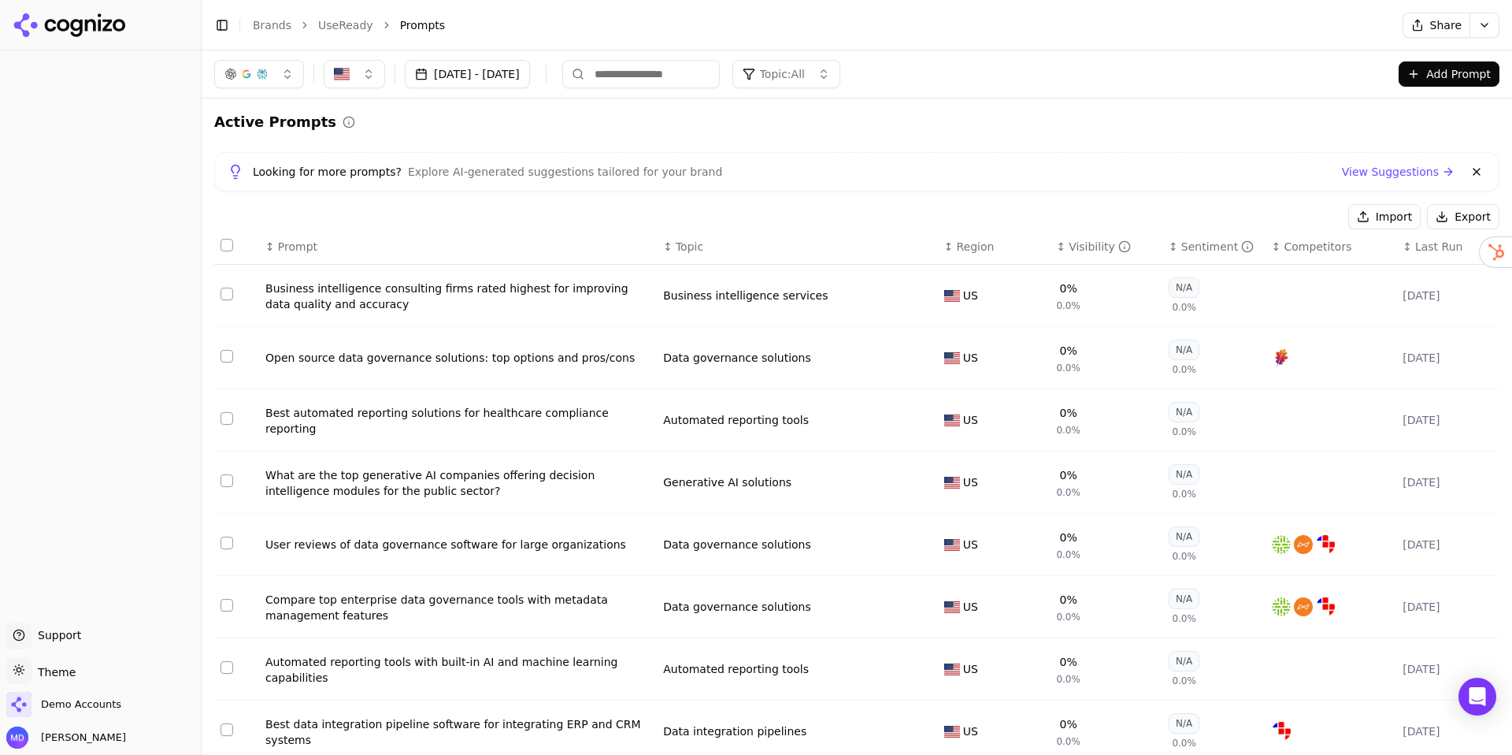
click at [840, 80] on button "Topic: All" at bounding box center [787, 74] width 108 height 28
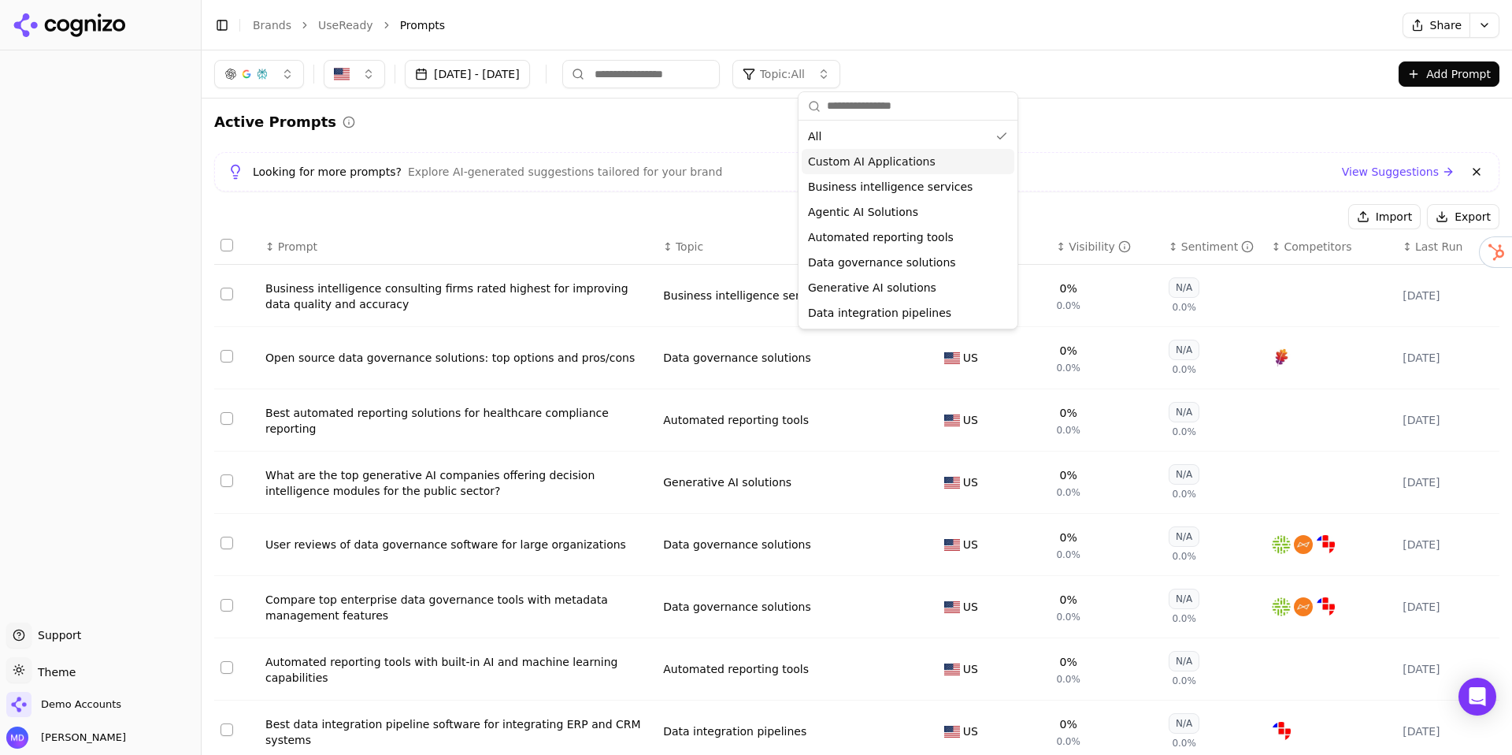
click at [884, 164] on span "Custom AI Applications" at bounding box center [872, 162] width 128 height 16
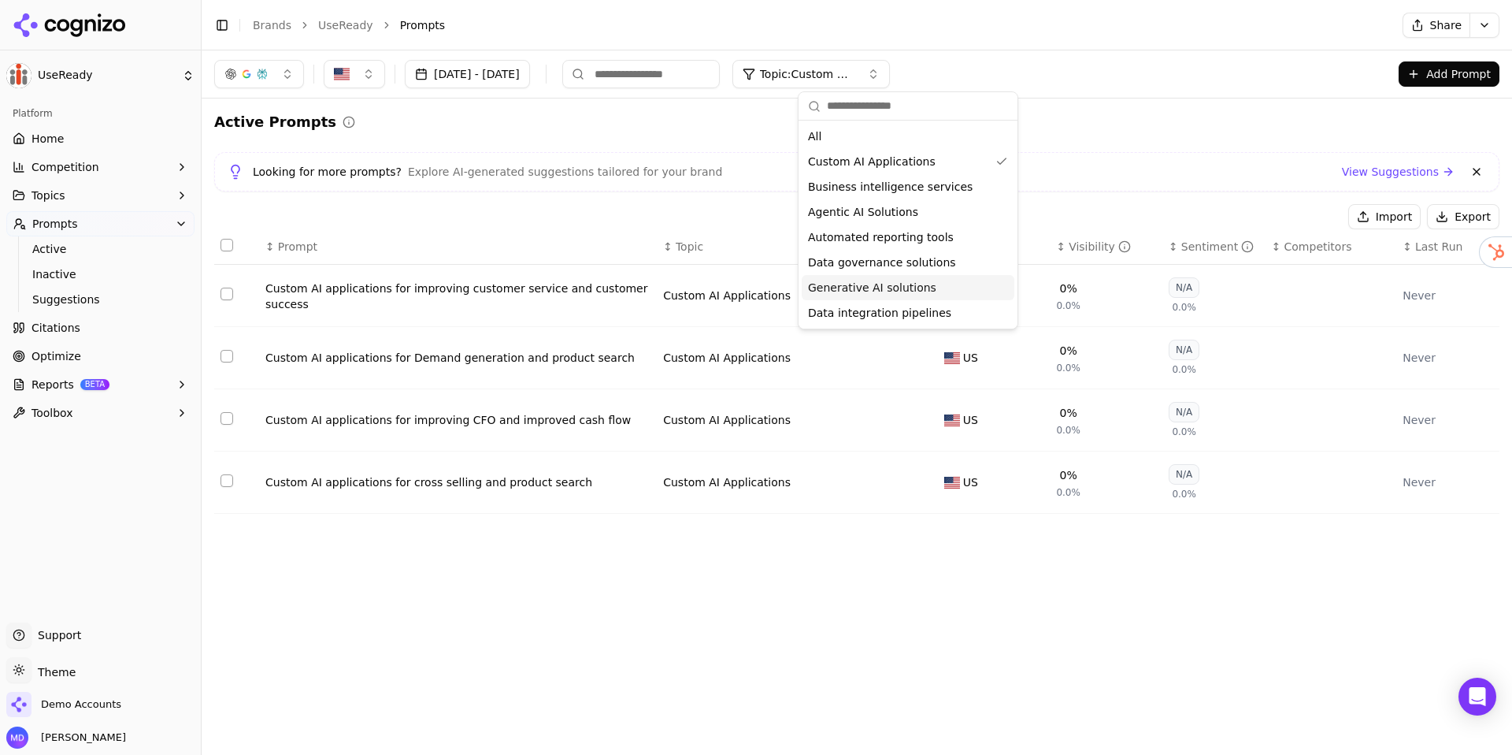
click at [879, 284] on span "Generative AI solutions" at bounding box center [872, 288] width 128 height 16
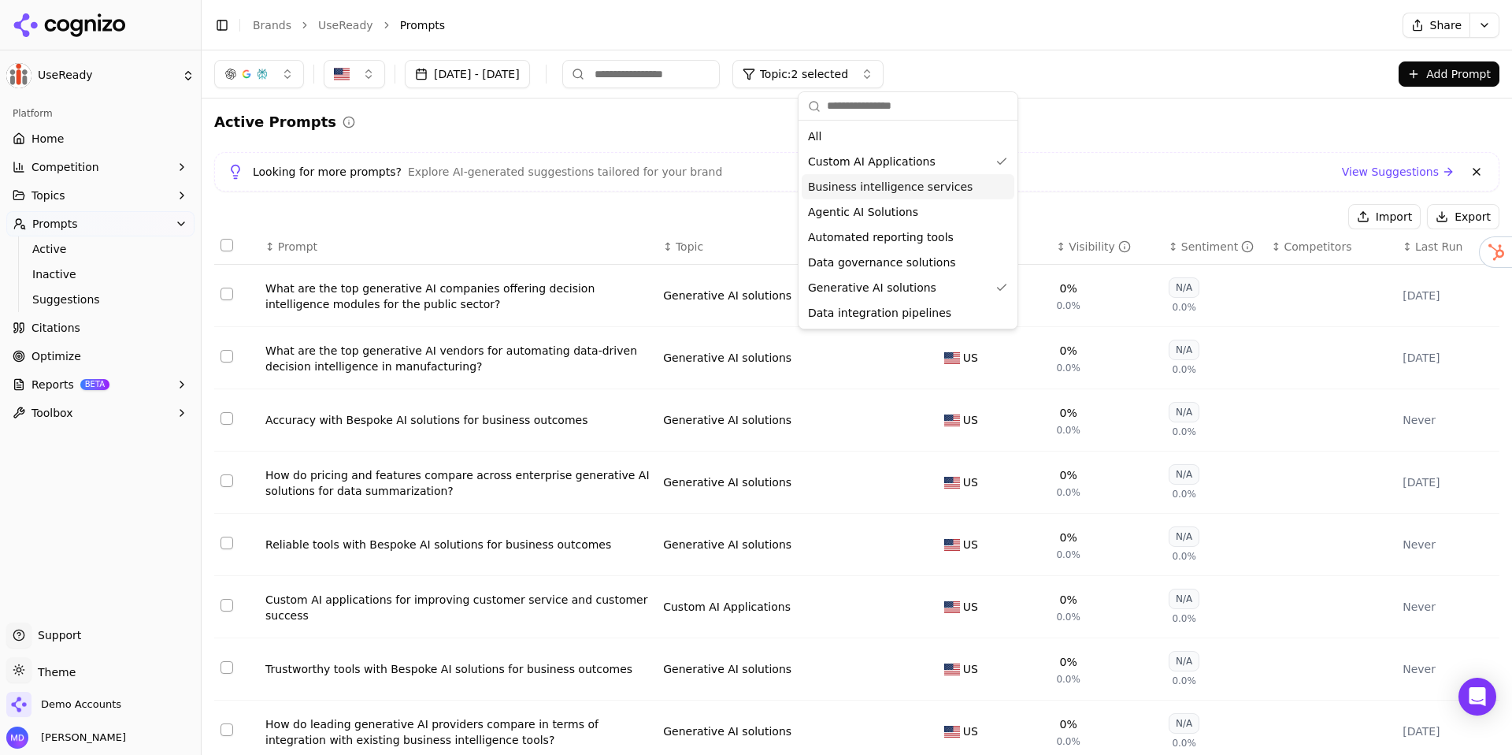
click at [864, 184] on span "Business intelligence services" at bounding box center [890, 187] width 165 height 16
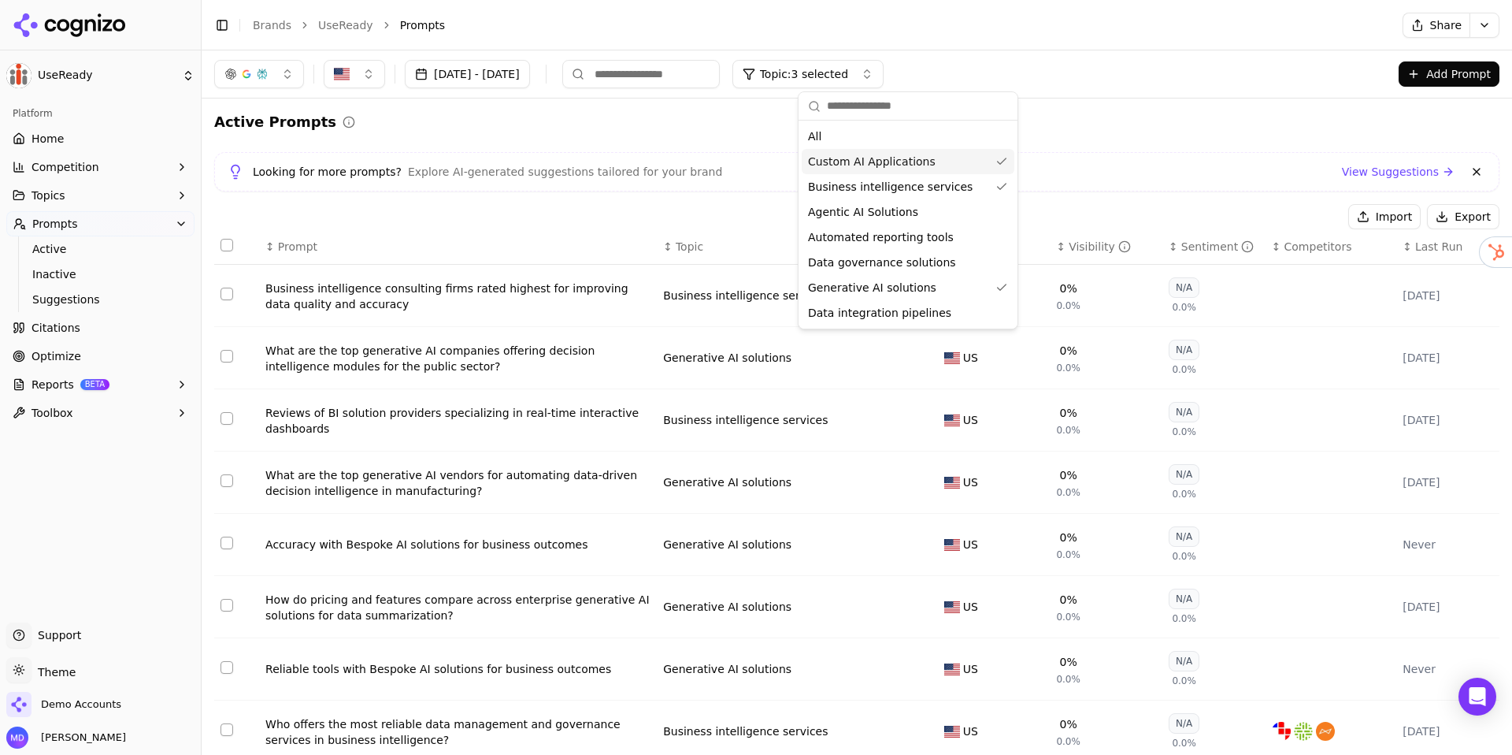
click at [866, 159] on span "Custom AI Applications" at bounding box center [872, 162] width 128 height 16
click at [919, 285] on span "Generative AI solutions" at bounding box center [872, 288] width 128 height 16
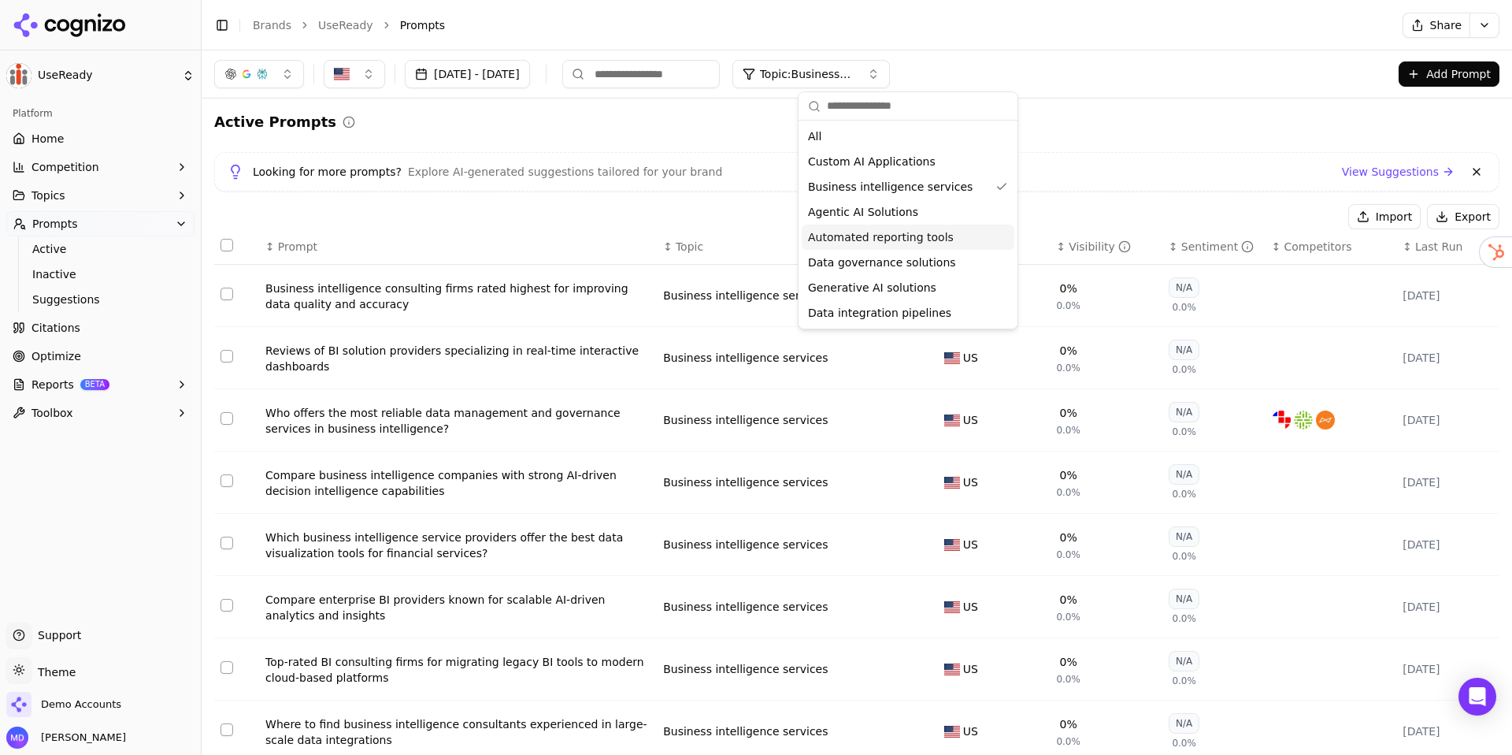
click at [899, 234] on span "Automated reporting tools" at bounding box center [881, 237] width 146 height 16
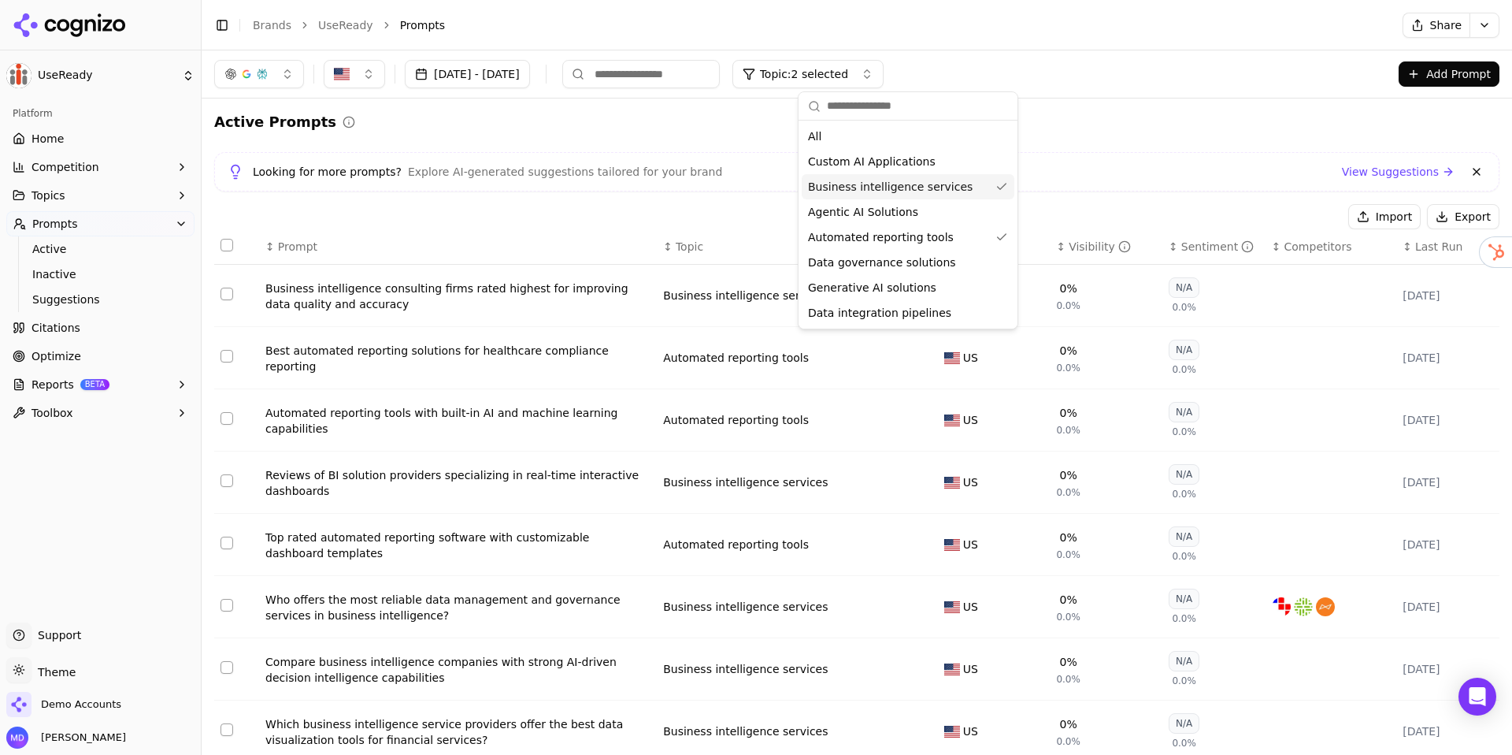
click at [903, 185] on span "Business intelligence services" at bounding box center [890, 187] width 165 height 16
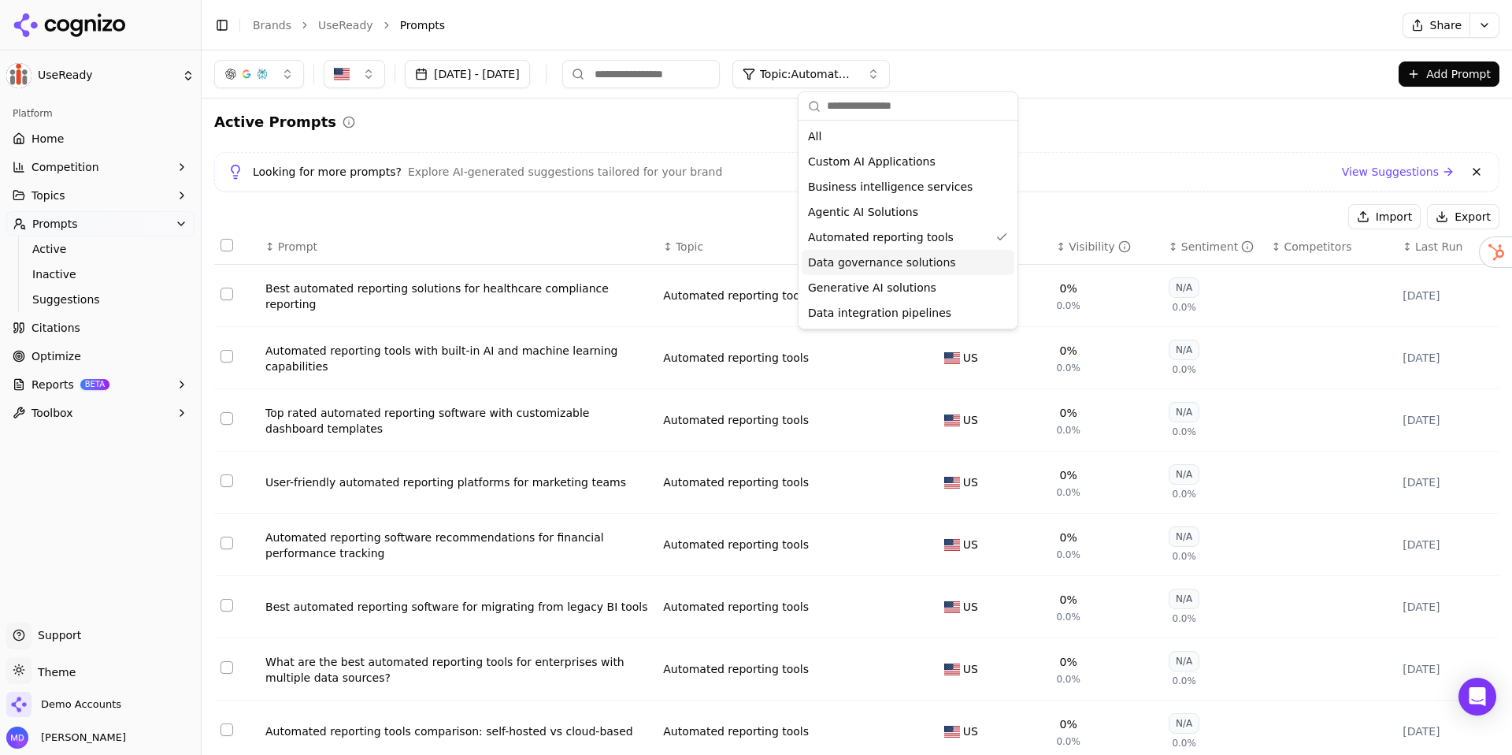
click at [906, 262] on span "Data governance solutions" at bounding box center [882, 262] width 148 height 16
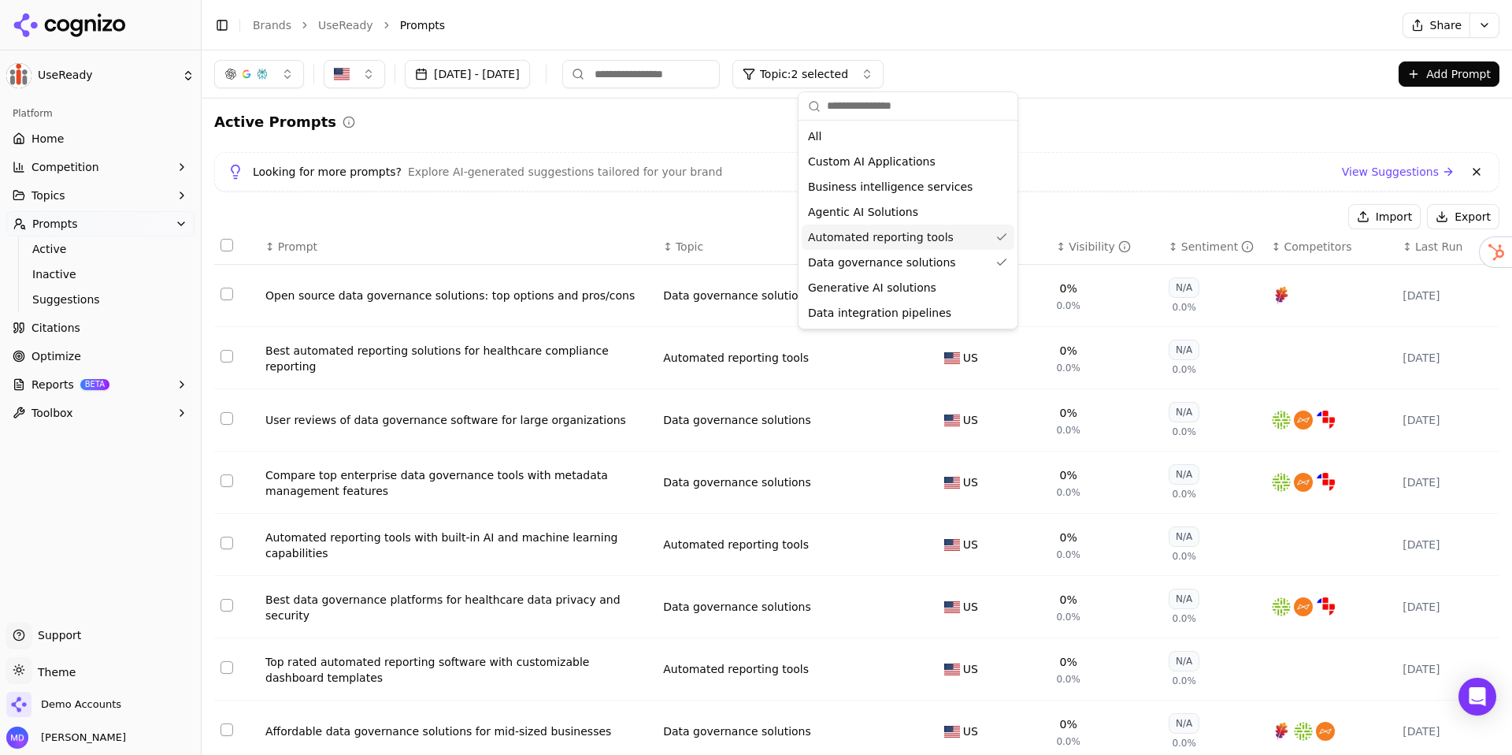
click at [908, 241] on span "Automated reporting tools" at bounding box center [881, 237] width 146 height 16
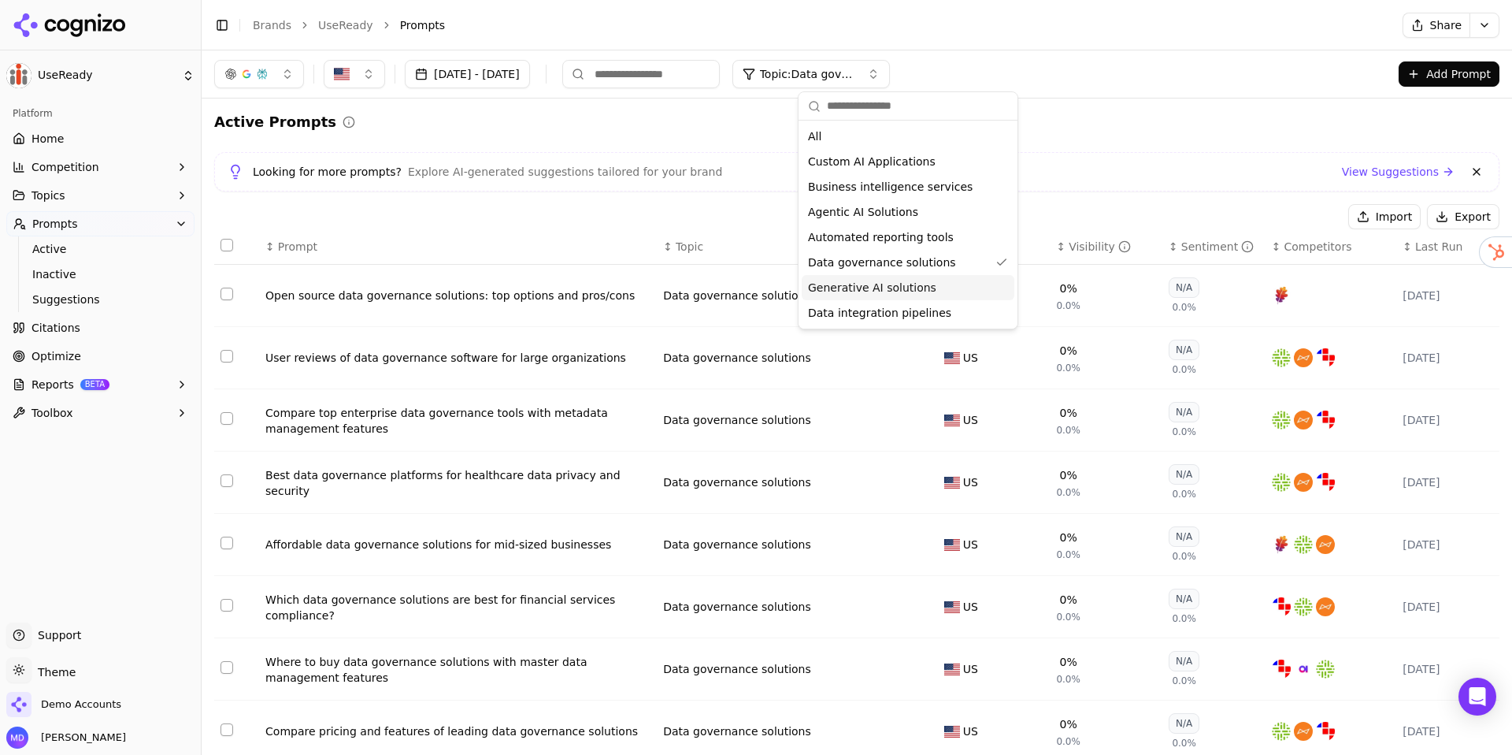
click at [904, 284] on span "Generative AI solutions" at bounding box center [872, 288] width 128 height 16
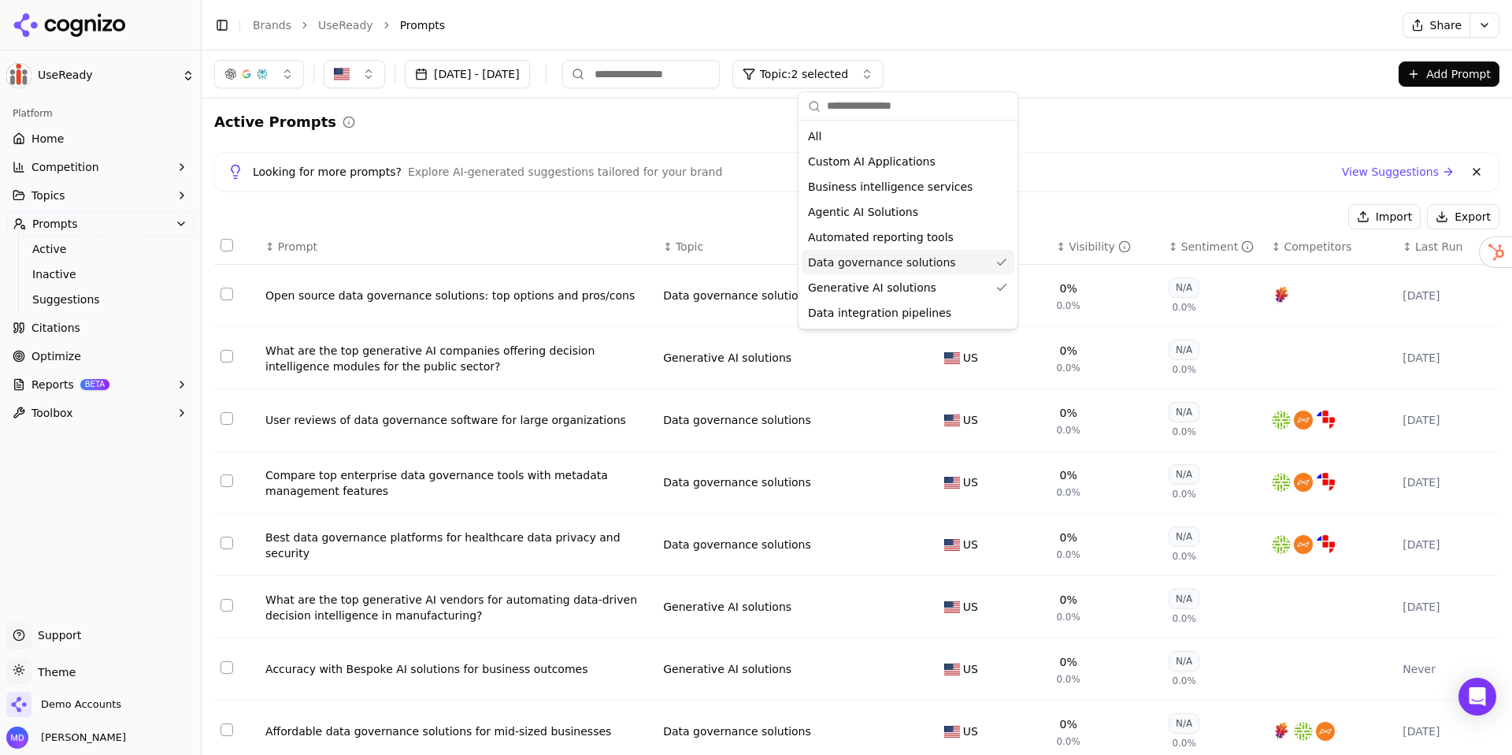
click at [901, 262] on span "Data governance solutions" at bounding box center [882, 262] width 148 height 16
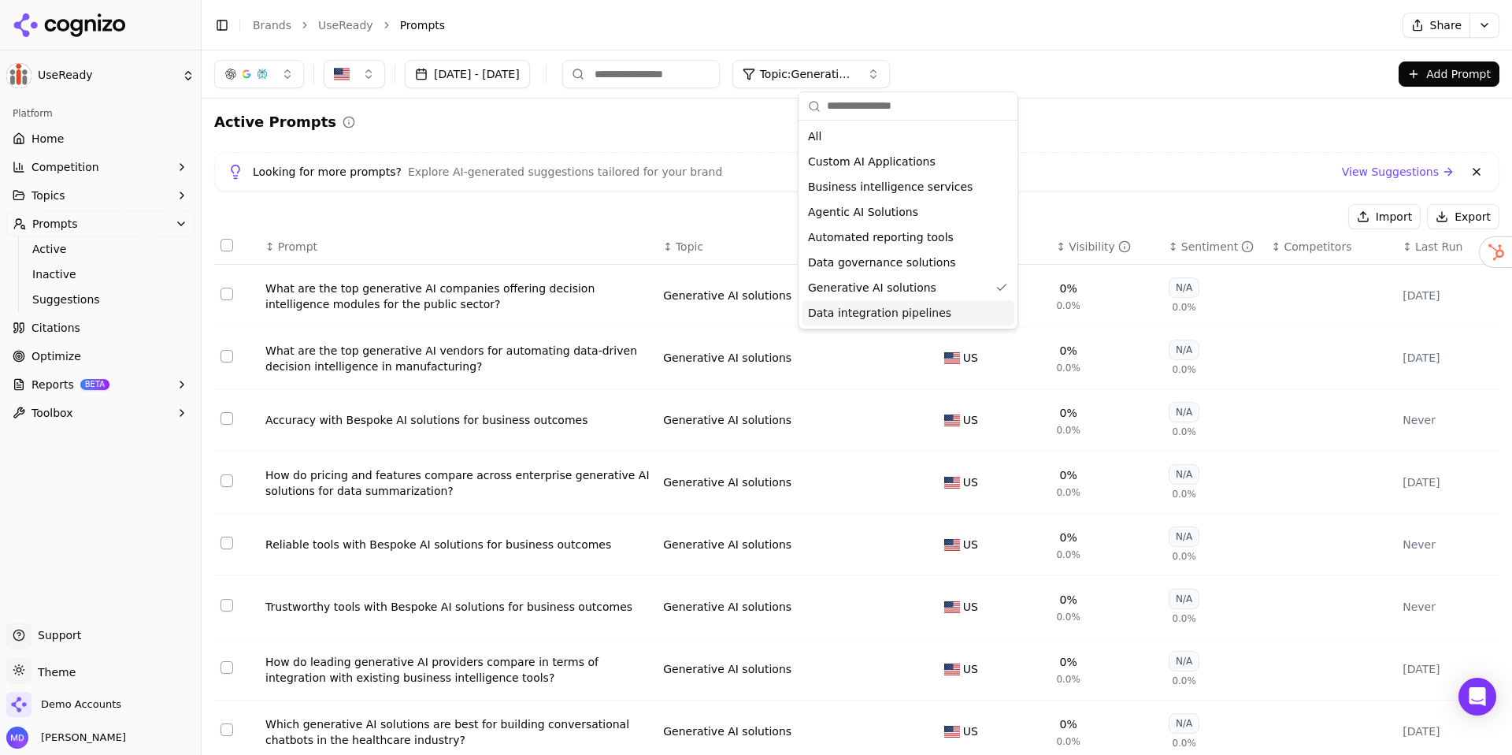
click at [900, 314] on span "Data integration pipelines" at bounding box center [879, 313] width 143 height 16
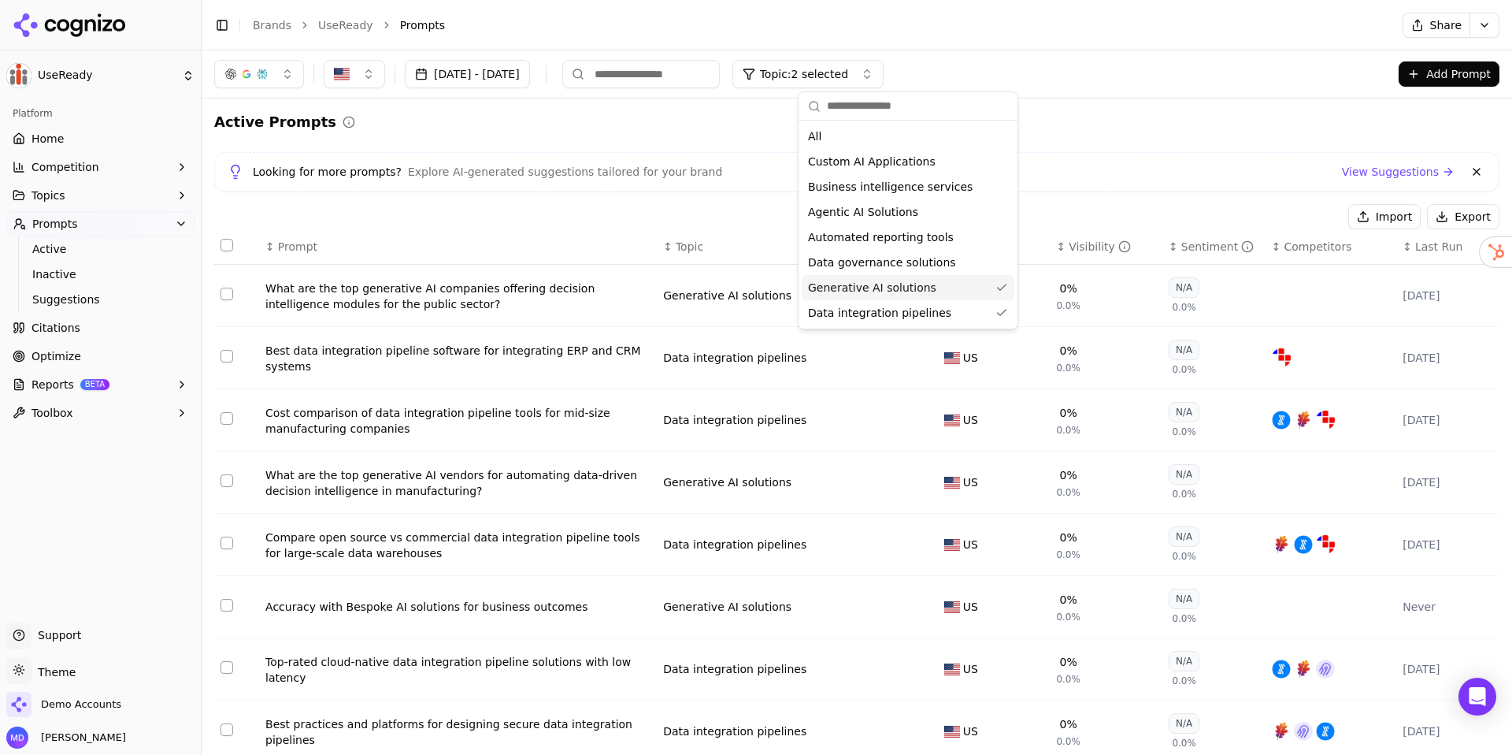
click at [892, 282] on span "Generative AI solutions" at bounding box center [872, 288] width 128 height 16
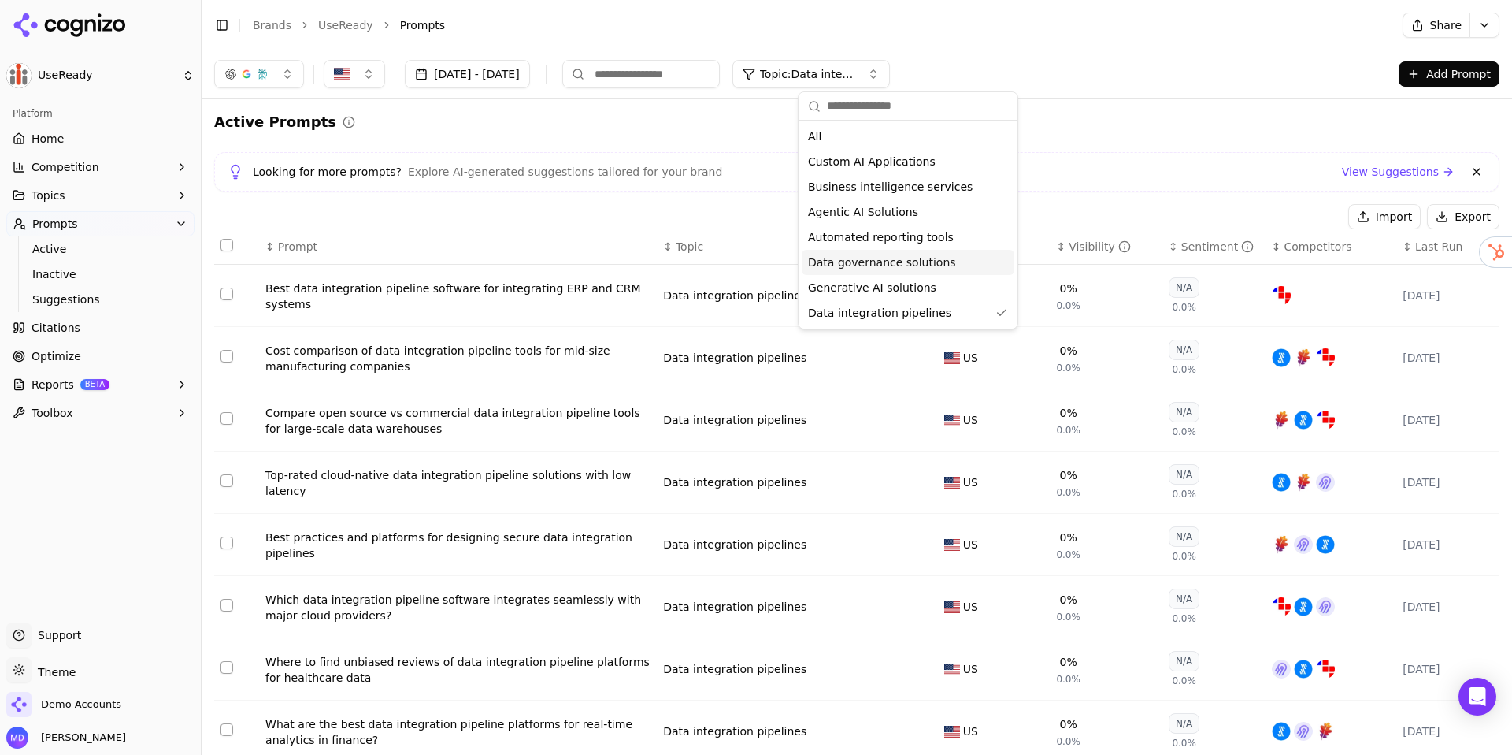
click at [725, 210] on div "Import Export" at bounding box center [857, 216] width 1286 height 25
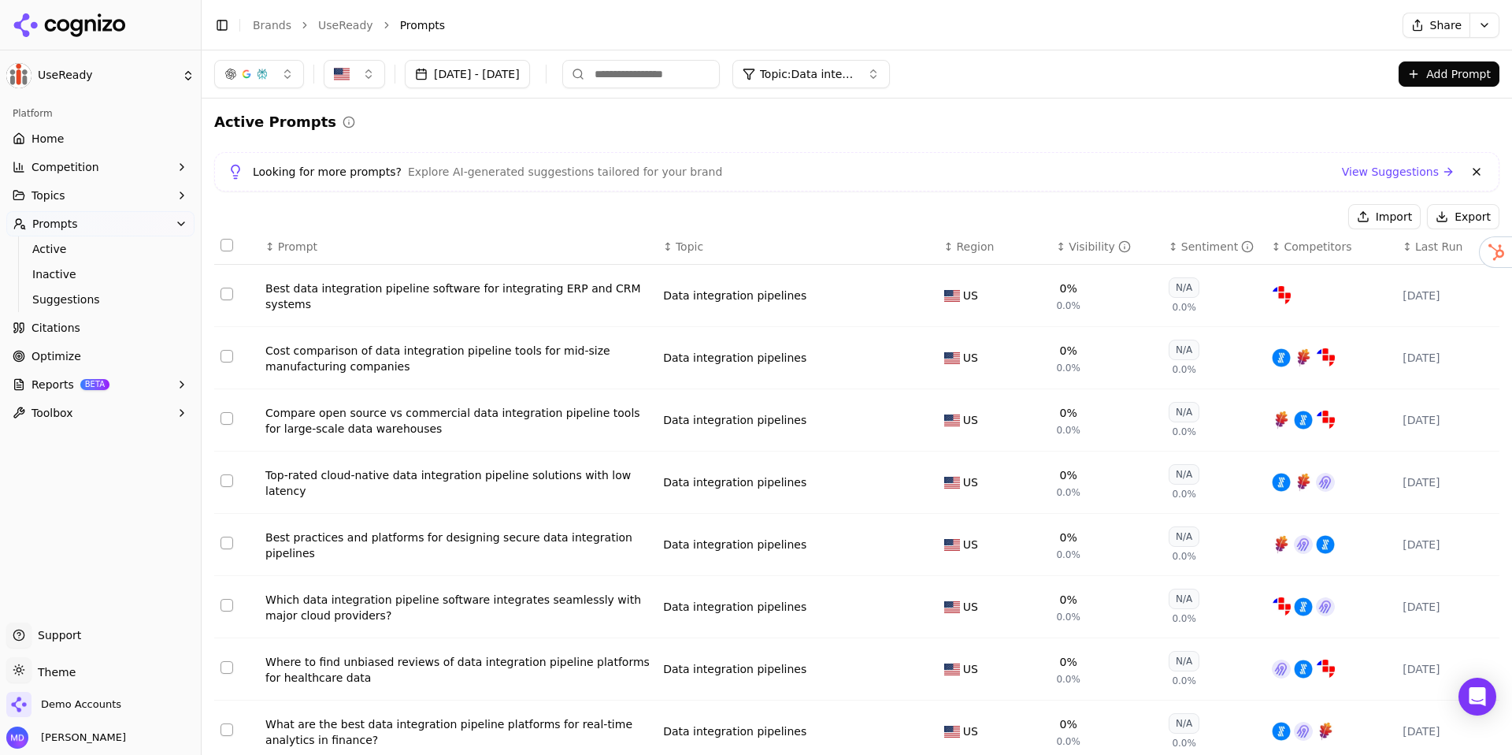
click at [840, 91] on div "Sep 13, 2025 - Oct 13, 2025 Topic: Data integration pipelines Add Prompt" at bounding box center [857, 73] width 1311 height 47
click at [840, 80] on span "Topic: Data integration pipelines" at bounding box center [807, 74] width 95 height 16
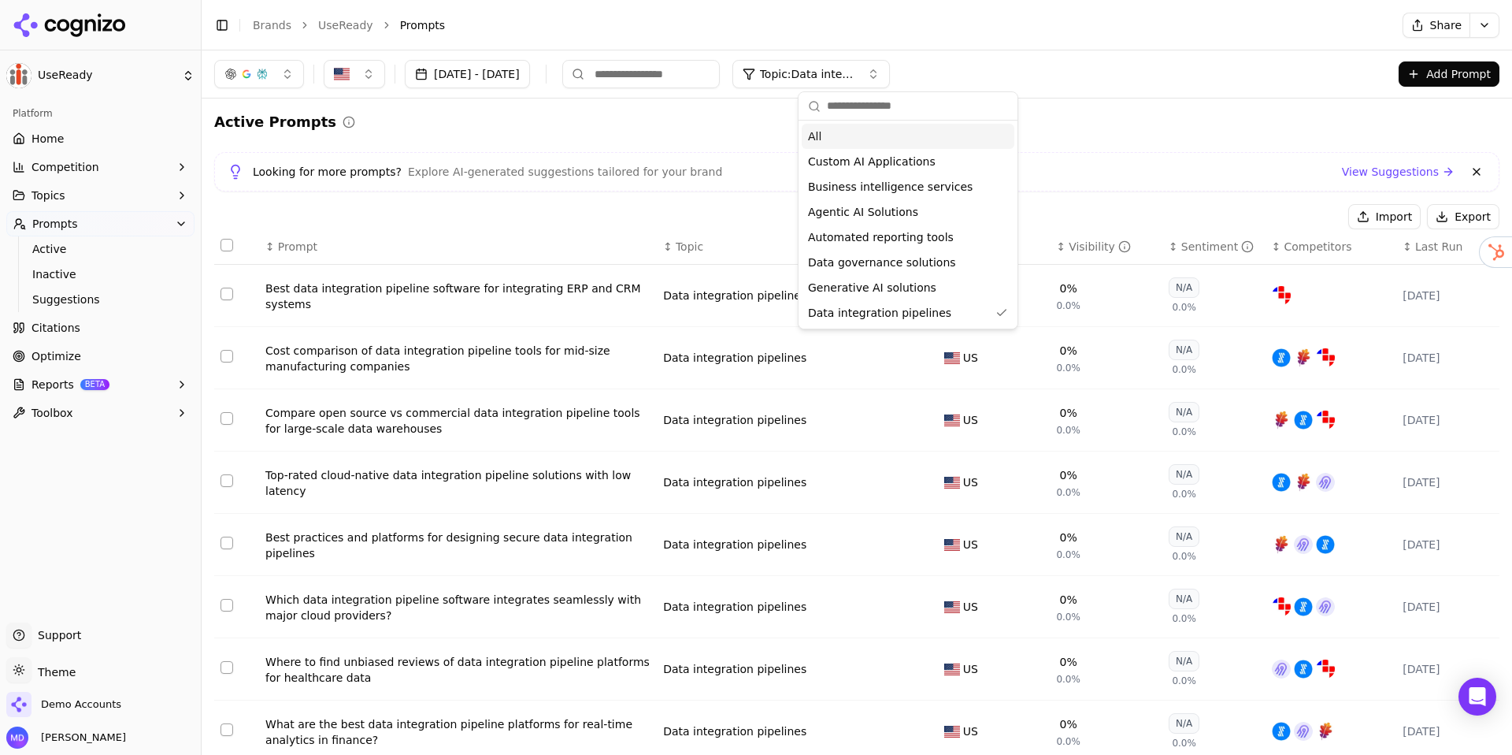
click at [833, 134] on div "All" at bounding box center [908, 136] width 213 height 25
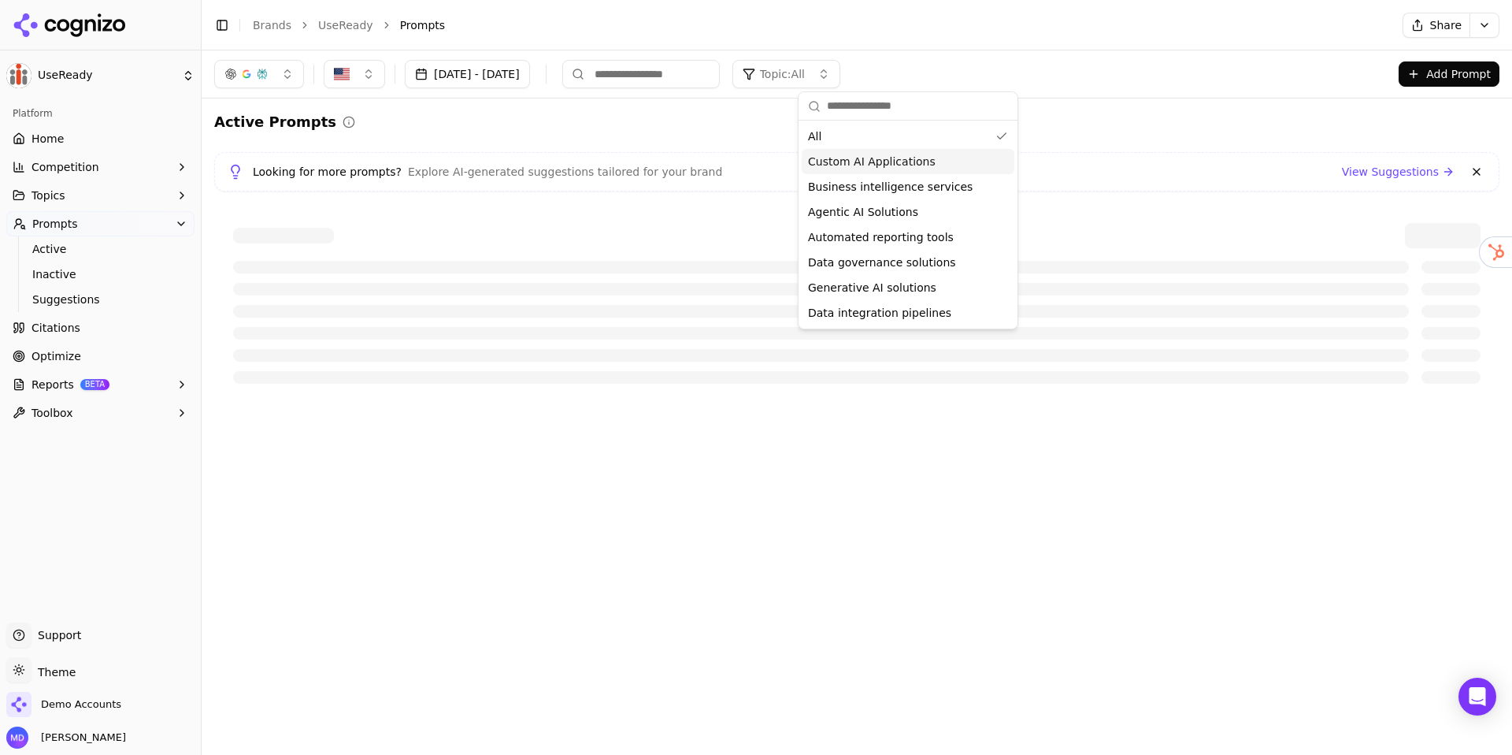
click at [751, 139] on div "Active Prompts Looking for more prompts? Explore AI-generated suggestions tailo…" at bounding box center [857, 256] width 1286 height 291
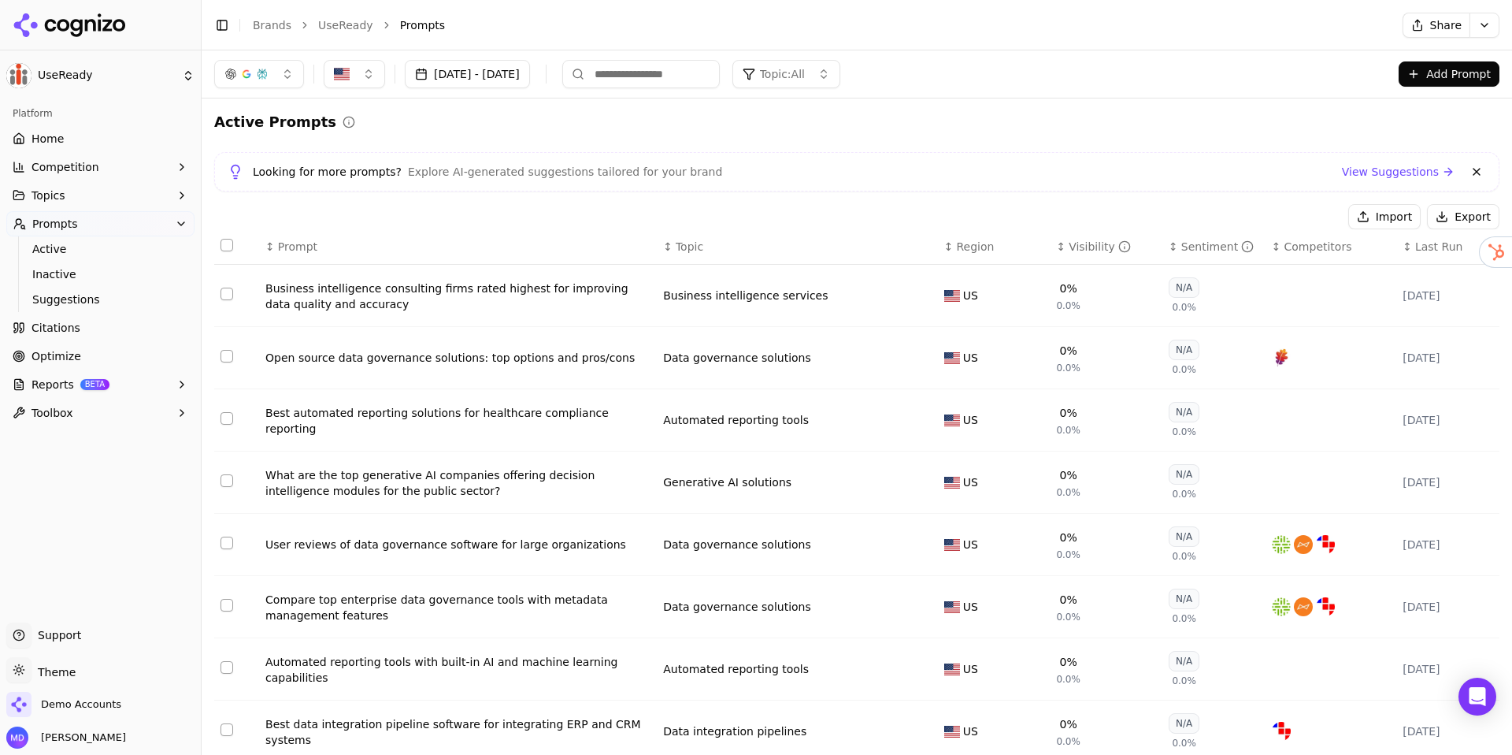
click at [1389, 210] on button "Import" at bounding box center [1385, 216] width 72 height 25
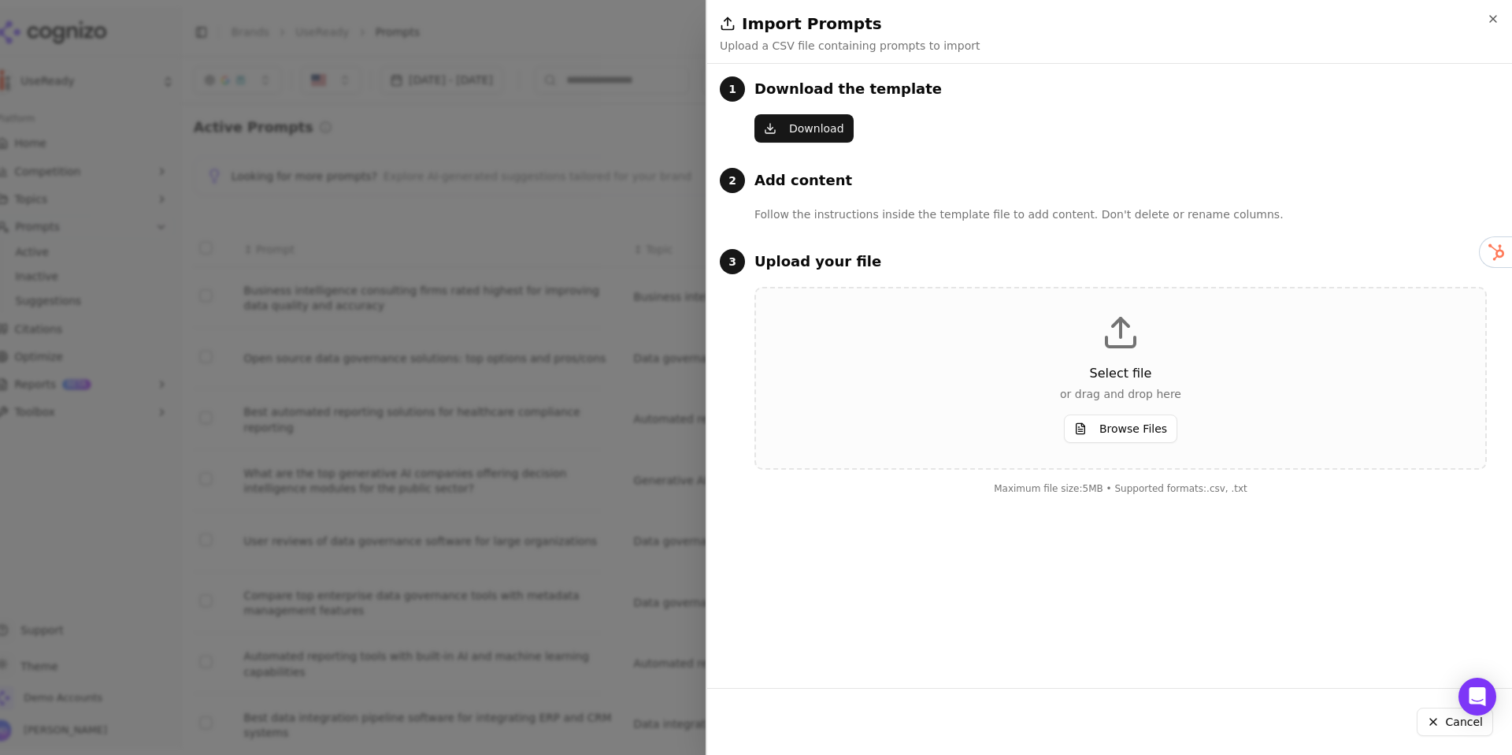
click at [821, 124] on button "Download" at bounding box center [804, 128] width 99 height 28
click at [644, 124] on div at bounding box center [756, 377] width 1512 height 755
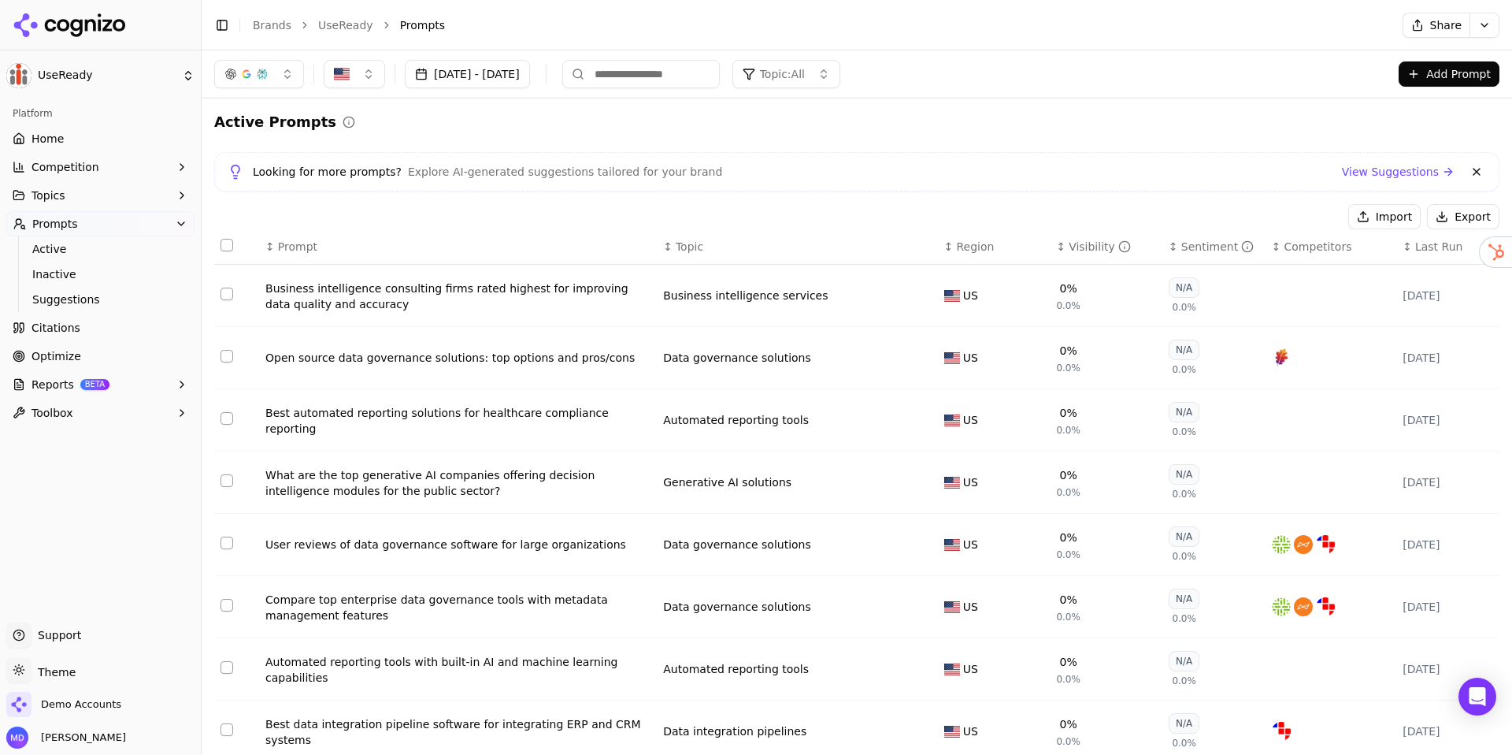
click at [805, 81] on span "Topic: All" at bounding box center [782, 74] width 45 height 16
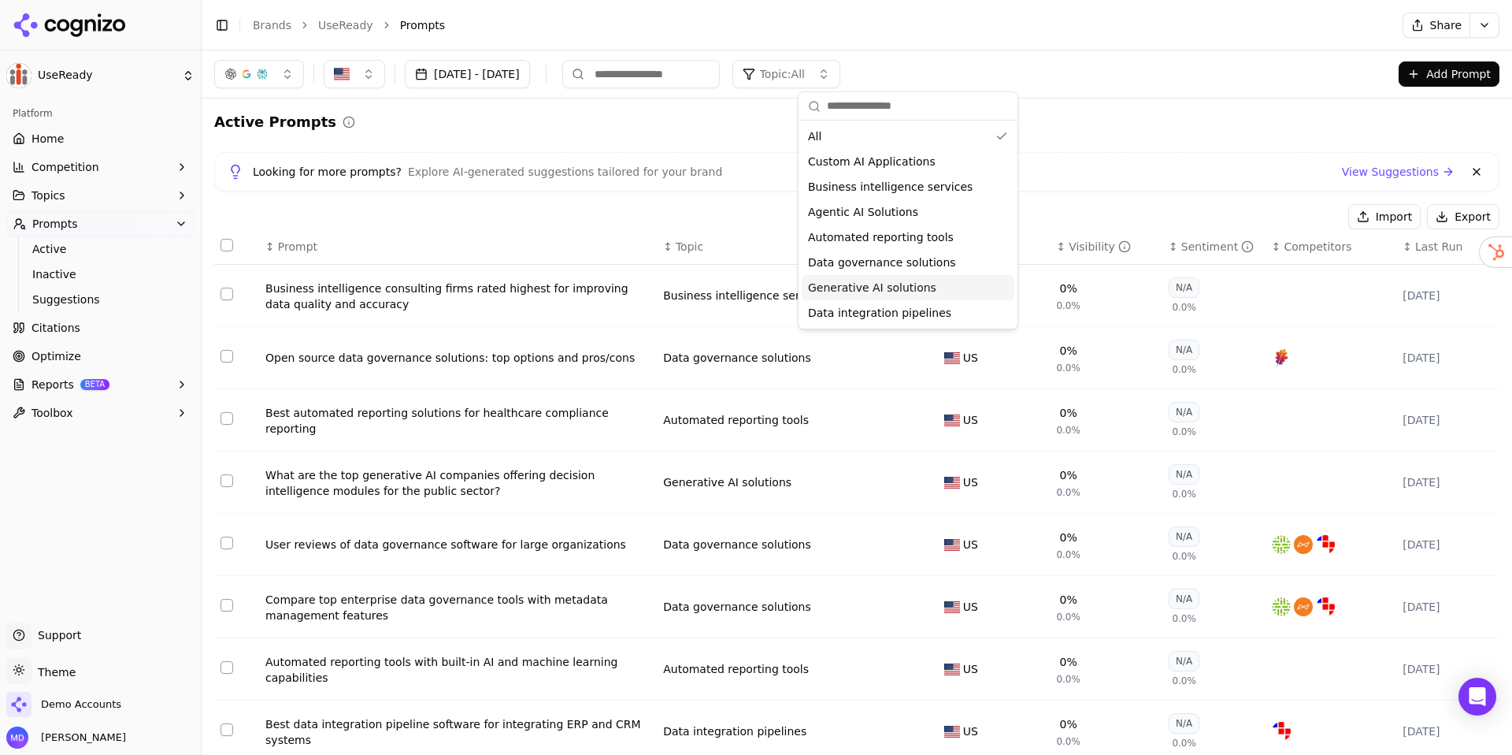
click at [852, 288] on span "Generative AI solutions" at bounding box center [872, 288] width 128 height 16
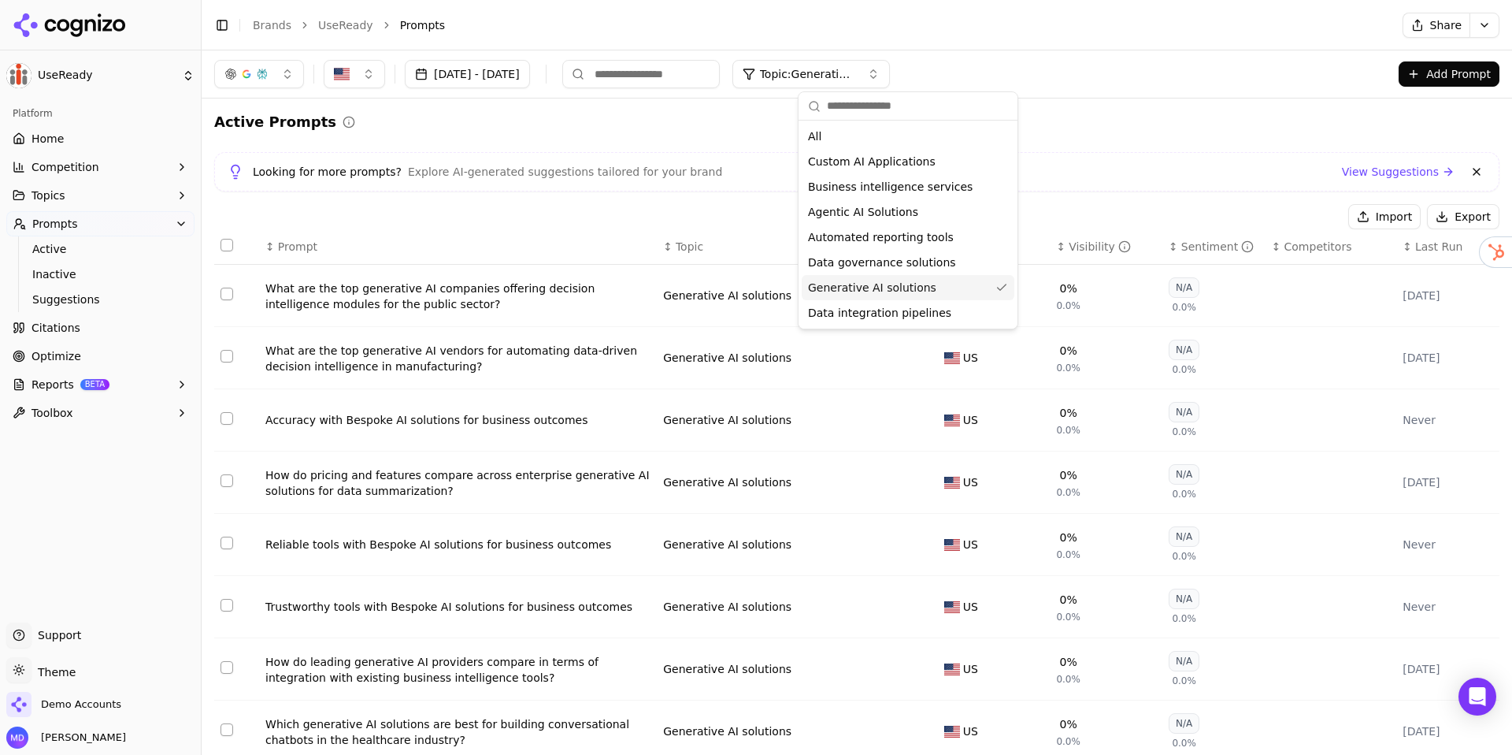
click at [517, 197] on div "Active Prompts Looking for more prompts? Explore AI-generated suggestions tailo…" at bounding box center [857, 518] width 1286 height 814
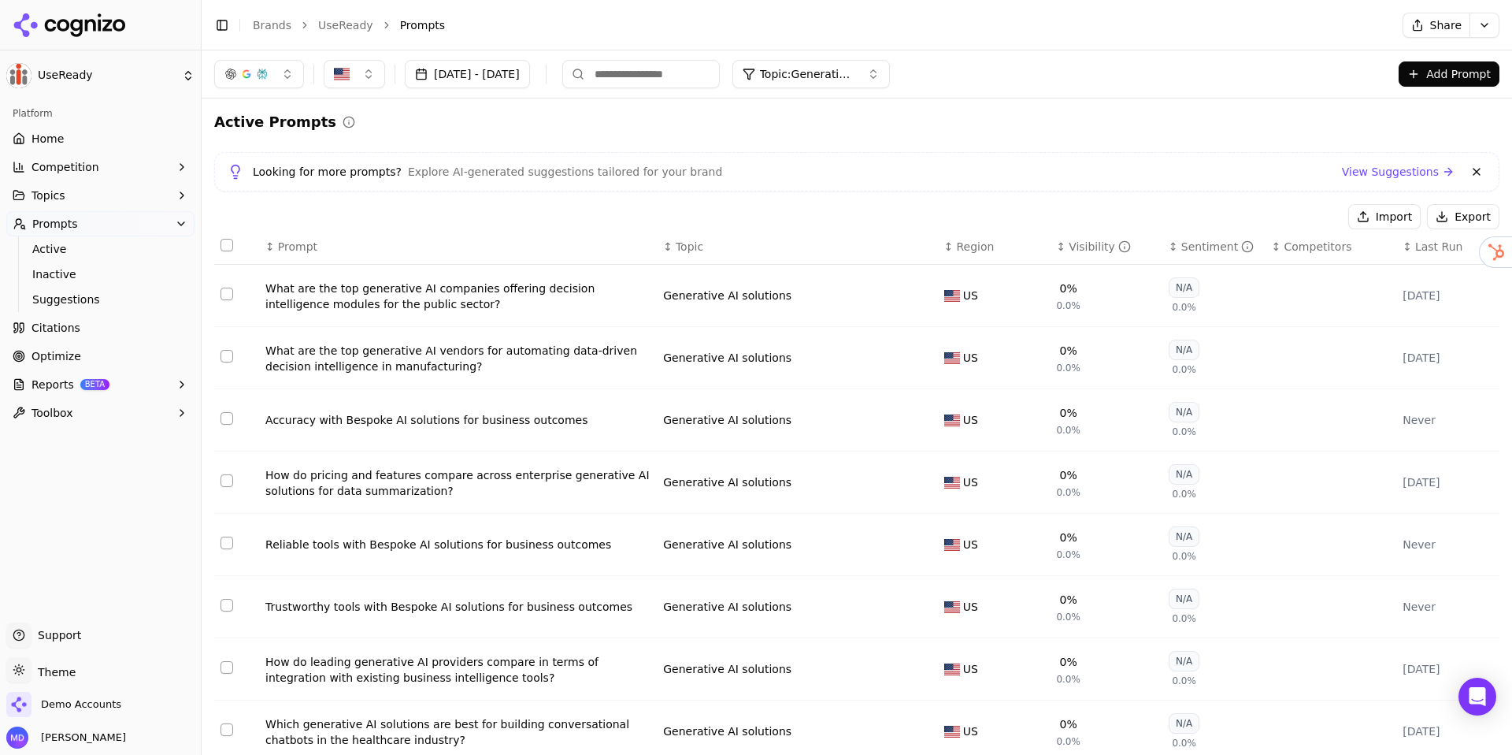
click at [826, 71] on span "Topic: Generative AI solutions" at bounding box center [807, 74] width 95 height 16
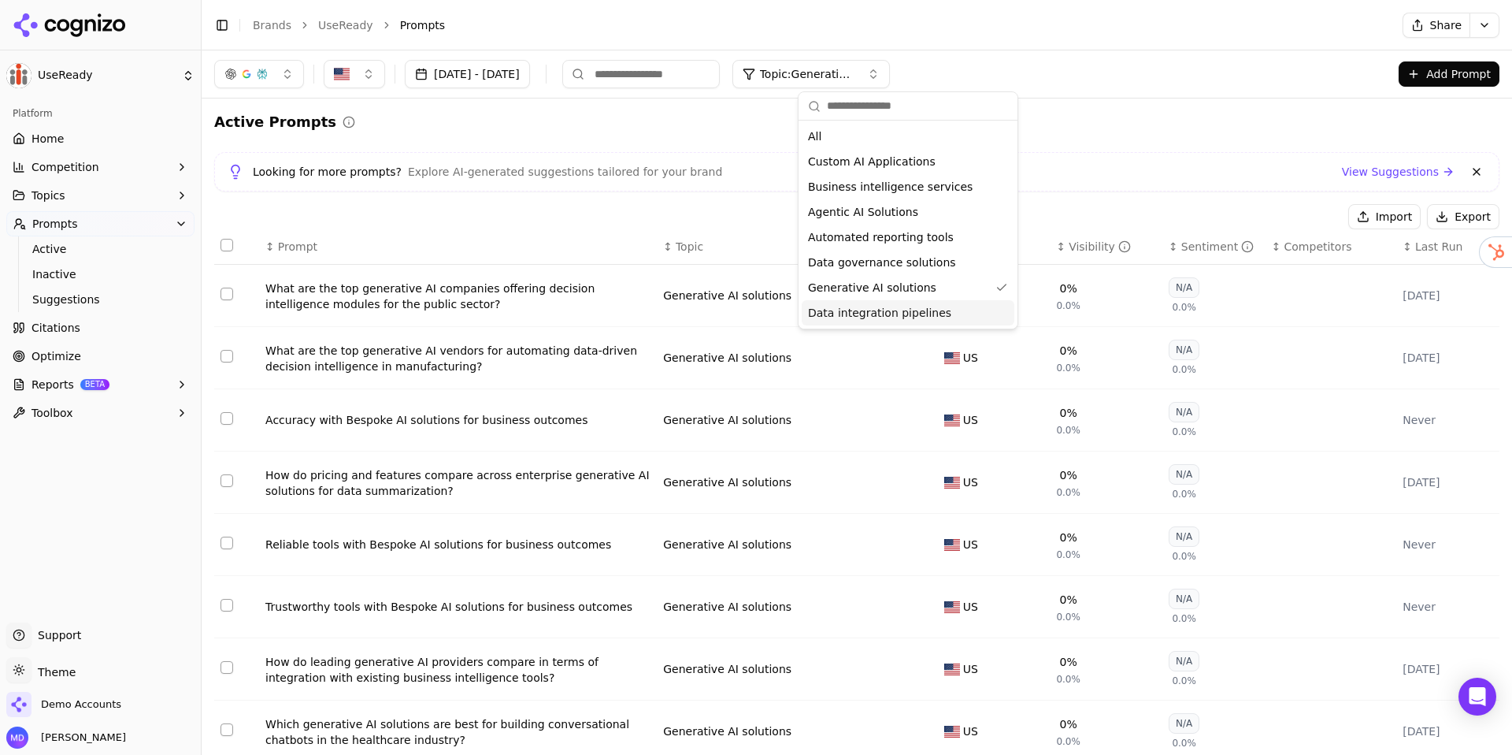
click at [861, 310] on span "Data integration pipelines" at bounding box center [879, 313] width 143 height 16
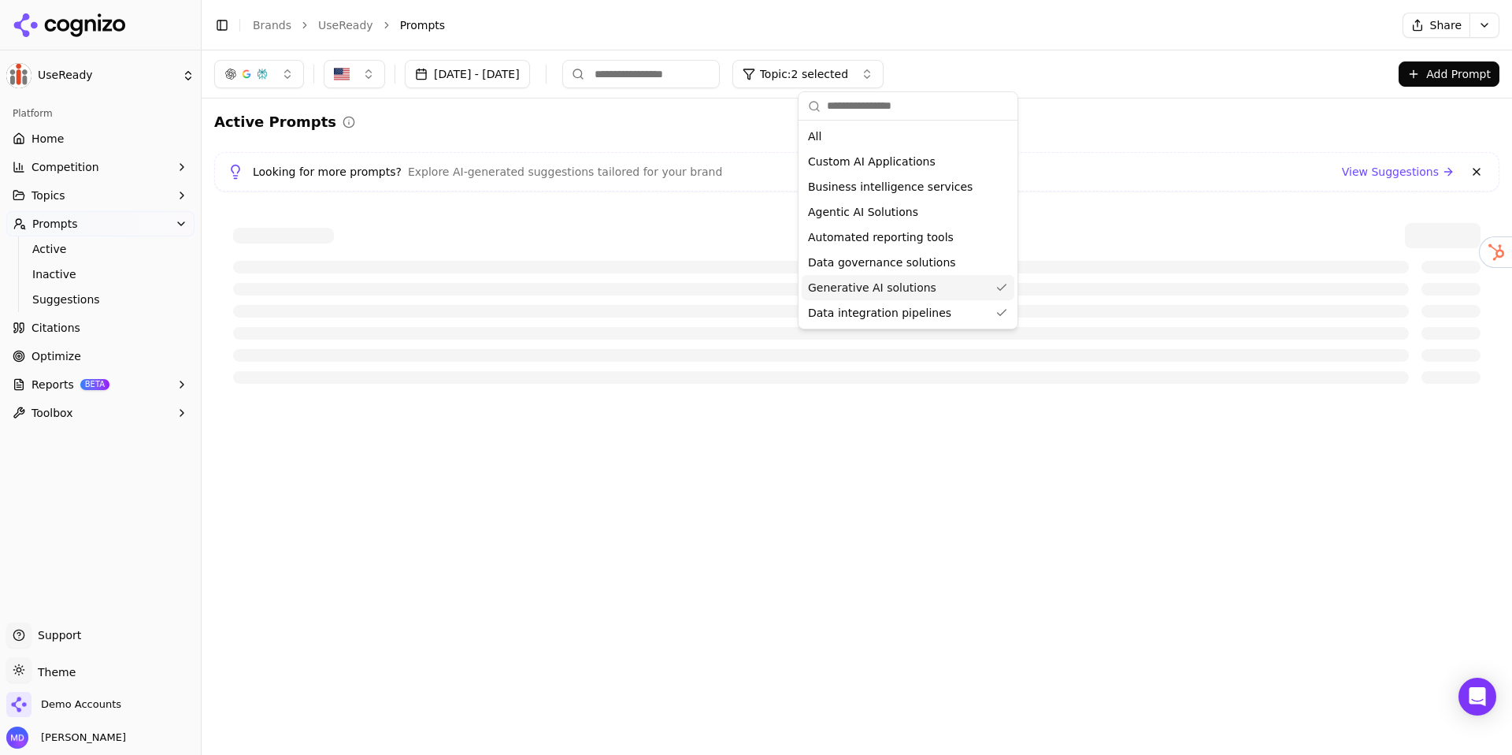
click at [863, 291] on span "Generative AI solutions" at bounding box center [872, 288] width 128 height 16
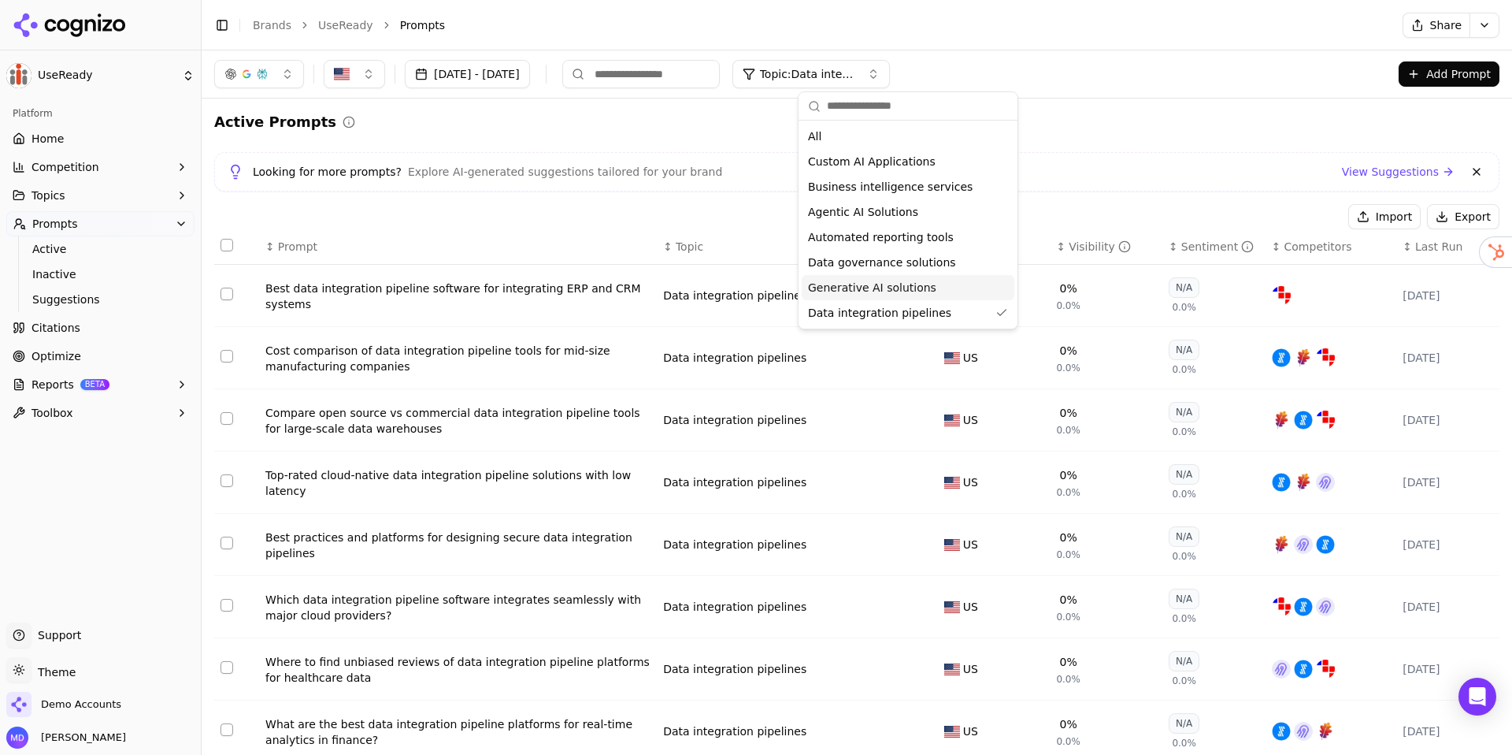
click at [581, 193] on div "Active Prompts Looking for more prompts? Explore AI-generated suggestions tailo…" at bounding box center [857, 518] width 1286 height 814
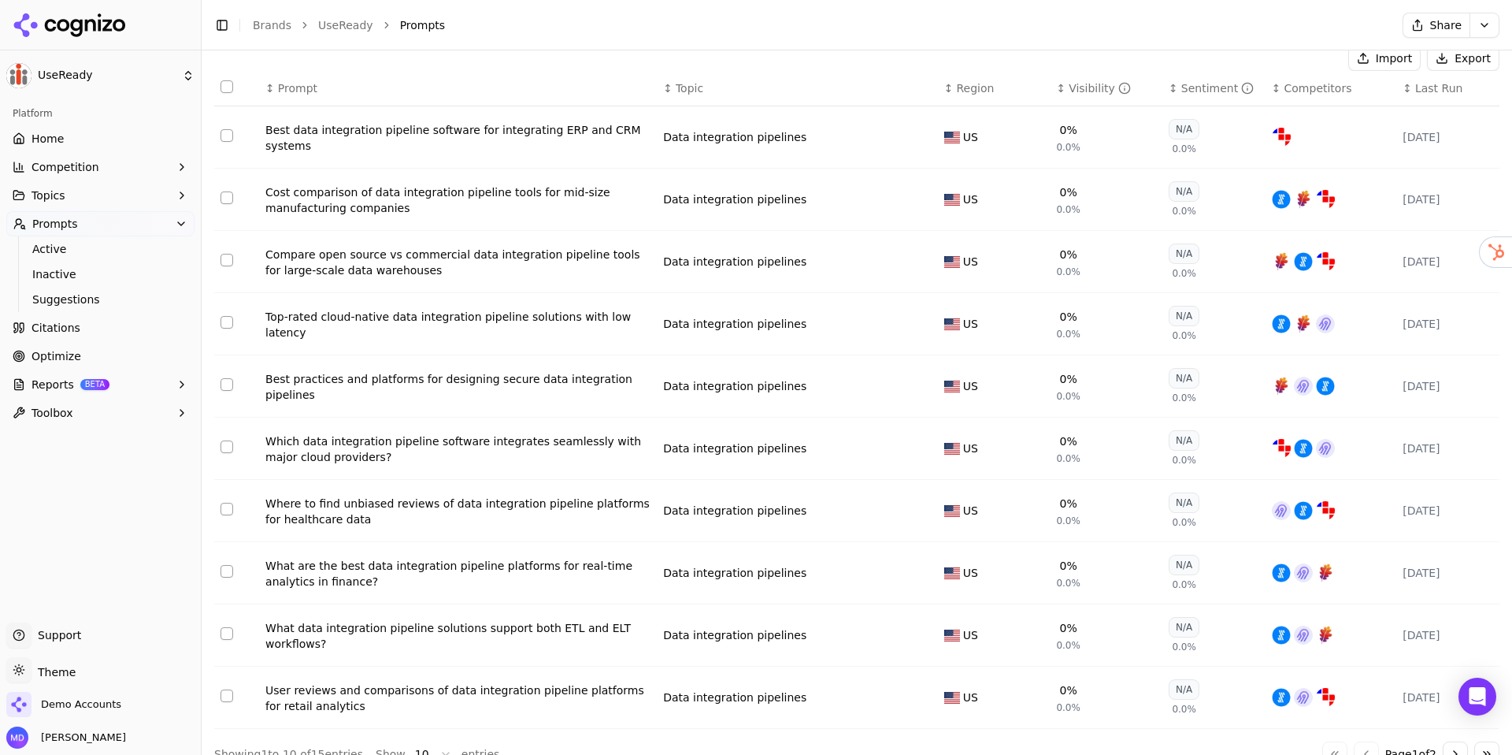
scroll to position [187, 0]
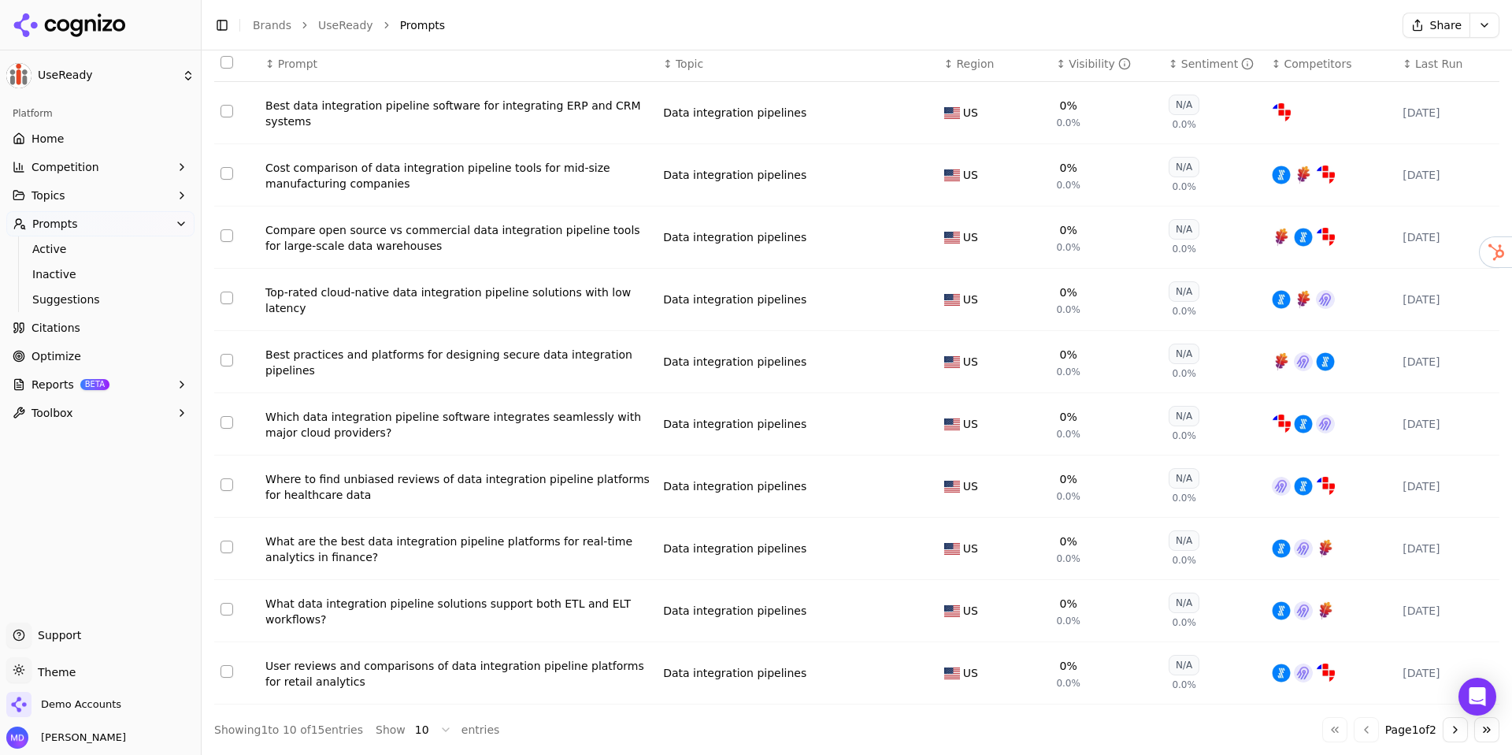
click at [227, 297] on button "Select row 4" at bounding box center [227, 297] width 13 height 13
click at [224, 354] on button "Select row 5" at bounding box center [227, 360] width 13 height 13
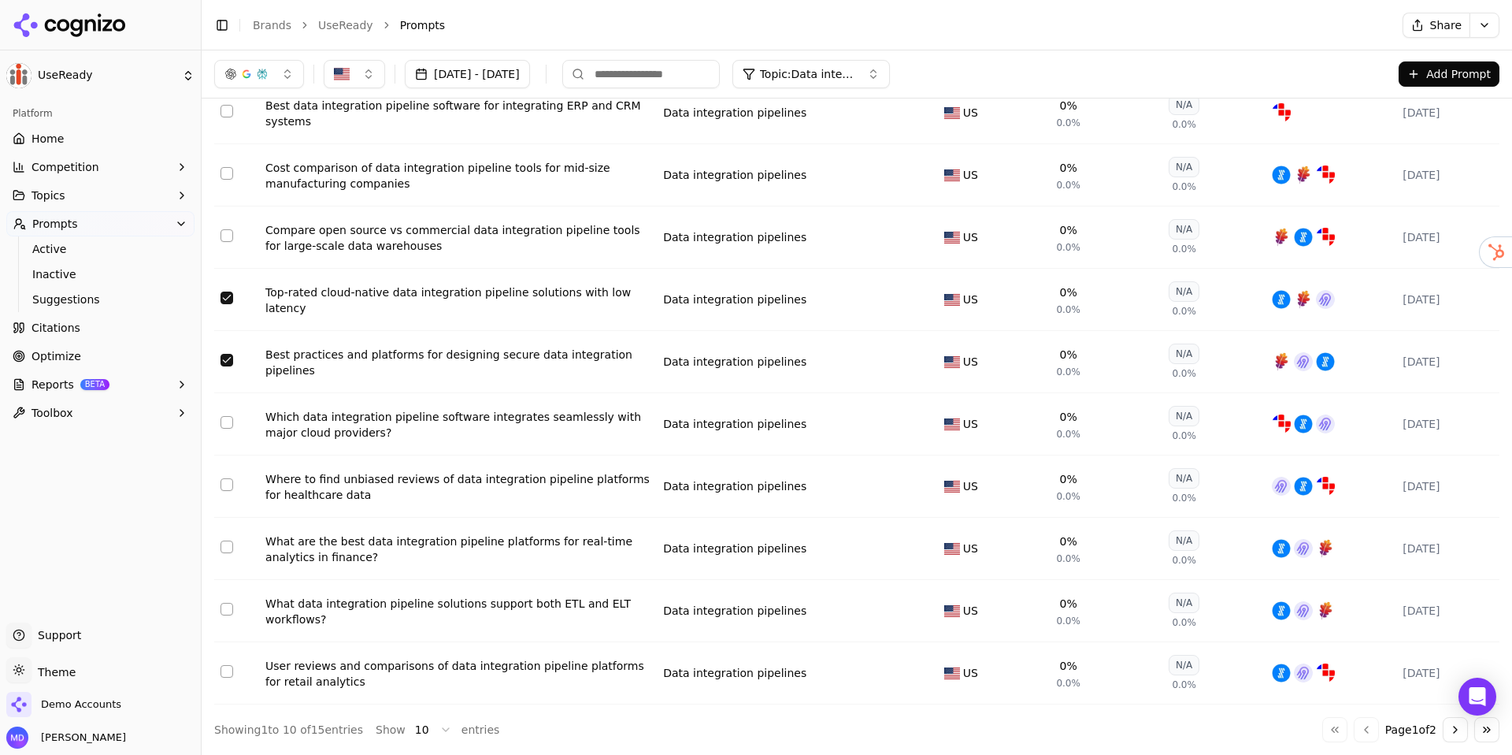
scroll to position [0, 0]
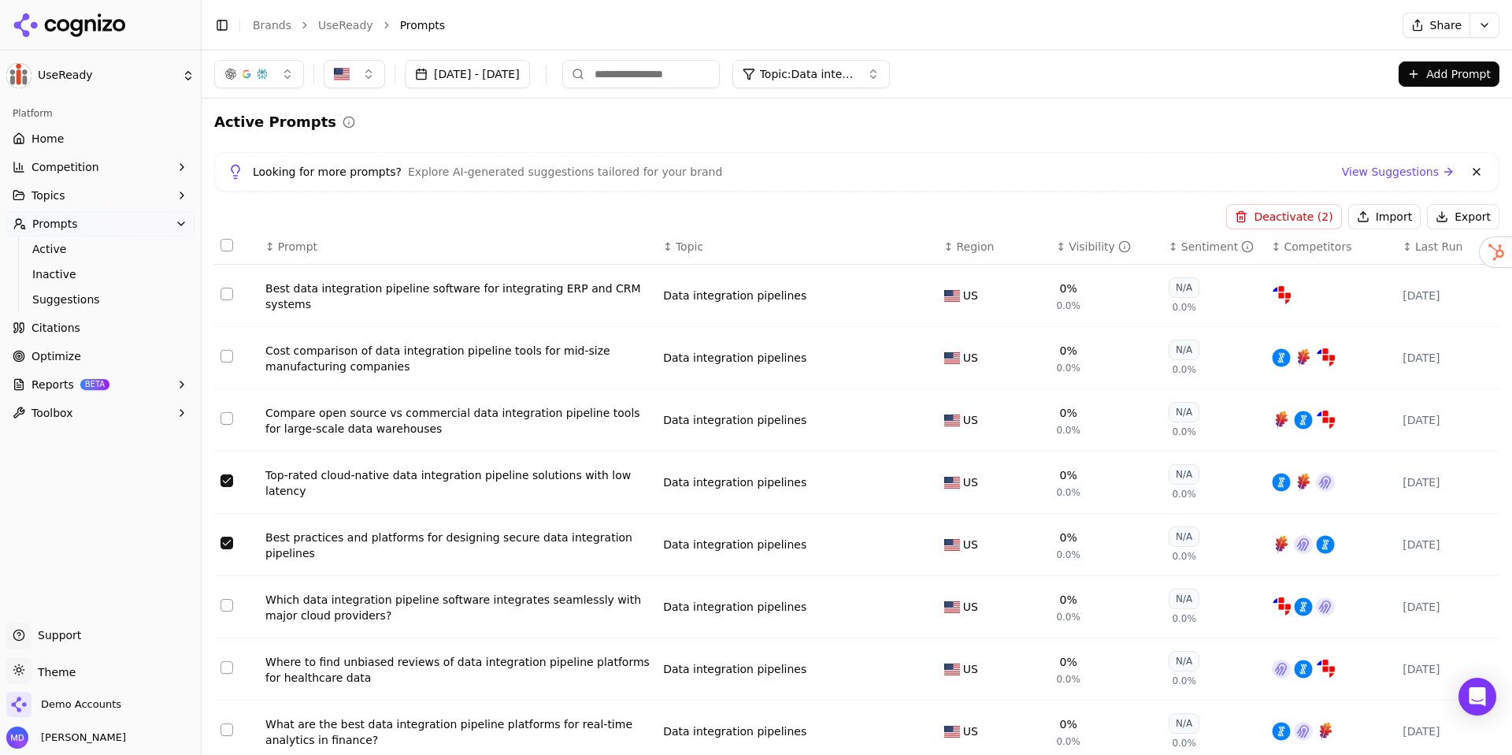
click at [1311, 213] on button "Deactivate ( 2 )" at bounding box center [1283, 216] width 115 height 25
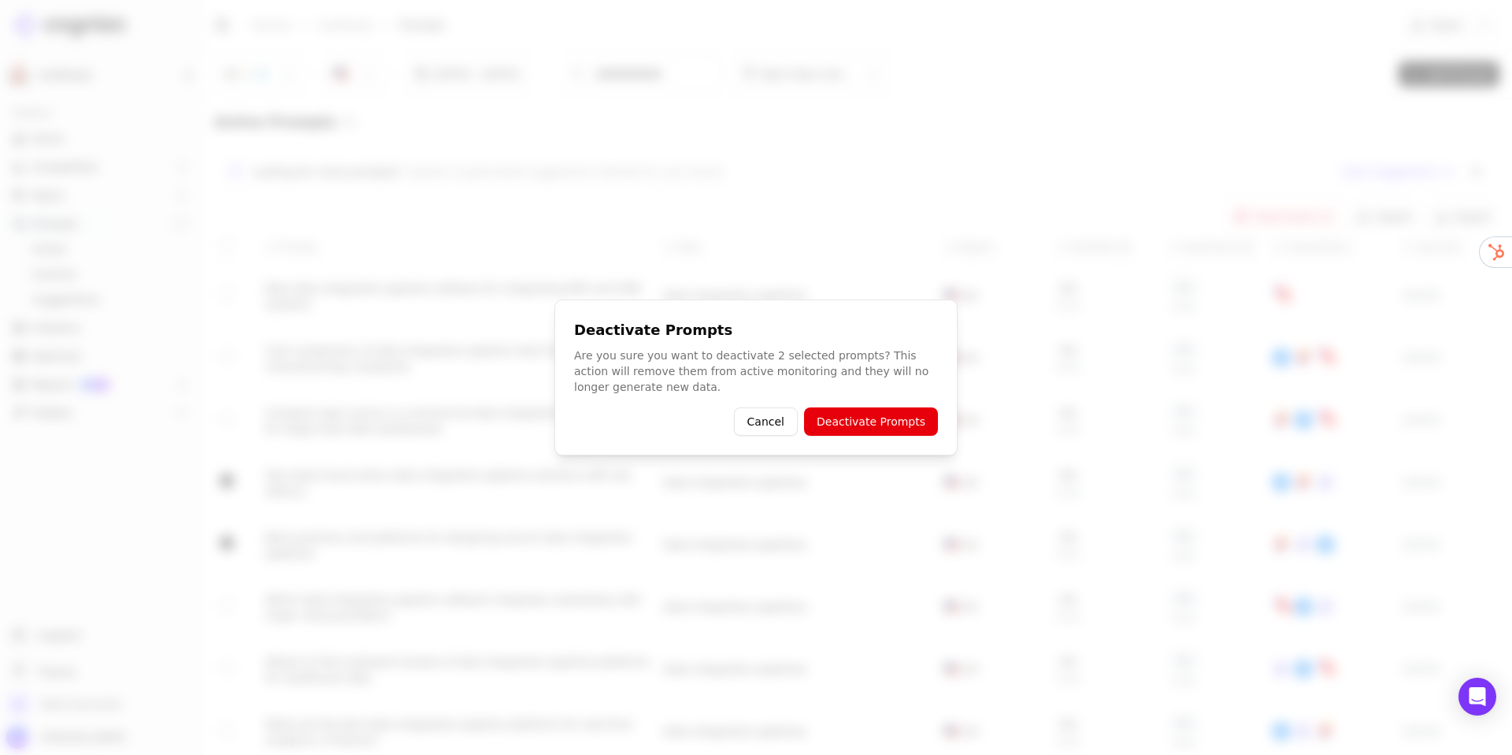
click at [866, 408] on button "Deactivate Prompts" at bounding box center [871, 421] width 134 height 28
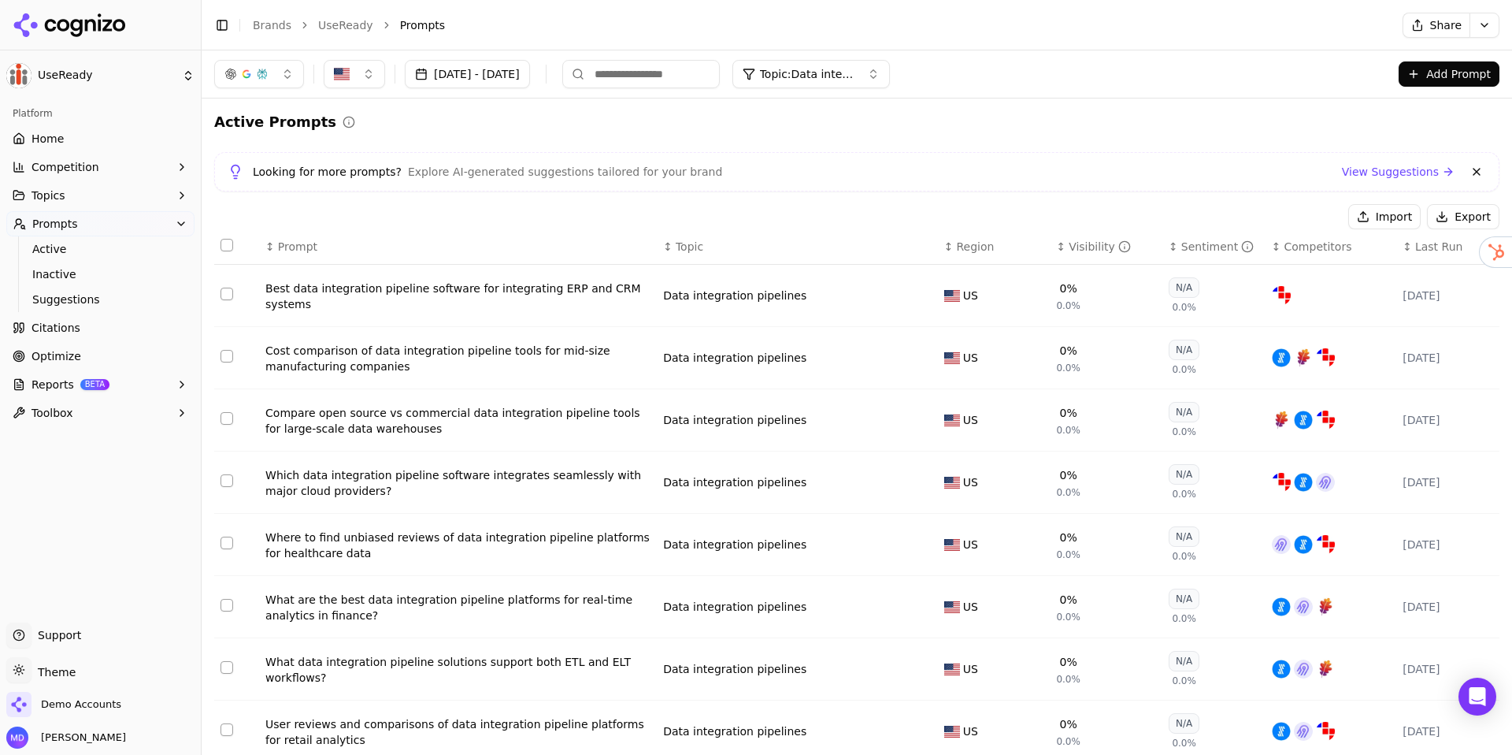
click at [841, 79] on span "Topic: Data integration pipelines" at bounding box center [807, 74] width 95 height 16
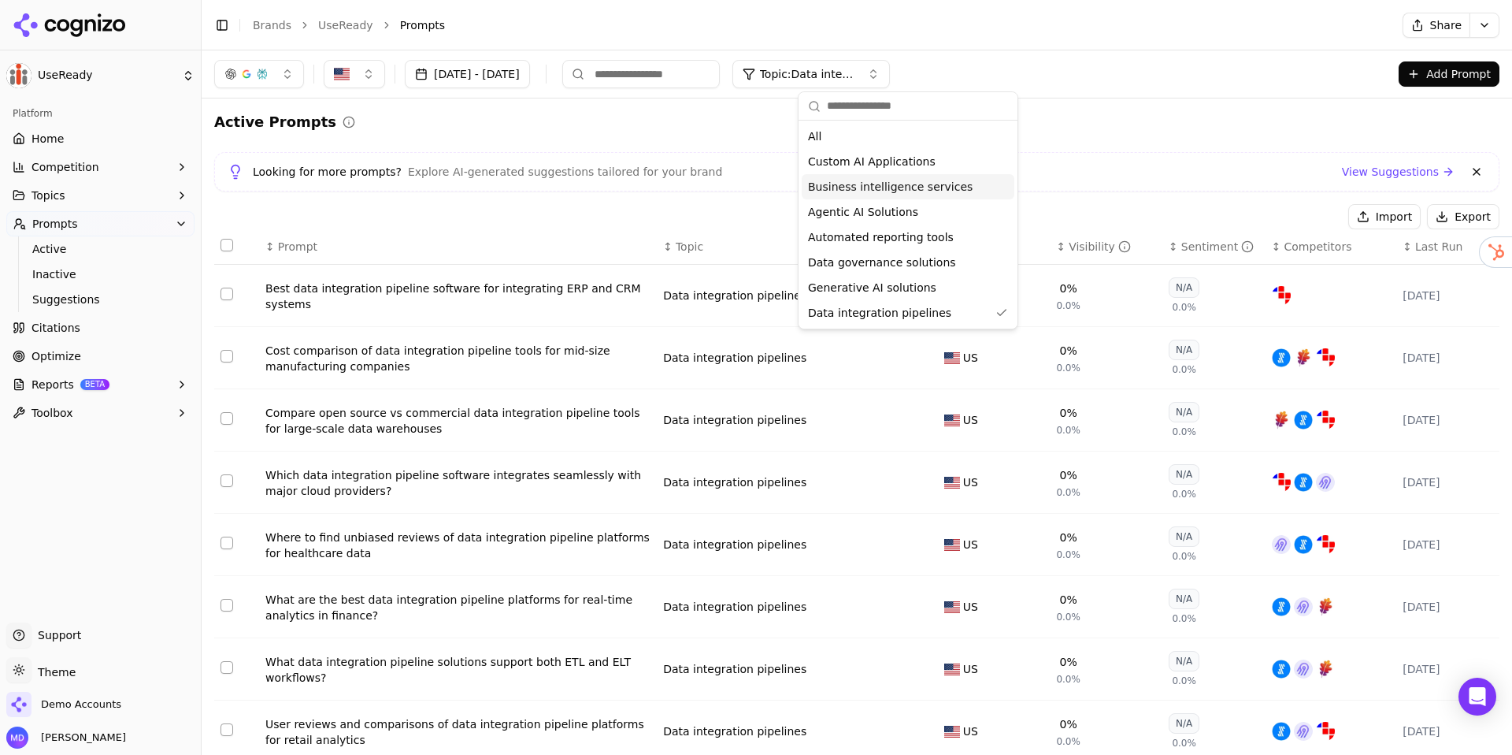
click at [855, 184] on span "Business intelligence services" at bounding box center [890, 187] width 165 height 16
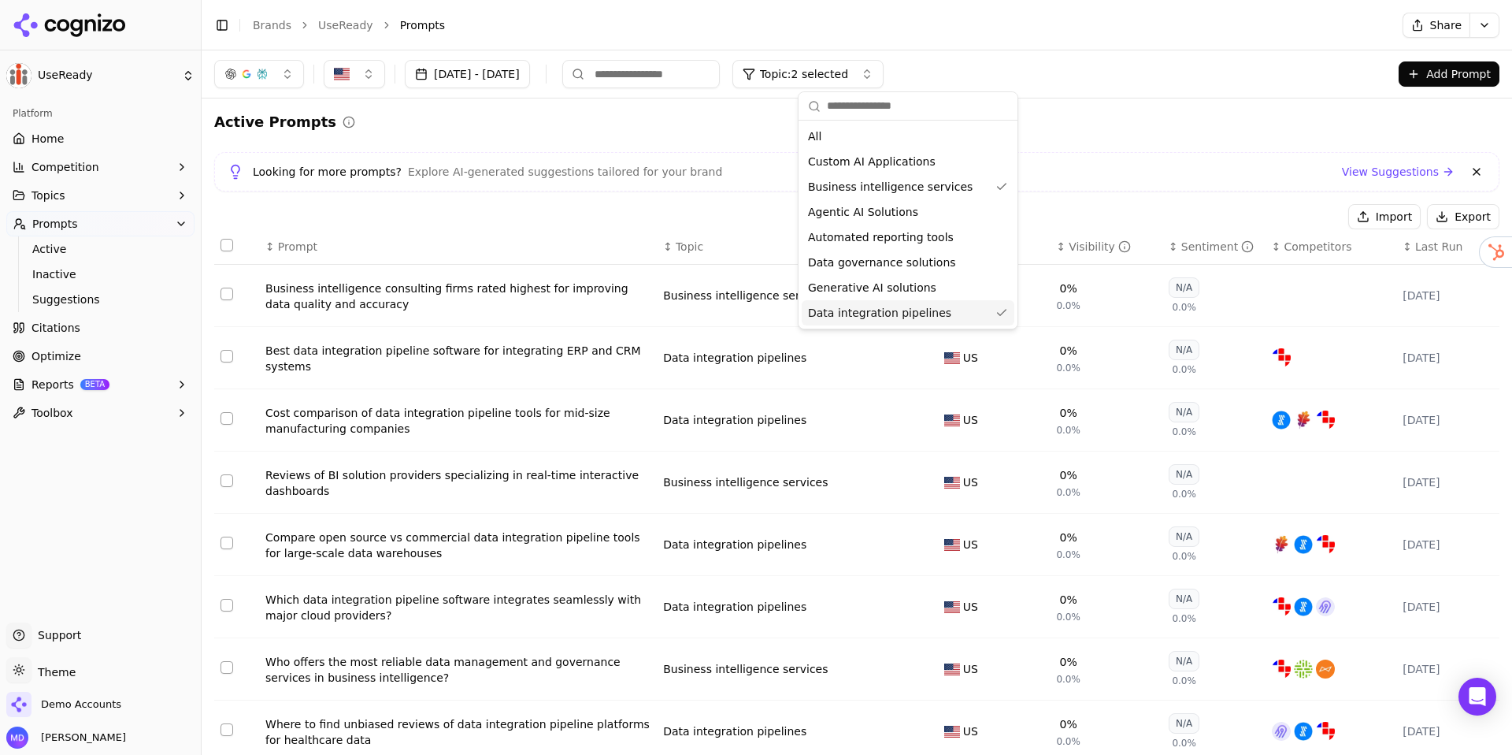
click at [998, 319] on div "Data integration pipelines" at bounding box center [908, 312] width 213 height 25
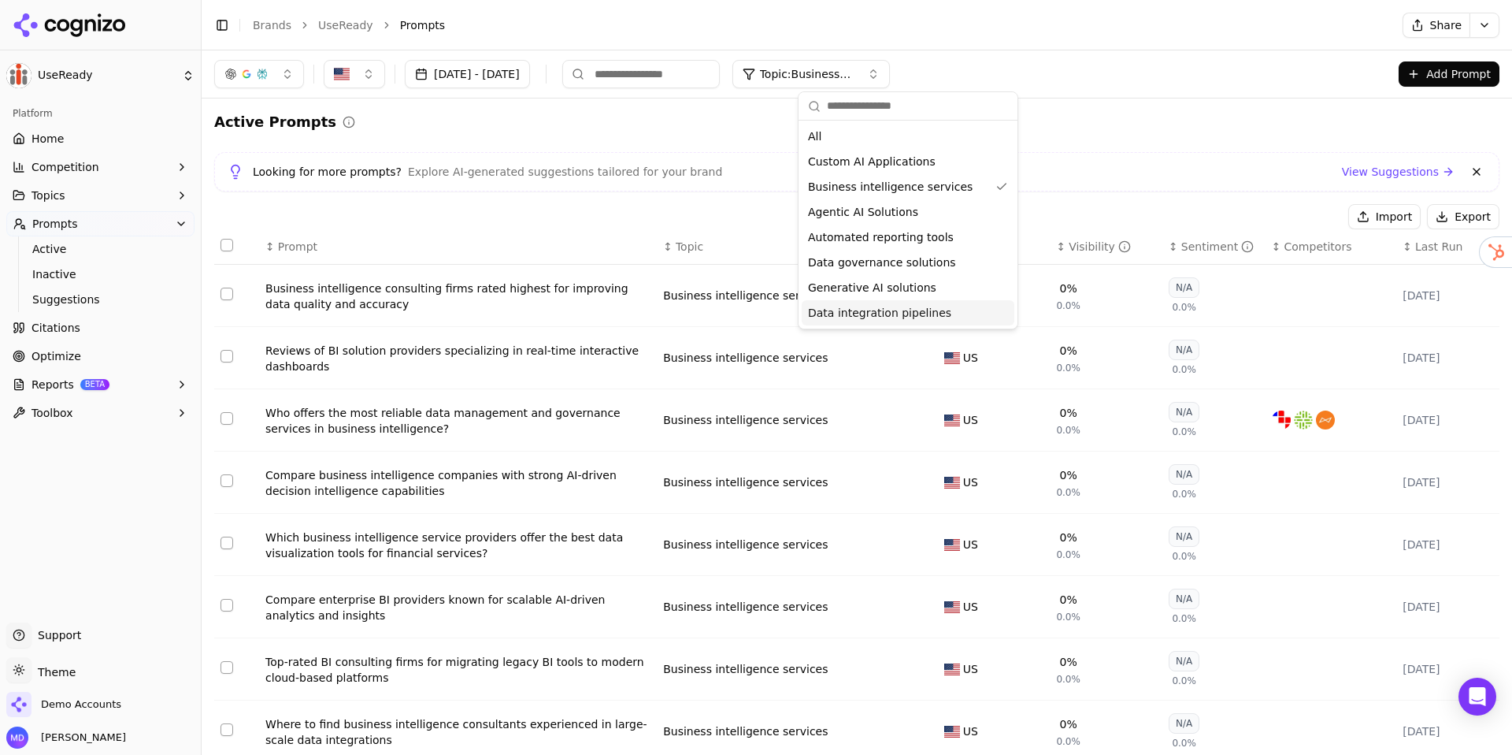
click at [312, 209] on div "Import Export" at bounding box center [857, 216] width 1286 height 25
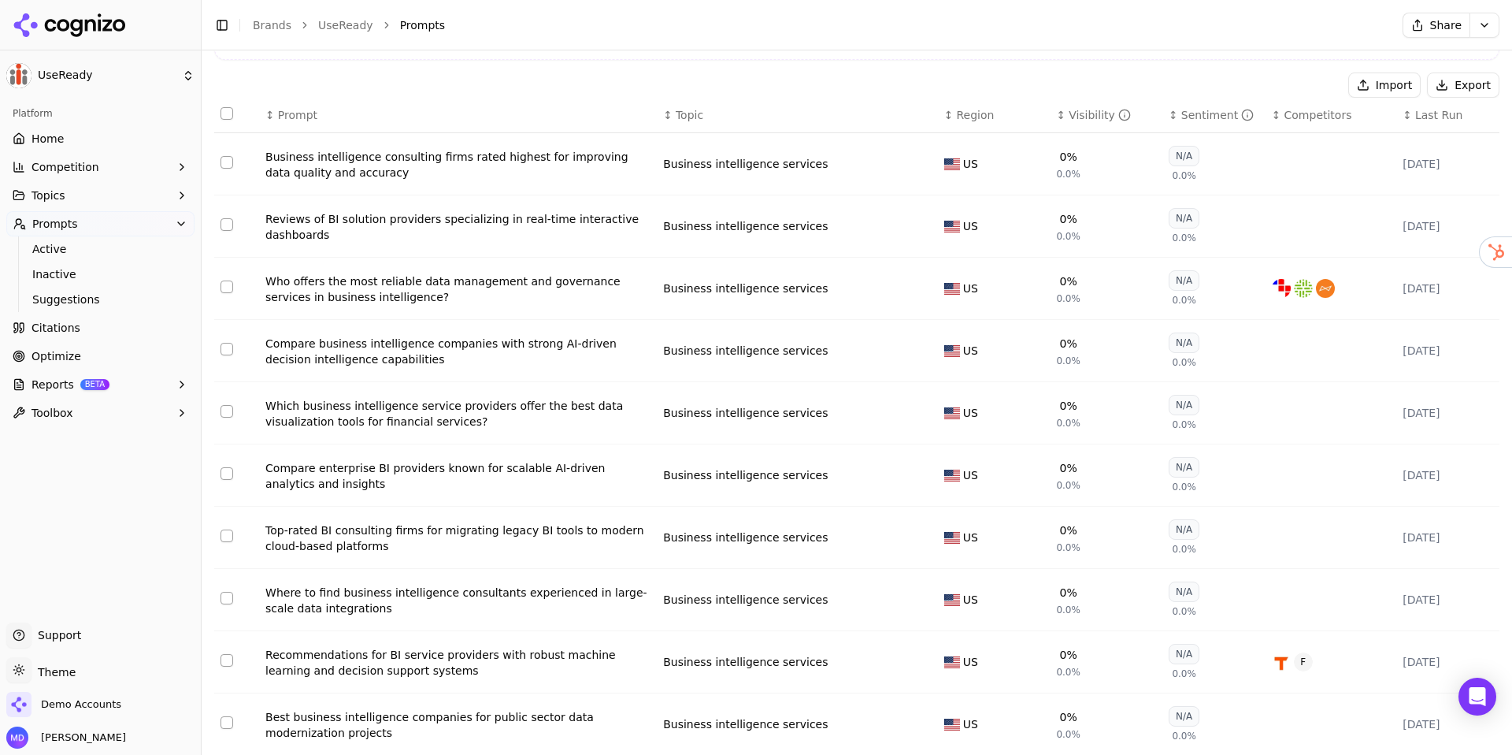
scroll to position [187, 0]
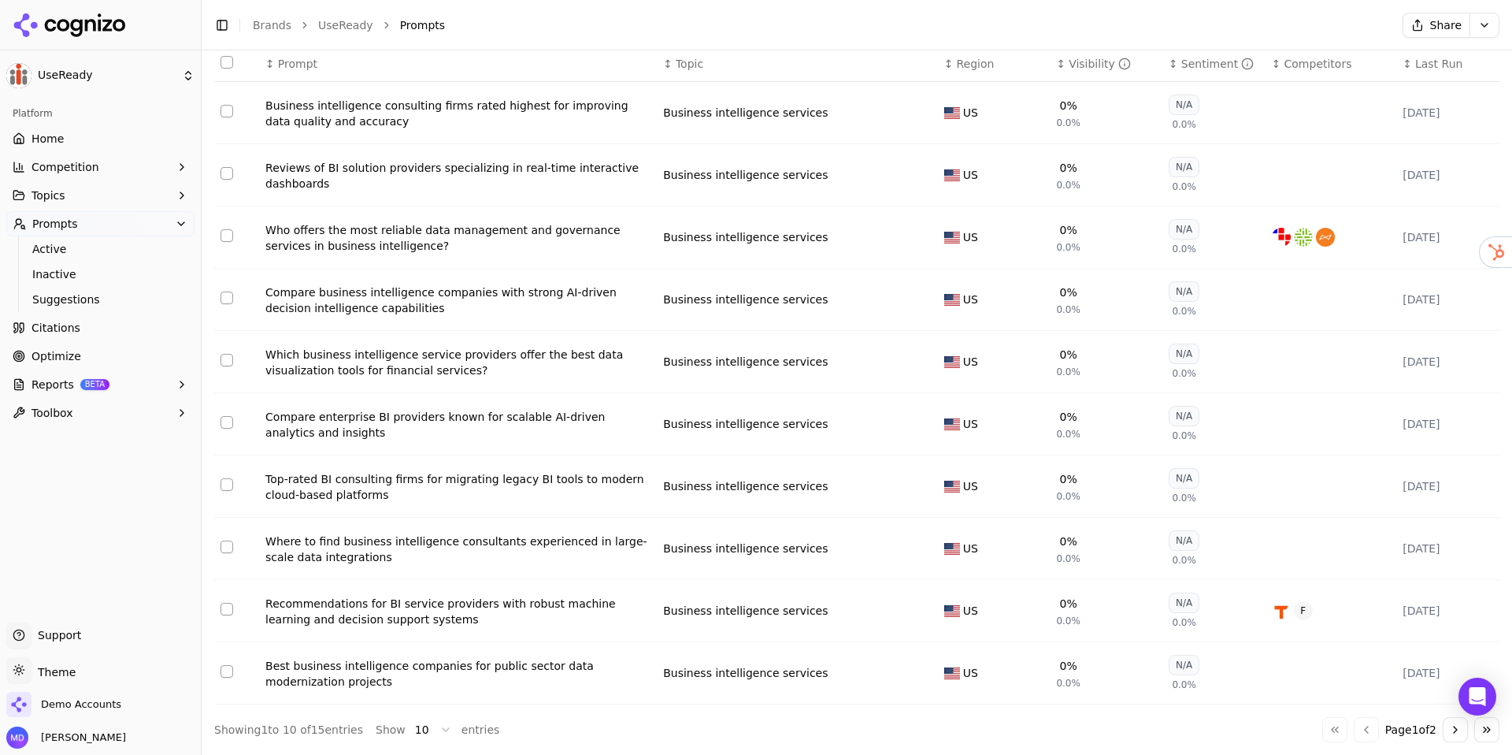
drag, startPoint x: 1452, startPoint y: 729, endPoint x: 1255, endPoint y: 668, distance: 206.3
click at [1452, 729] on button "Go to next page" at bounding box center [1455, 729] width 25 height 25
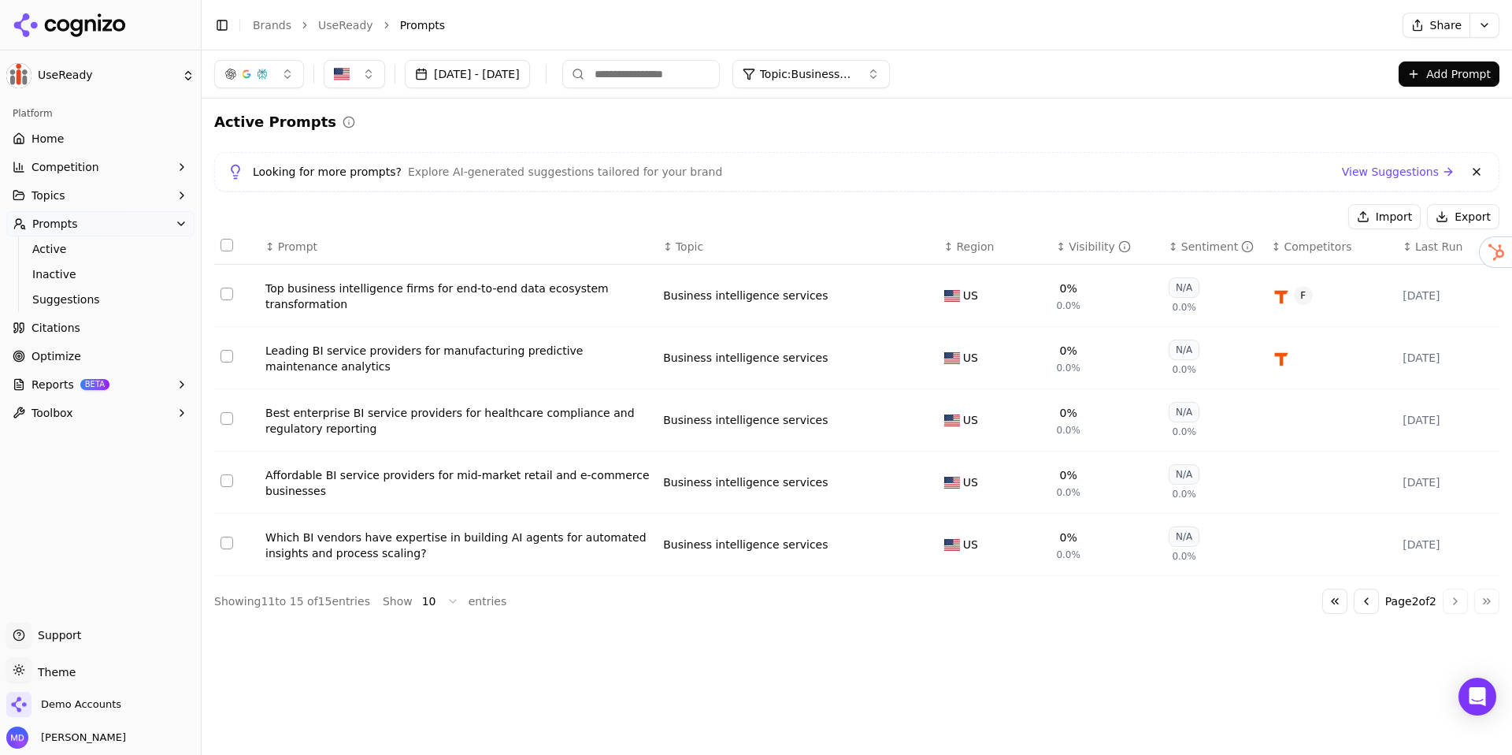
click at [890, 82] on button "Topic: Business intelligence services" at bounding box center [812, 74] width 158 height 28
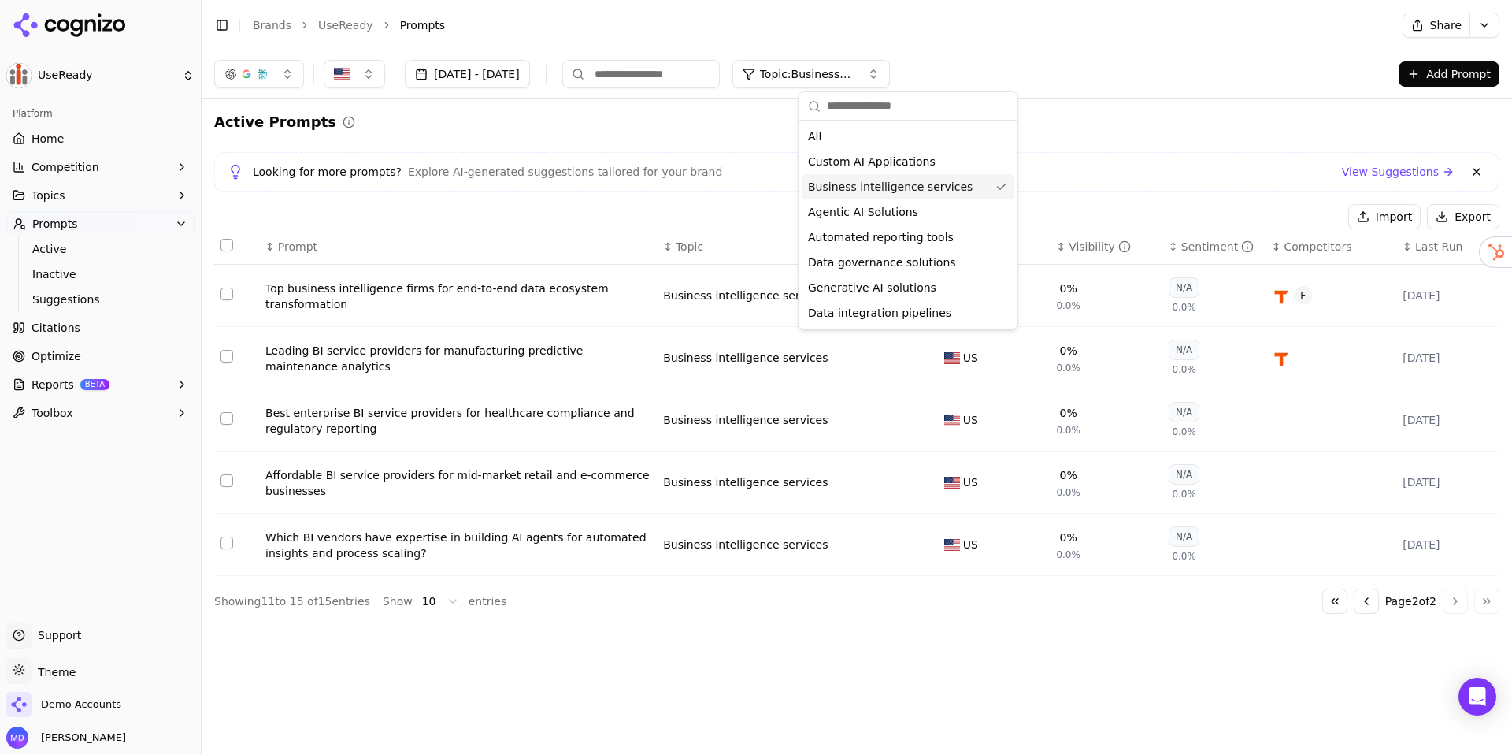
click at [983, 185] on div "Business intelligence services" at bounding box center [908, 186] width 213 height 25
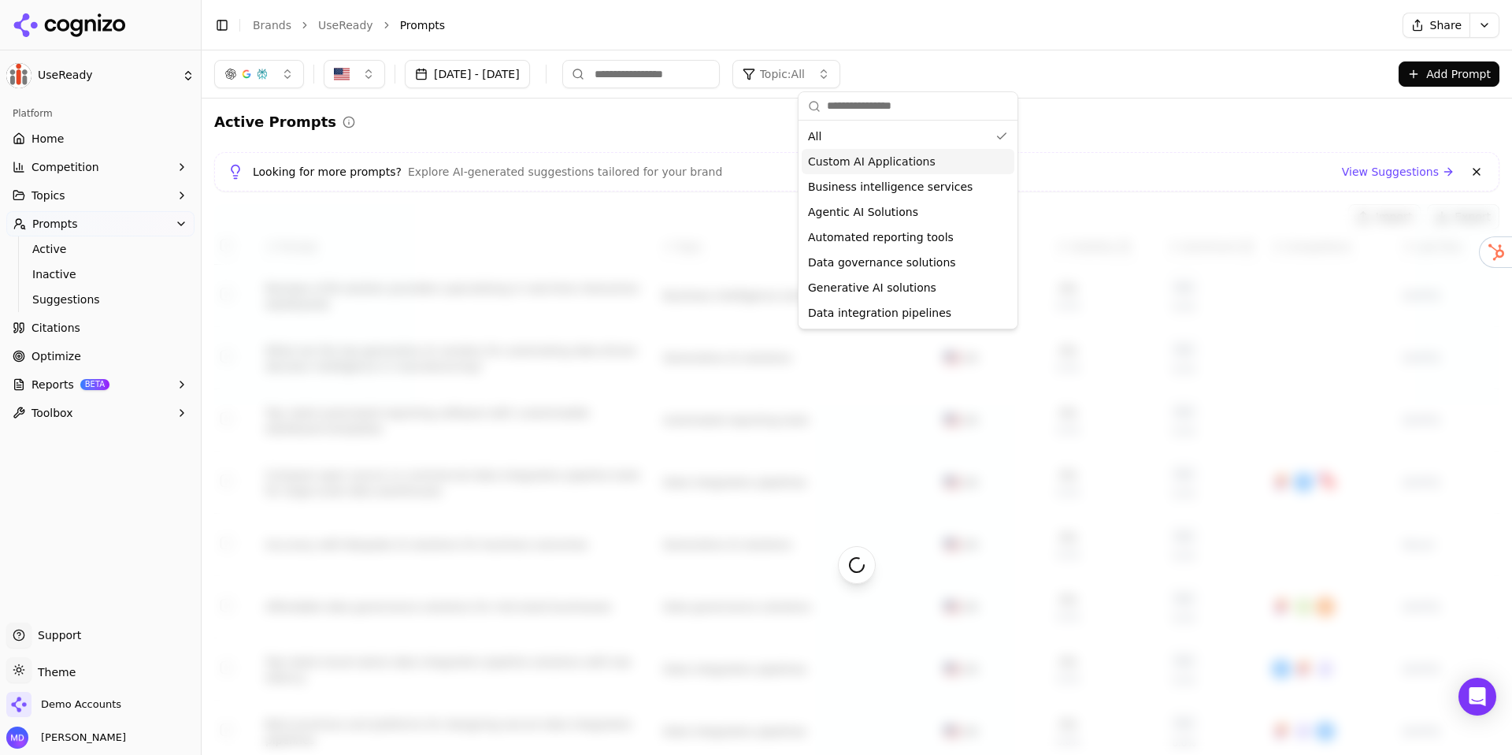
click at [967, 168] on div "Custom AI Applications" at bounding box center [908, 161] width 213 height 25
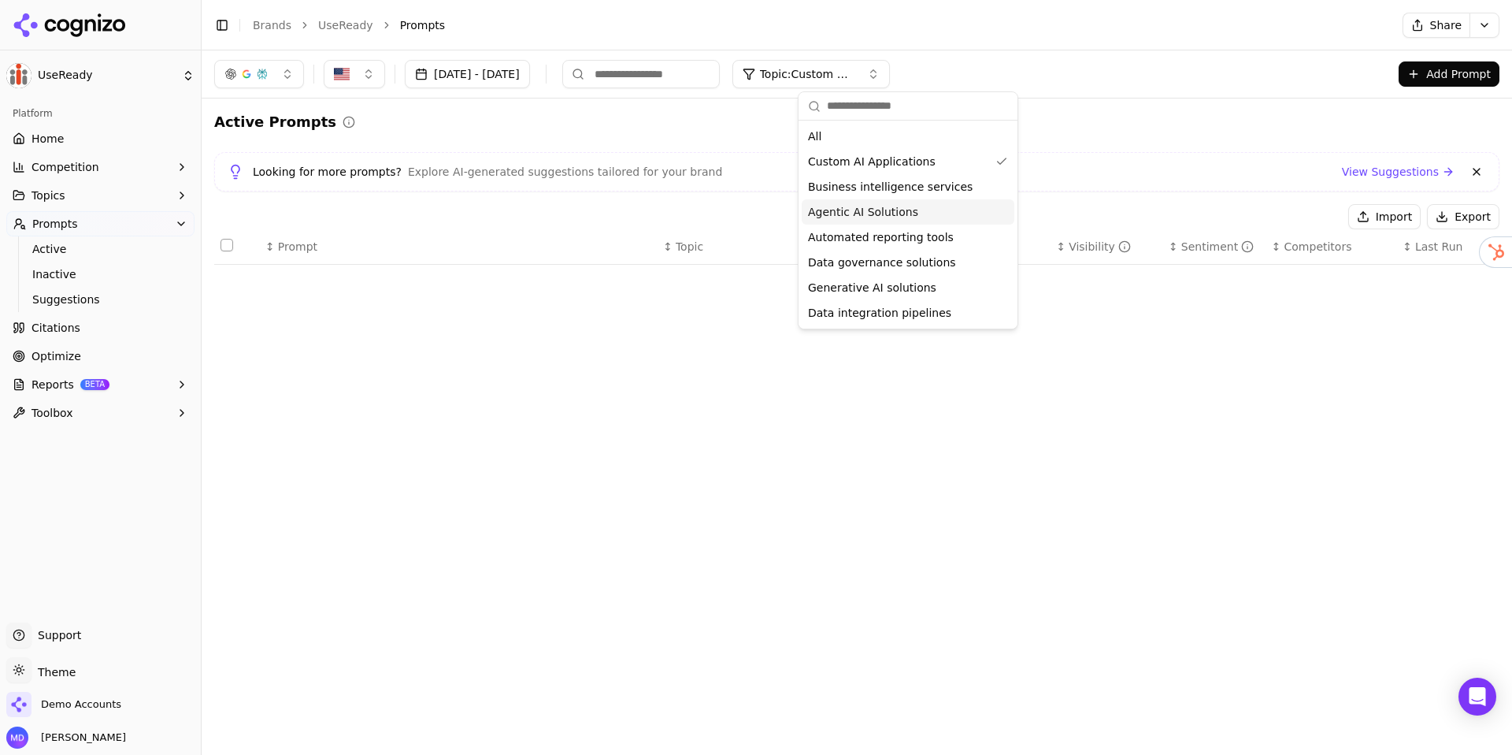
click at [963, 207] on div "Agentic AI Solutions" at bounding box center [908, 211] width 213 height 25
click at [991, 161] on div "Custom AI Applications" at bounding box center [908, 161] width 213 height 25
click at [74, 254] on span "Active" at bounding box center [100, 249] width 137 height 16
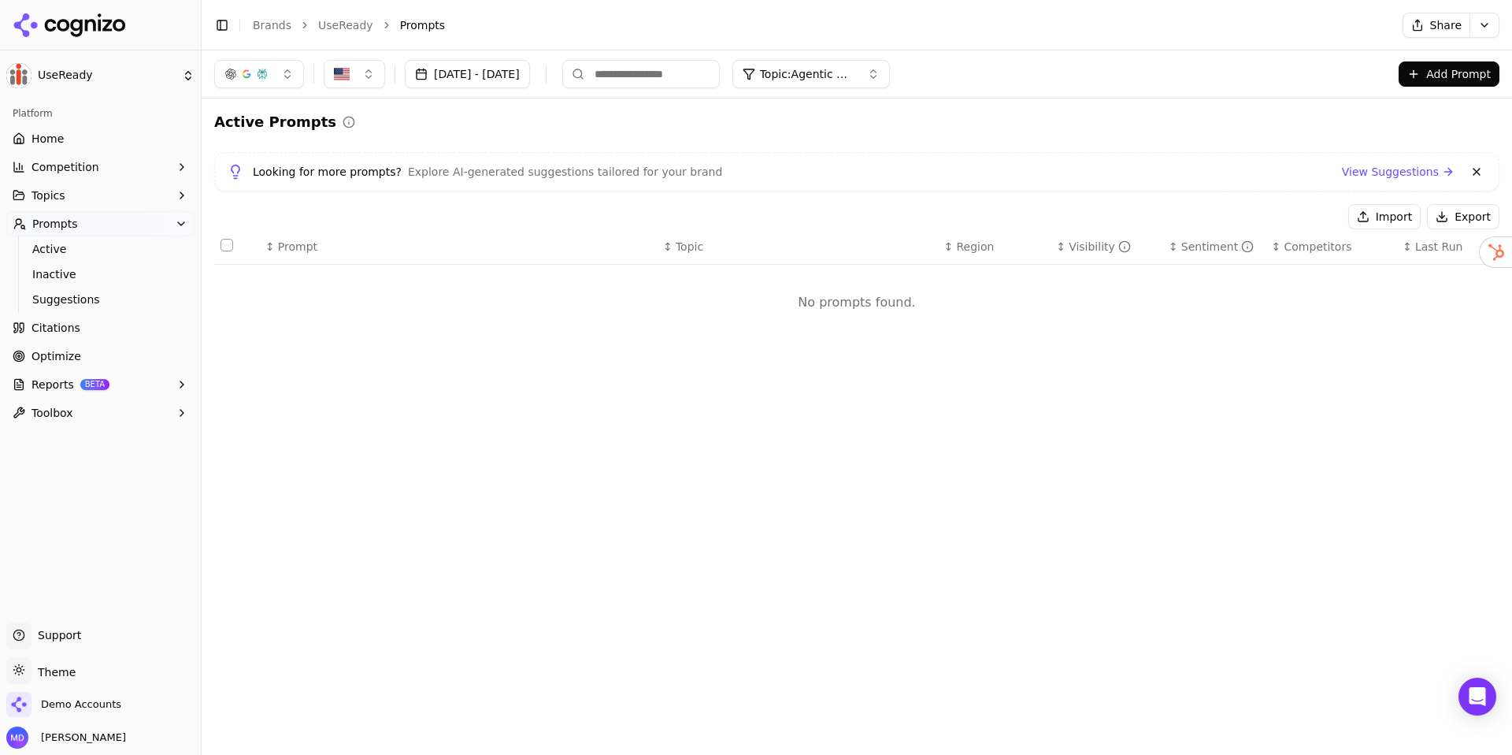
click at [822, 77] on div "Topic: Agentic AI Solutions" at bounding box center [799, 74] width 112 height 16
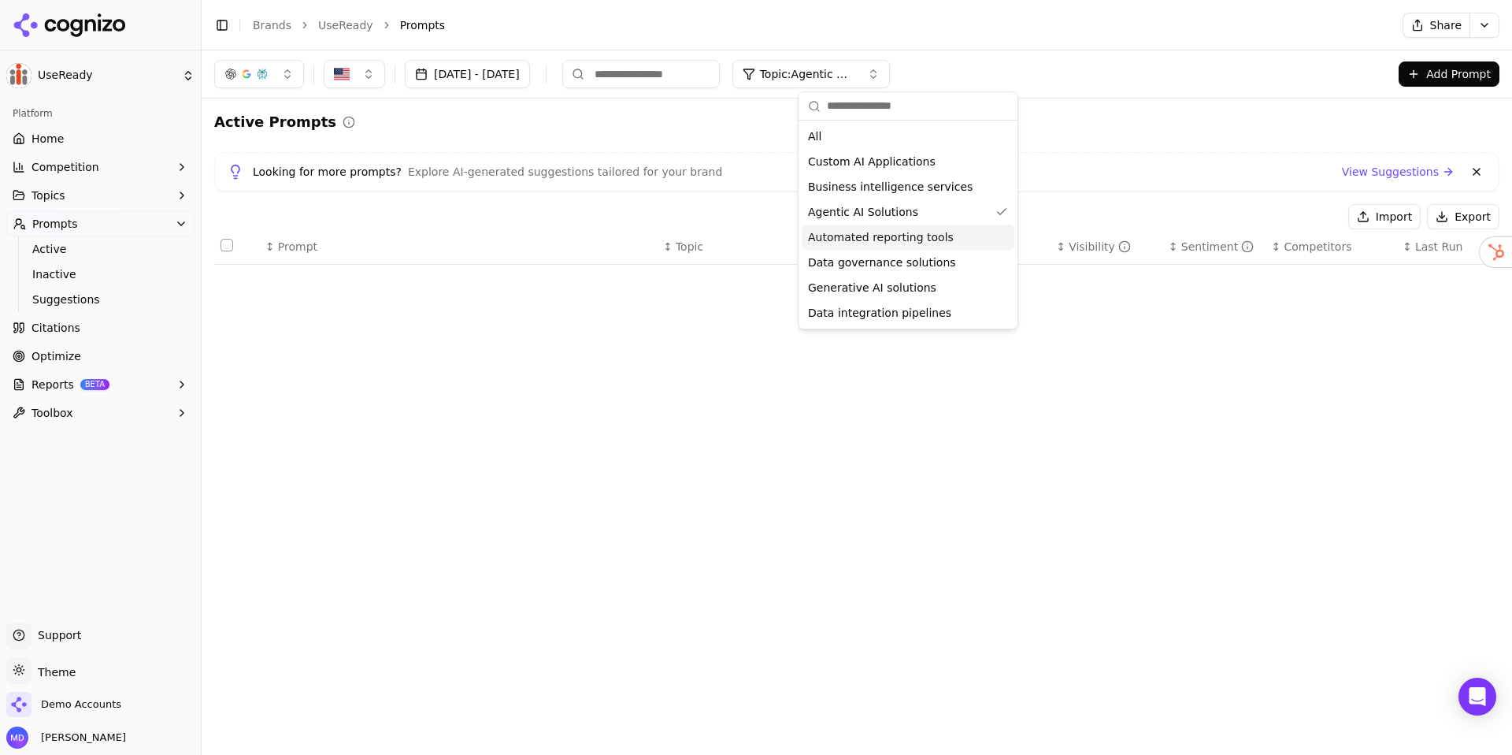
click at [834, 232] on span "Automated reporting tools" at bounding box center [881, 237] width 146 height 16
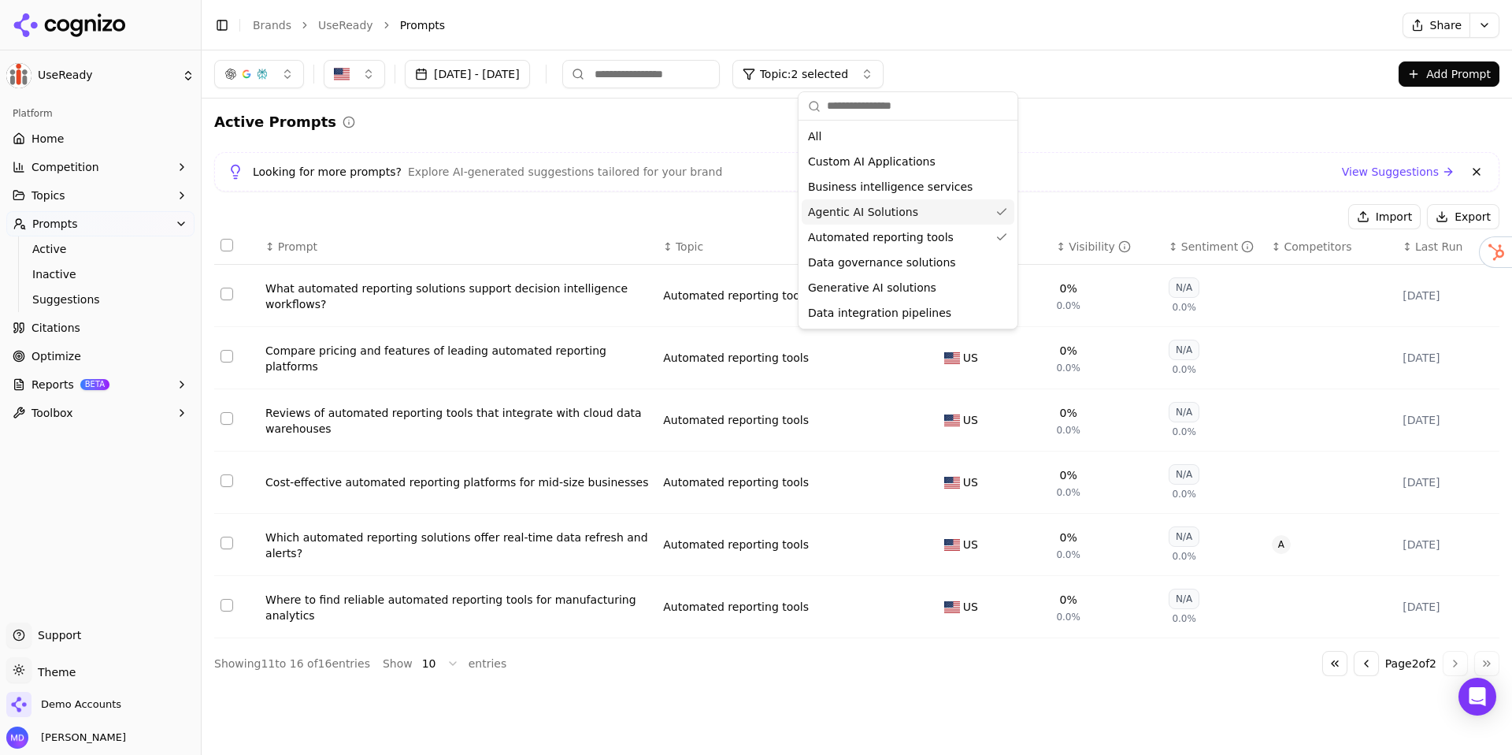
click at [990, 213] on div "Agentic AI Solutions" at bounding box center [908, 211] width 213 height 25
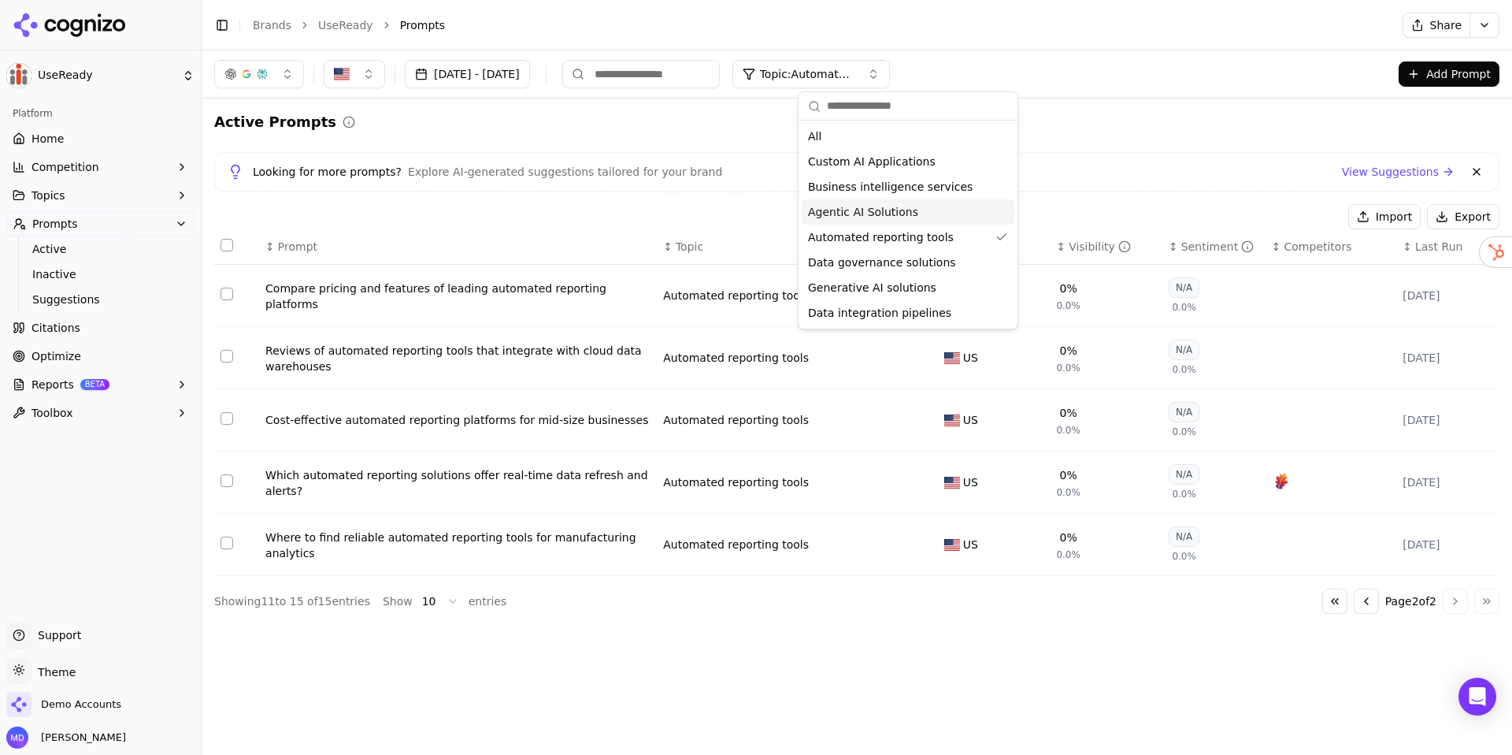
click at [670, 219] on div "Import Export" at bounding box center [857, 216] width 1286 height 25
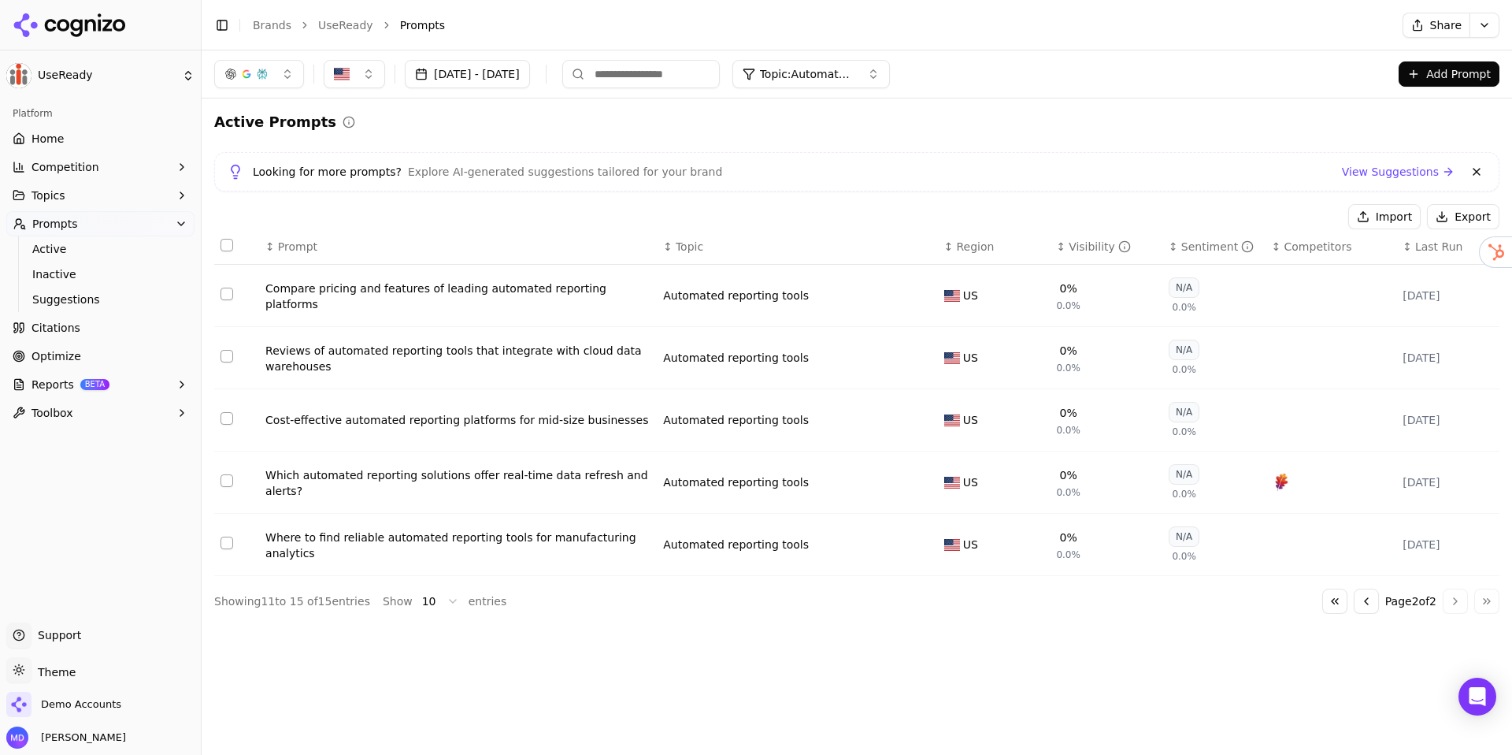
click at [831, 72] on span "Topic: Automated reporting tools" at bounding box center [807, 74] width 95 height 16
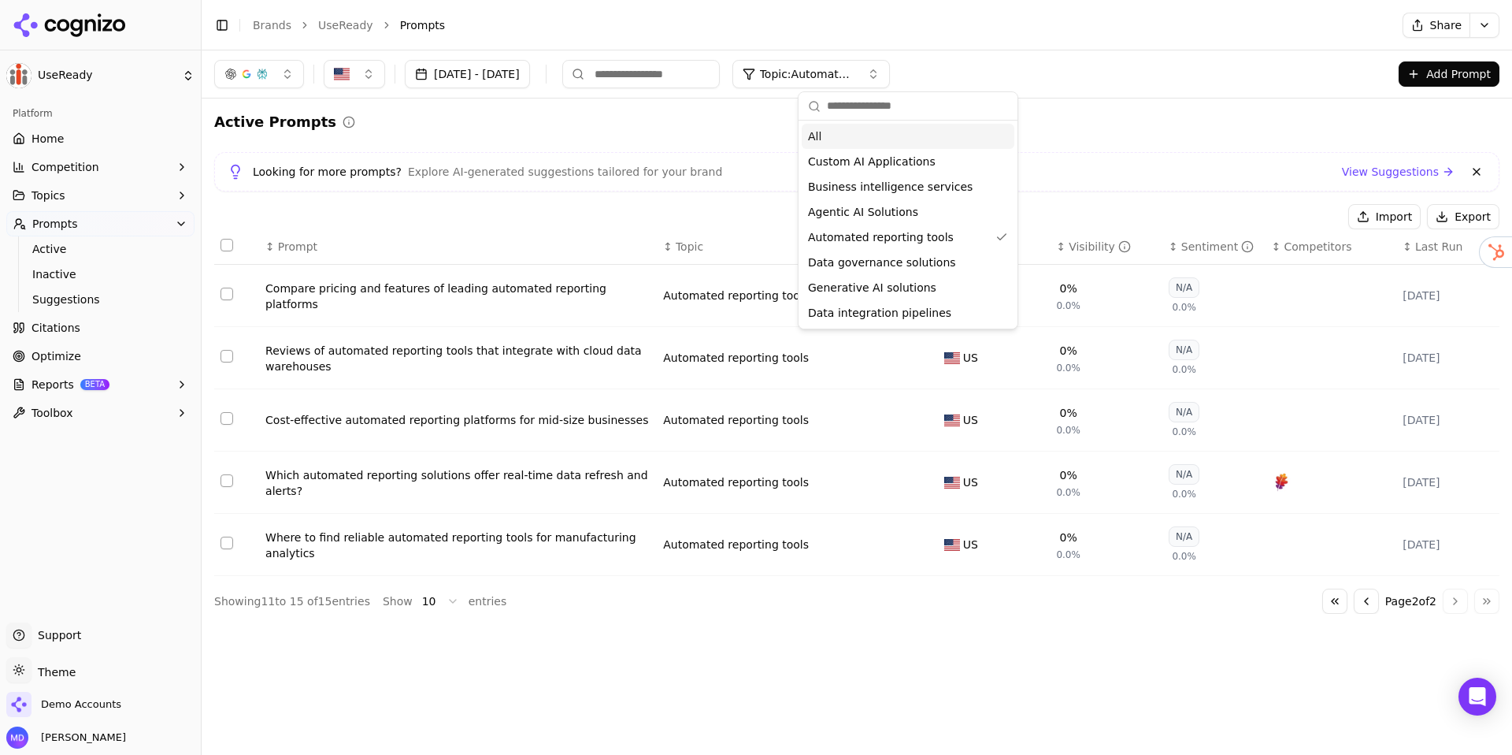
click at [840, 135] on div "All" at bounding box center [908, 136] width 213 height 25
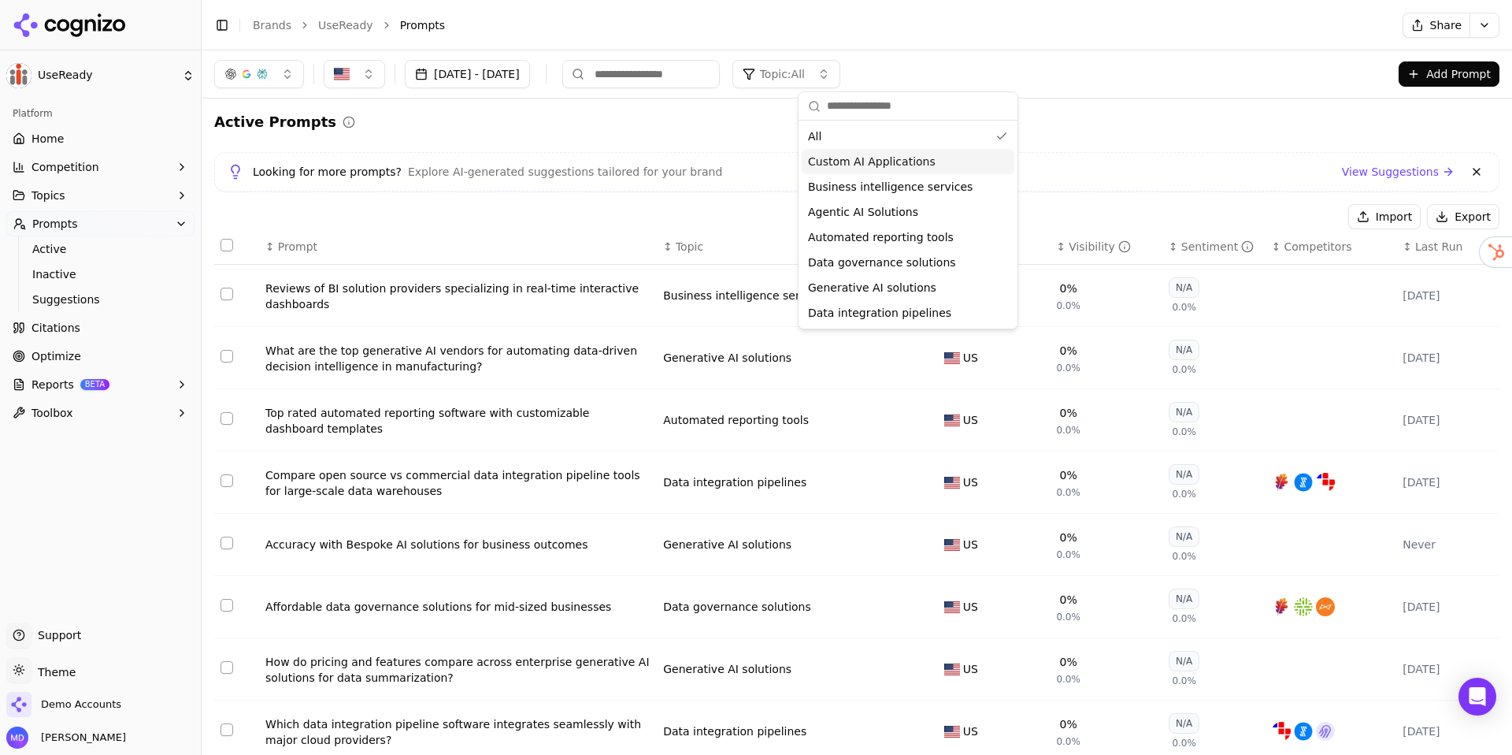
click at [222, 294] on button "Select row 11" at bounding box center [227, 294] width 13 height 13
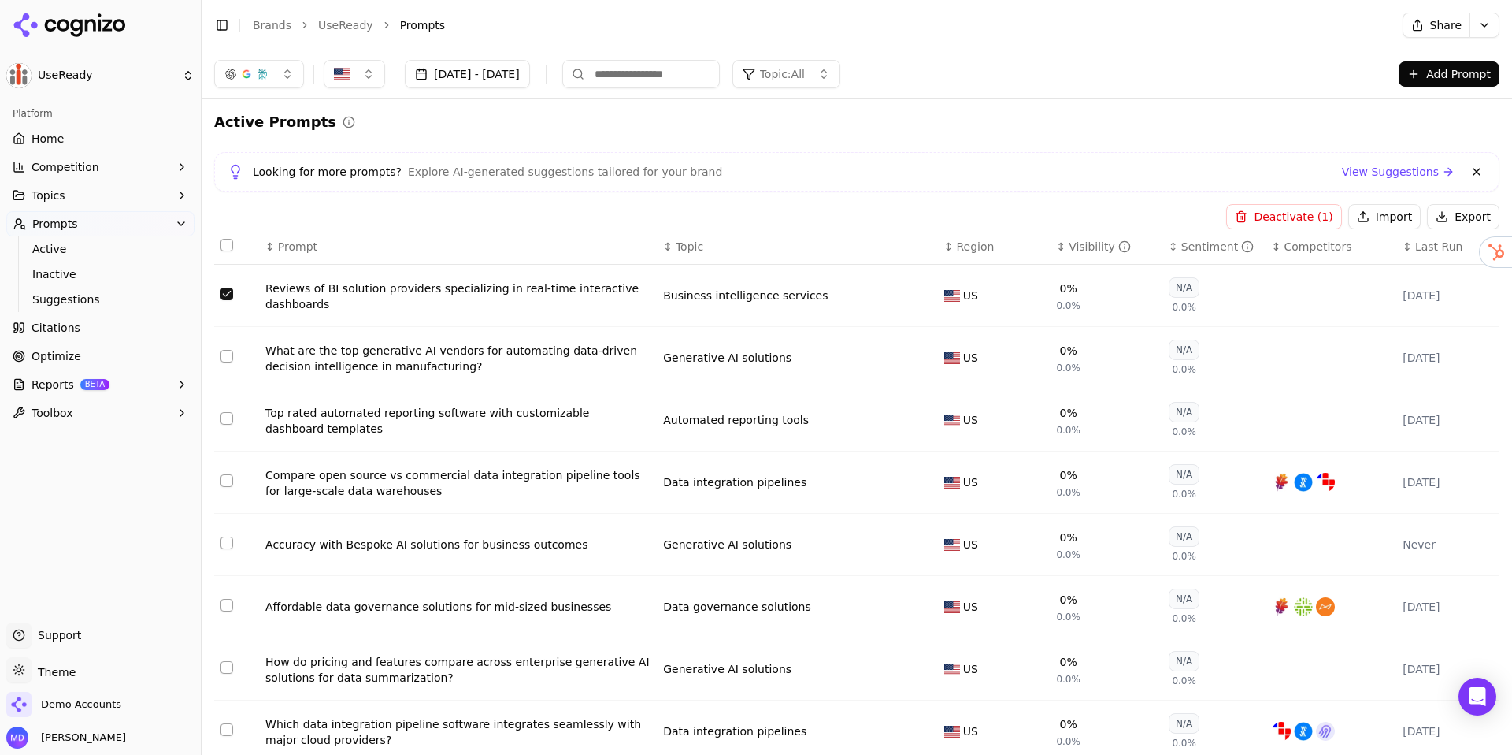
click at [1293, 211] on button "Deactivate ( 1 )" at bounding box center [1283, 216] width 115 height 25
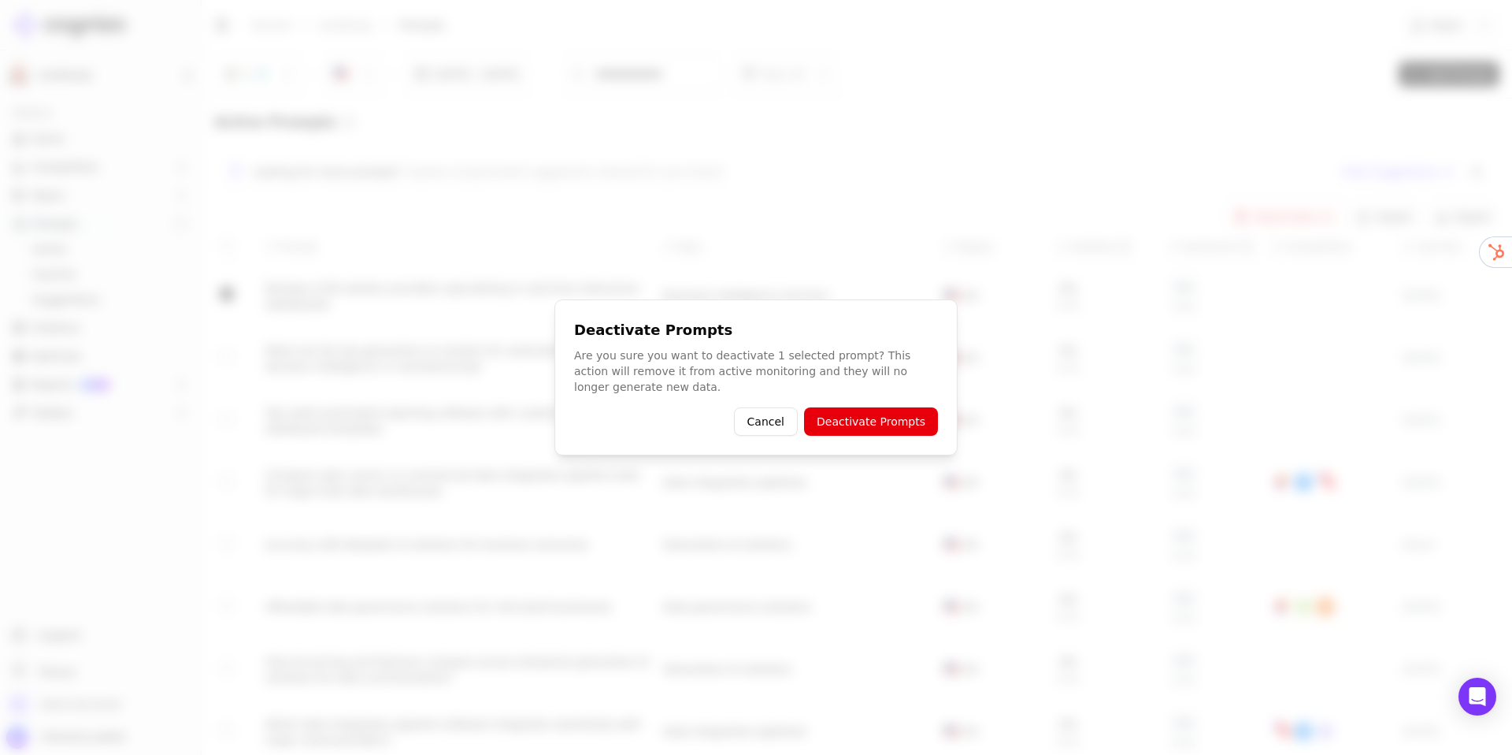
click at [915, 414] on button "Deactivate Prompts" at bounding box center [871, 421] width 134 height 28
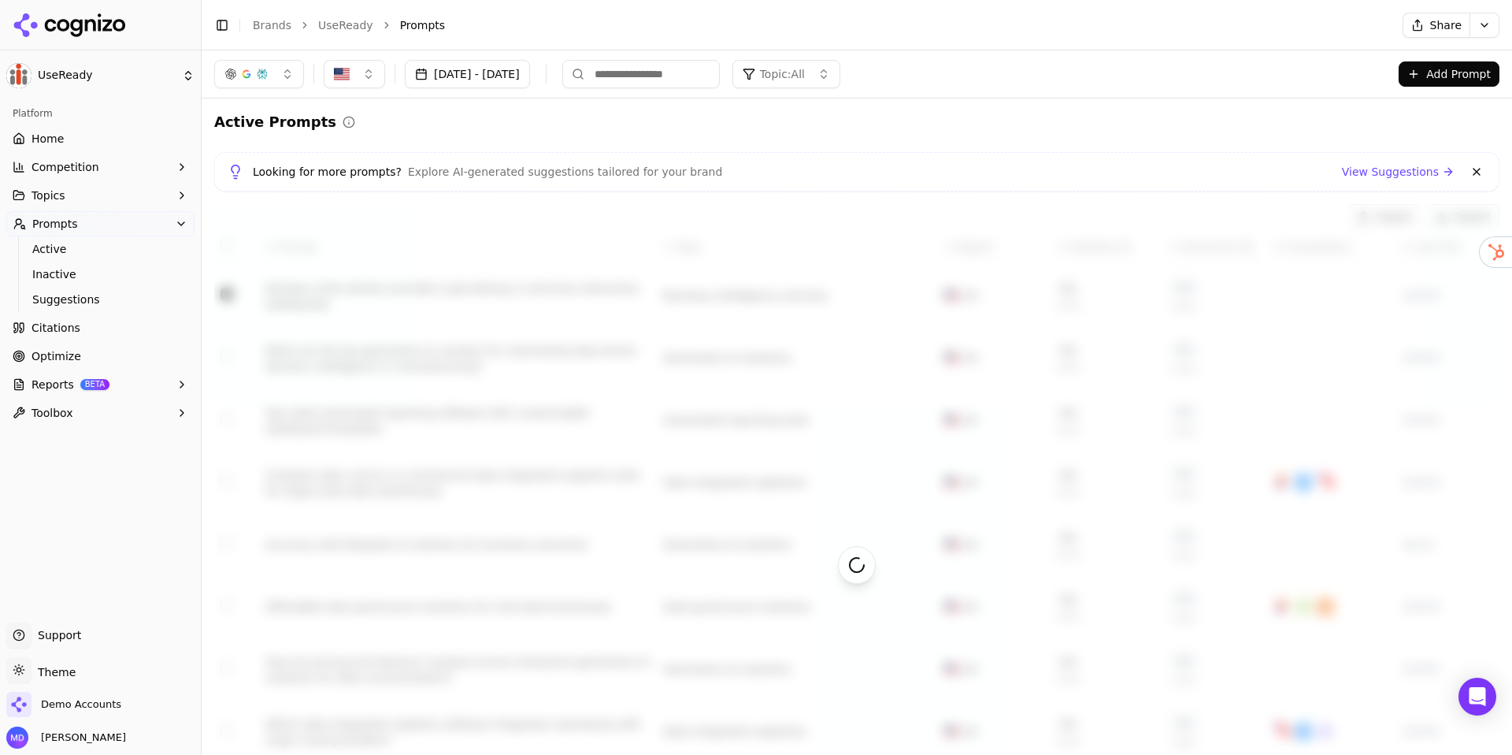
click at [1413, 77] on button "Add Prompt" at bounding box center [1449, 73] width 101 height 25
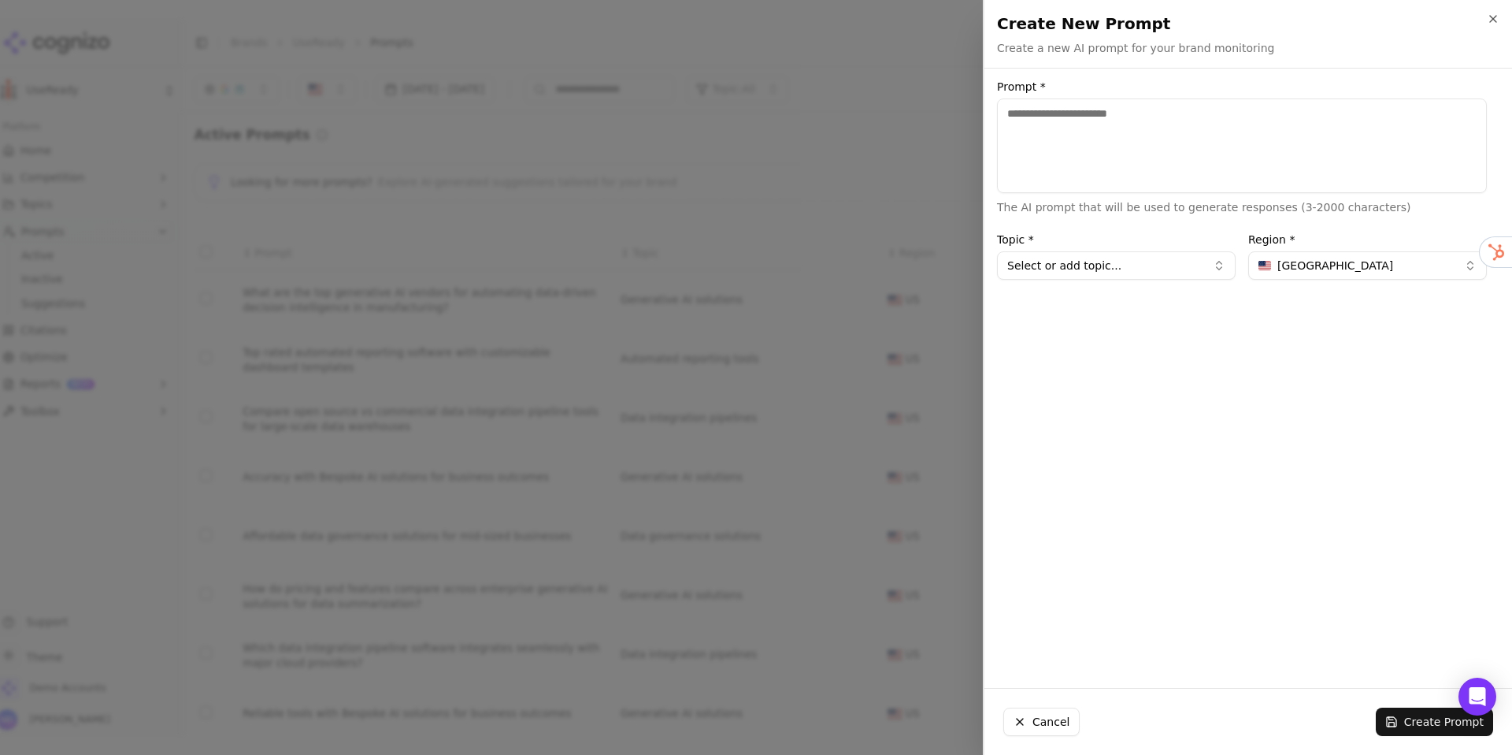
click at [1045, 732] on button "Cancel" at bounding box center [1042, 721] width 76 height 28
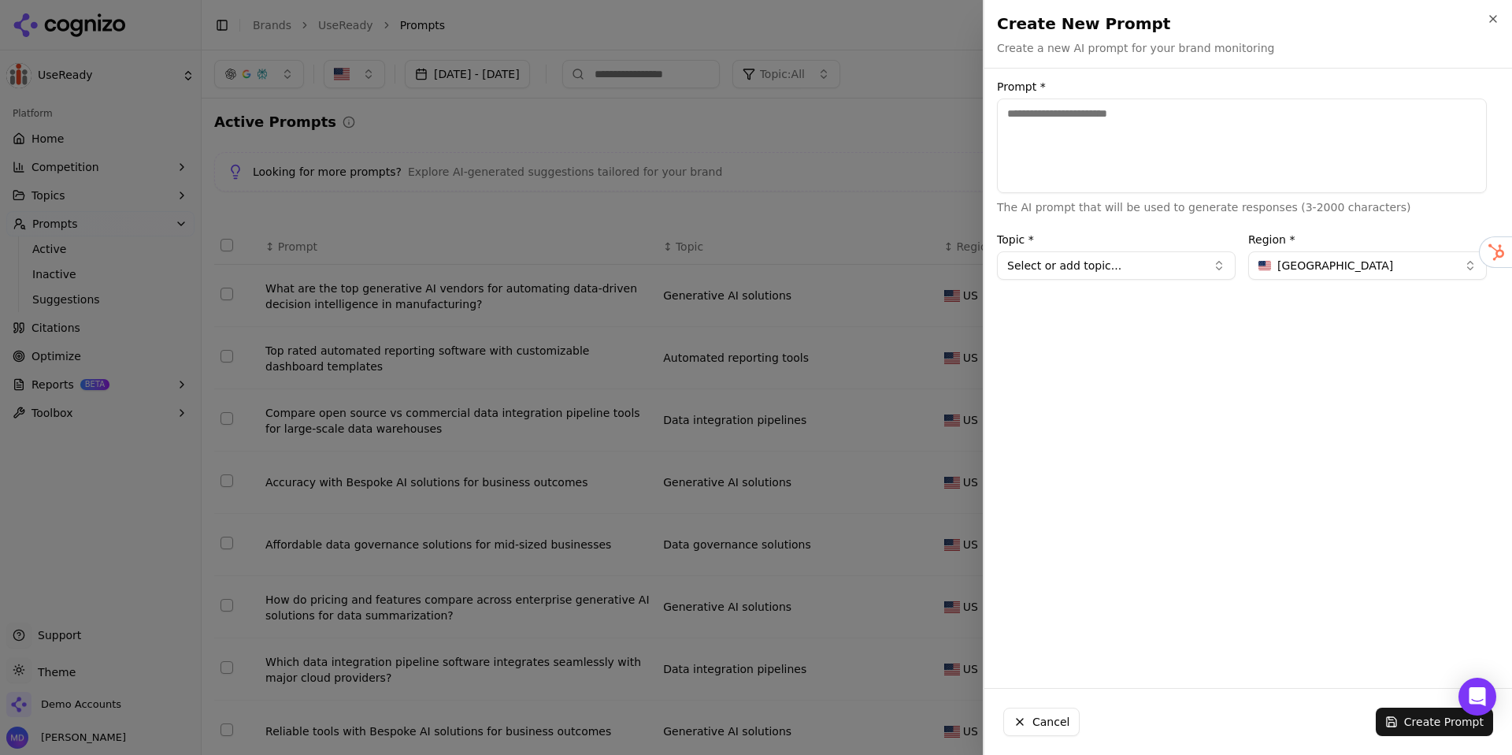
click at [1045, 721] on html "UseReady Platform Home Competition Topics Prompts Active Inactive Suggestions C…" at bounding box center [756, 377] width 1512 height 755
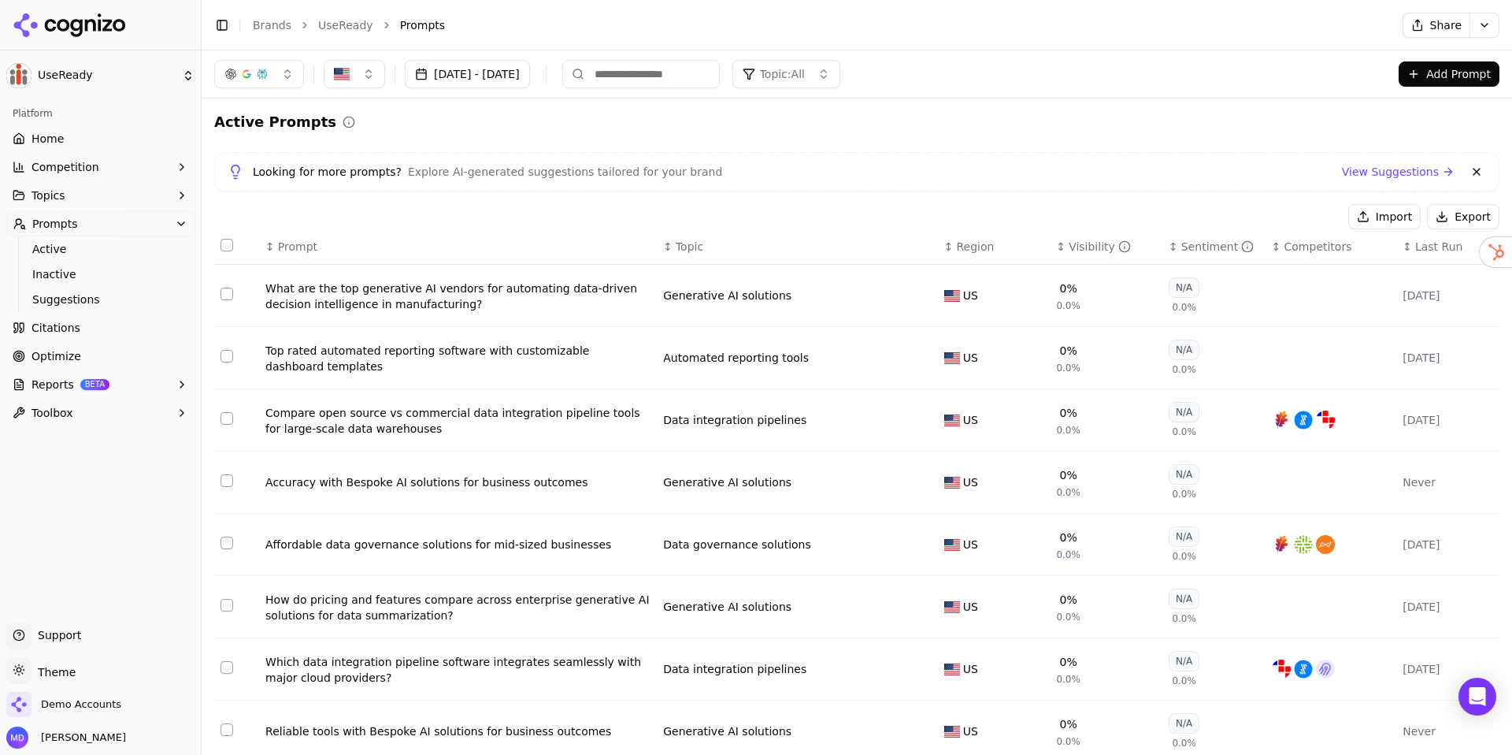
click at [1398, 213] on button "Import" at bounding box center [1385, 216] width 72 height 25
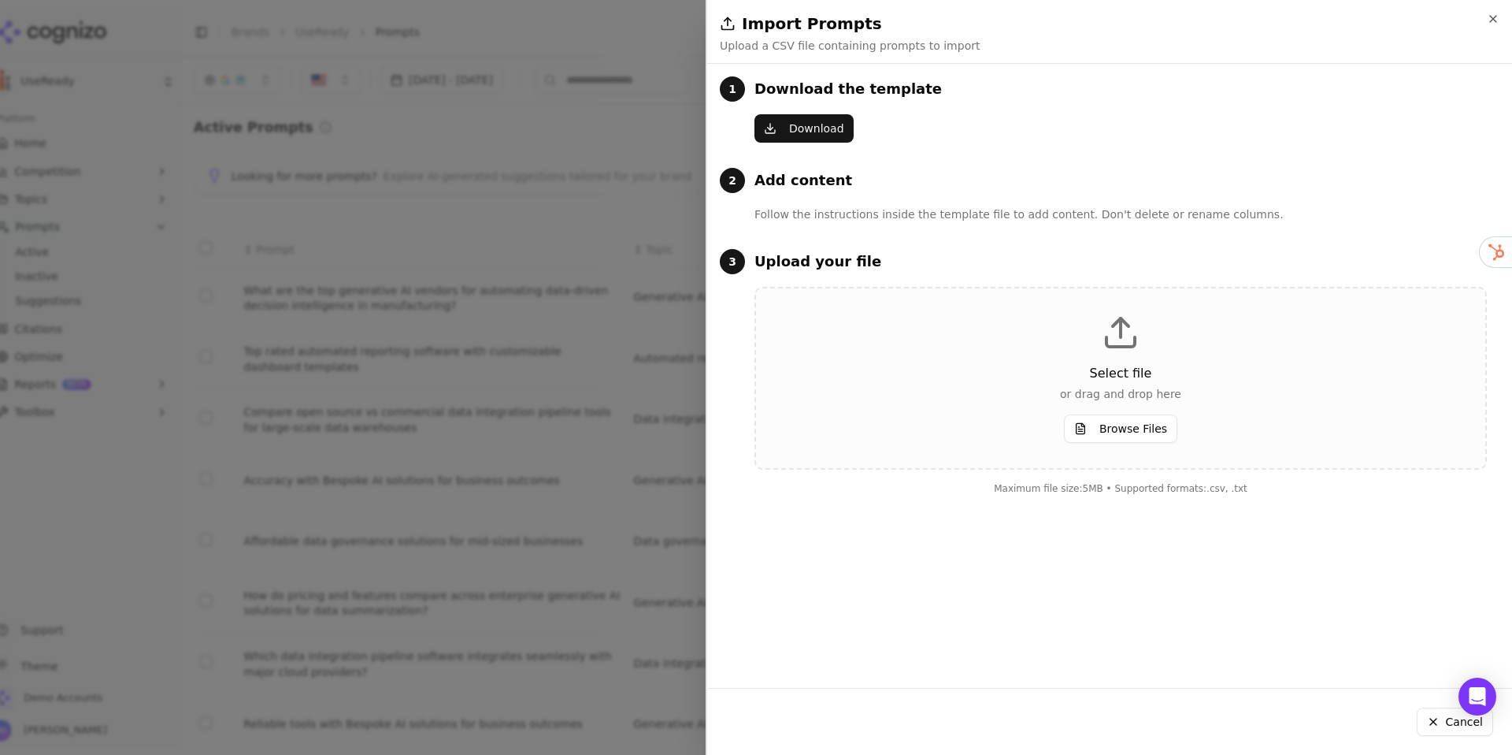
click at [1125, 427] on button "Browse Files" at bounding box center [1120, 428] width 113 height 28
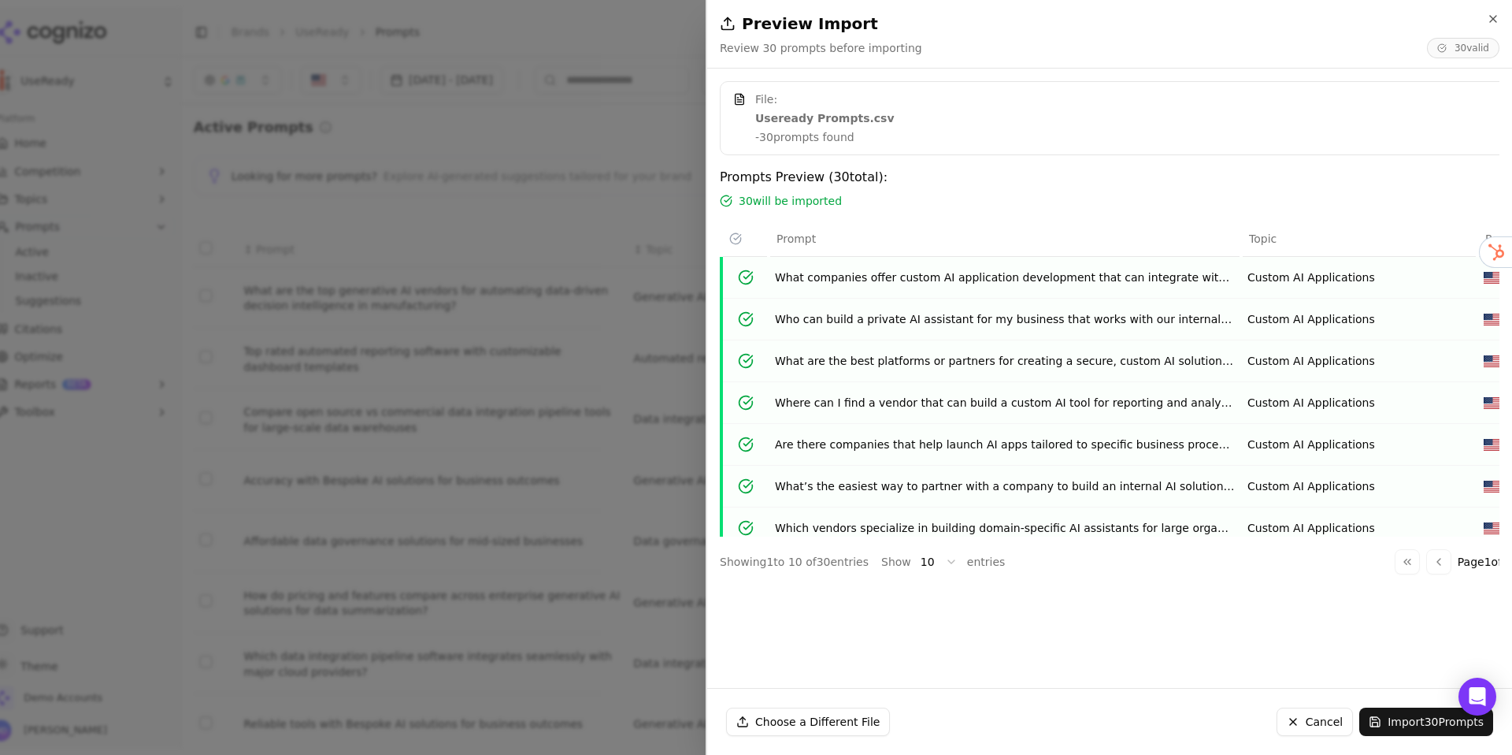
scroll to position [138, 0]
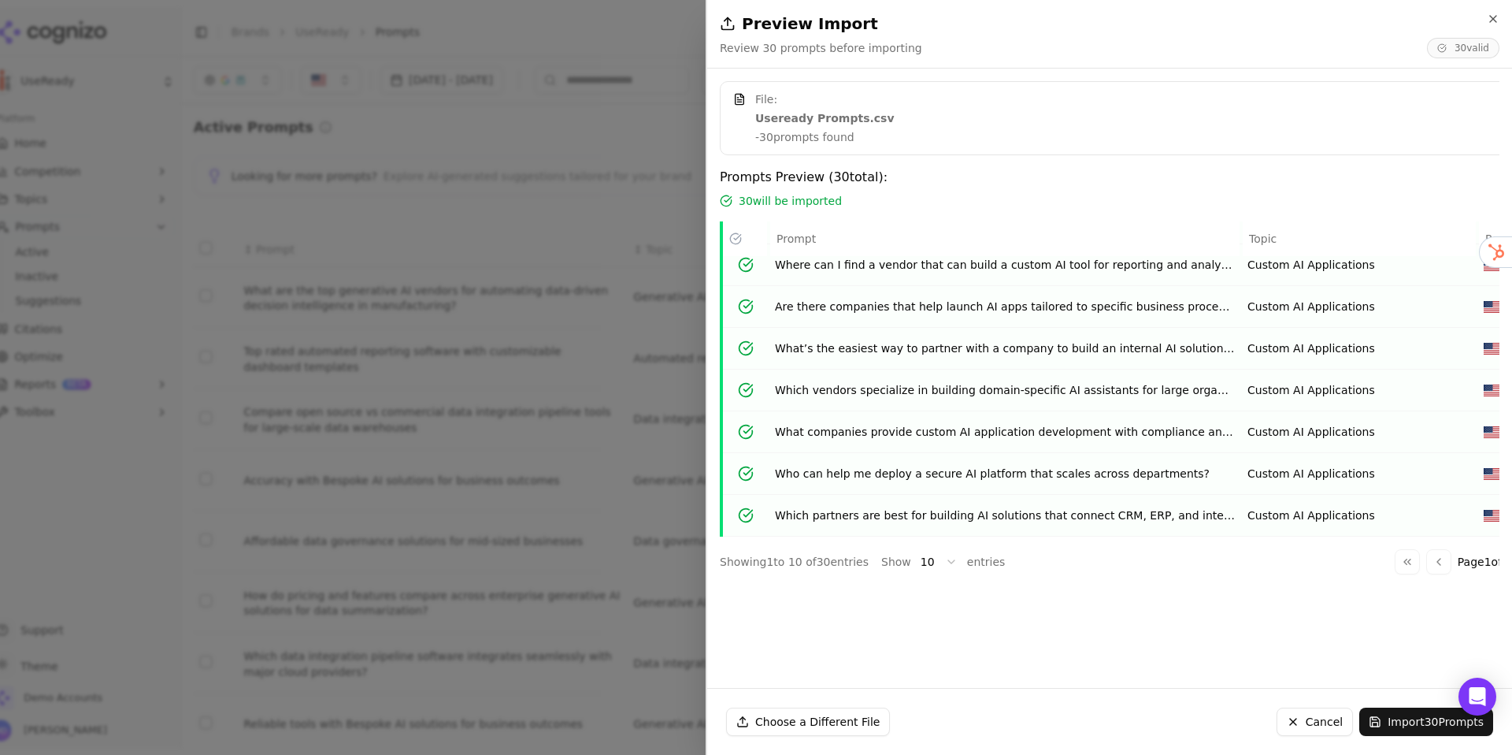
drag, startPoint x: 1442, startPoint y: 726, endPoint x: 1333, endPoint y: 640, distance: 139.1
click at [1442, 726] on button "Import 30 Prompts" at bounding box center [1427, 721] width 134 height 28
click at [1491, 17] on icon "button" at bounding box center [1493, 19] width 6 height 6
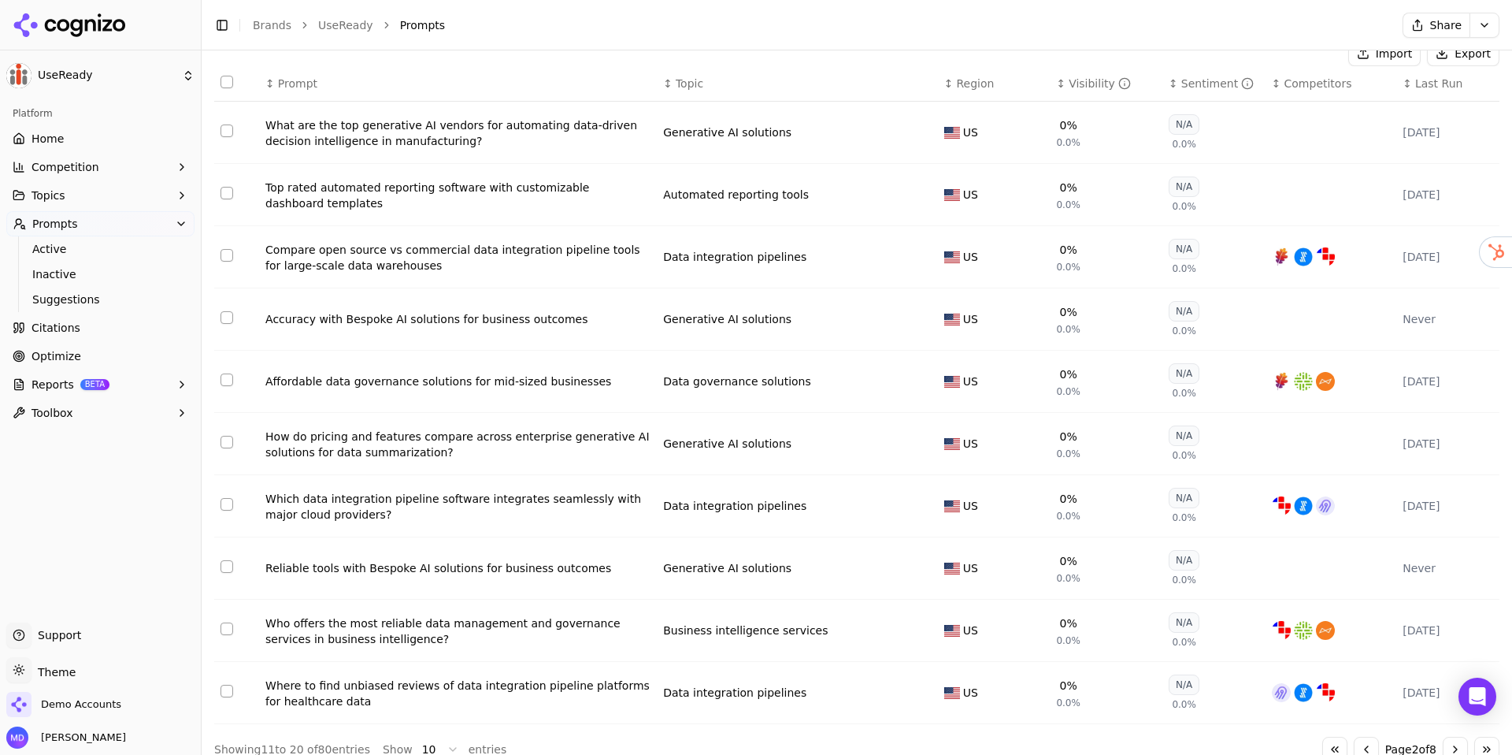
scroll to position [187, 0]
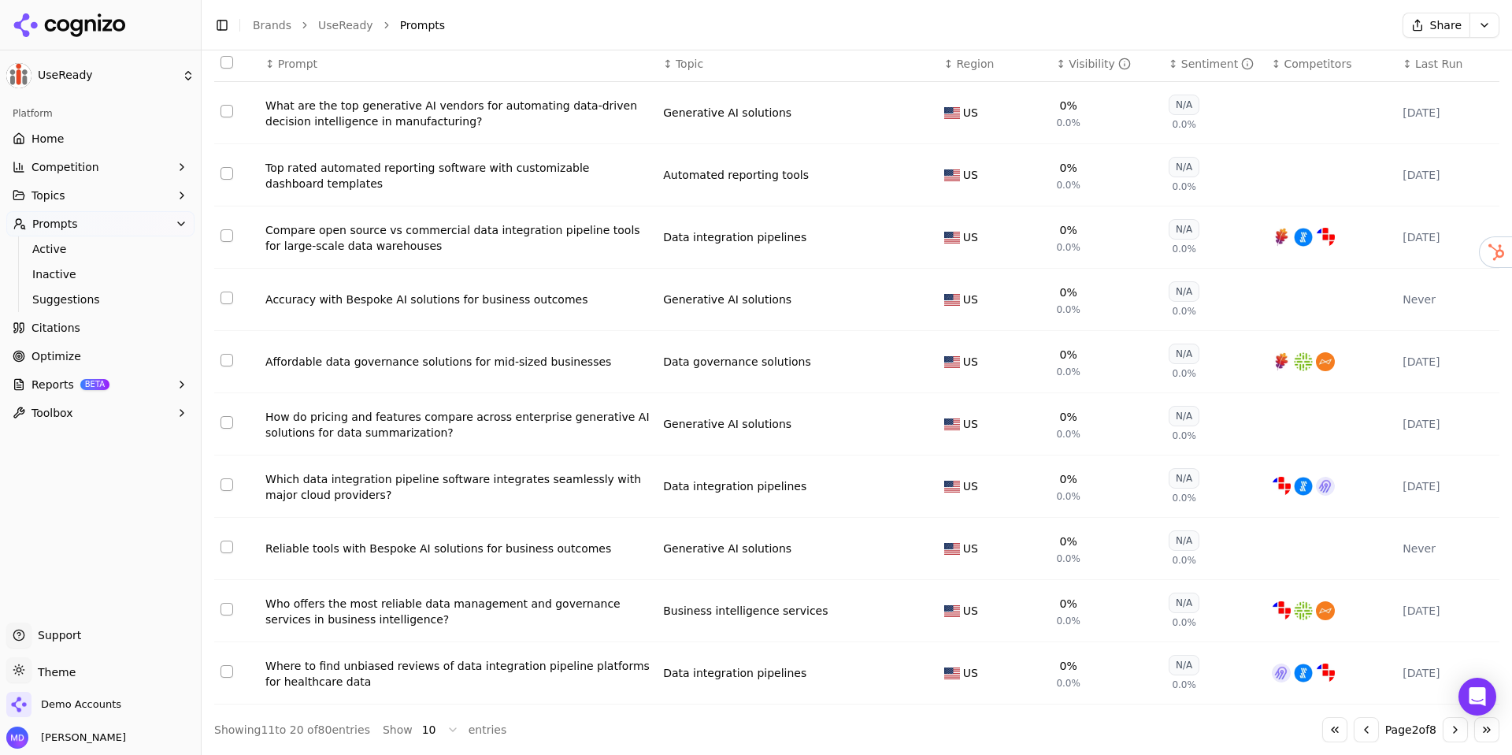
click at [1442, 731] on div "Go to first page Go to previous page Page 2 of 8 Go to next page Go to last page" at bounding box center [1411, 729] width 177 height 25
click at [1445, 730] on button "Go to next page" at bounding box center [1455, 729] width 25 height 25
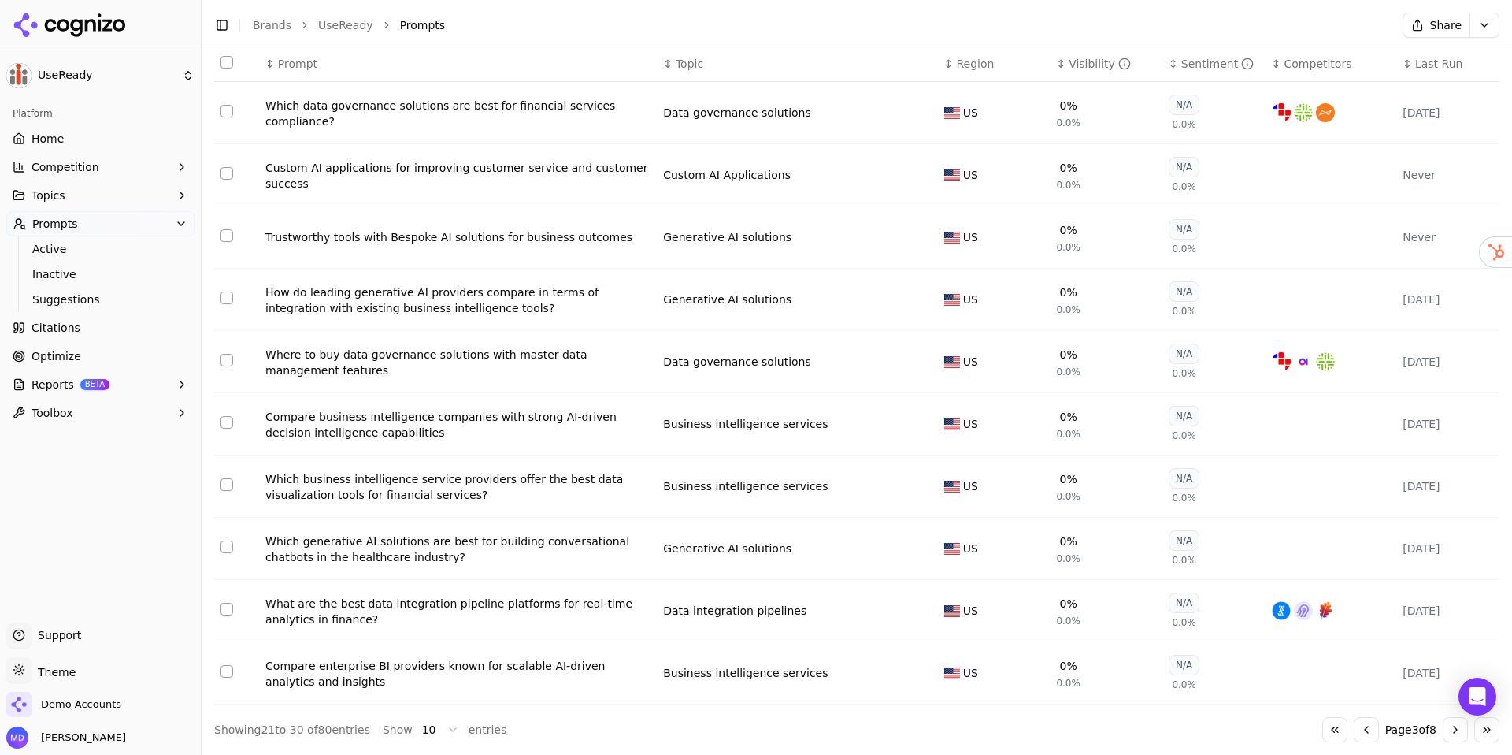
click at [221, 429] on td "Data table" at bounding box center [236, 424] width 45 height 62
click at [225, 422] on button "Select row 26" at bounding box center [227, 422] width 13 height 13
click at [232, 486] on button "Select row 27" at bounding box center [227, 484] width 13 height 13
click at [225, 108] on button "Select row 21" at bounding box center [227, 111] width 13 height 13
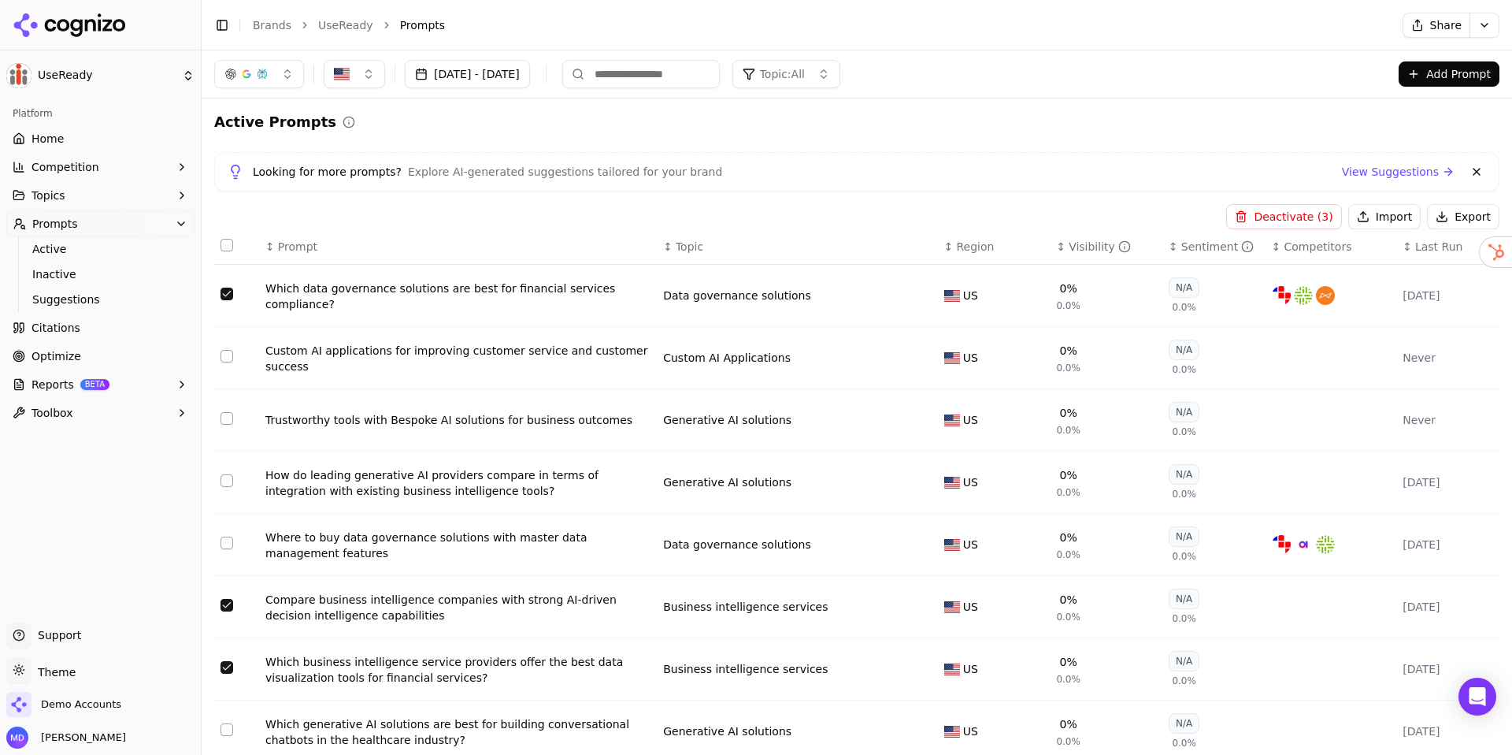
click at [1261, 217] on button "Deactivate ( 3 )" at bounding box center [1283, 216] width 115 height 25
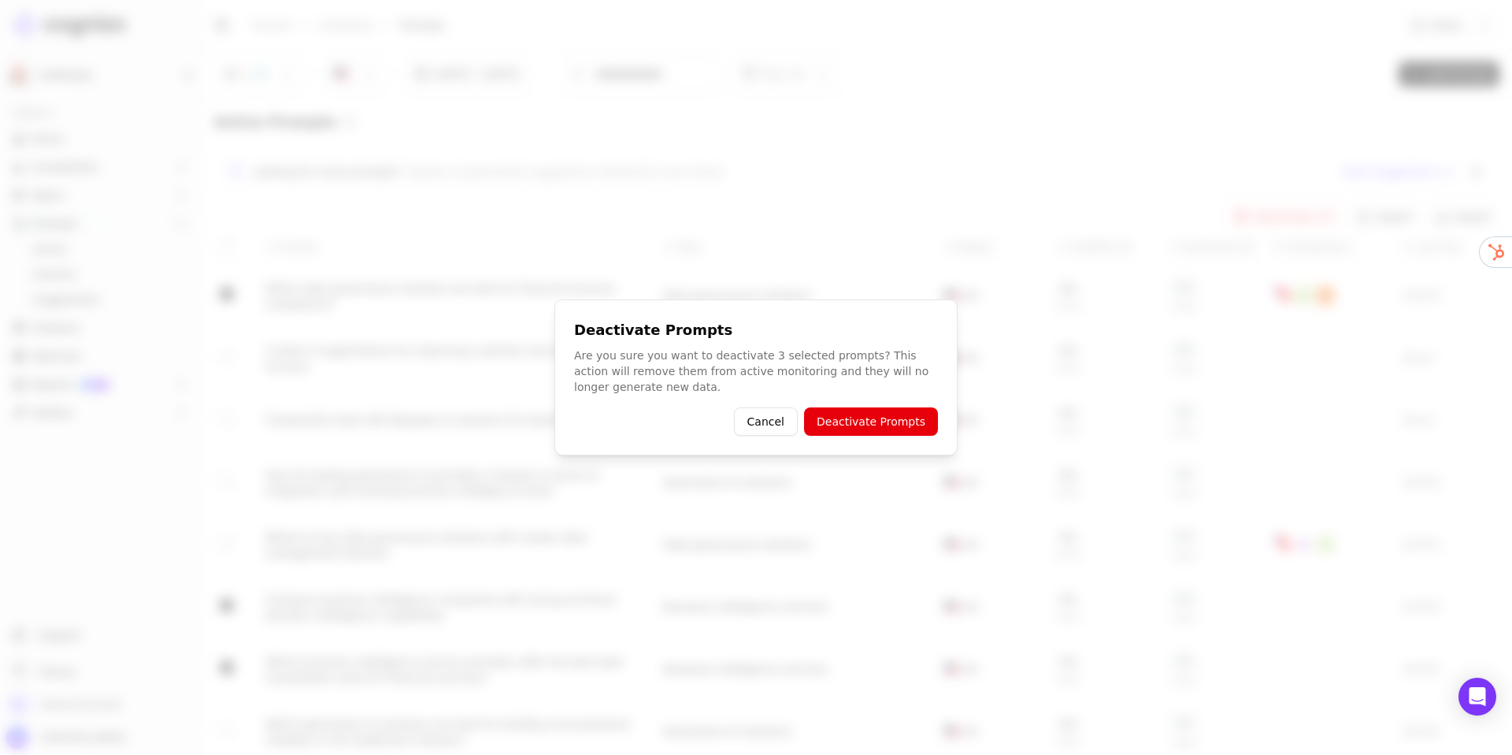
click at [918, 425] on button "Deactivate Prompts" at bounding box center [871, 421] width 134 height 28
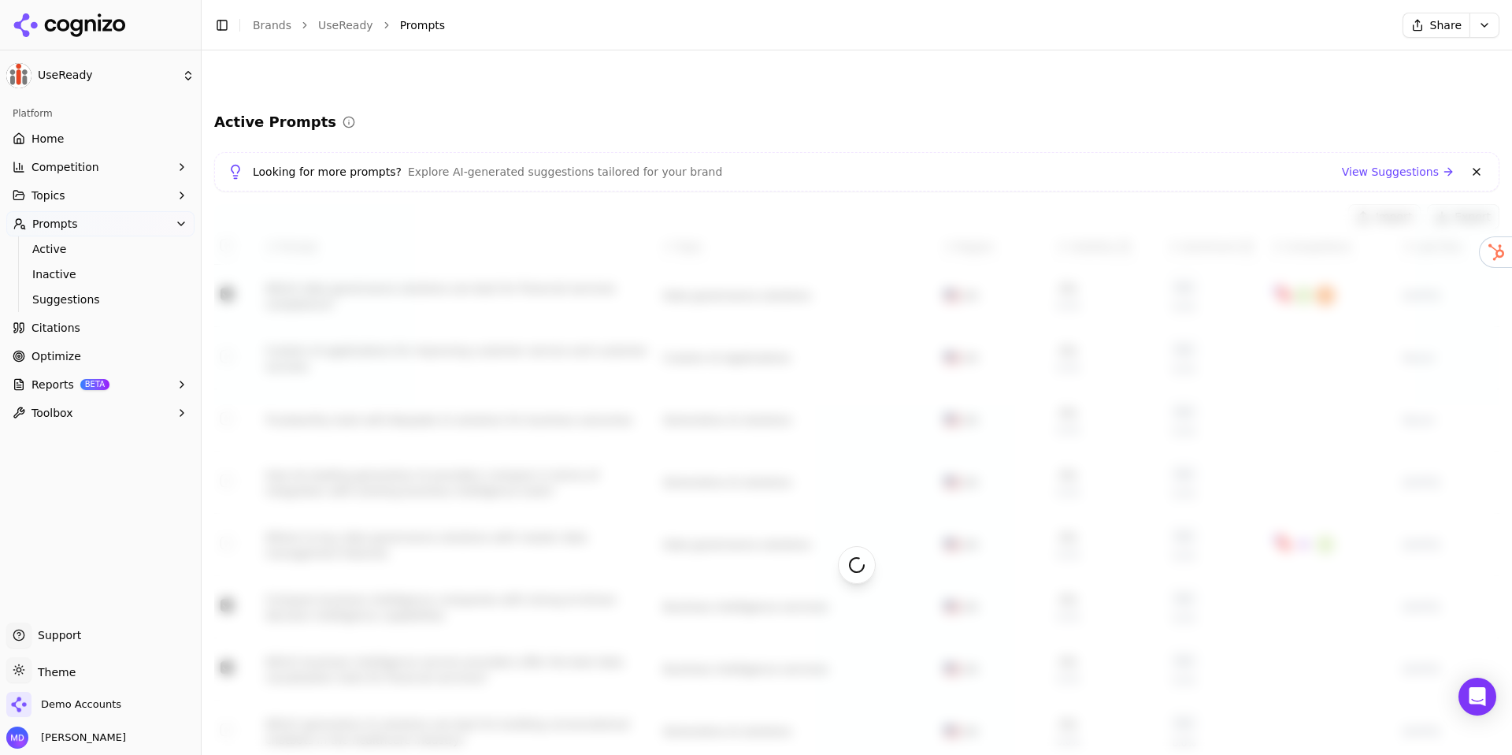
scroll to position [187, 0]
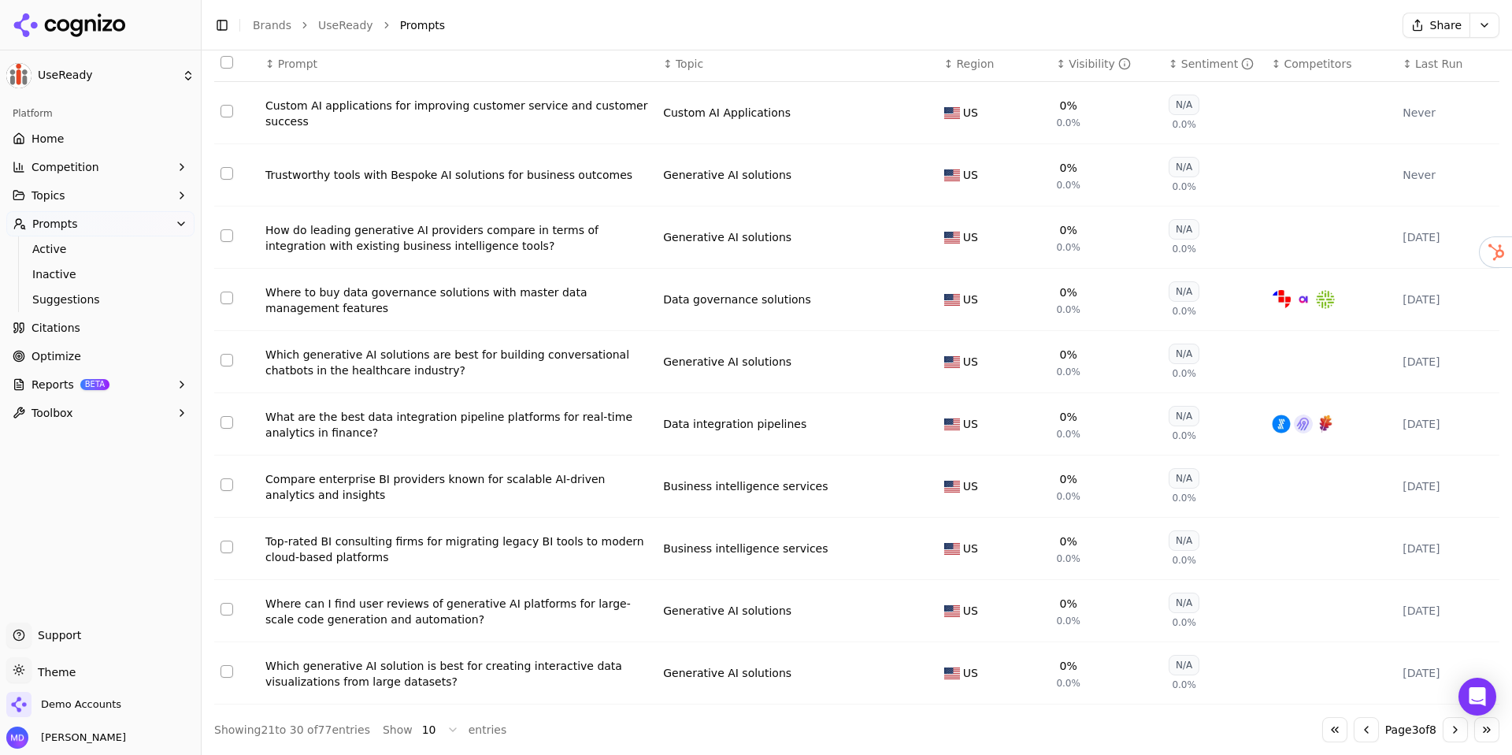
click at [1454, 720] on button "Go to next page" at bounding box center [1455, 729] width 25 height 25
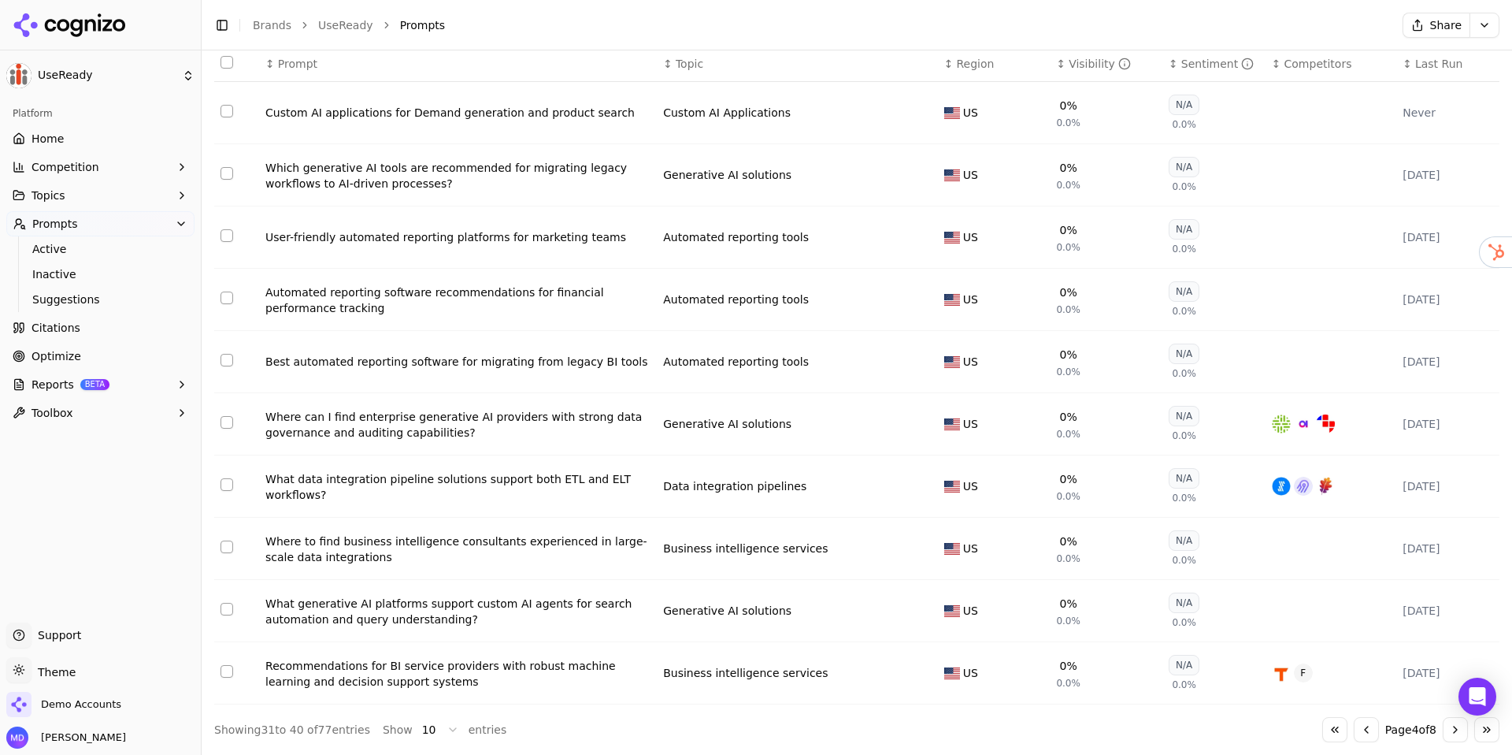
click at [1454, 720] on button "Go to next page" at bounding box center [1455, 729] width 25 height 25
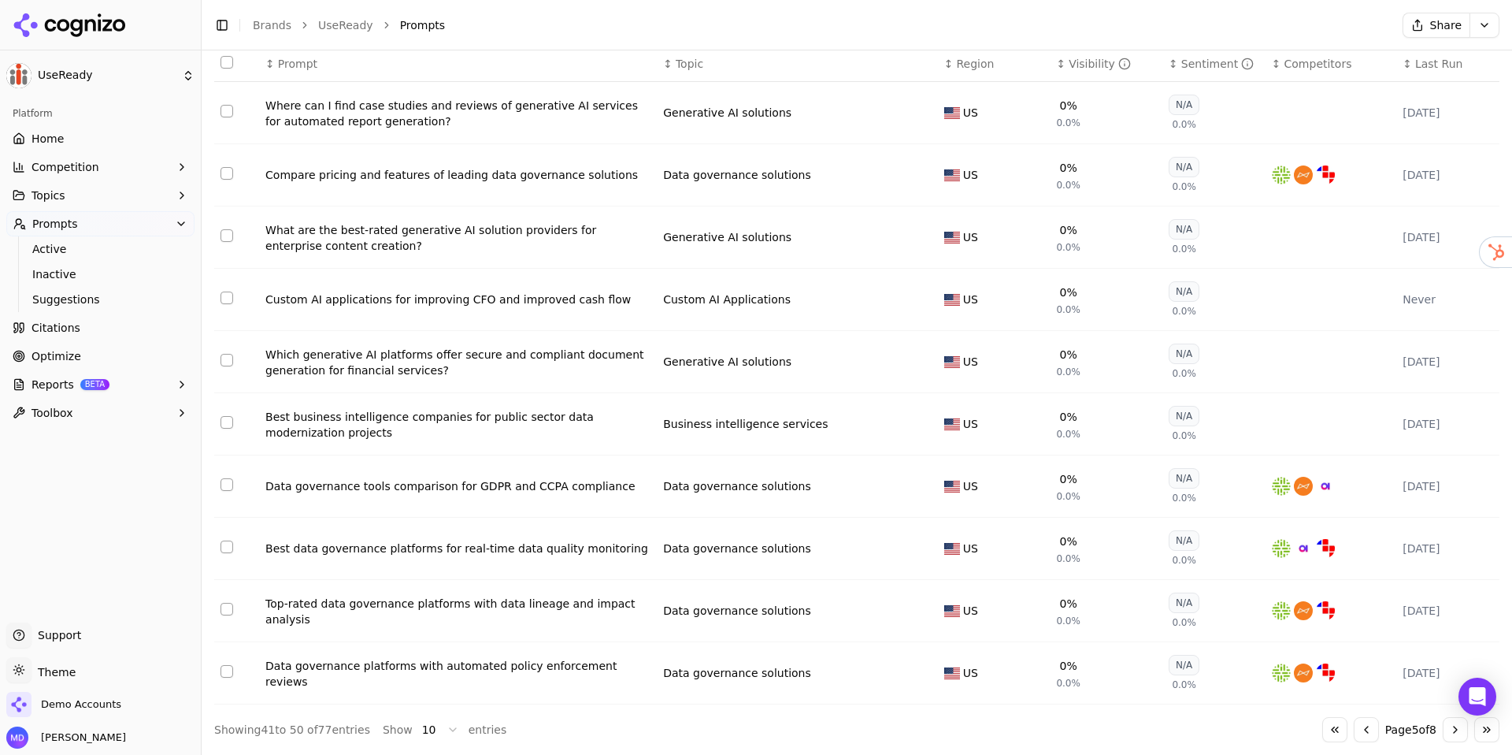
click at [1454, 720] on button "Go to next page" at bounding box center [1455, 729] width 25 height 25
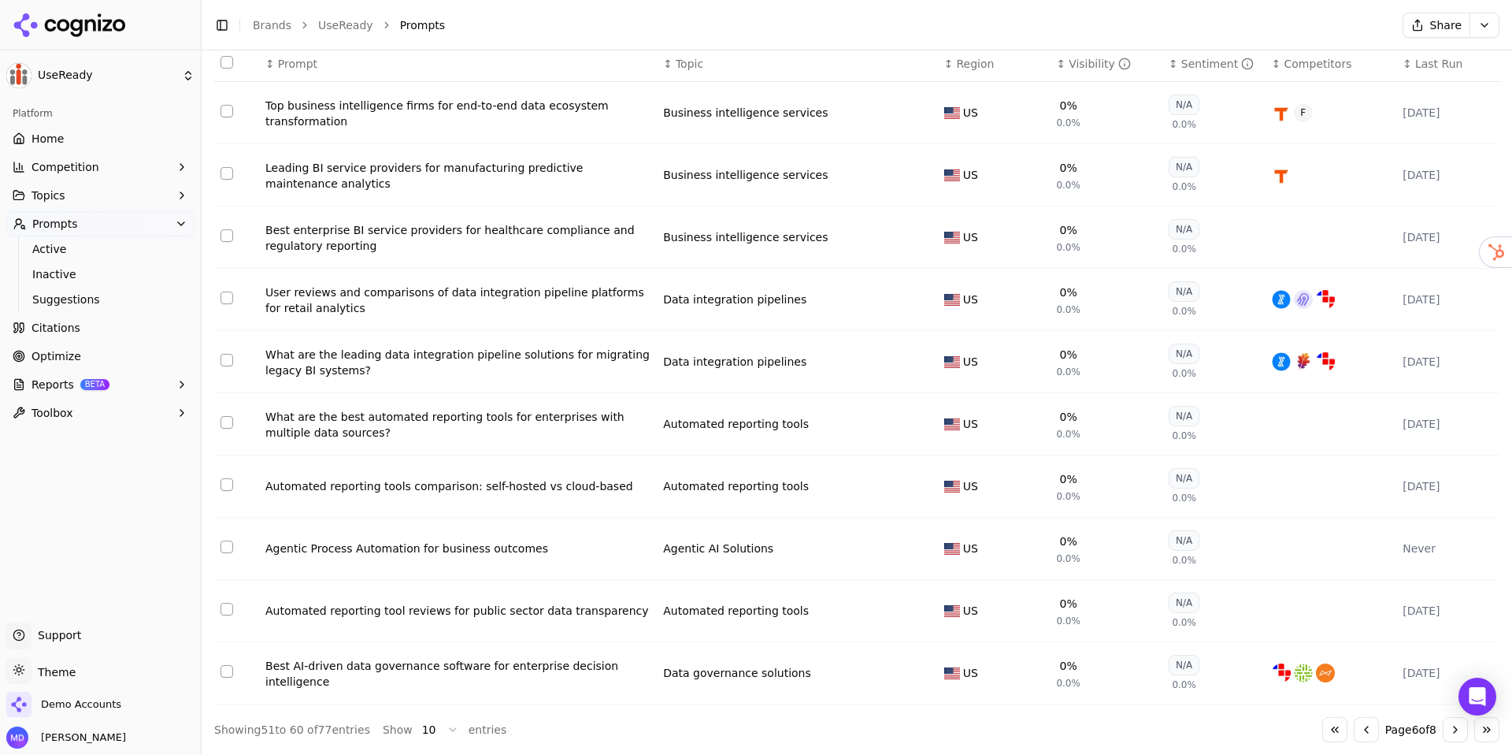
click at [1454, 720] on button "Go to next page" at bounding box center [1455, 729] width 25 height 25
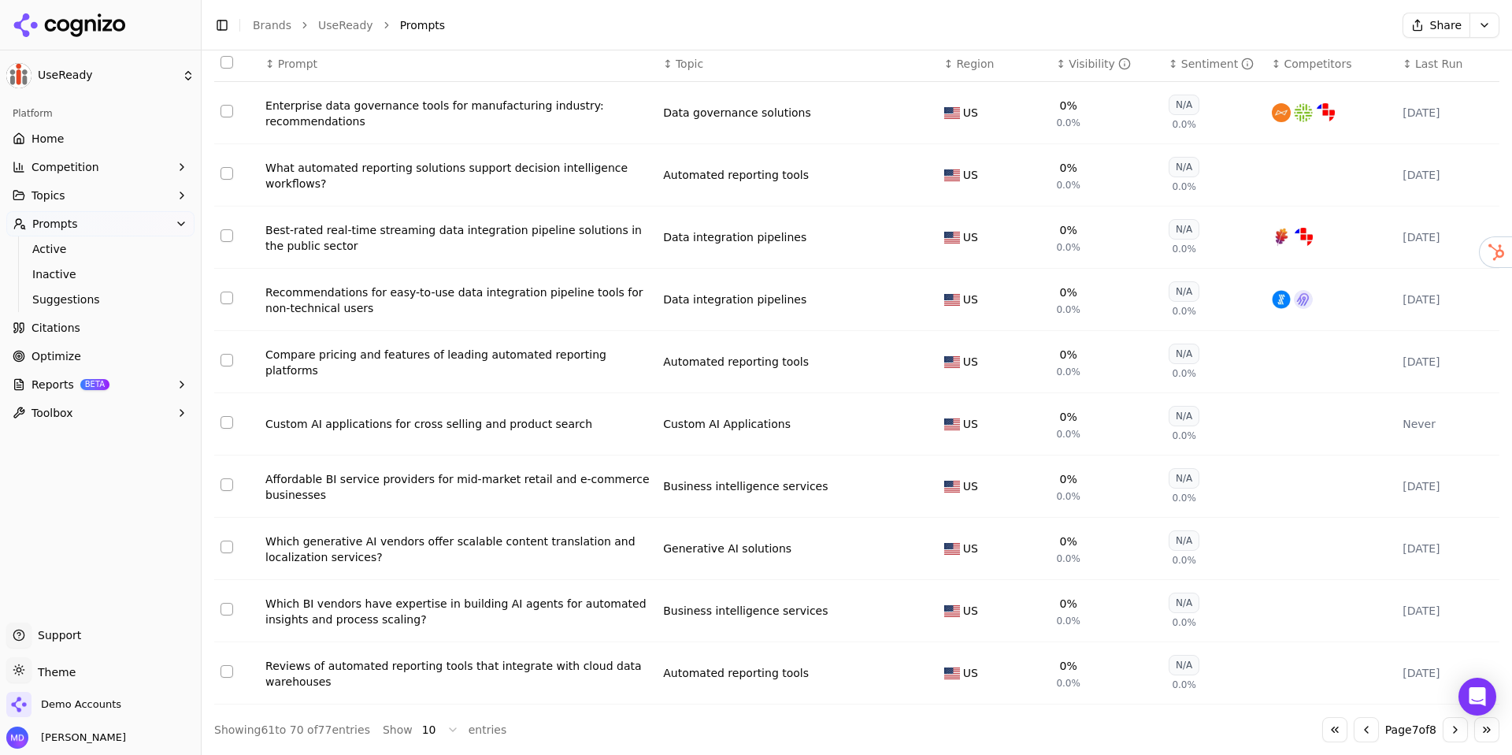
click at [227, 670] on button "Select row 70" at bounding box center [227, 671] width 13 height 13
click at [231, 480] on button "Select row 67" at bounding box center [227, 484] width 13 height 13
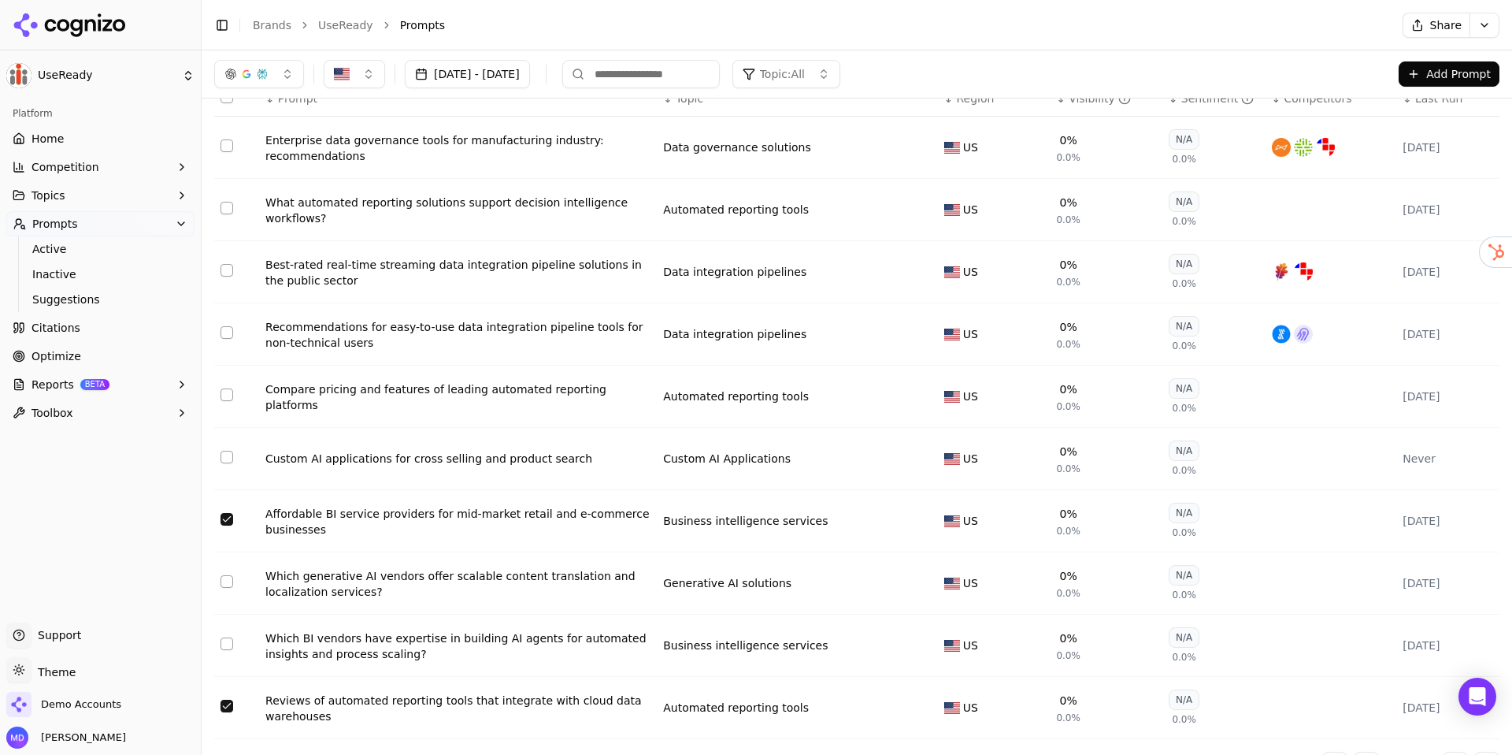
scroll to position [135, 0]
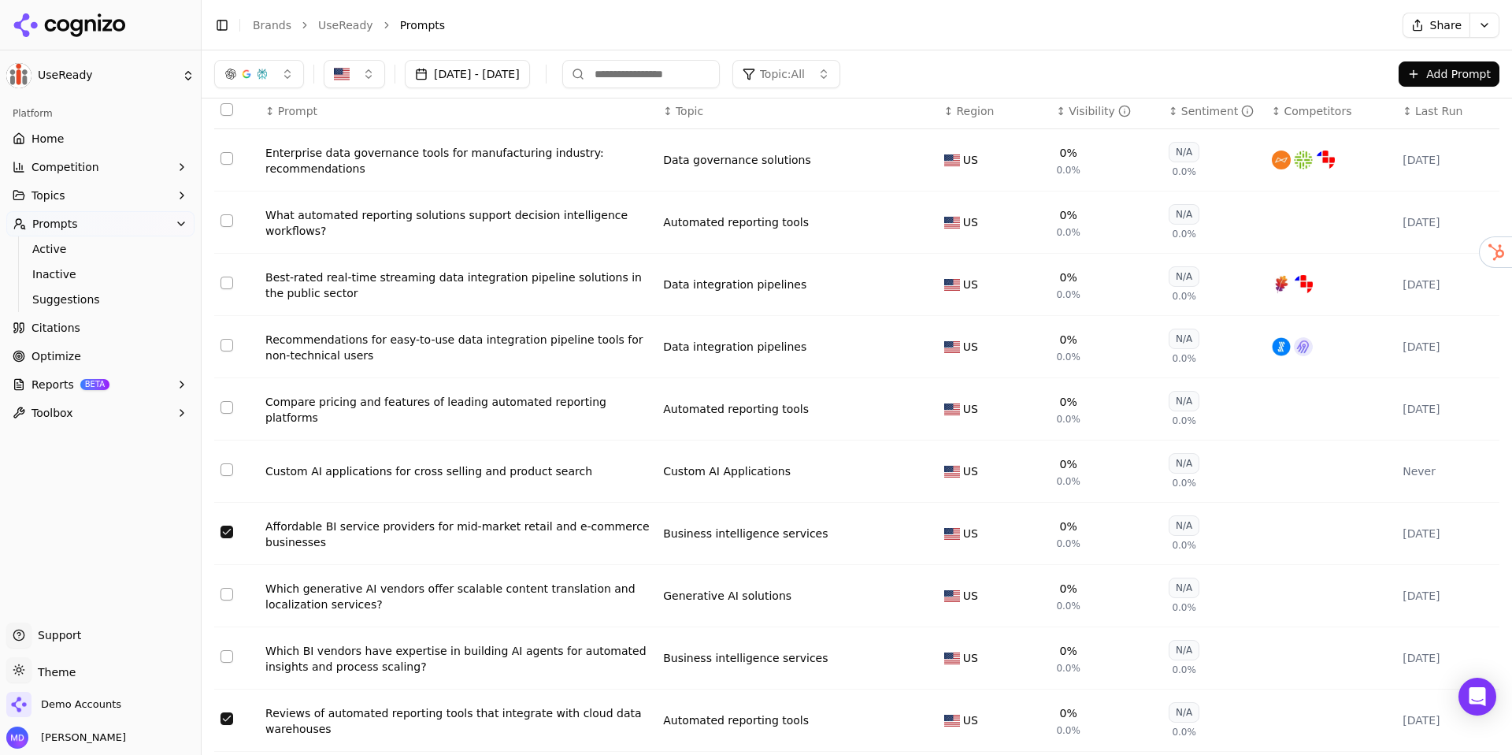
click at [231, 476] on button "Select row 66" at bounding box center [227, 469] width 13 height 13
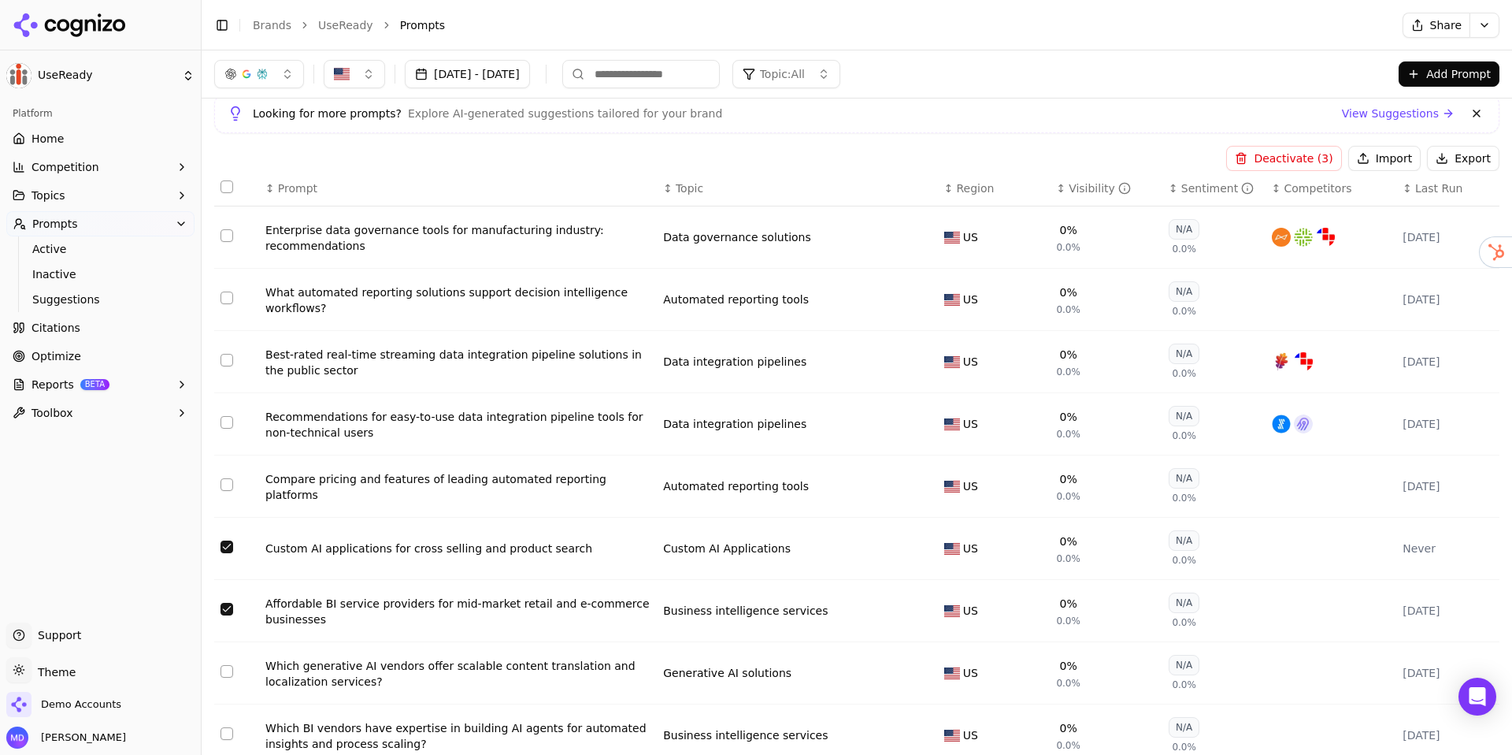
scroll to position [51, 0]
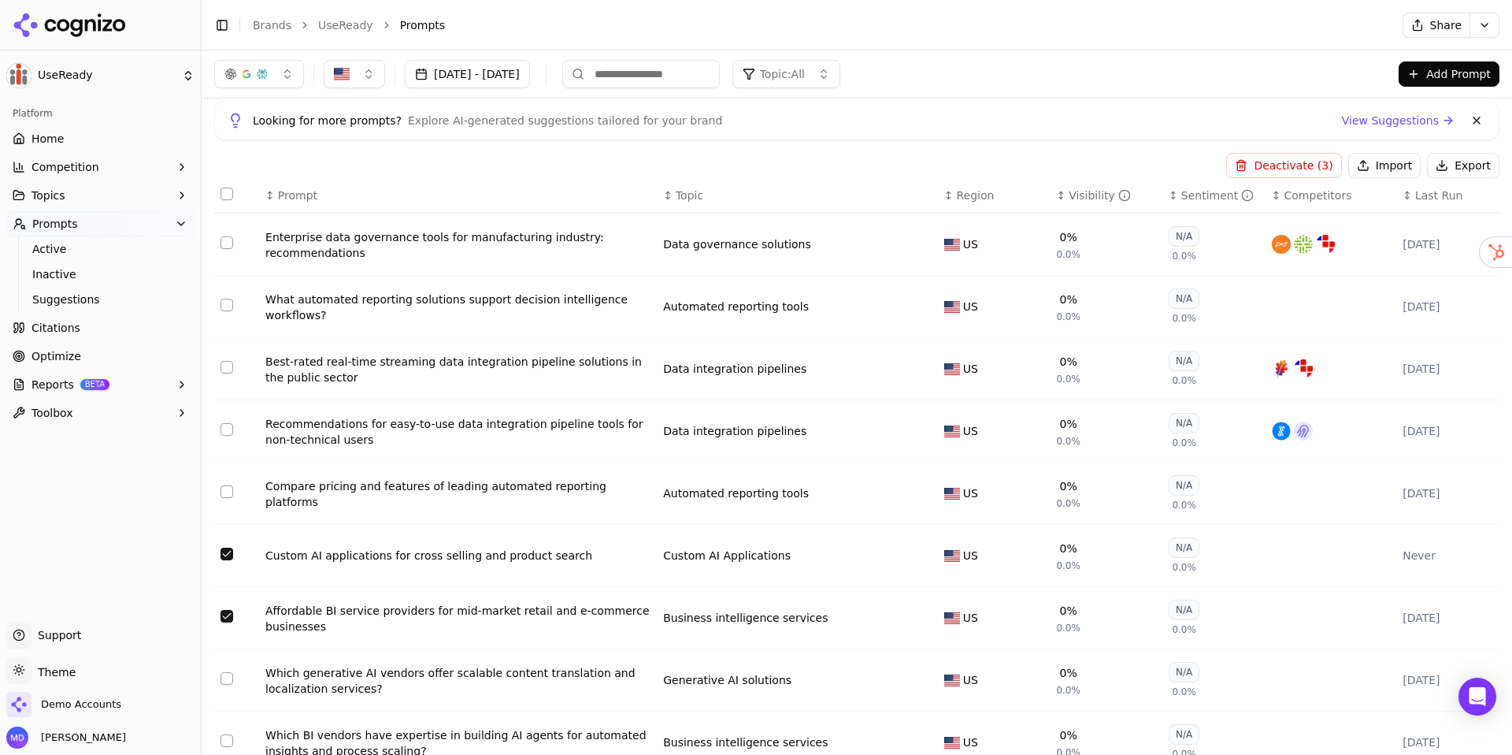
click at [224, 373] on button "Select row 63" at bounding box center [227, 367] width 13 height 13
click at [228, 299] on td "Data table" at bounding box center [236, 306] width 45 height 62
click at [226, 304] on button "Select row 62" at bounding box center [227, 304] width 13 height 13
click at [1278, 165] on button "Deactivate ( 5 )" at bounding box center [1283, 164] width 115 height 25
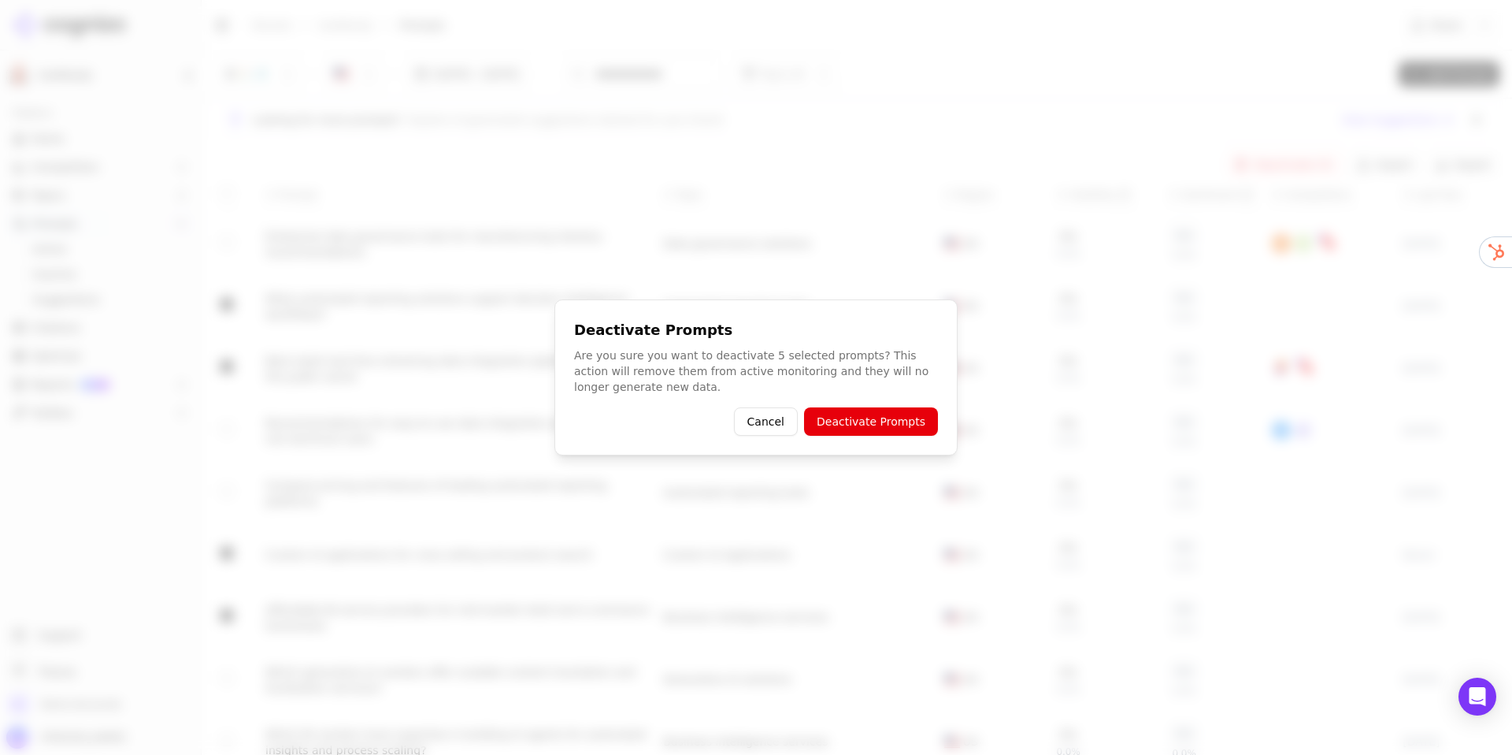
drag, startPoint x: 900, startPoint y: 409, endPoint x: 897, endPoint y: 401, distance: 8.5
click at [900, 409] on button "Deactivate Prompts" at bounding box center [871, 421] width 134 height 28
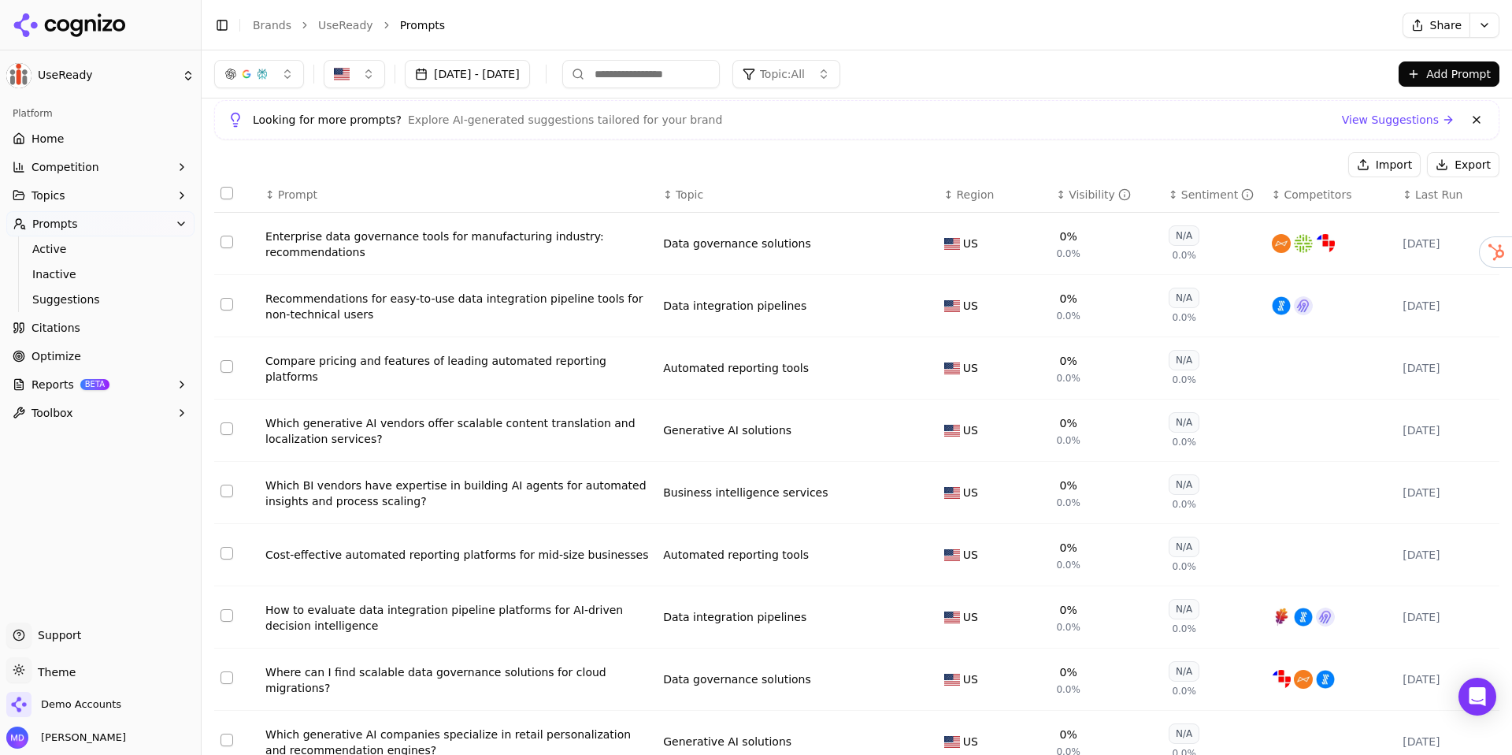
scroll to position [187, 0]
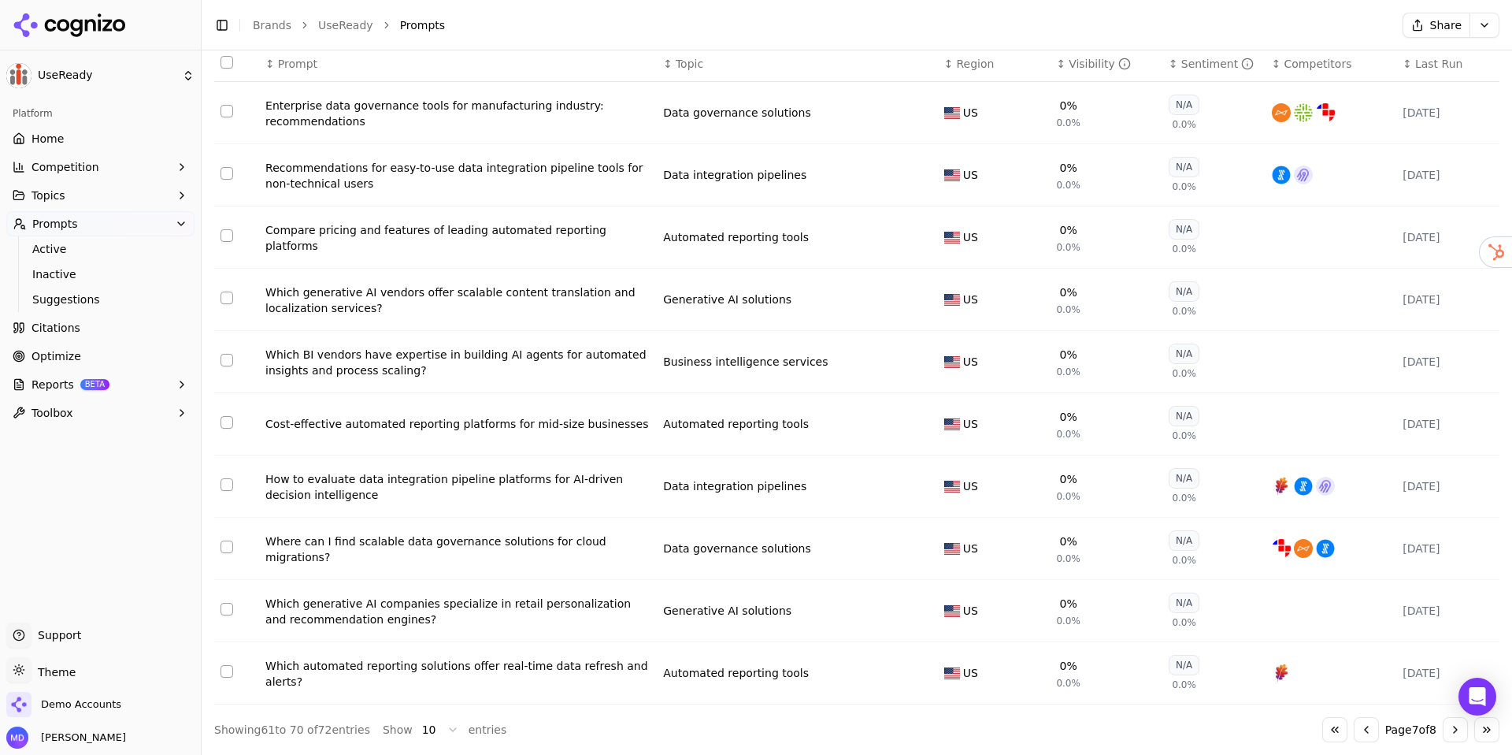
click at [1451, 728] on button "Go to next page" at bounding box center [1455, 729] width 25 height 25
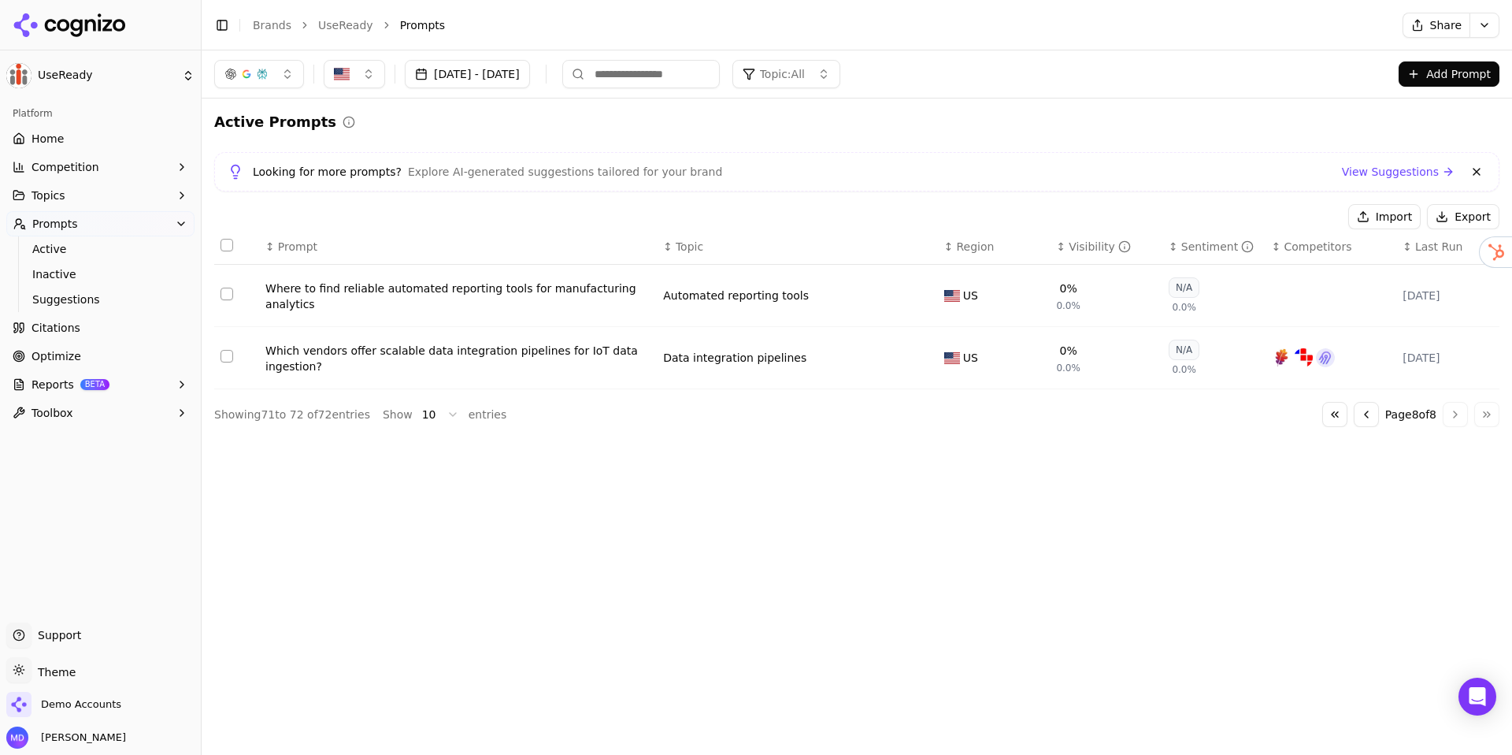
click at [1452, 728] on div "Sep 13, 2025 - Oct 13, 2025 Topic: All Add Prompt Active Prompts Looking for mo…" at bounding box center [857, 402] width 1311 height 704
click at [221, 294] on button "Select row 71" at bounding box center [227, 294] width 13 height 13
click at [1286, 207] on button "Deactivate ( 1 )" at bounding box center [1283, 216] width 115 height 25
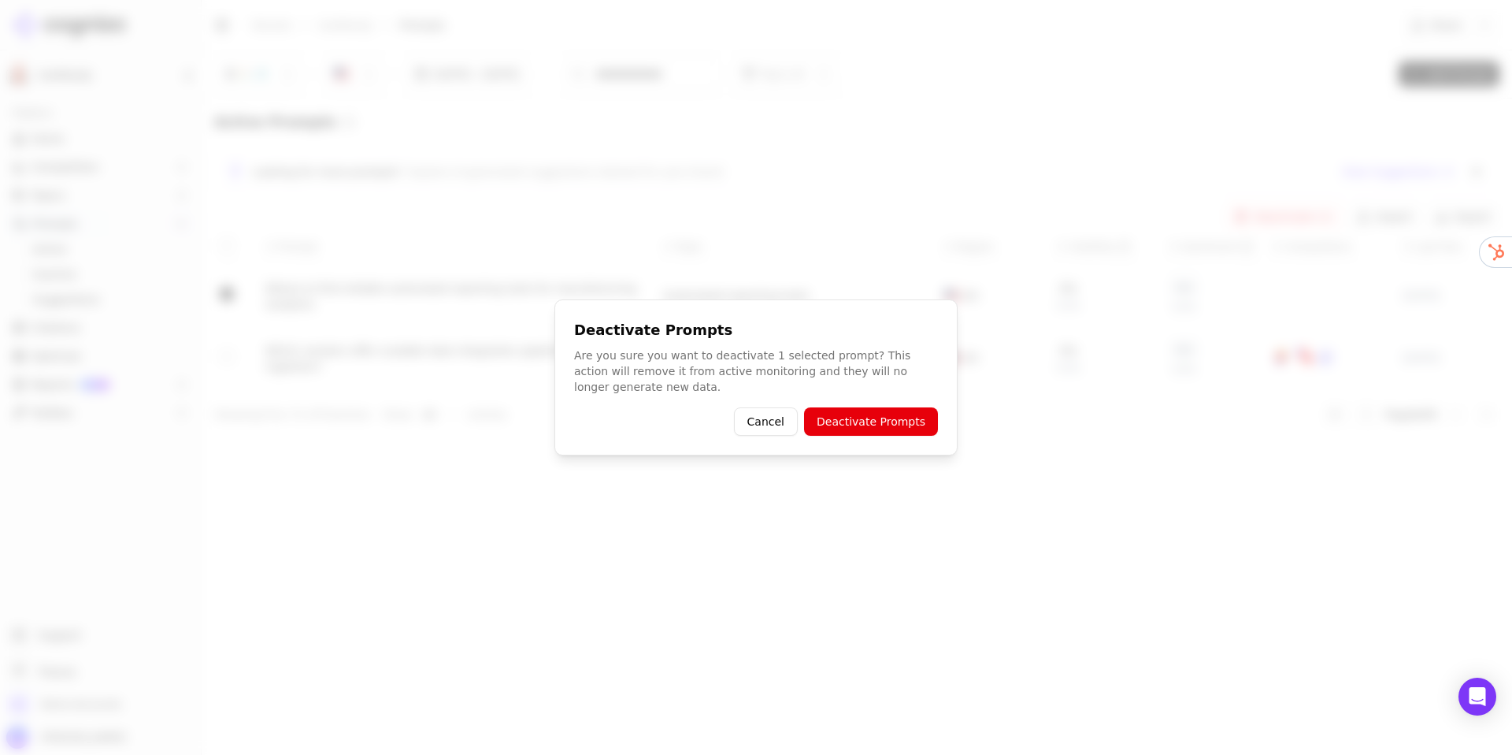
click at [919, 419] on button "Deactivate Prompts" at bounding box center [871, 421] width 134 height 28
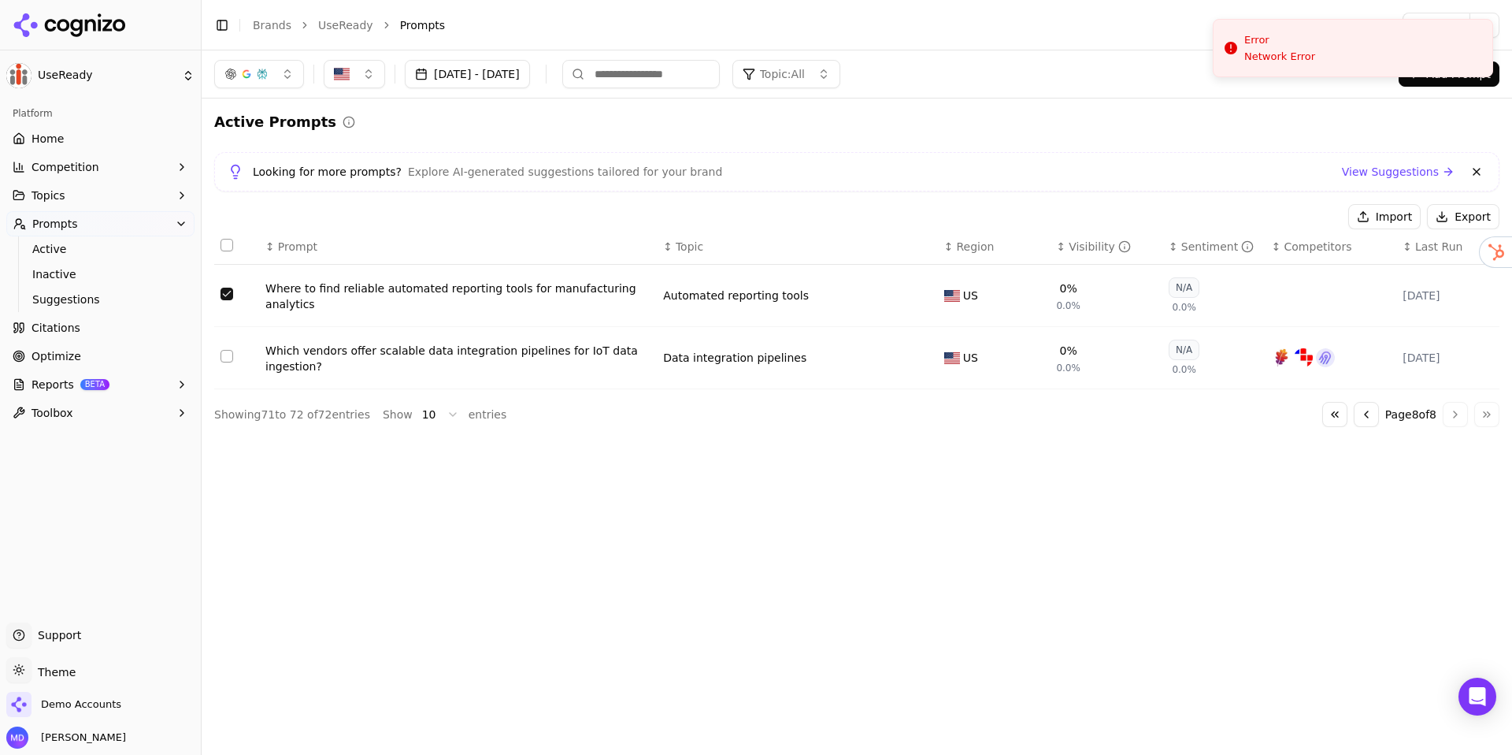
click at [1363, 415] on button "Go to previous page" at bounding box center [1366, 414] width 25 height 25
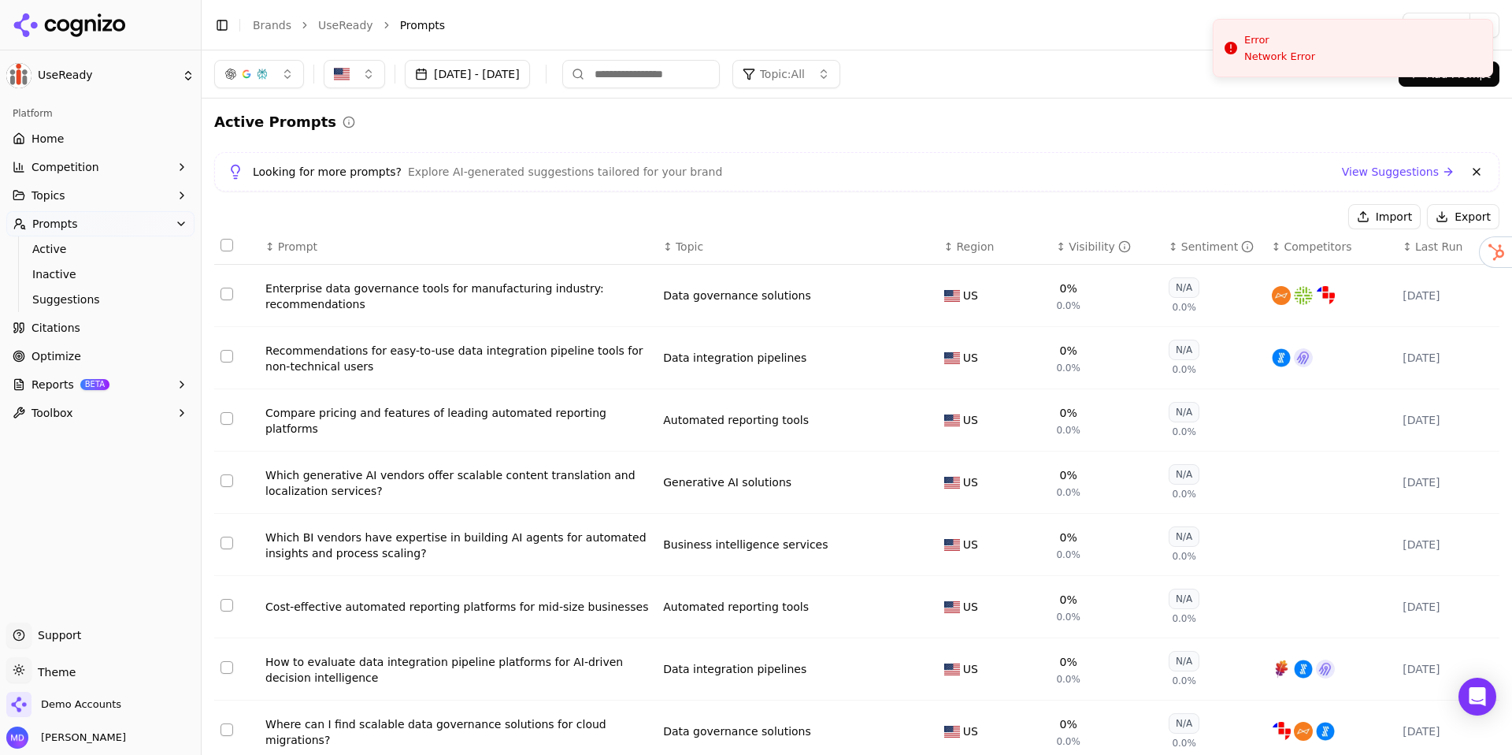
scroll to position [187, 0]
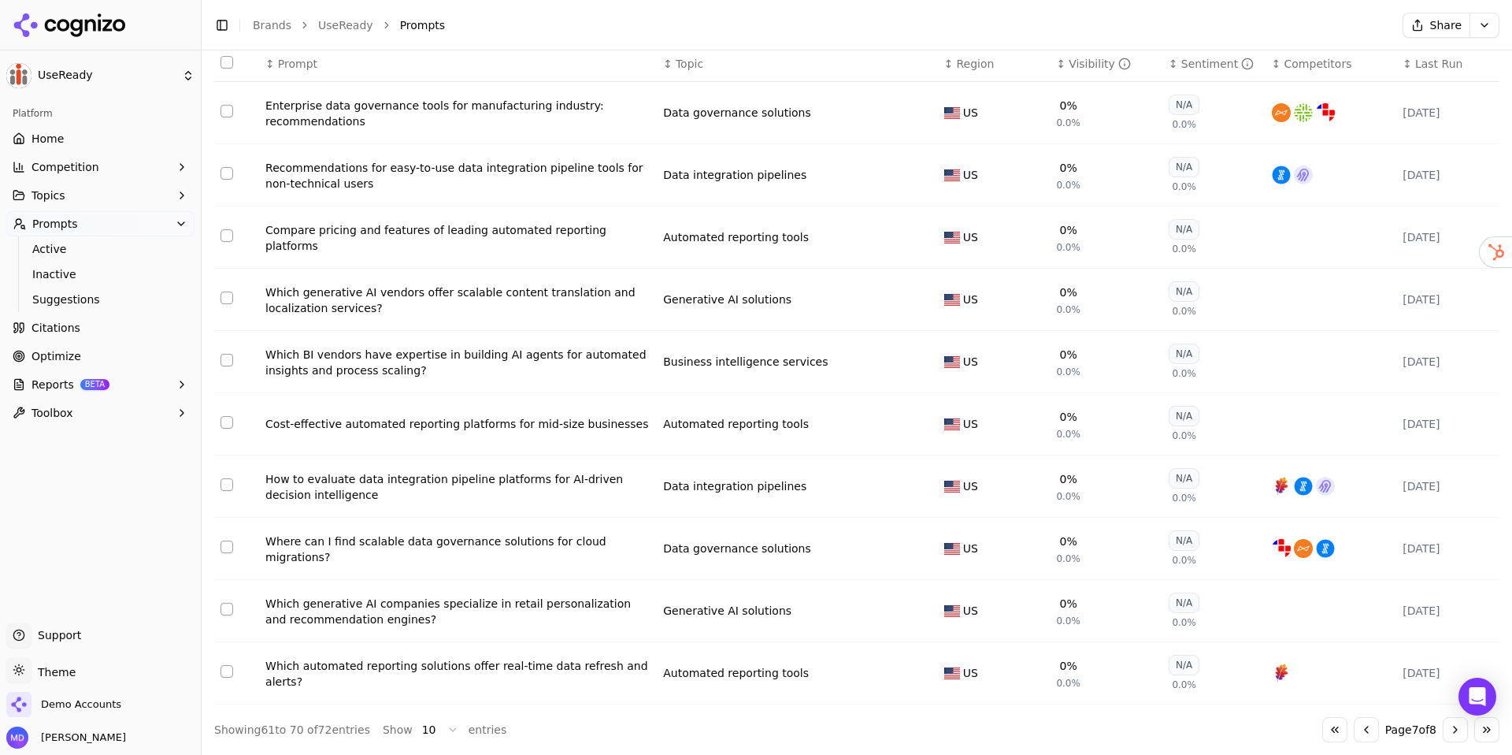
click at [228, 672] on button "Select row 70" at bounding box center [227, 671] width 13 height 13
click at [222, 417] on button "Select row 66" at bounding box center [227, 422] width 13 height 13
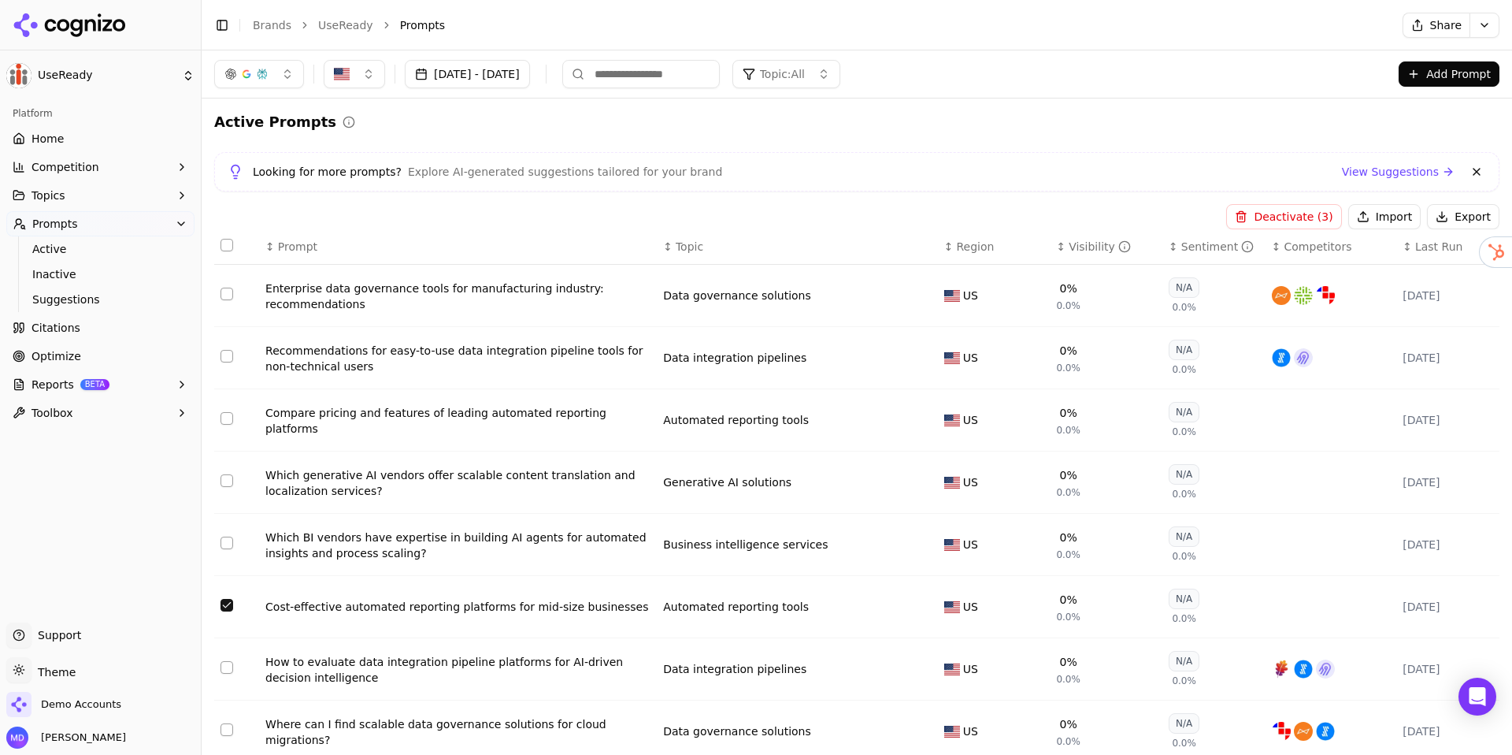
click at [1247, 210] on button "Deactivate ( 3 )" at bounding box center [1283, 216] width 115 height 25
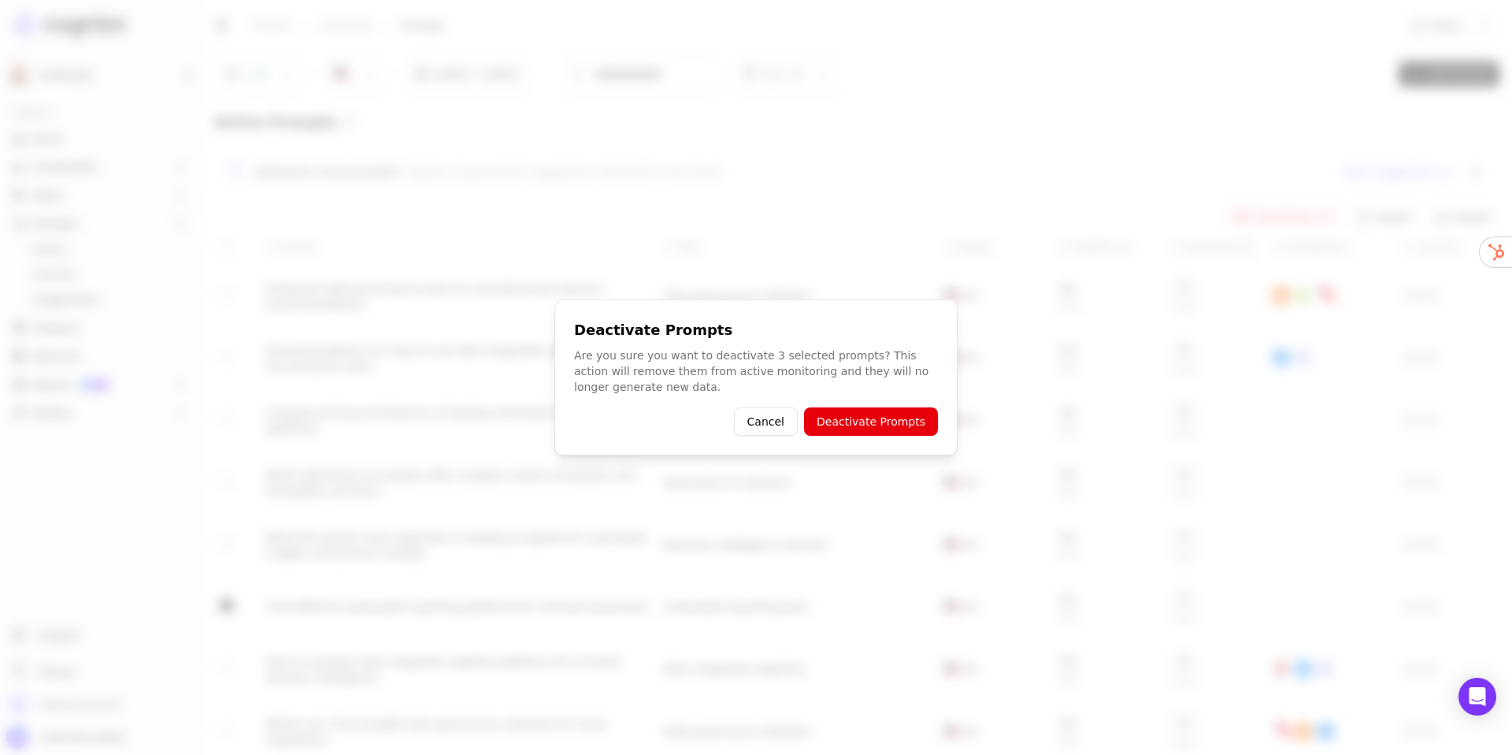
click at [846, 425] on button "Deactivate Prompts" at bounding box center [871, 421] width 134 height 28
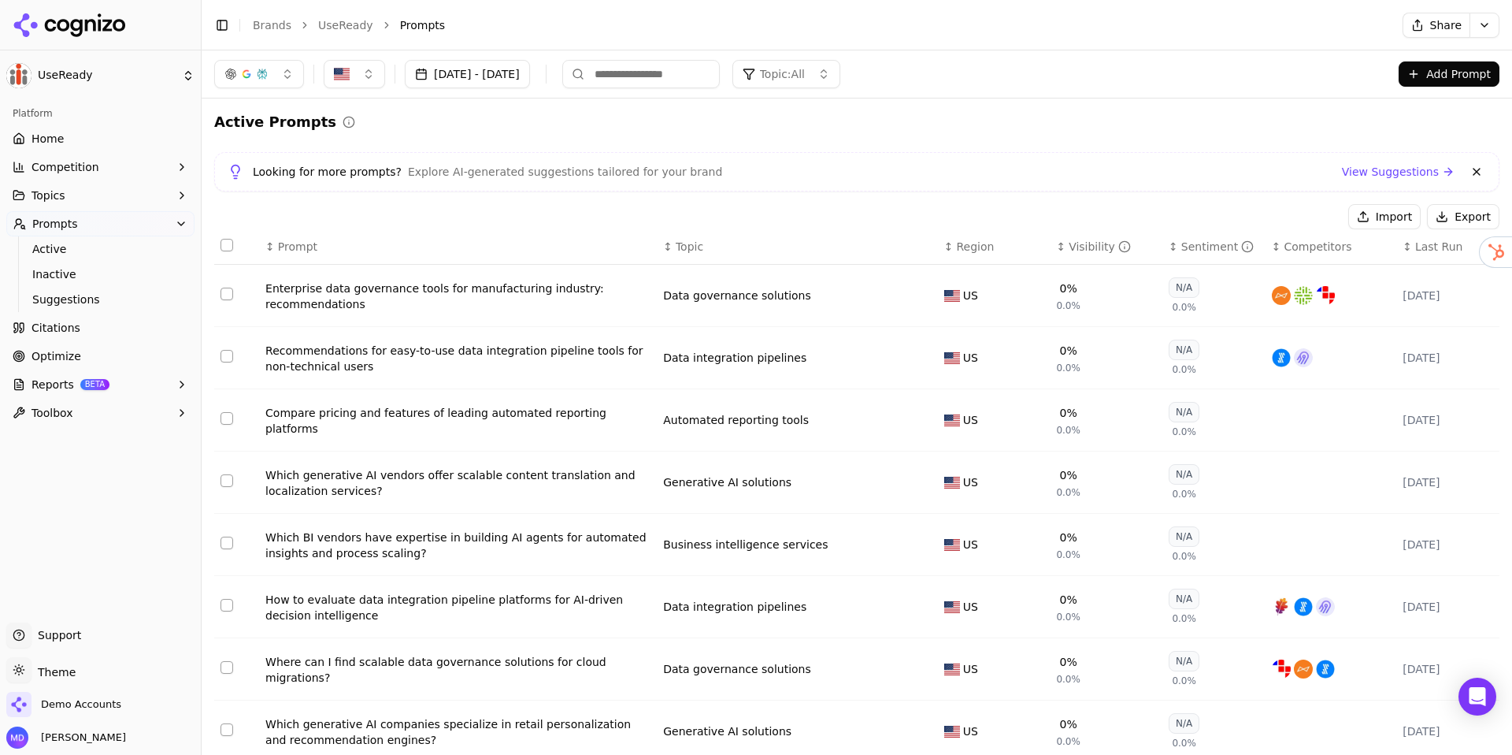
click at [1400, 217] on button "Import" at bounding box center [1385, 216] width 72 height 25
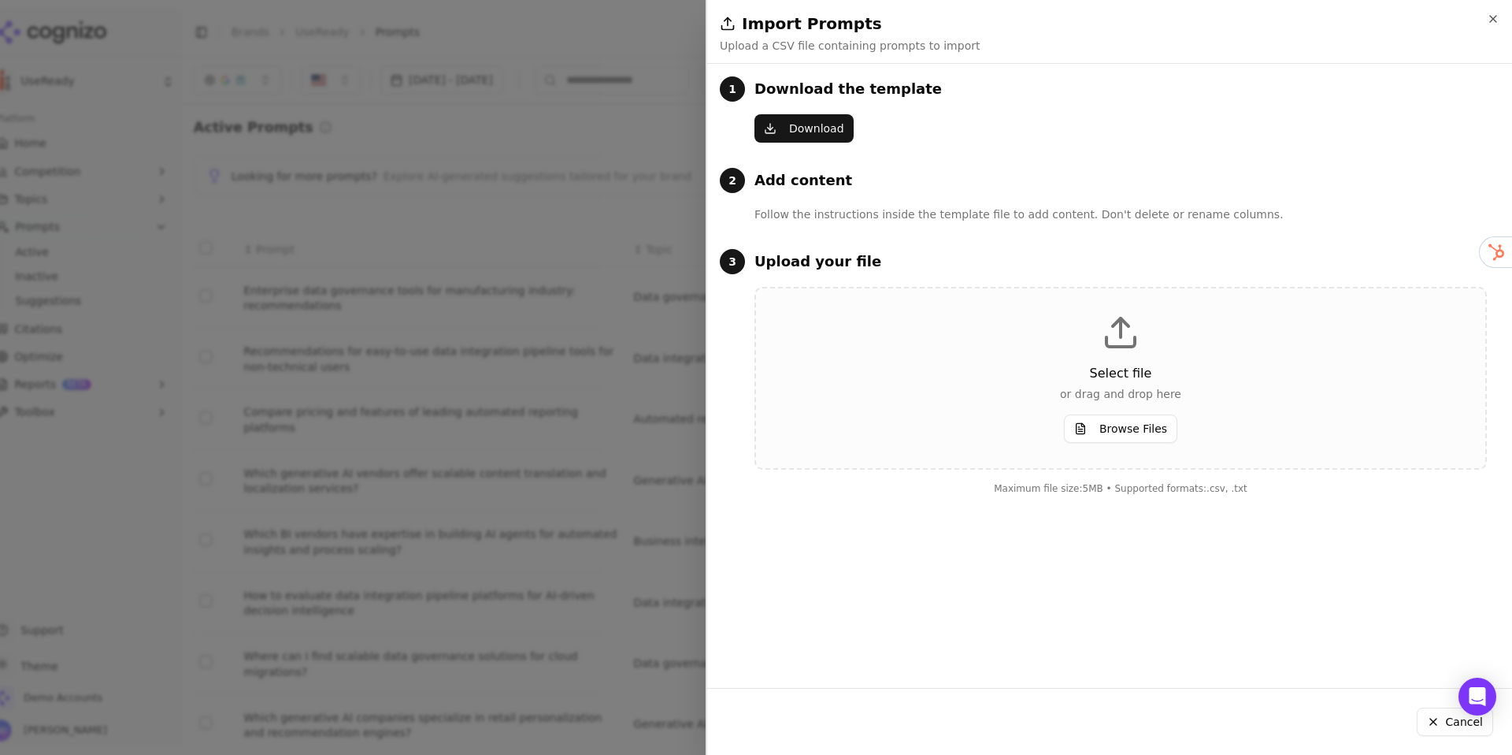
click at [1126, 421] on button "Browse Files" at bounding box center [1120, 428] width 113 height 28
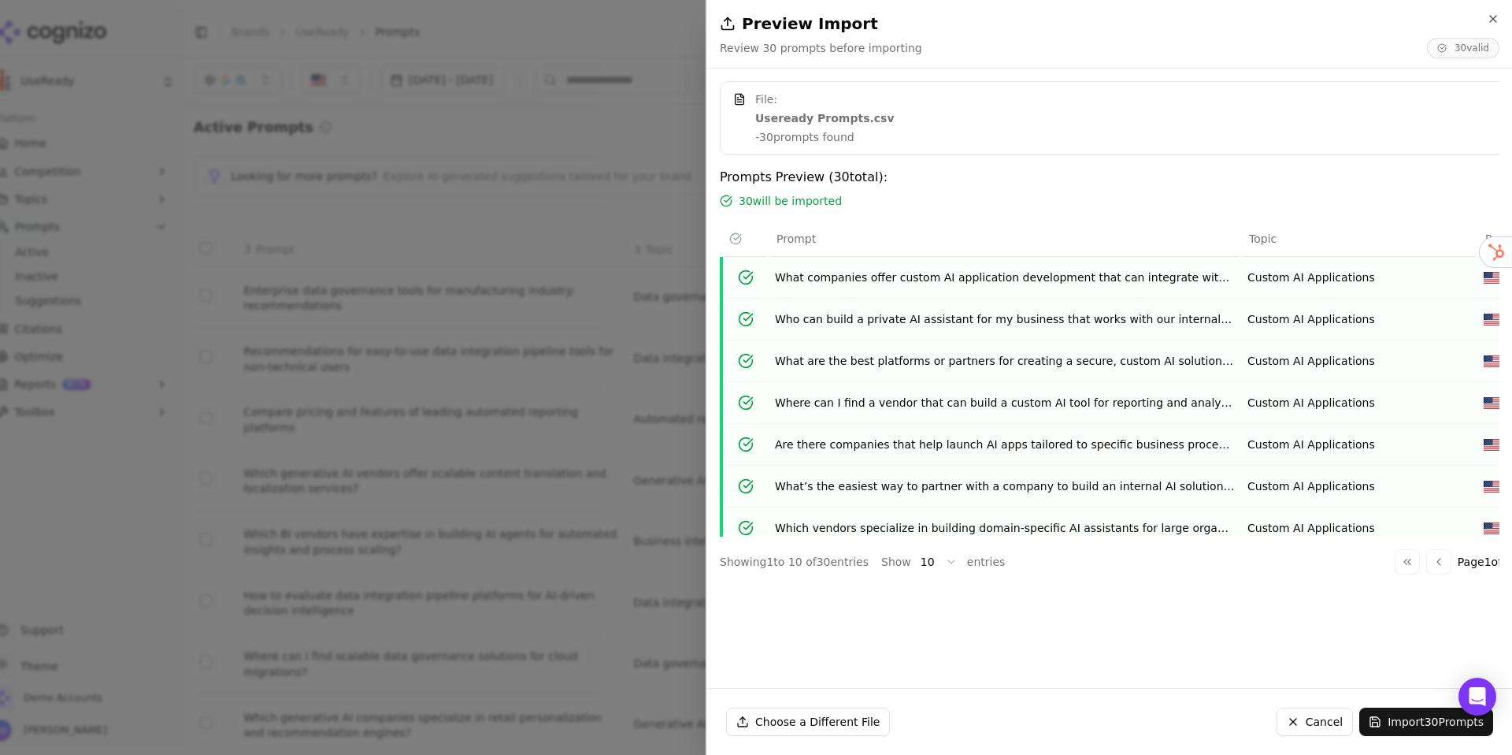
scroll to position [138, 0]
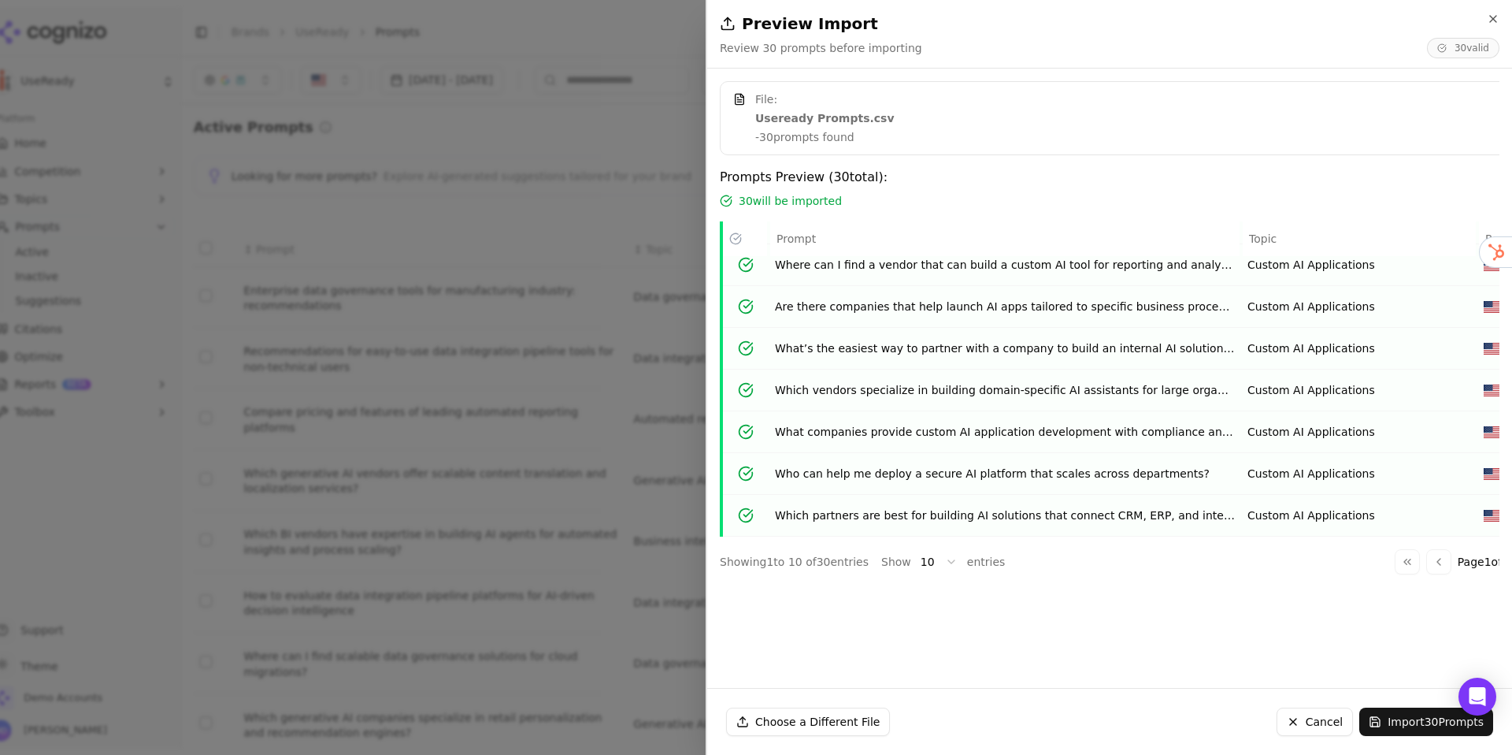
drag, startPoint x: 1399, startPoint y: 700, endPoint x: 1390, endPoint y: 689, distance: 14.5
click at [1398, 700] on div "Choose a Different File Cancel Import 30 Prompts" at bounding box center [1109, 721] width 805 height 66
click at [1372, 711] on button "Import 30 Prompts" at bounding box center [1427, 721] width 134 height 28
click at [1397, 722] on button "Import 30 Prompts" at bounding box center [1427, 721] width 134 height 28
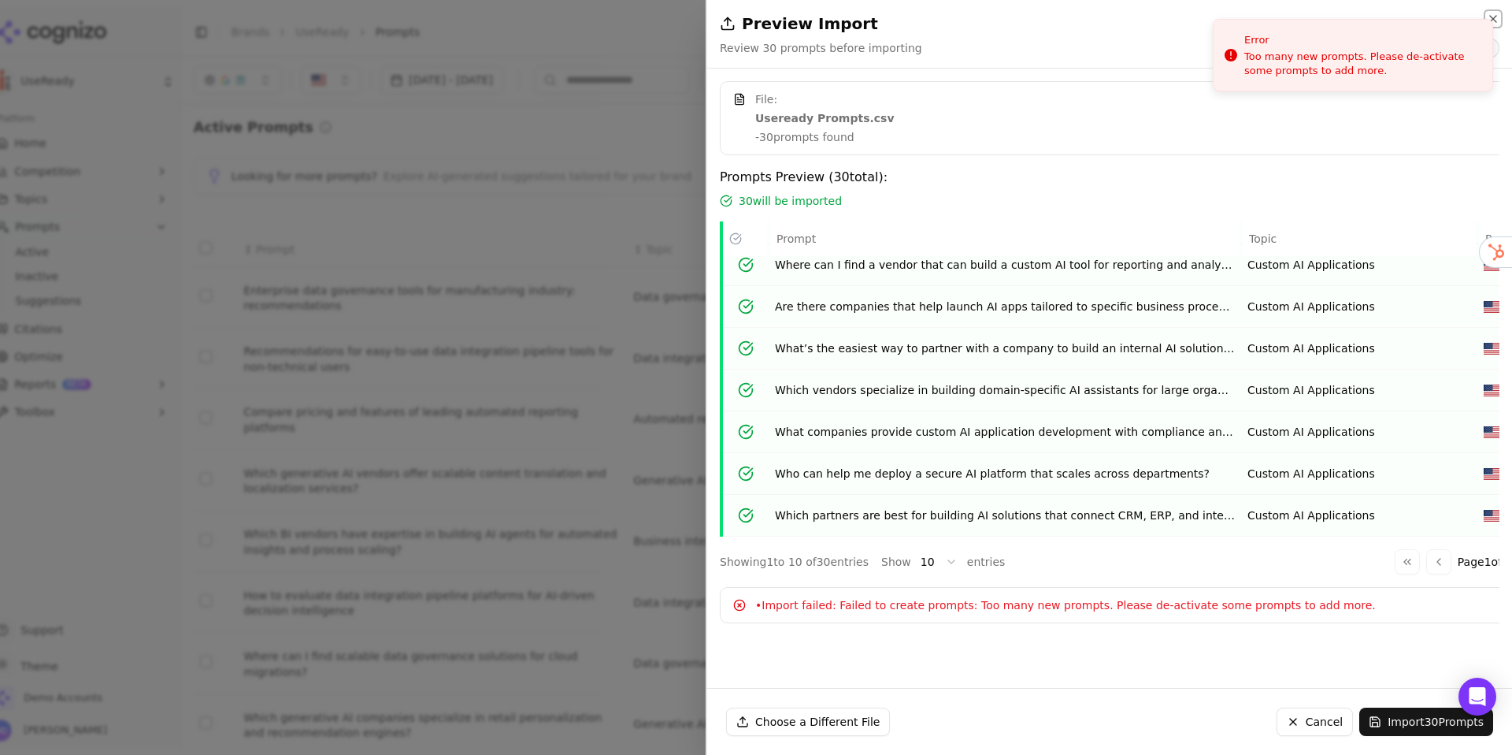
click at [1493, 18] on icon "button" at bounding box center [1493, 19] width 6 height 6
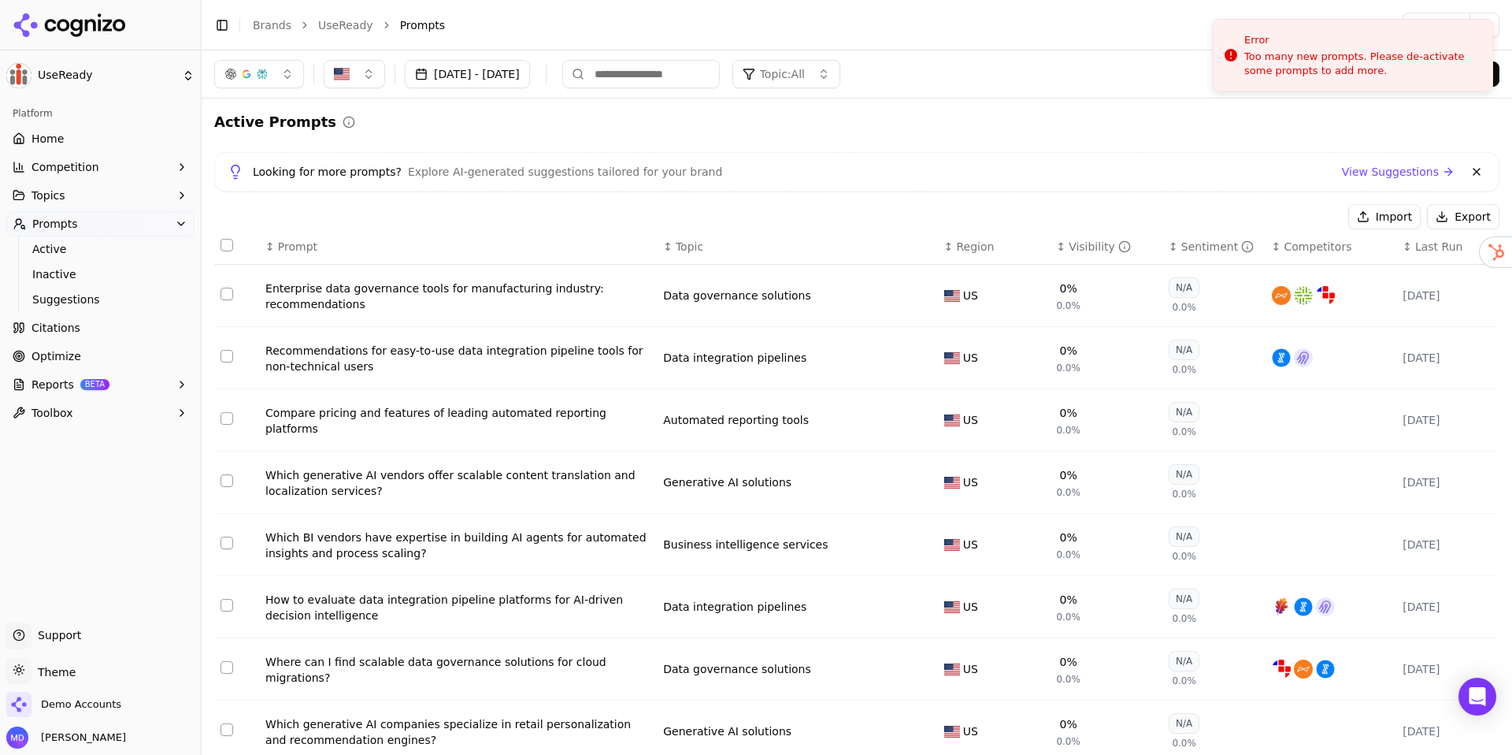
scroll to position [124, 0]
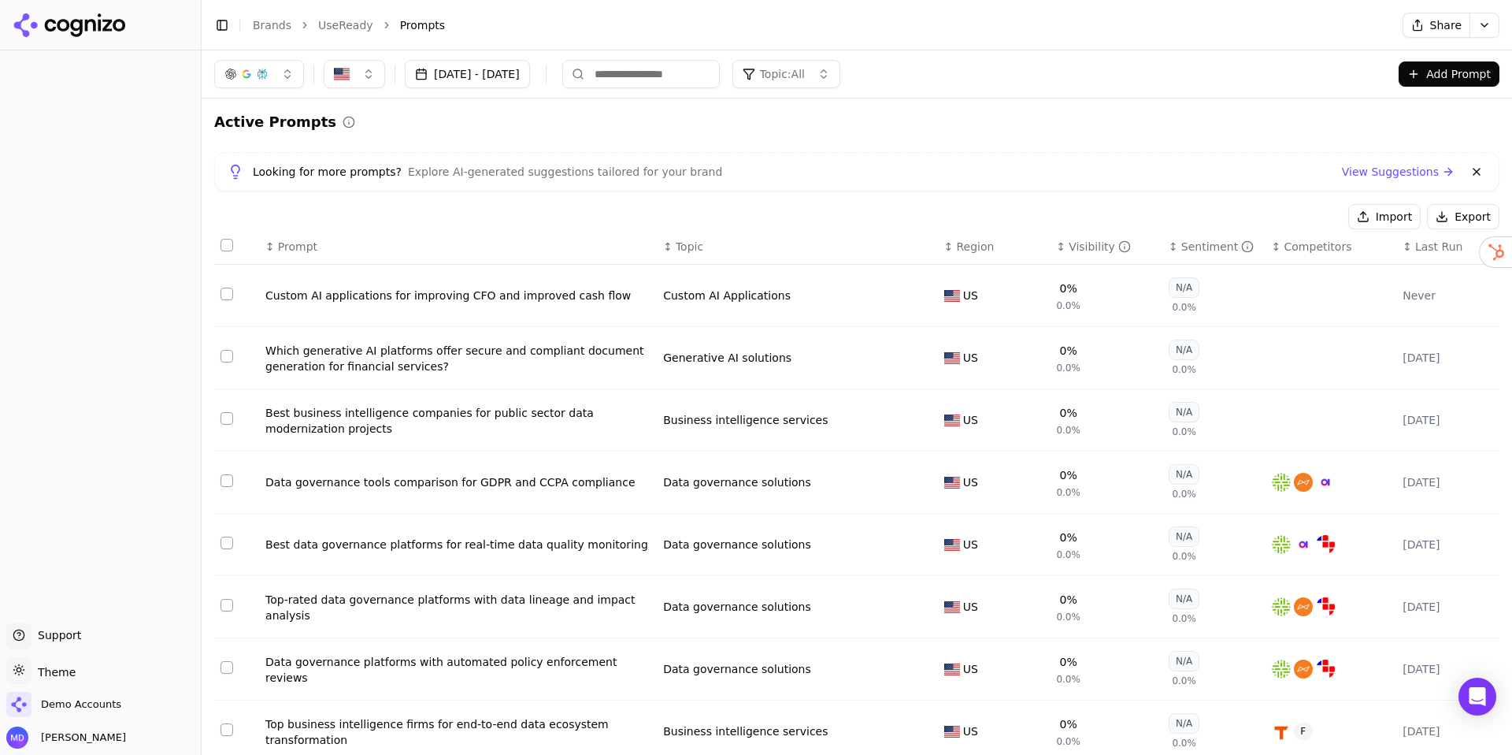
click at [840, 84] on button "Topic: All" at bounding box center [787, 74] width 108 height 28
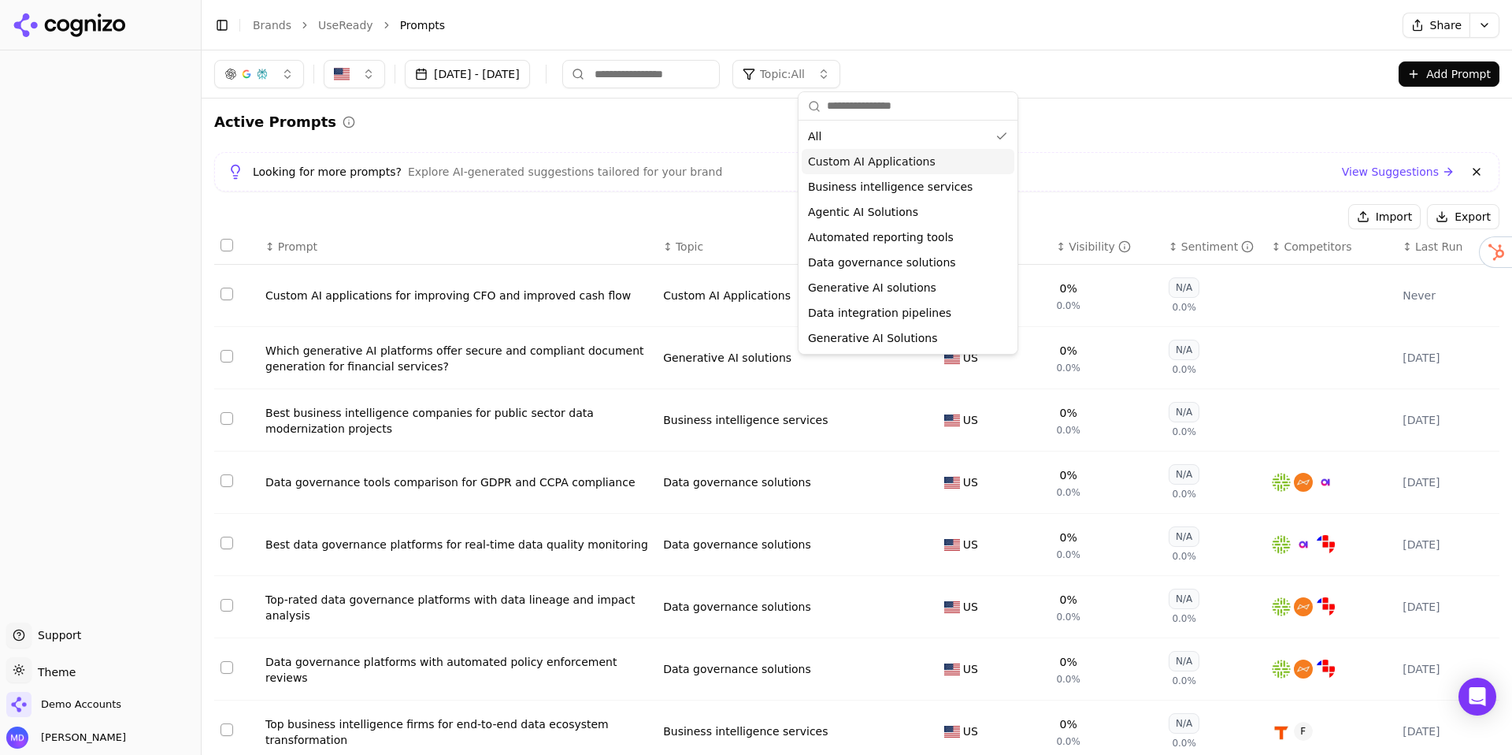
click at [853, 159] on span "Custom AI Applications" at bounding box center [872, 162] width 128 height 16
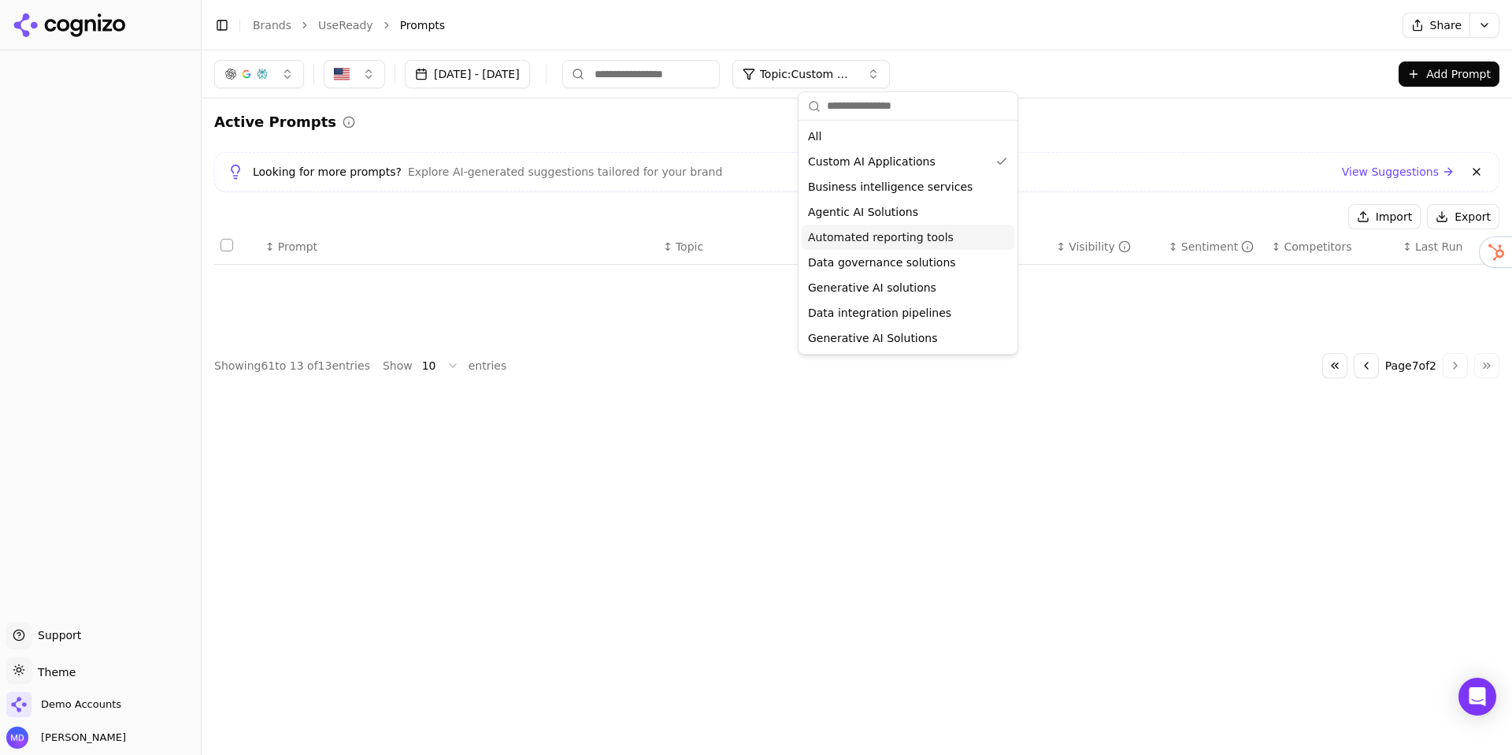
click at [267, 22] on link "Brands" at bounding box center [272, 25] width 39 height 13
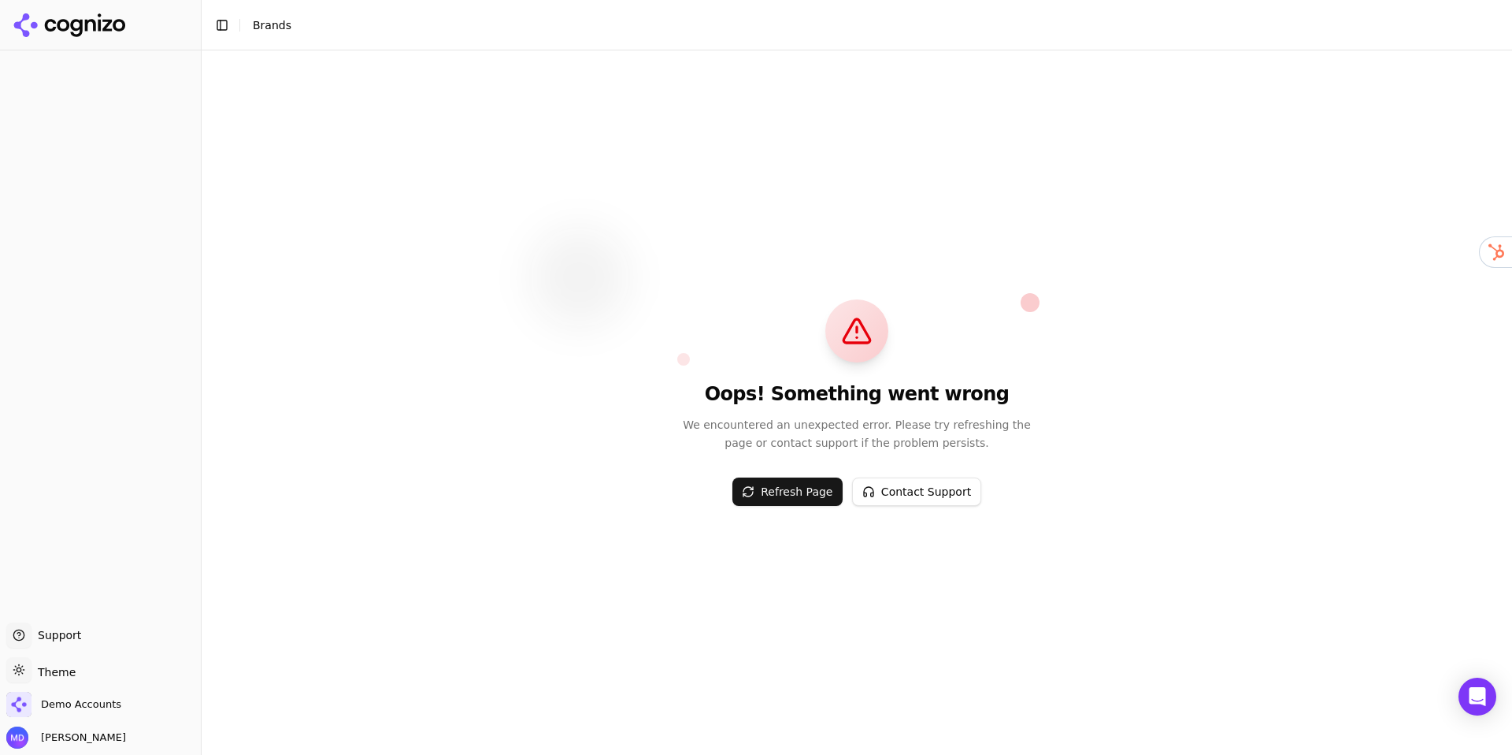
click at [262, 24] on span "Brands" at bounding box center [272, 25] width 39 height 13
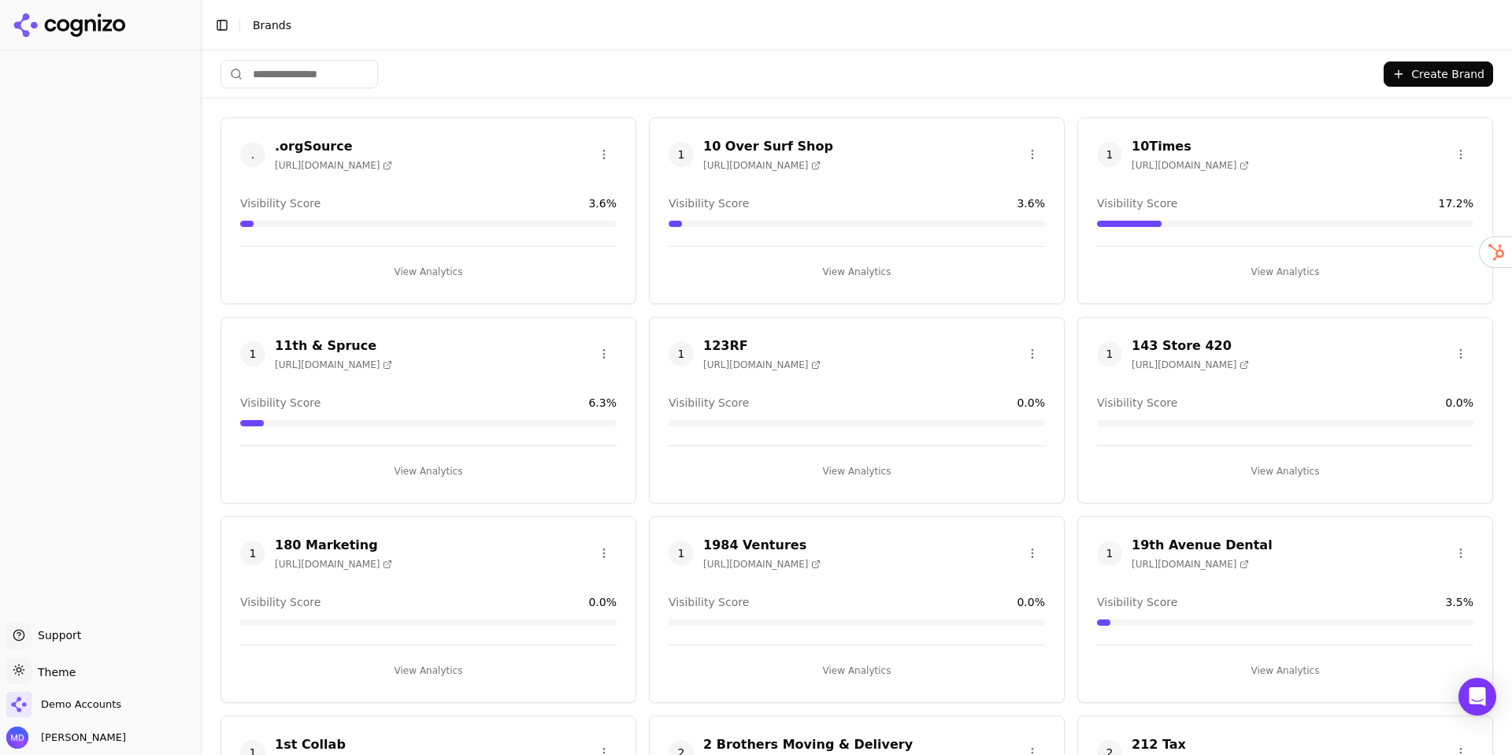
click at [321, 65] on input "search" at bounding box center [300, 74] width 158 height 28
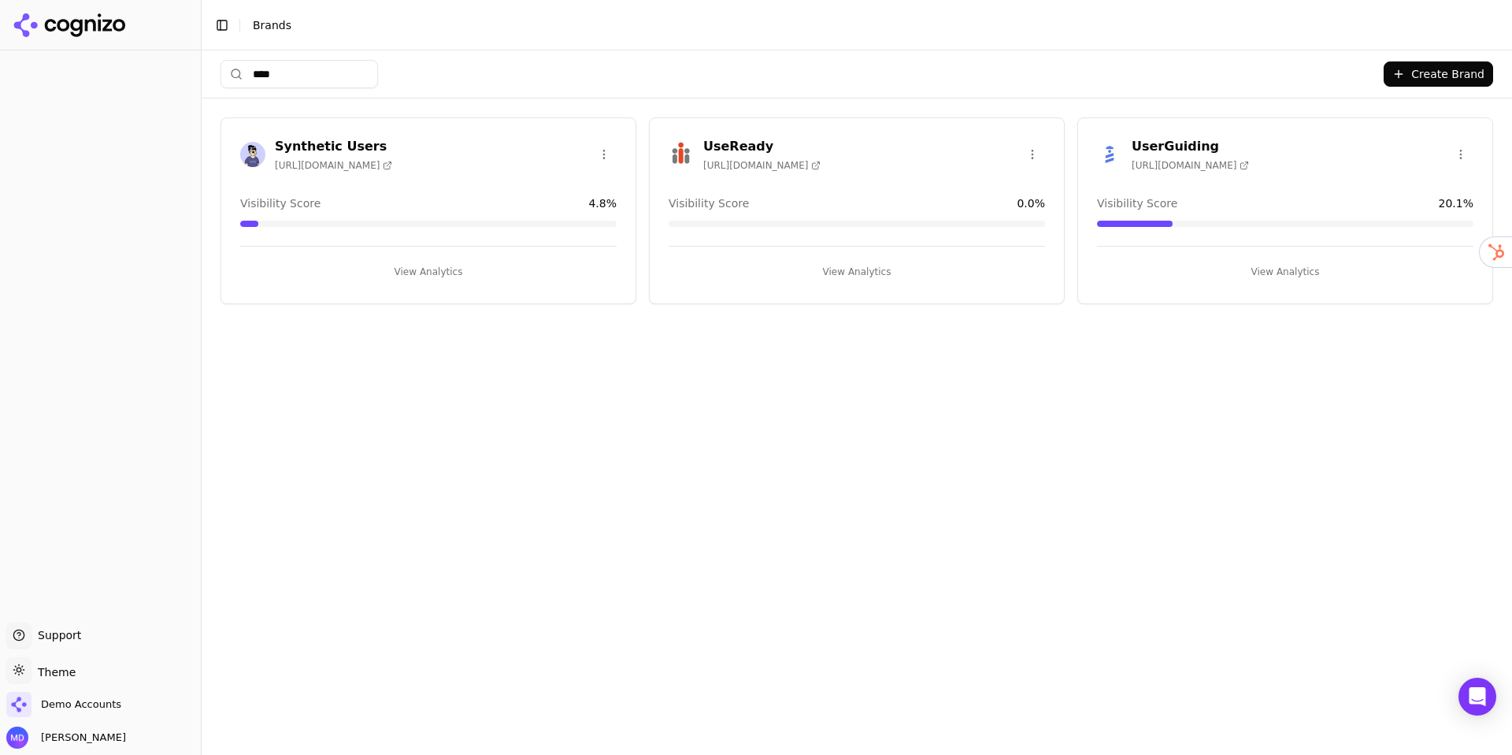
type input "****"
click at [891, 274] on button "View Analytics" at bounding box center [857, 271] width 377 height 25
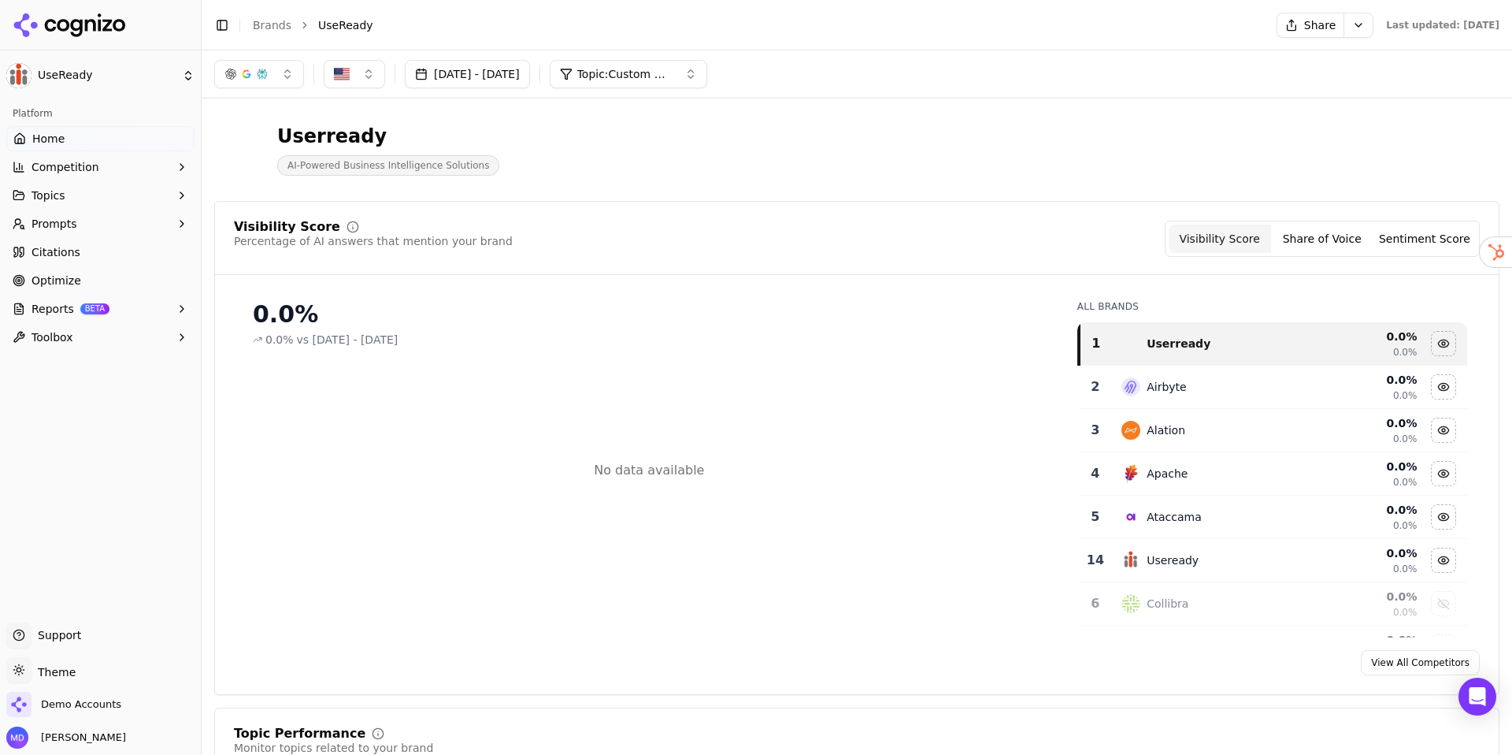
click at [92, 224] on button "Prompts" at bounding box center [100, 223] width 188 height 25
click at [89, 250] on span "Active" at bounding box center [100, 249] width 137 height 16
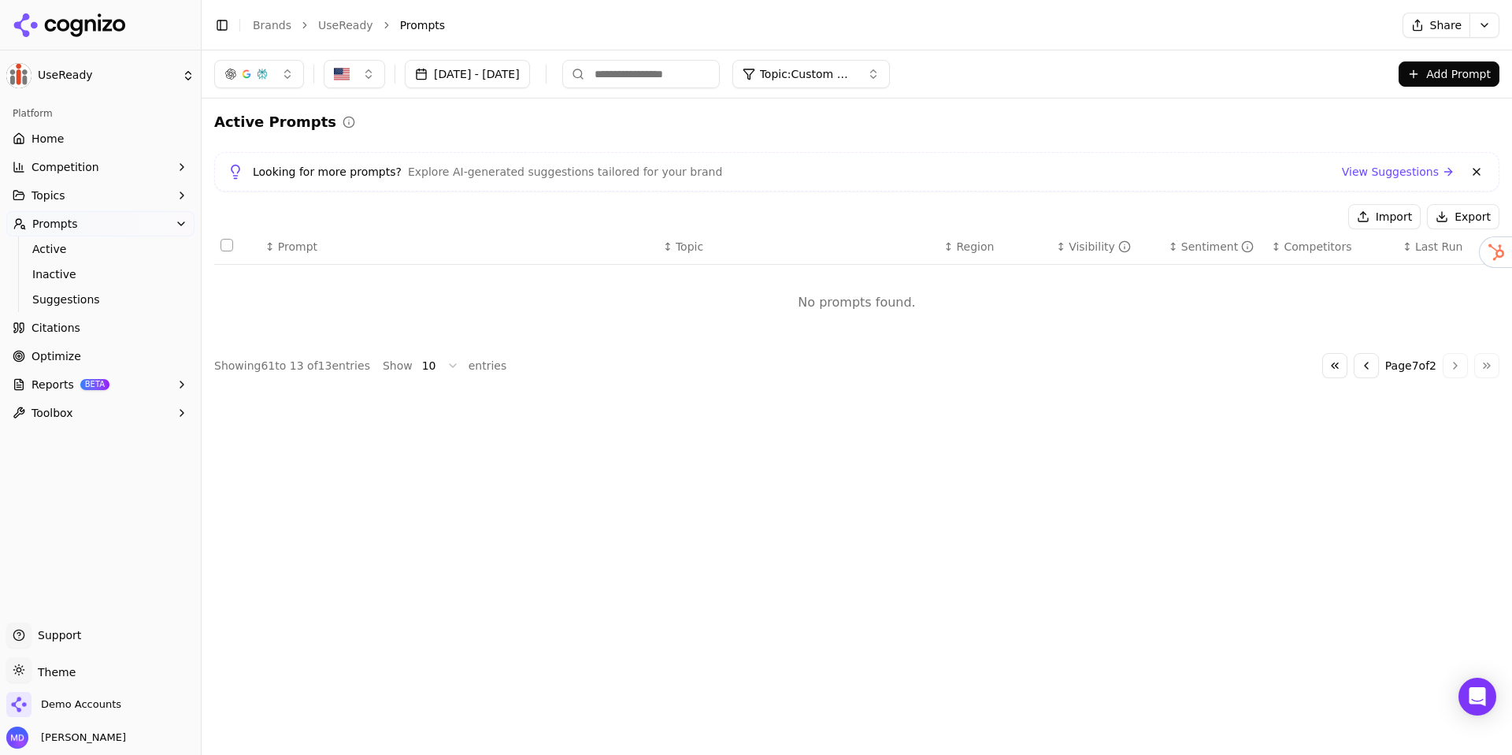
click at [1344, 365] on div "Go to first page Go to previous page Page 7 of 2 Go to next page Go to last page" at bounding box center [1411, 365] width 177 height 25
click at [1334, 366] on button "Go to first page" at bounding box center [1335, 365] width 25 height 25
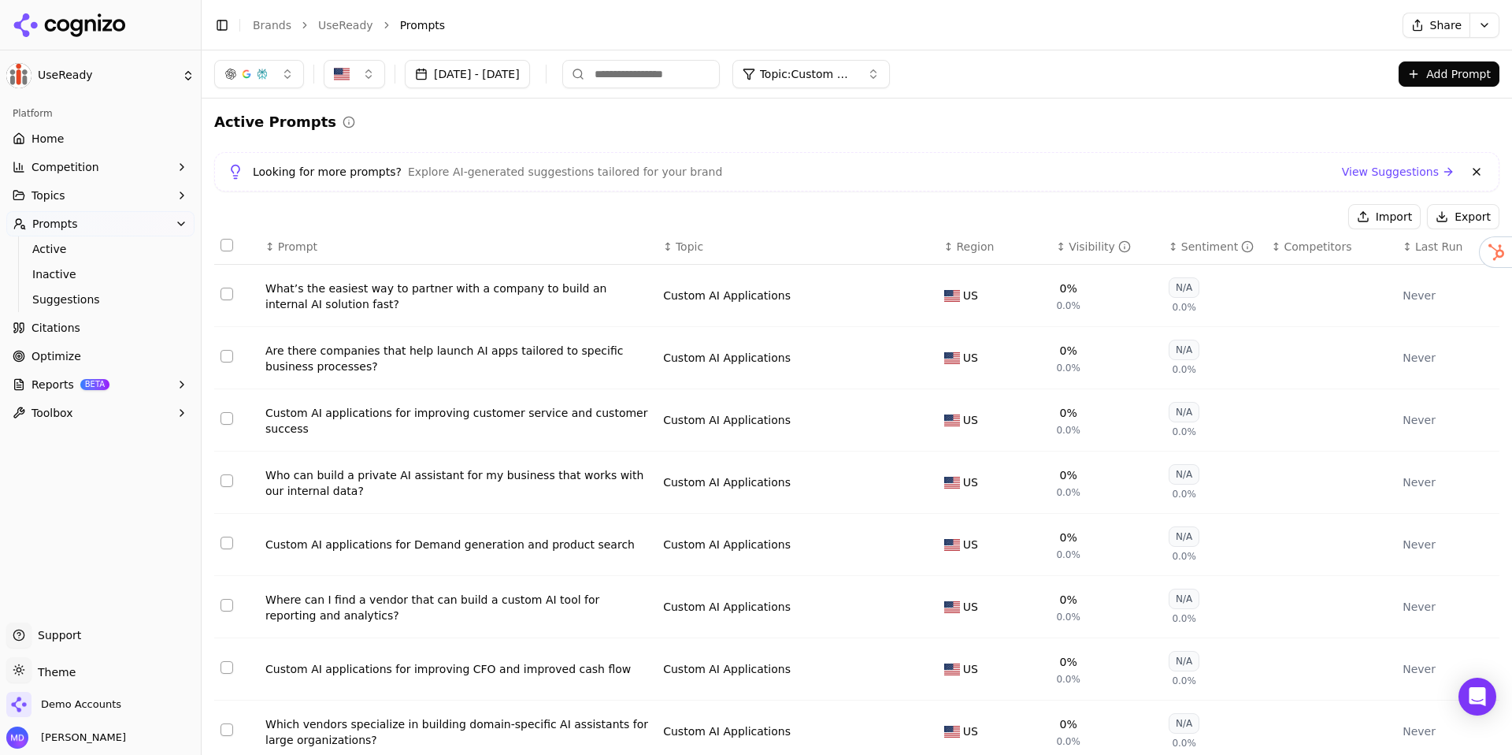
click at [1334, 366] on td "Data table" at bounding box center [1331, 358] width 131 height 62
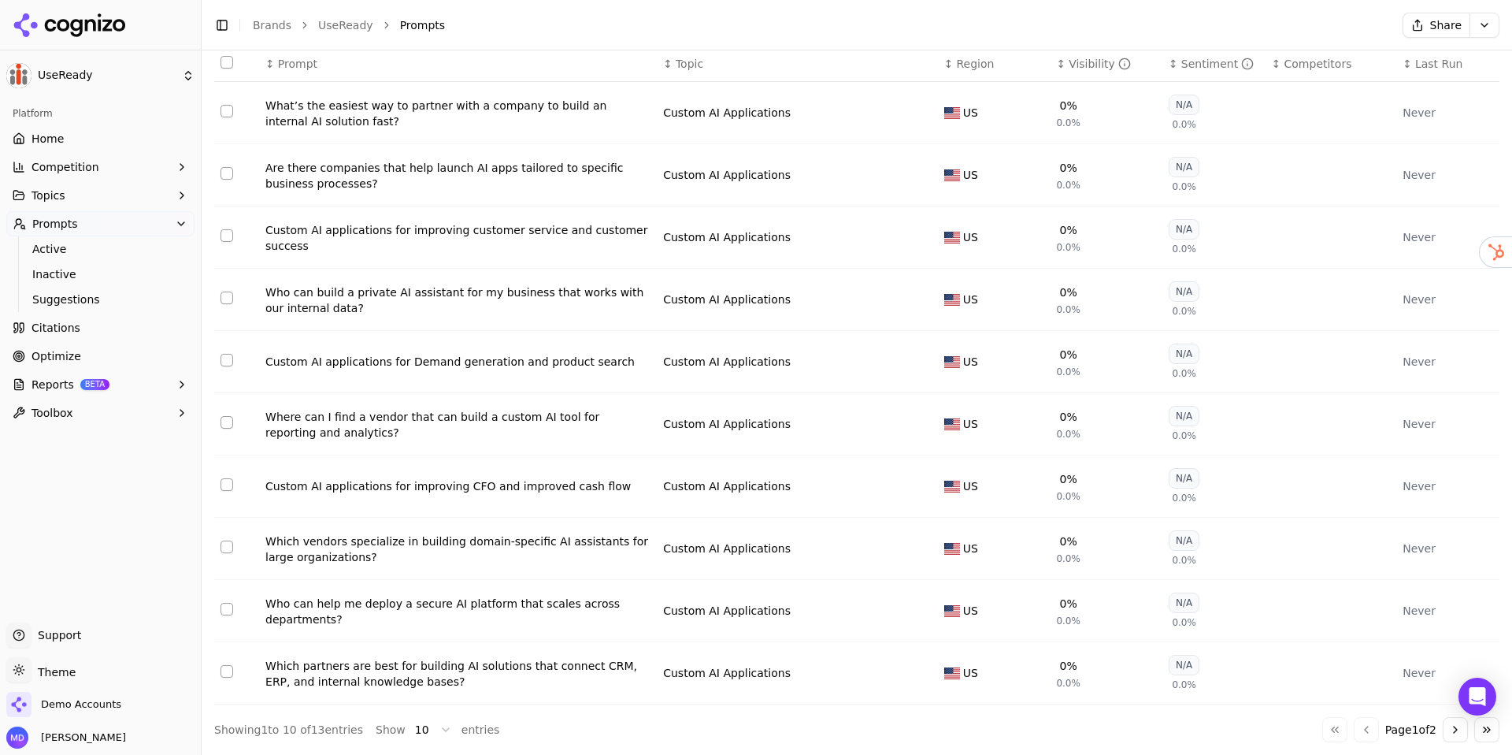
click at [1445, 725] on button "Go to next page" at bounding box center [1455, 729] width 25 height 25
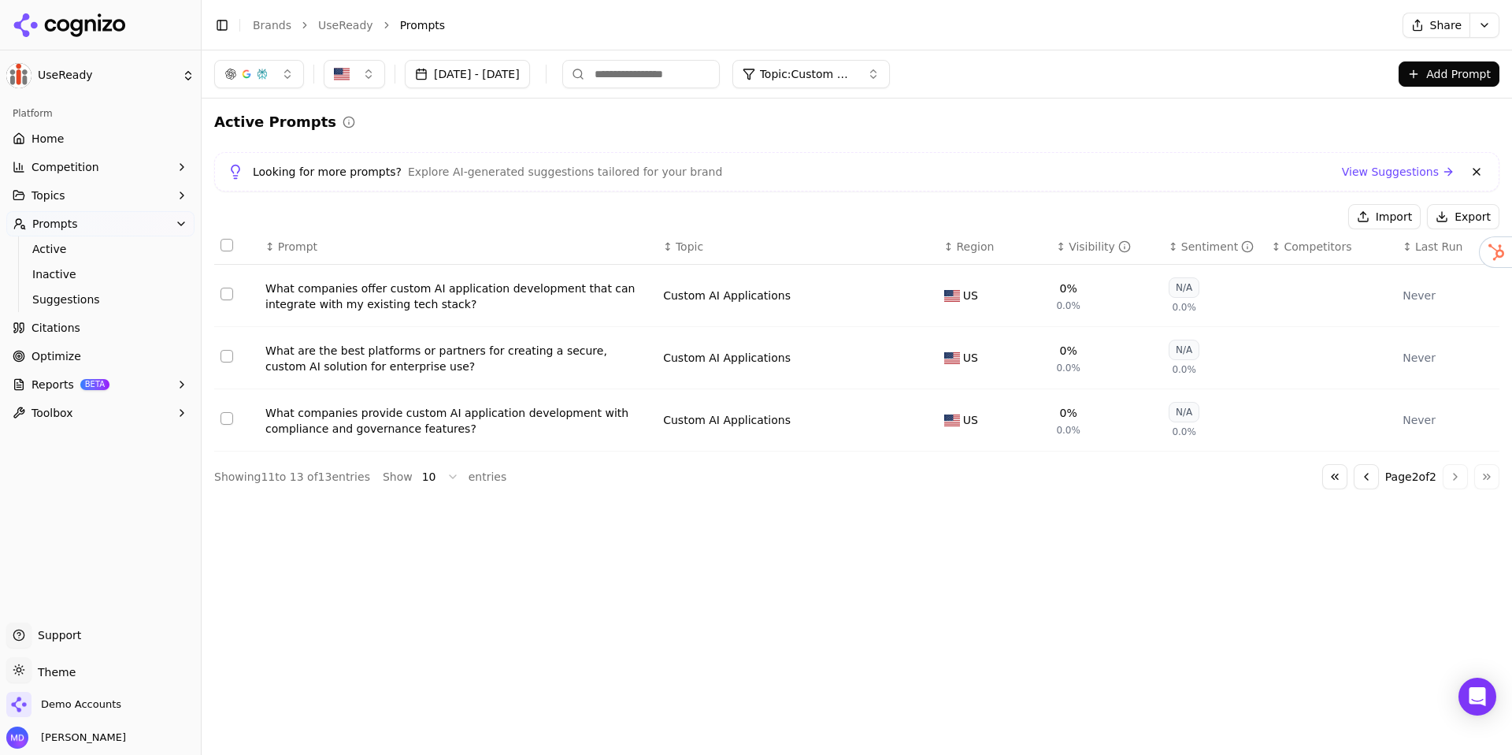
scroll to position [0, 0]
click at [1458, 475] on div "Go to first page Go to previous page Page 2 of 2 Go to next page Go to last page" at bounding box center [1411, 476] width 177 height 25
click at [1333, 478] on button "Go to first page" at bounding box center [1335, 476] width 25 height 25
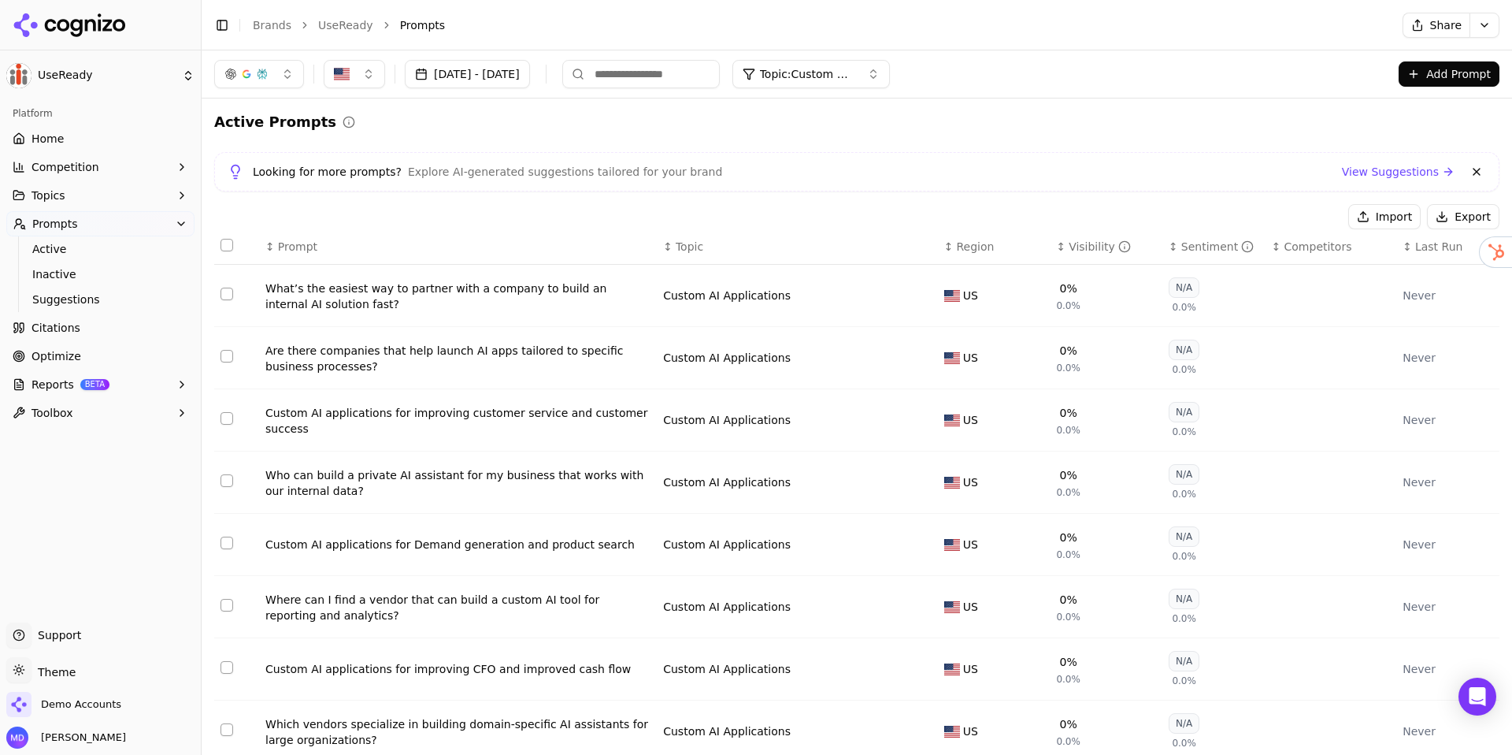
click at [855, 71] on span "Topic: Custom AI Applications" at bounding box center [807, 74] width 95 height 16
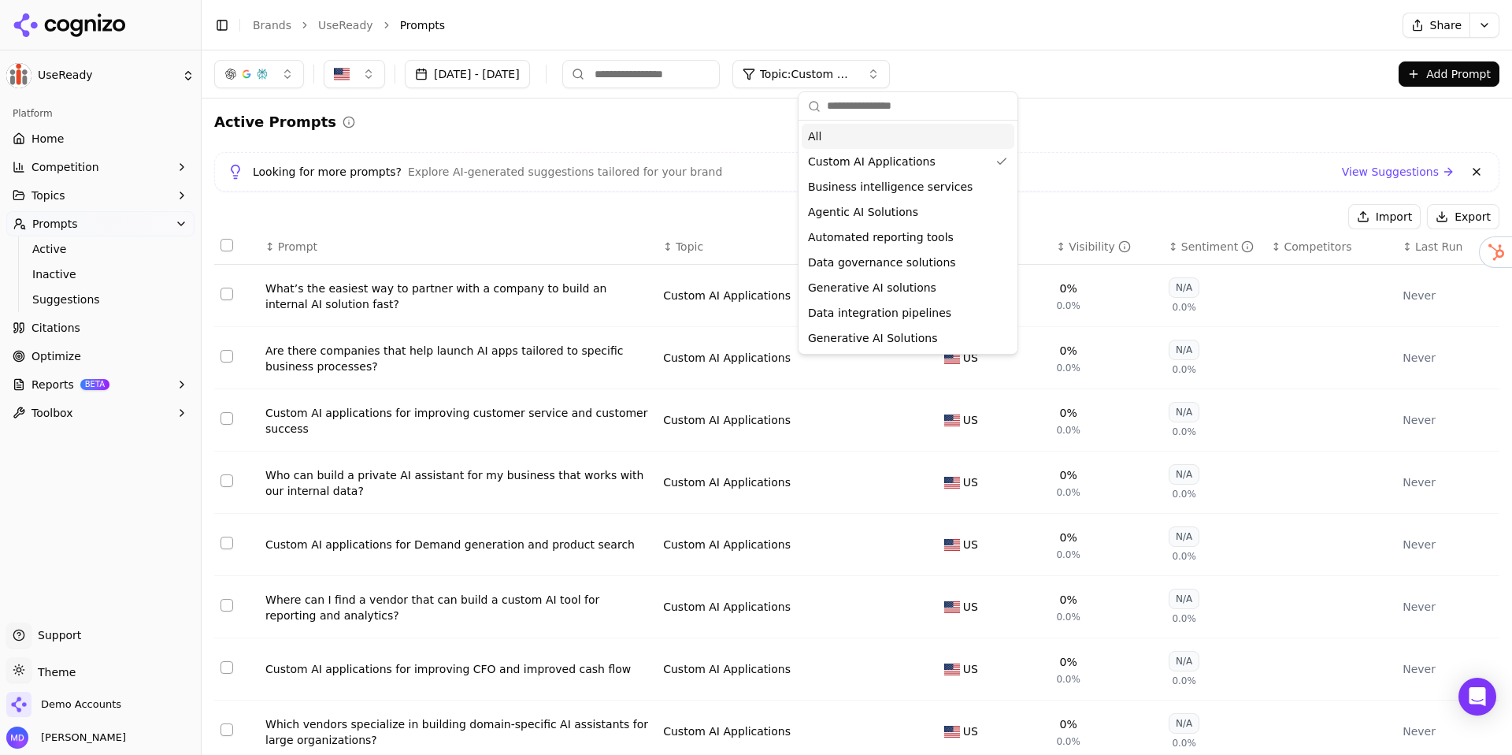
click at [871, 143] on div "All" at bounding box center [908, 136] width 213 height 25
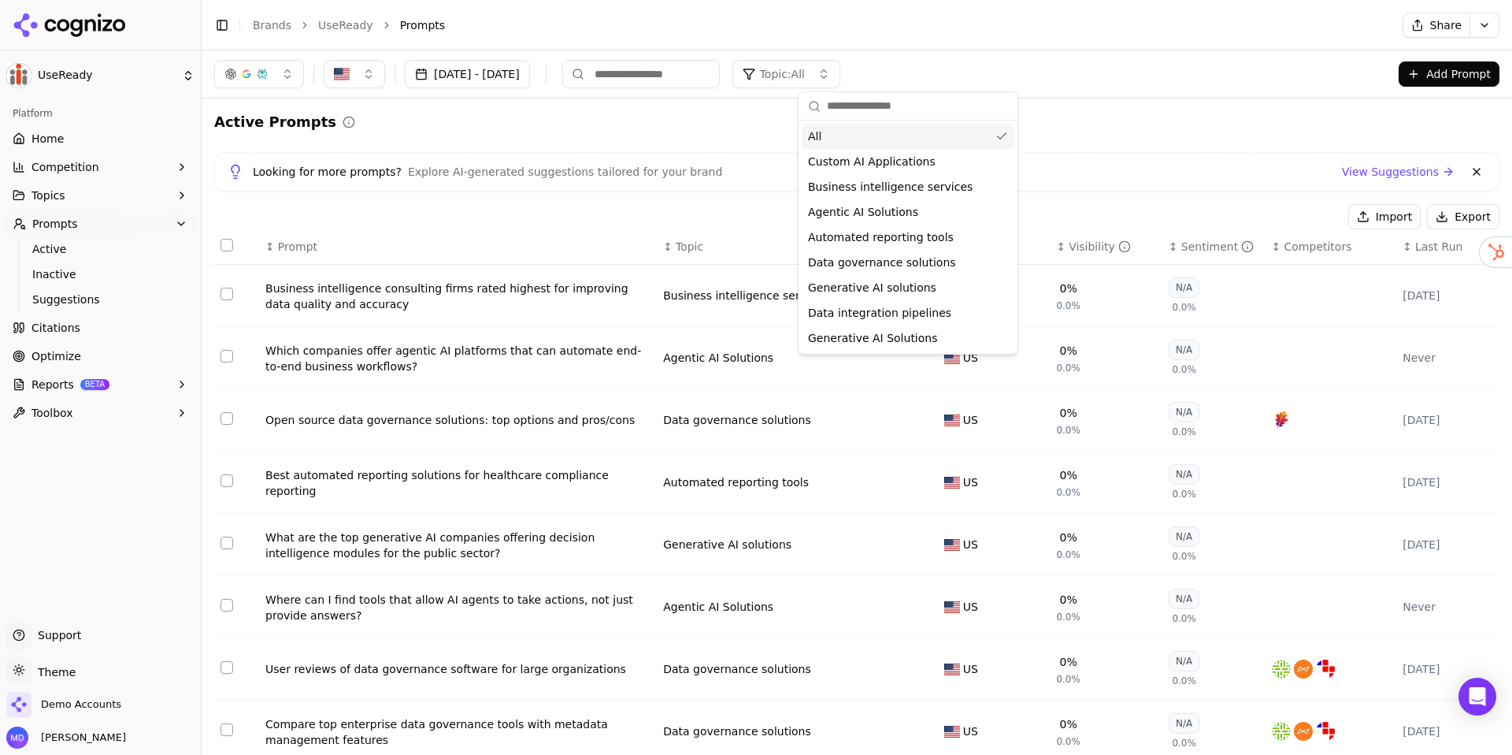
click at [1100, 172] on div "Looking for more prompts? Explore AI-generated suggestions tailored for your br…" at bounding box center [857, 171] width 1259 height 19
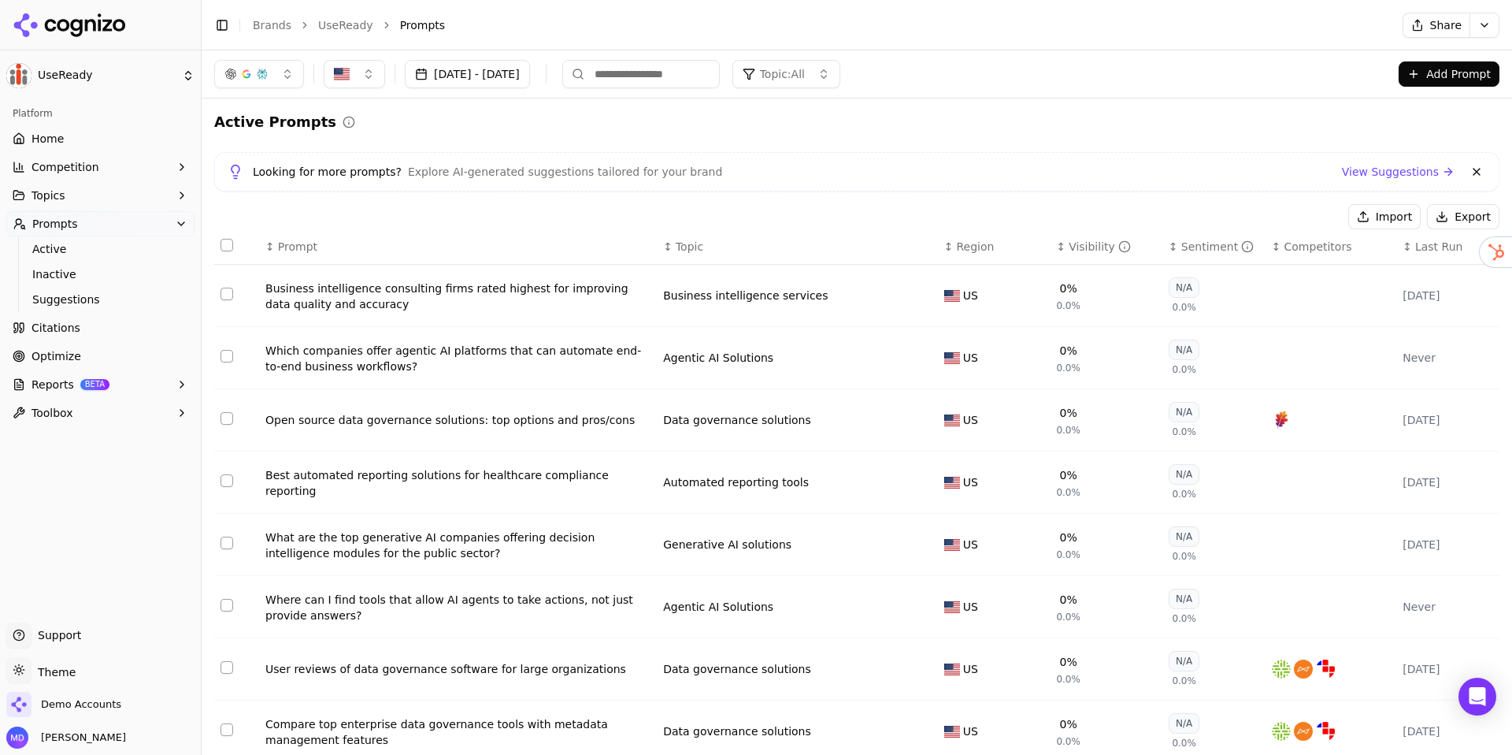
click at [1475, 24] on html "UseReady Platform Home Competition Topics Prompts Active Inactive Suggestions C…" at bounding box center [756, 377] width 1512 height 755
click at [1453, 54] on div "Run Again" at bounding box center [1449, 57] width 93 height 25
click at [805, 81] on span "Topic: All" at bounding box center [782, 74] width 45 height 16
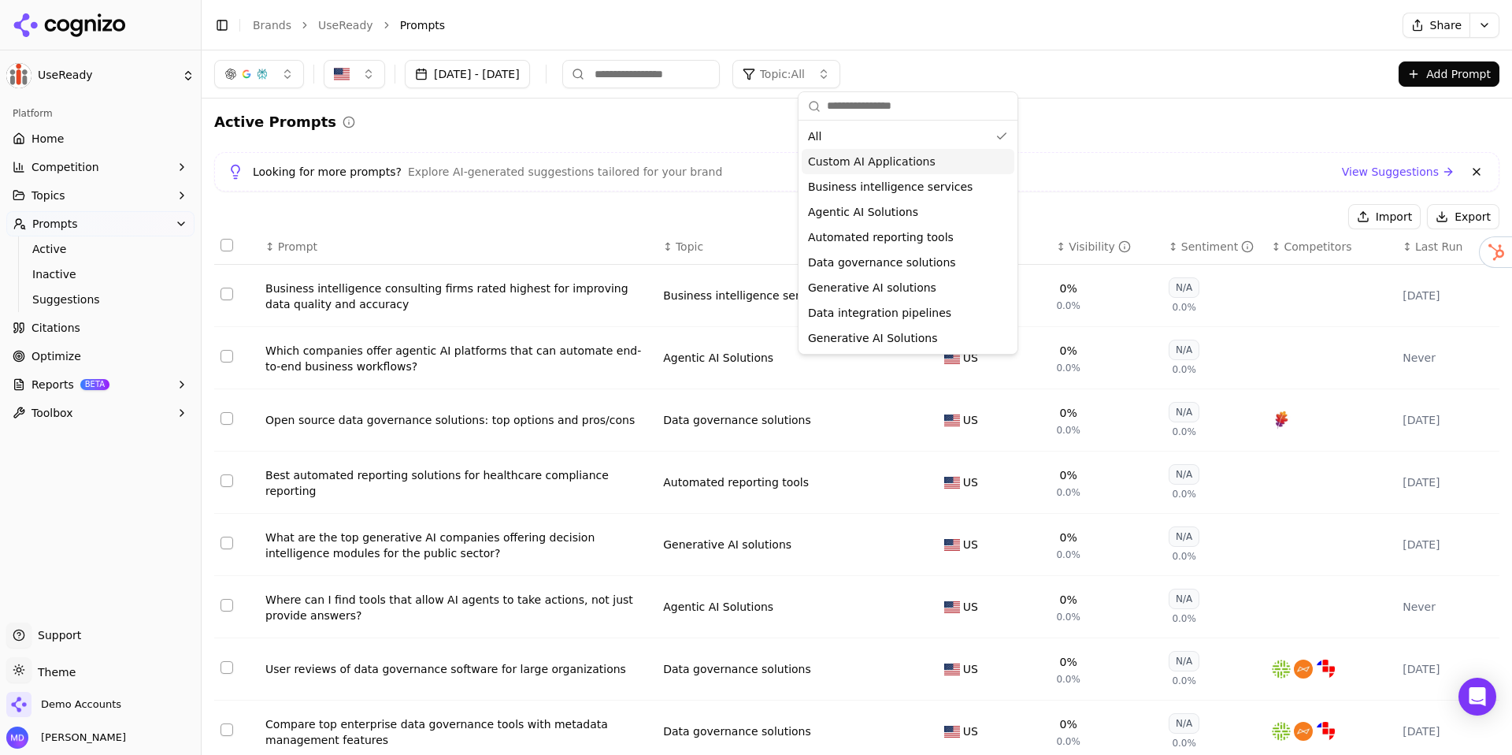
click at [848, 153] on div "Custom AI Applications" at bounding box center [908, 161] width 213 height 25
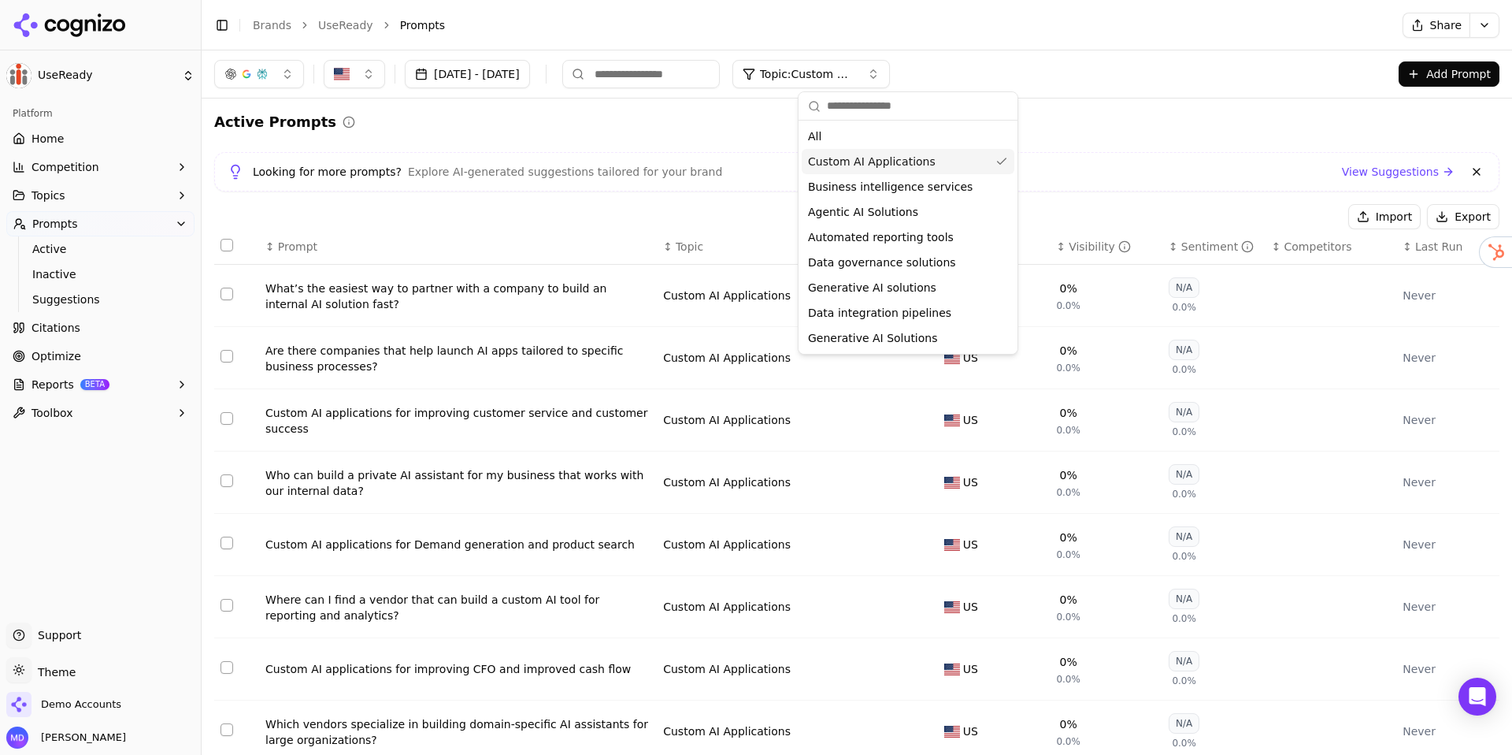
click at [64, 157] on button "Competition" at bounding box center [100, 166] width 188 height 25
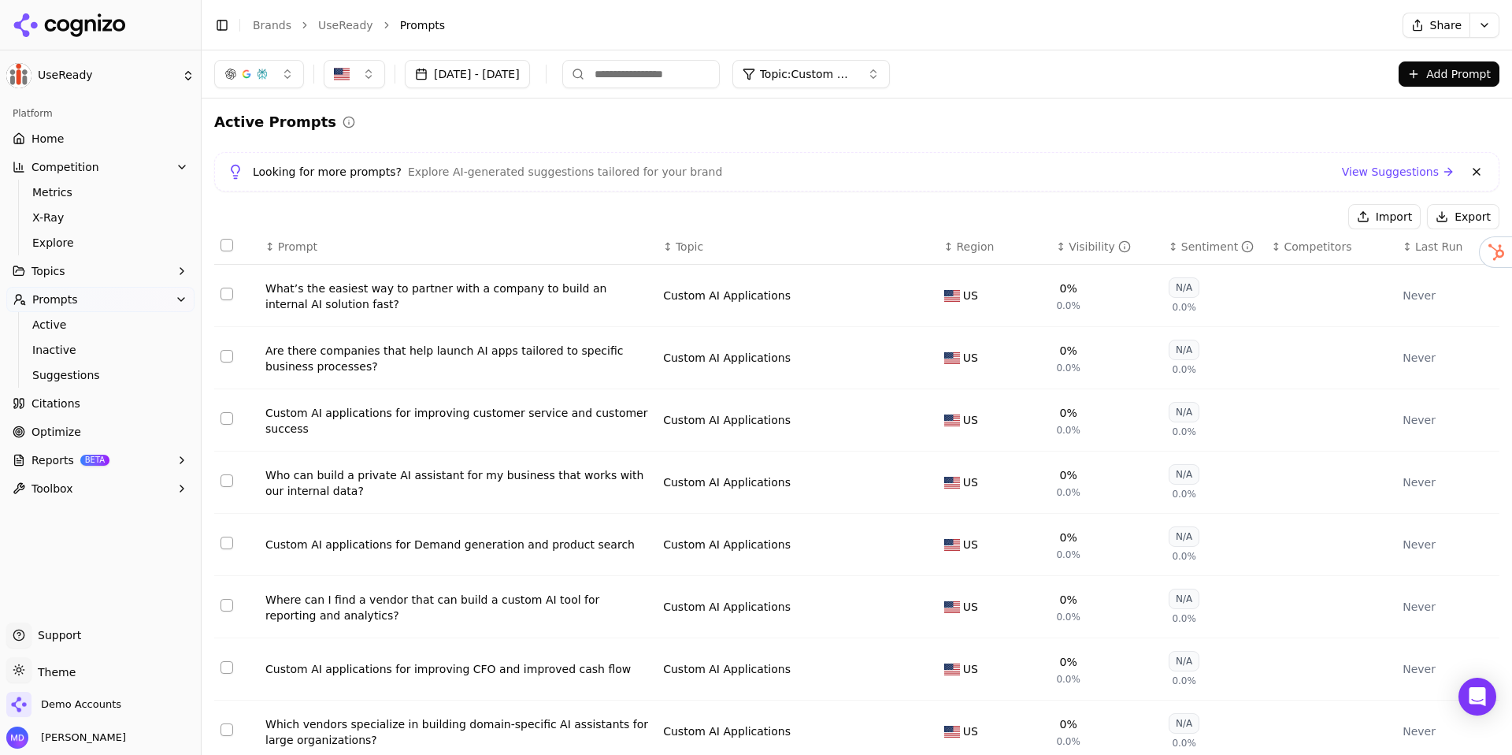
click at [60, 137] on span "Home" at bounding box center [48, 139] width 32 height 16
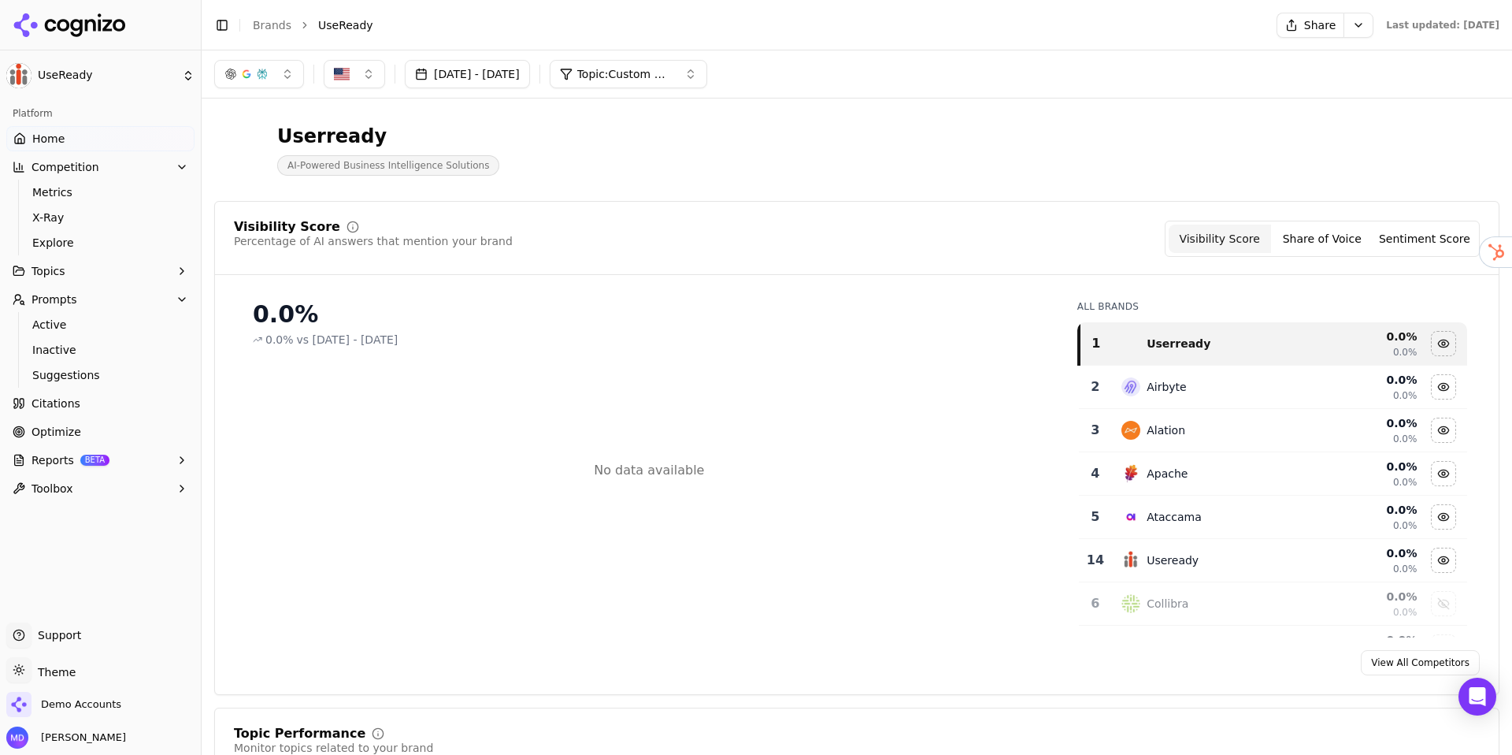
click at [530, 76] on button "[DATE] - [DATE]" at bounding box center [467, 74] width 125 height 28
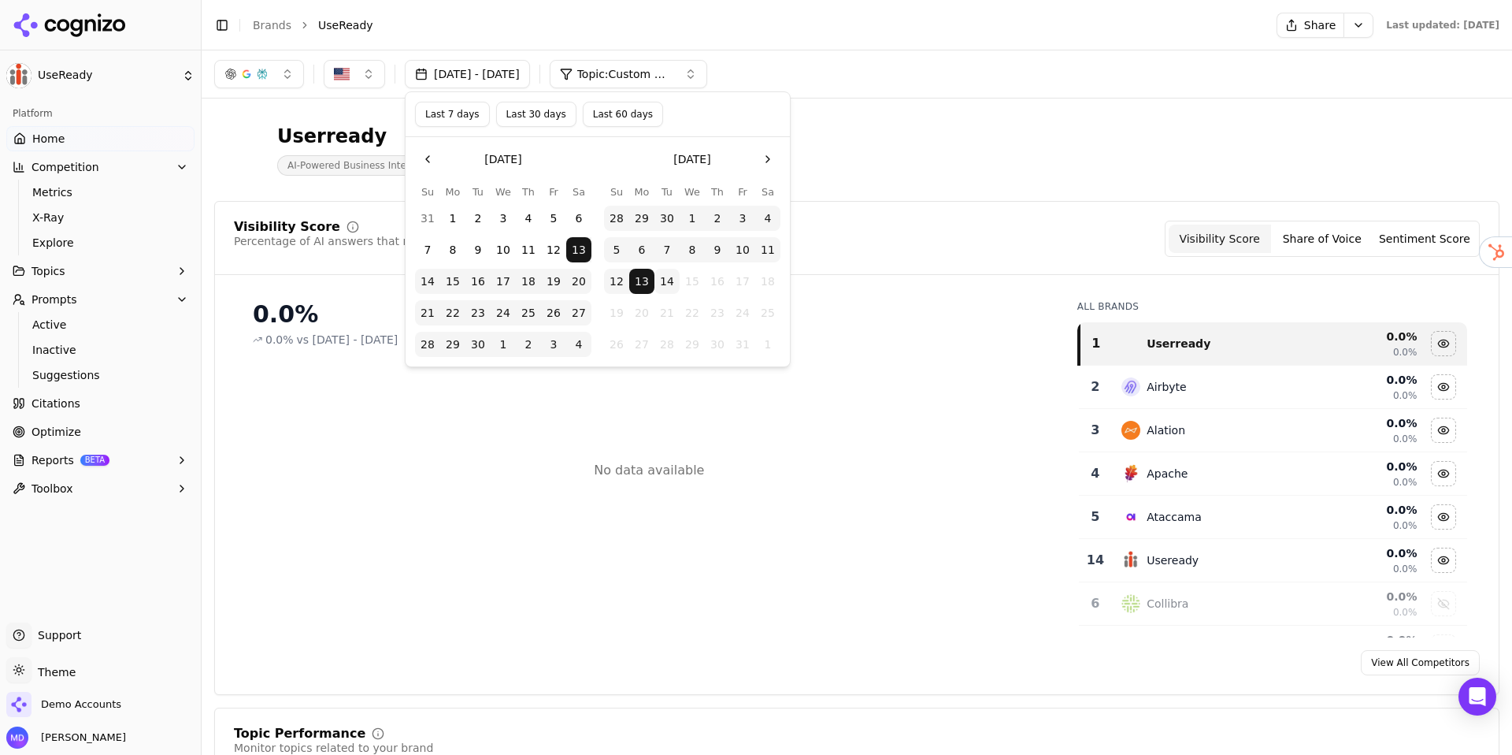
click at [900, 134] on div "Userready AI-Powered Business Intelligence Solutions" at bounding box center [567, 150] width 706 height 52
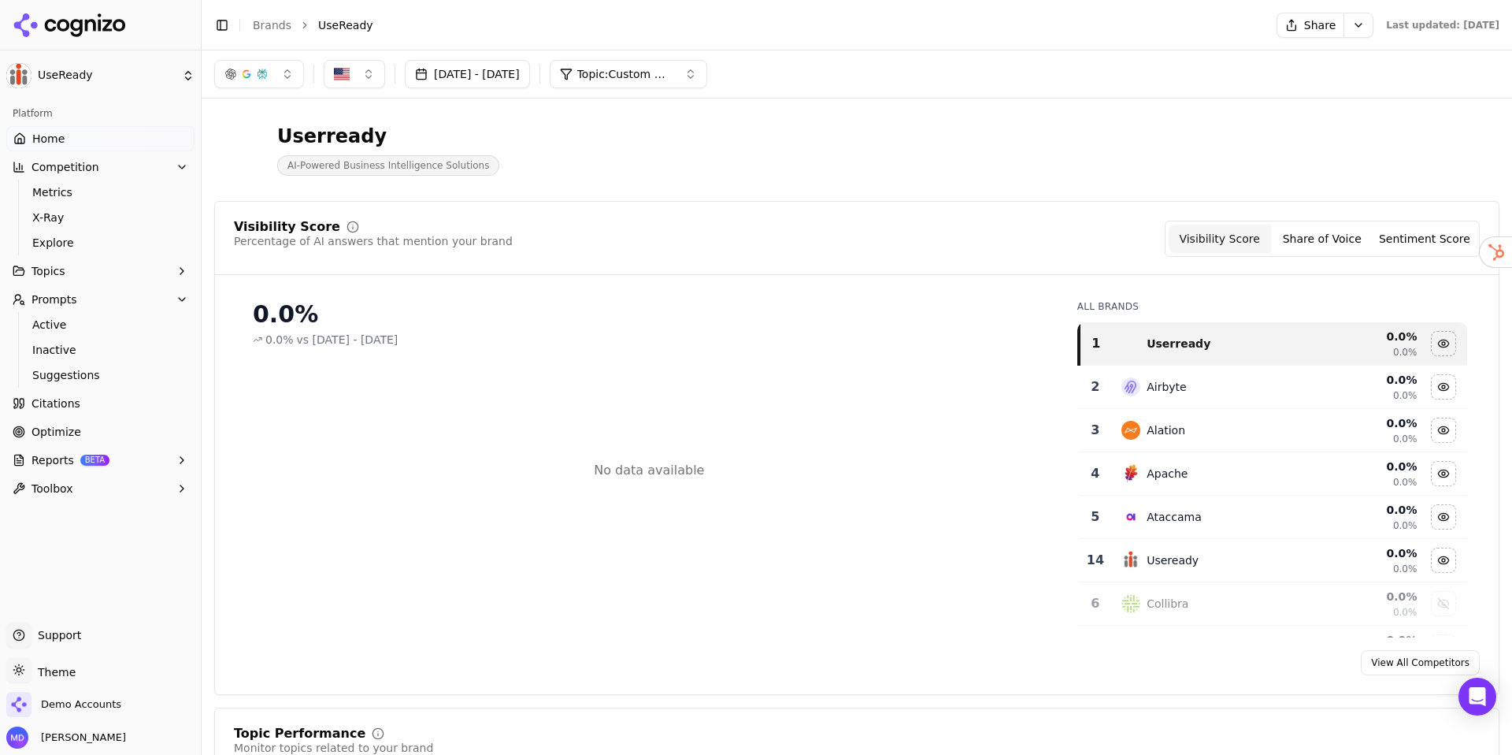
click at [679, 83] on button "Topic: Custom AI Applications" at bounding box center [629, 74] width 158 height 28
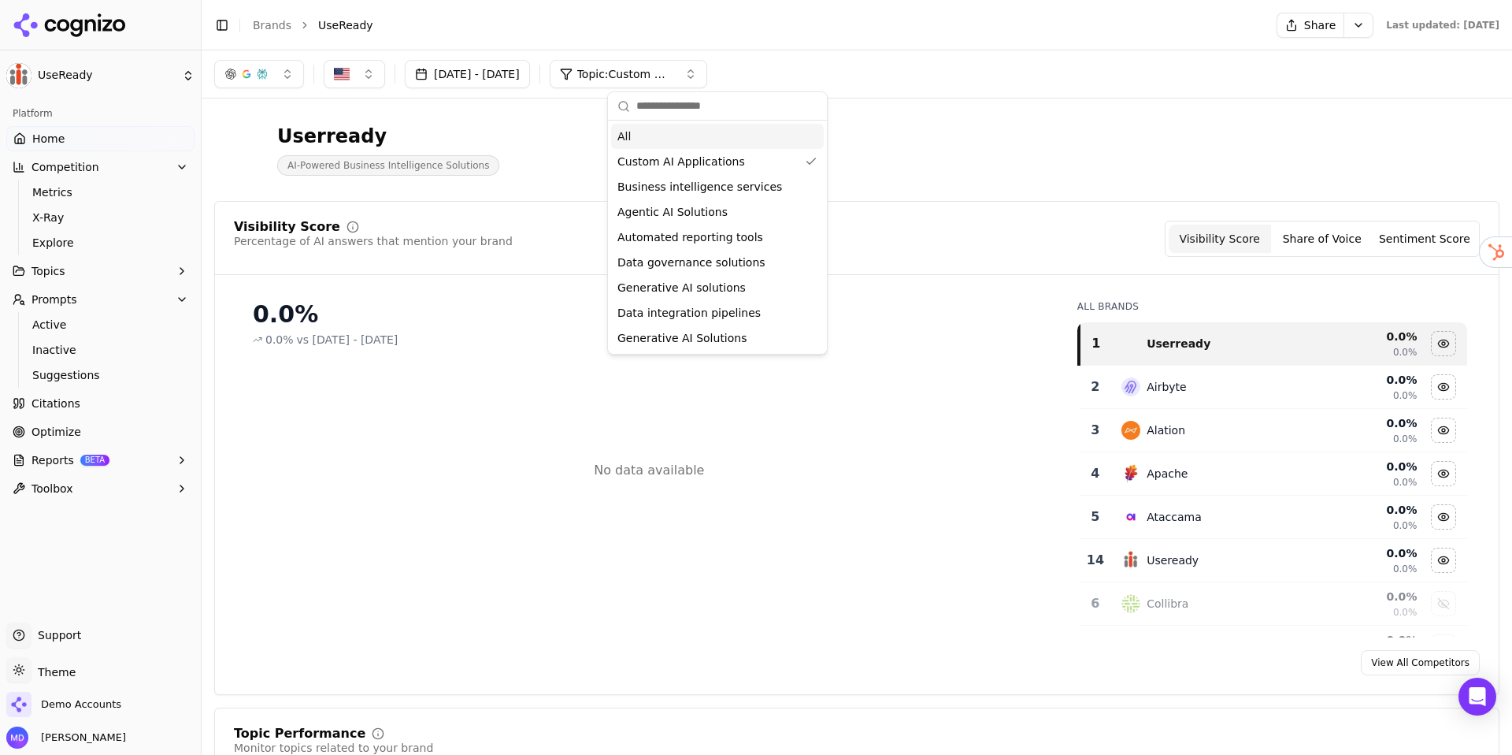
click at [674, 137] on div "All" at bounding box center [717, 136] width 213 height 25
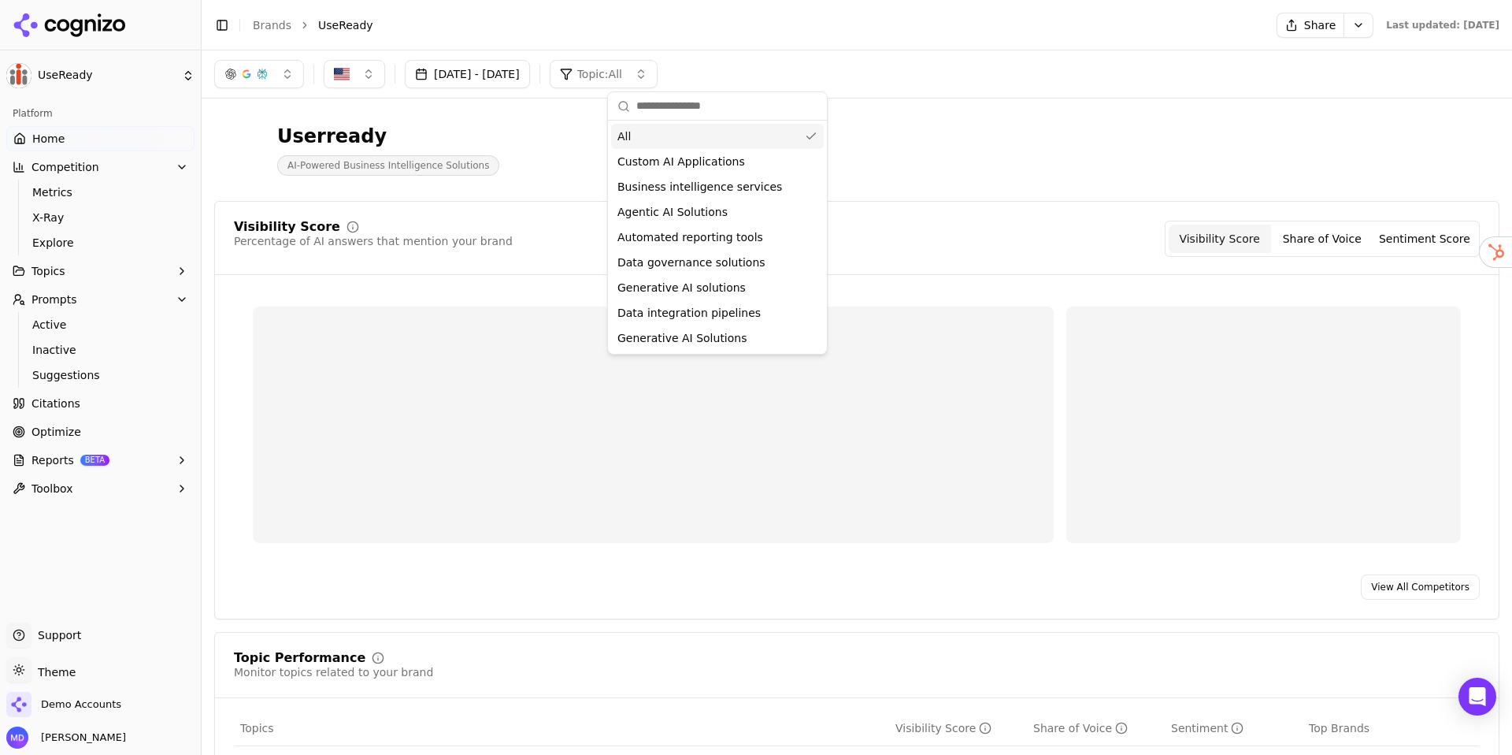
click at [921, 135] on div "Userready AI-Powered Business Intelligence Solutions" at bounding box center [857, 149] width 1286 height 77
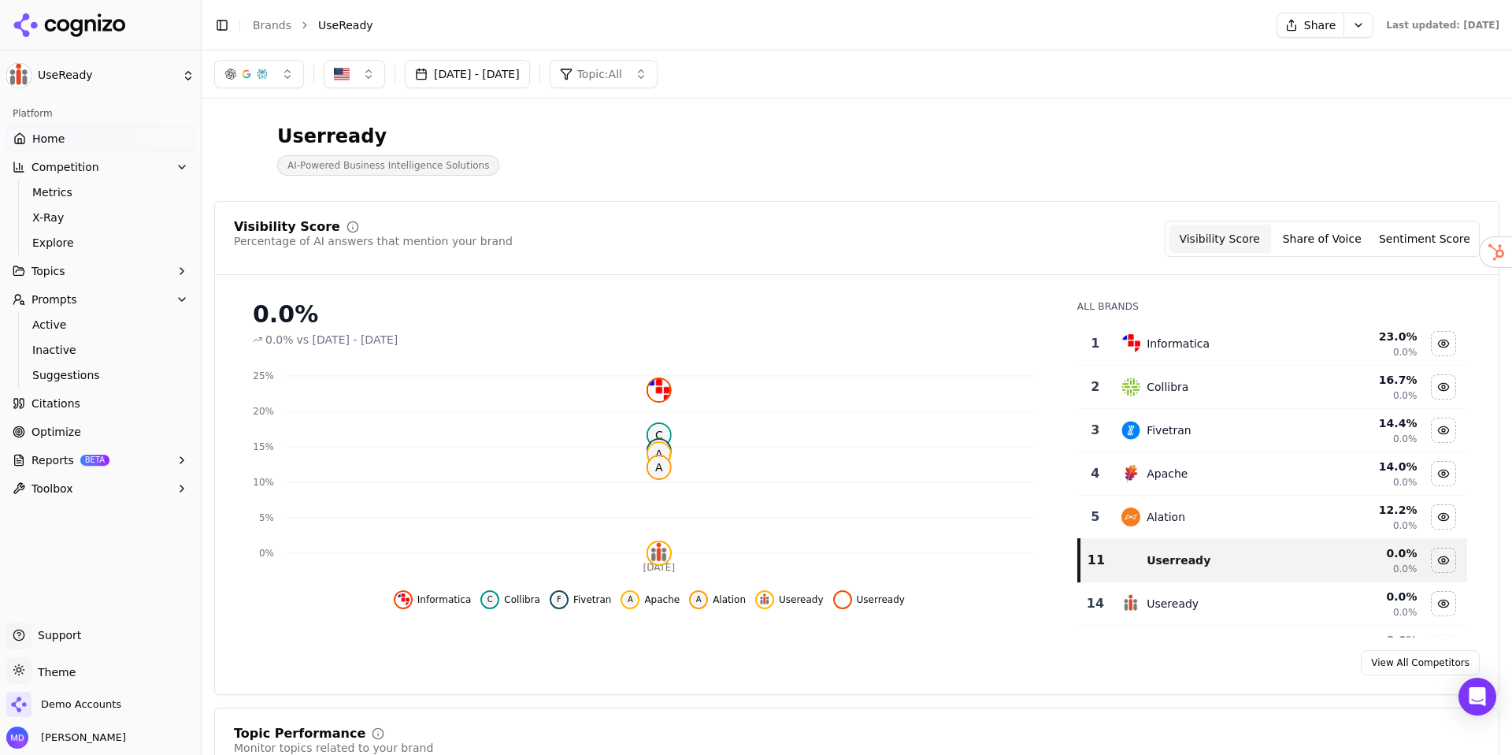
click at [1315, 31] on html "UseReady Platform Home Competition Metrics X-Ray Explore Topics Prompts Active …" at bounding box center [756, 377] width 1512 height 755
click at [1303, 59] on div "Run Again" at bounding box center [1279, 57] width 93 height 25
